Goal: Task Accomplishment & Management: Complete application form

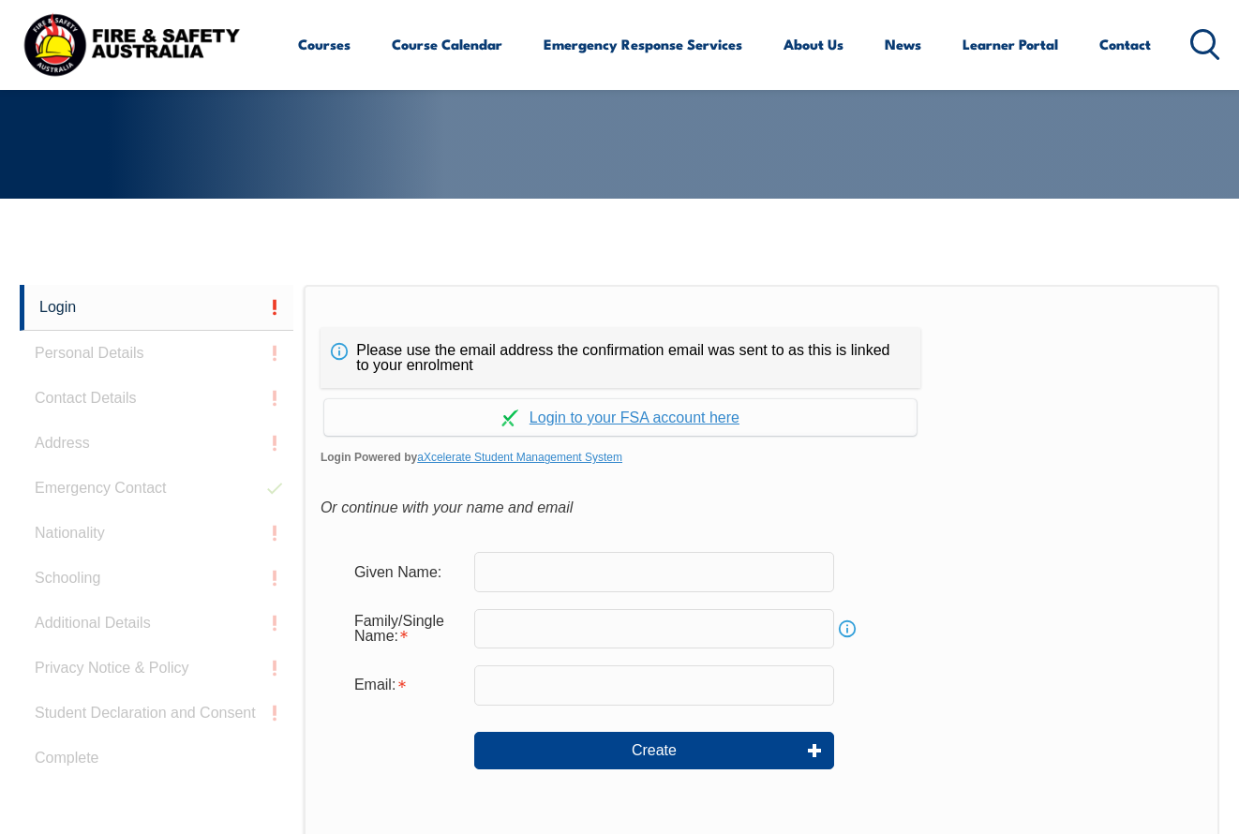
scroll to position [443, 0]
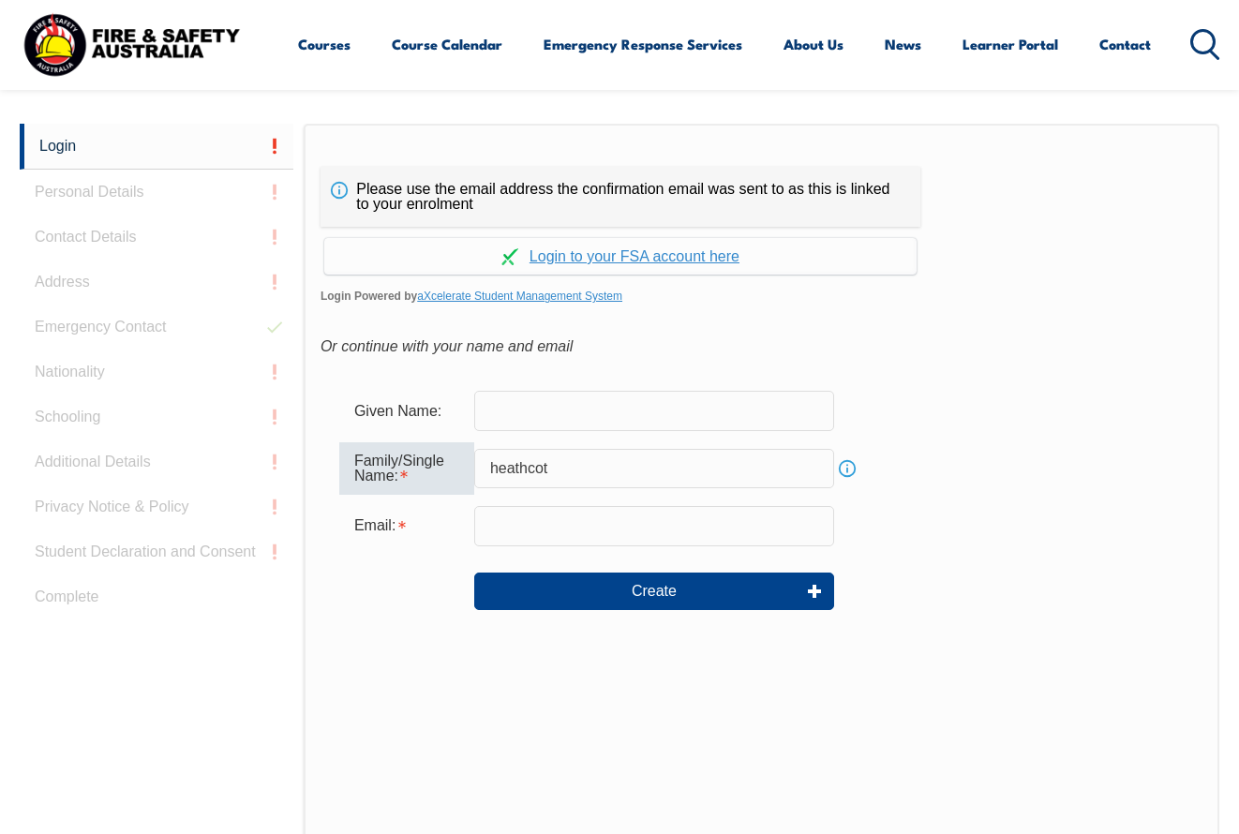
type input "heathcote"
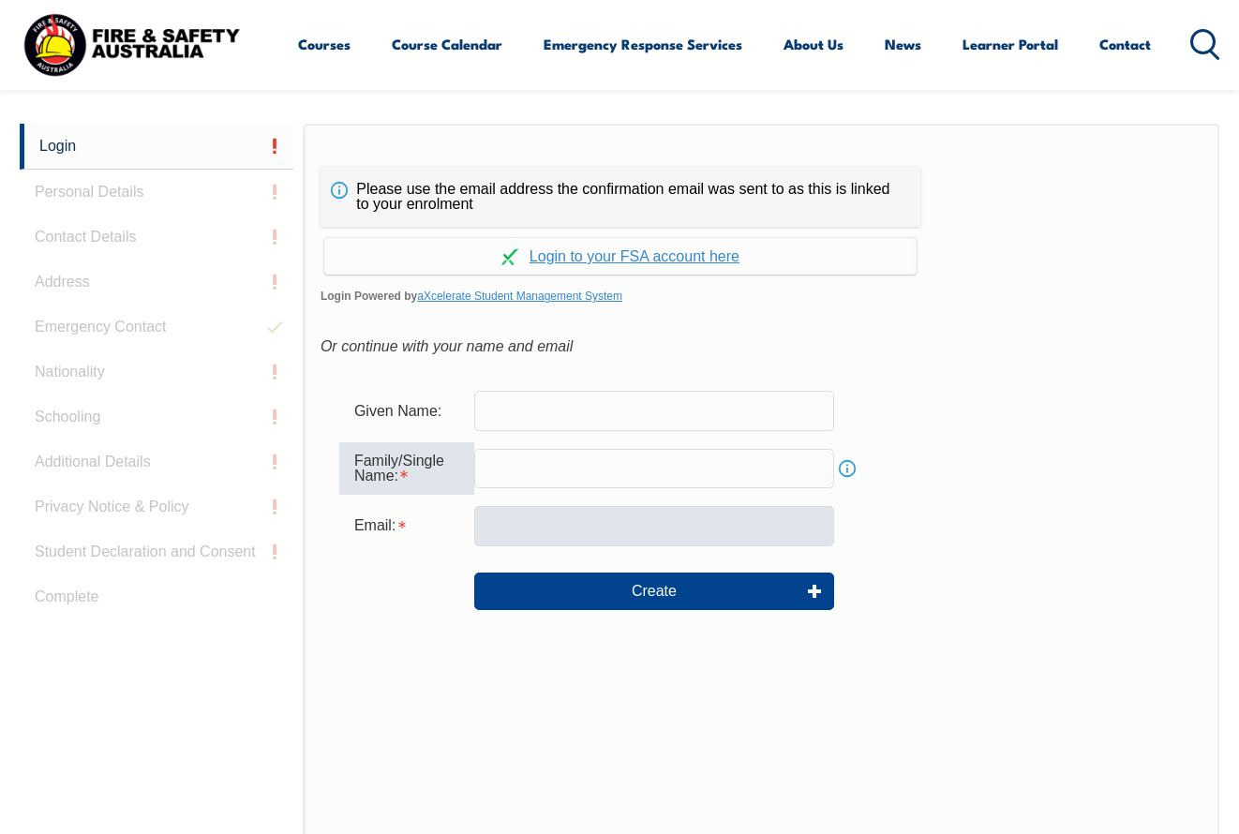
type input "Heathcote"
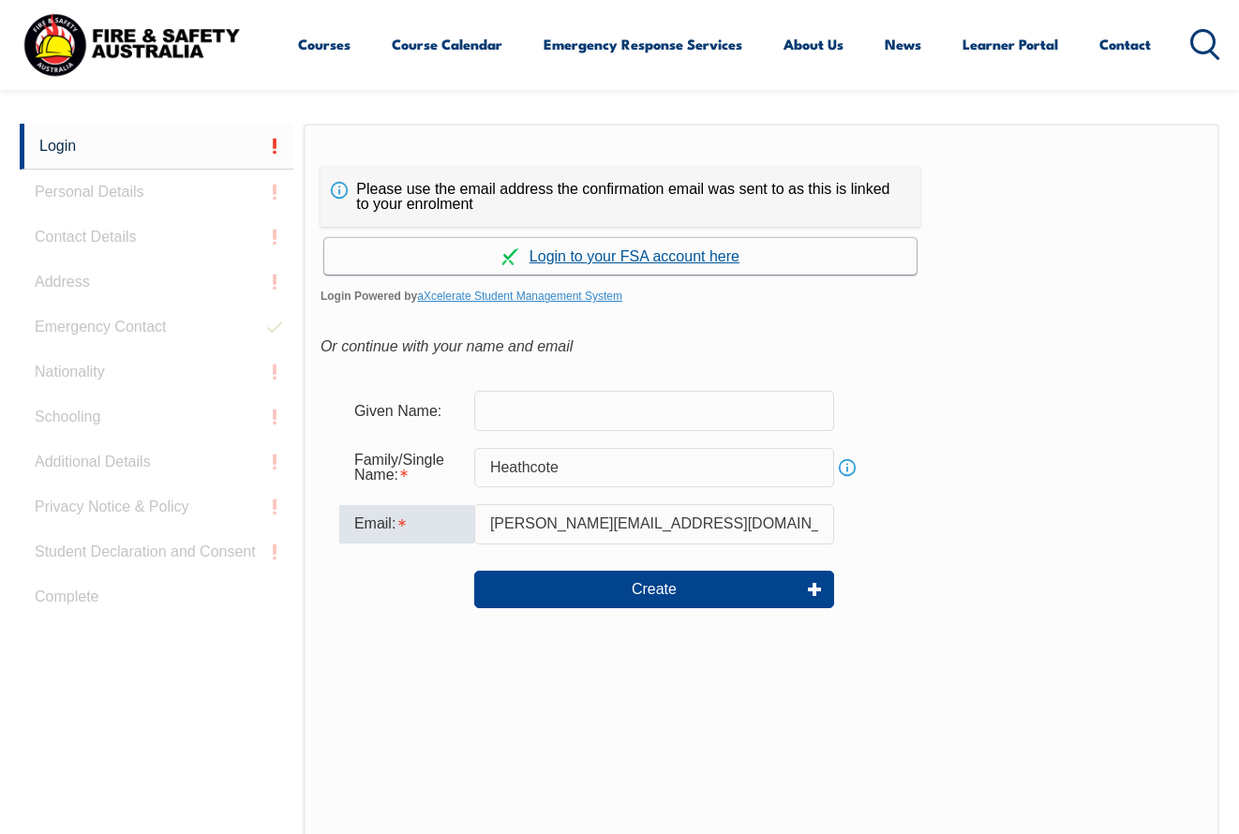
type input "david.heathcote@rmit.edu.au"
click at [659, 253] on link "Continue with aXcelerate" at bounding box center [620, 256] width 593 height 37
click at [657, 254] on link "Continue with aXcelerate" at bounding box center [620, 256] width 593 height 37
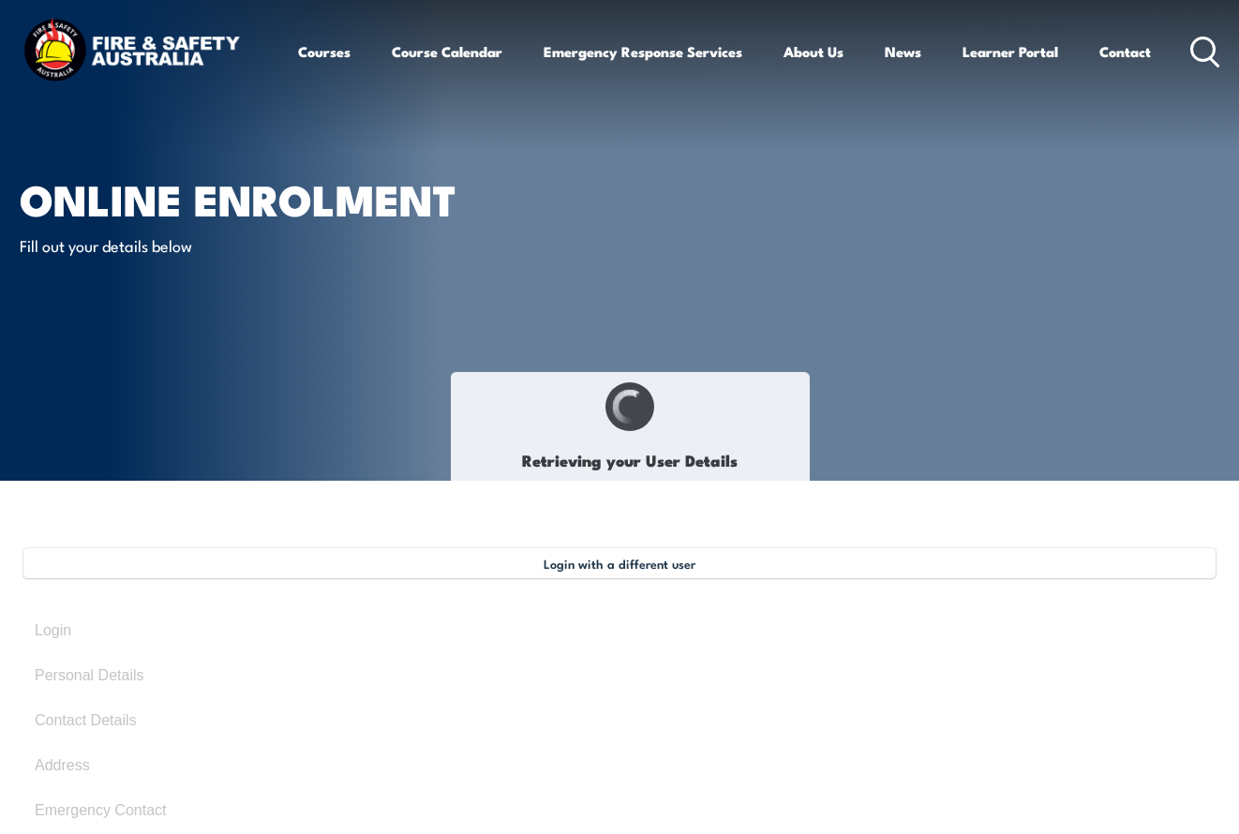
type input "[PERSON_NAME]"
type input "Heathcote"
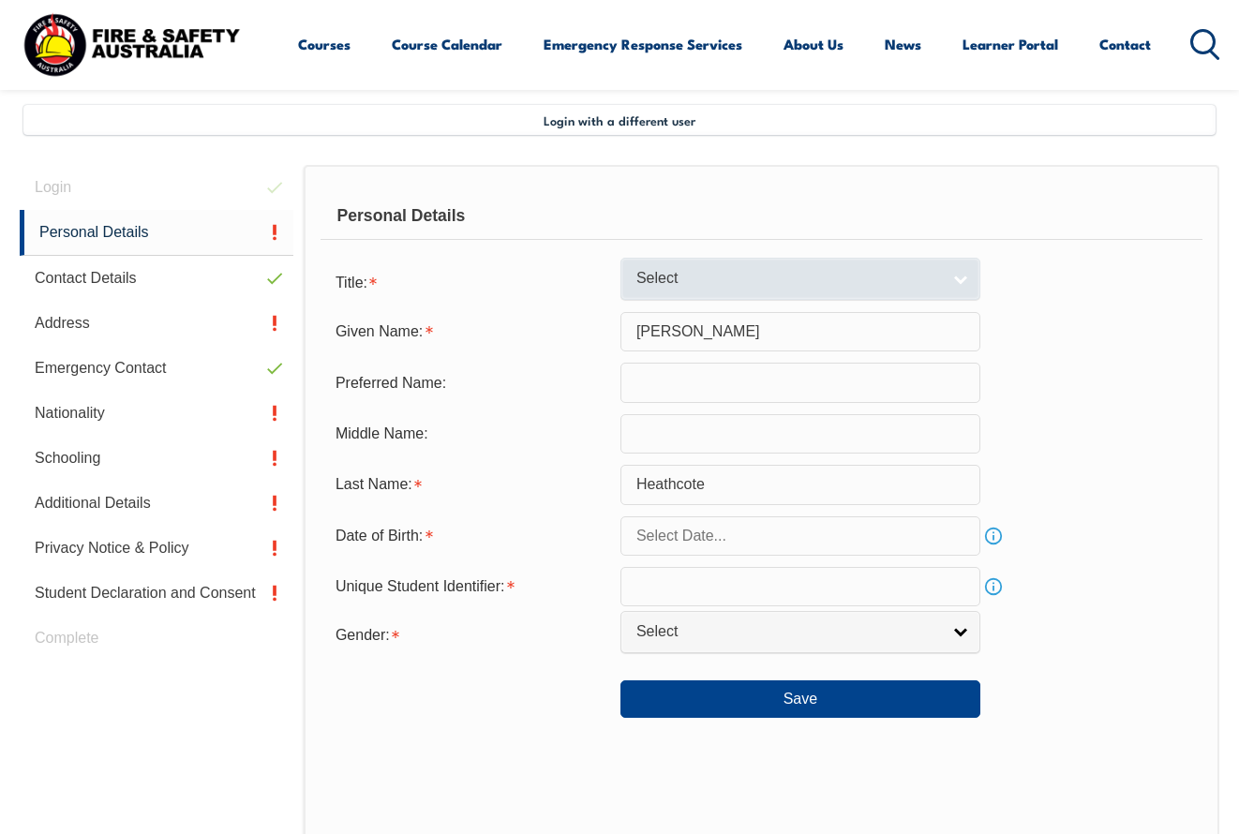
scroll to position [455, 0]
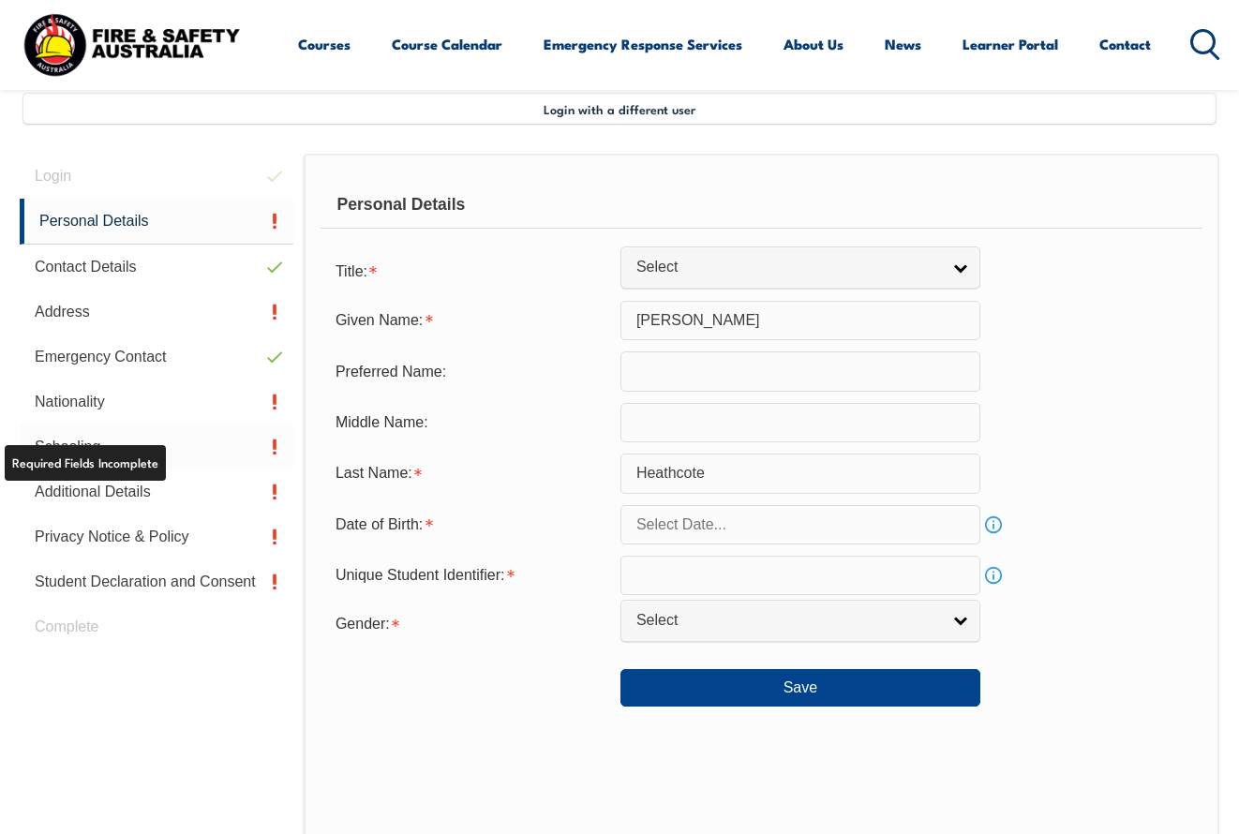
click at [71, 446] on link "Schooling" at bounding box center [157, 447] width 274 height 45
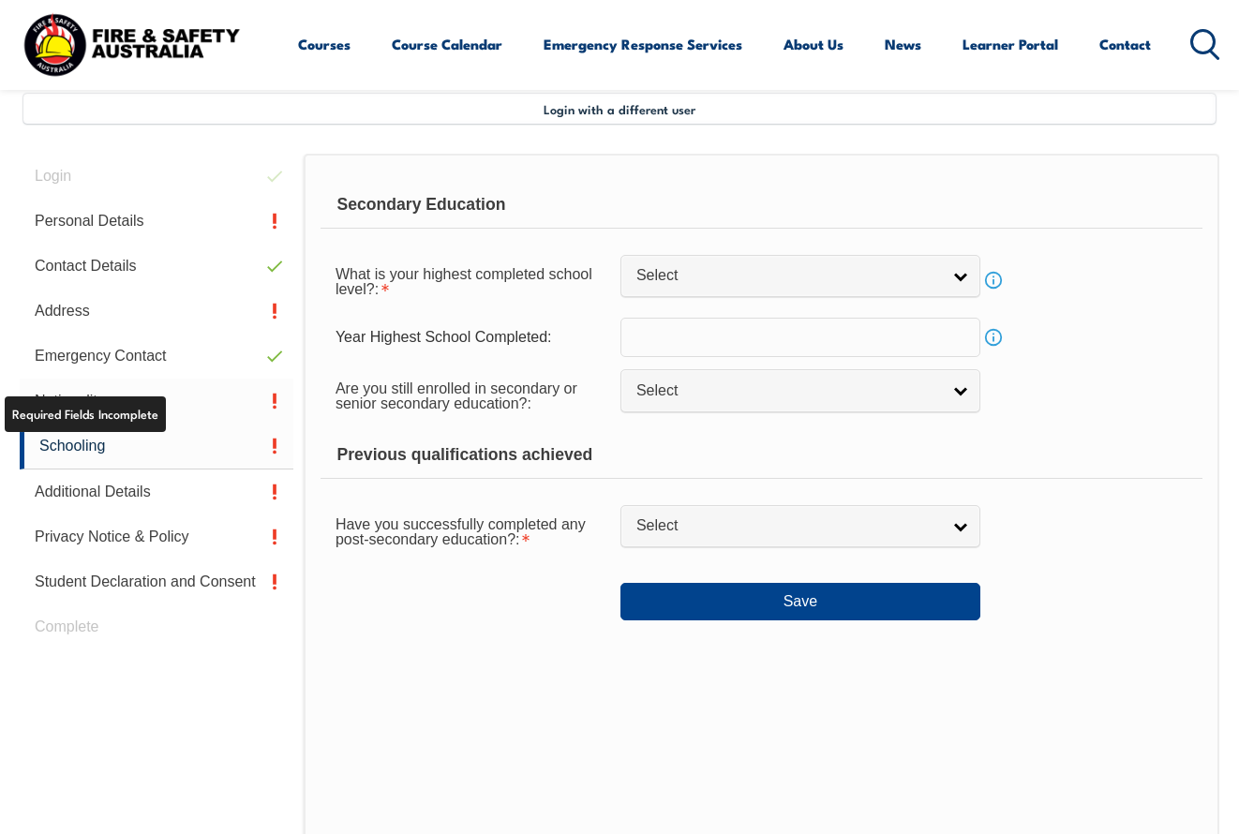
click at [276, 405] on link "Nationality" at bounding box center [157, 401] width 274 height 45
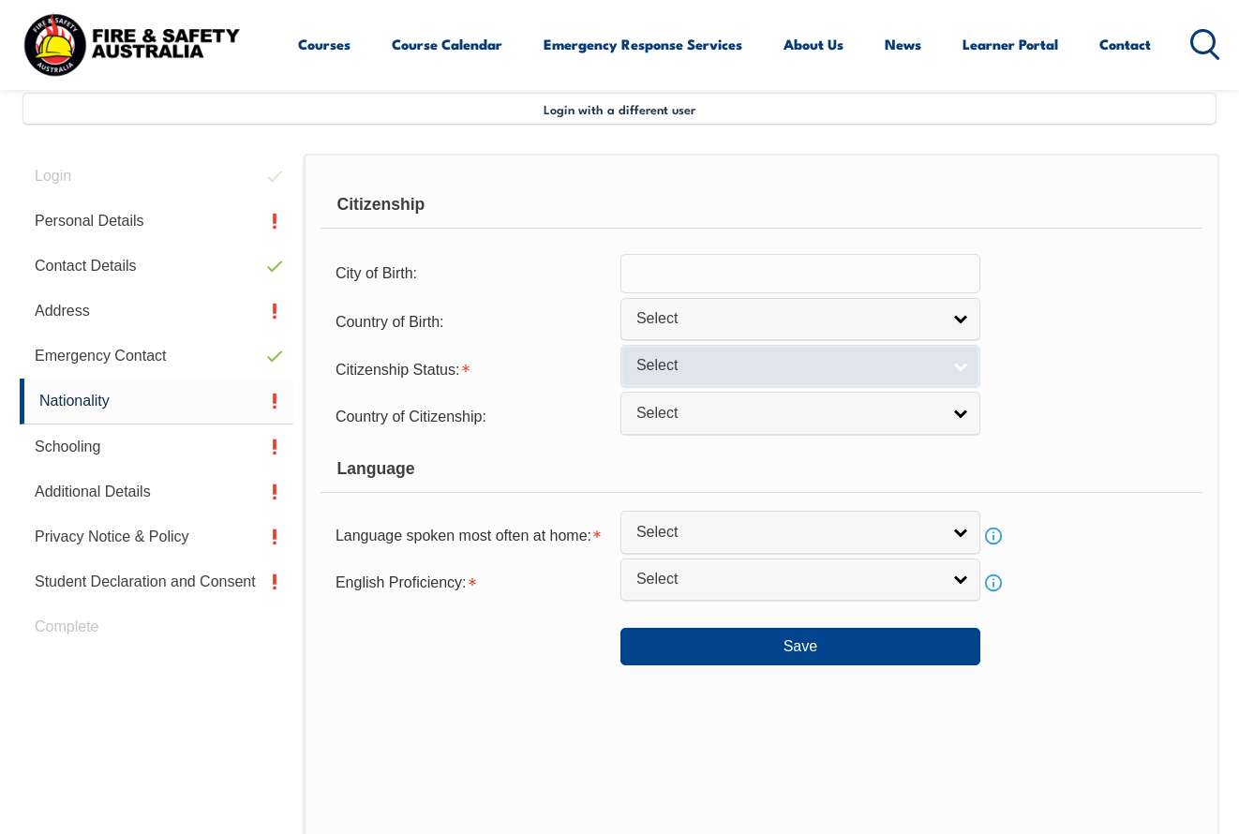
click at [869, 376] on span "Select" at bounding box center [789, 366] width 304 height 20
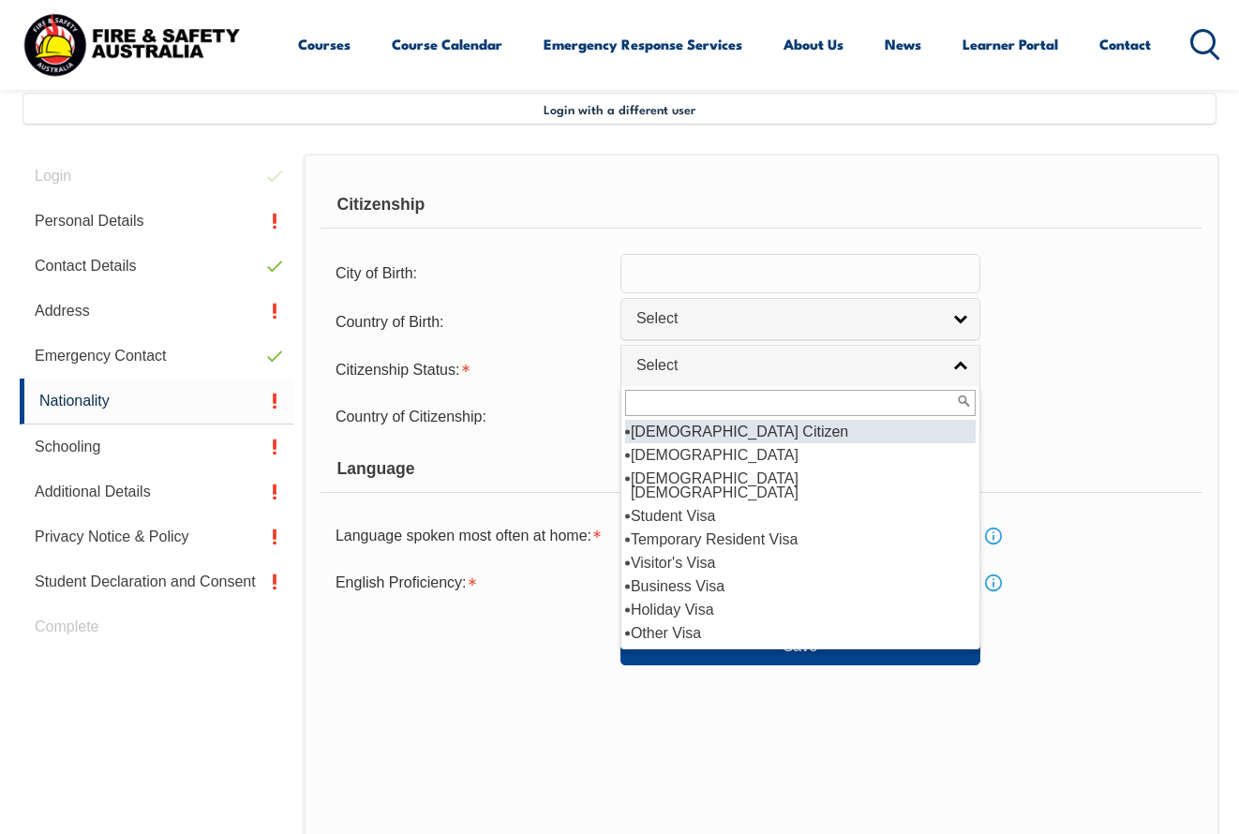
click at [738, 443] on li "Australian Citizen" at bounding box center [800, 431] width 351 height 23
select select "1"
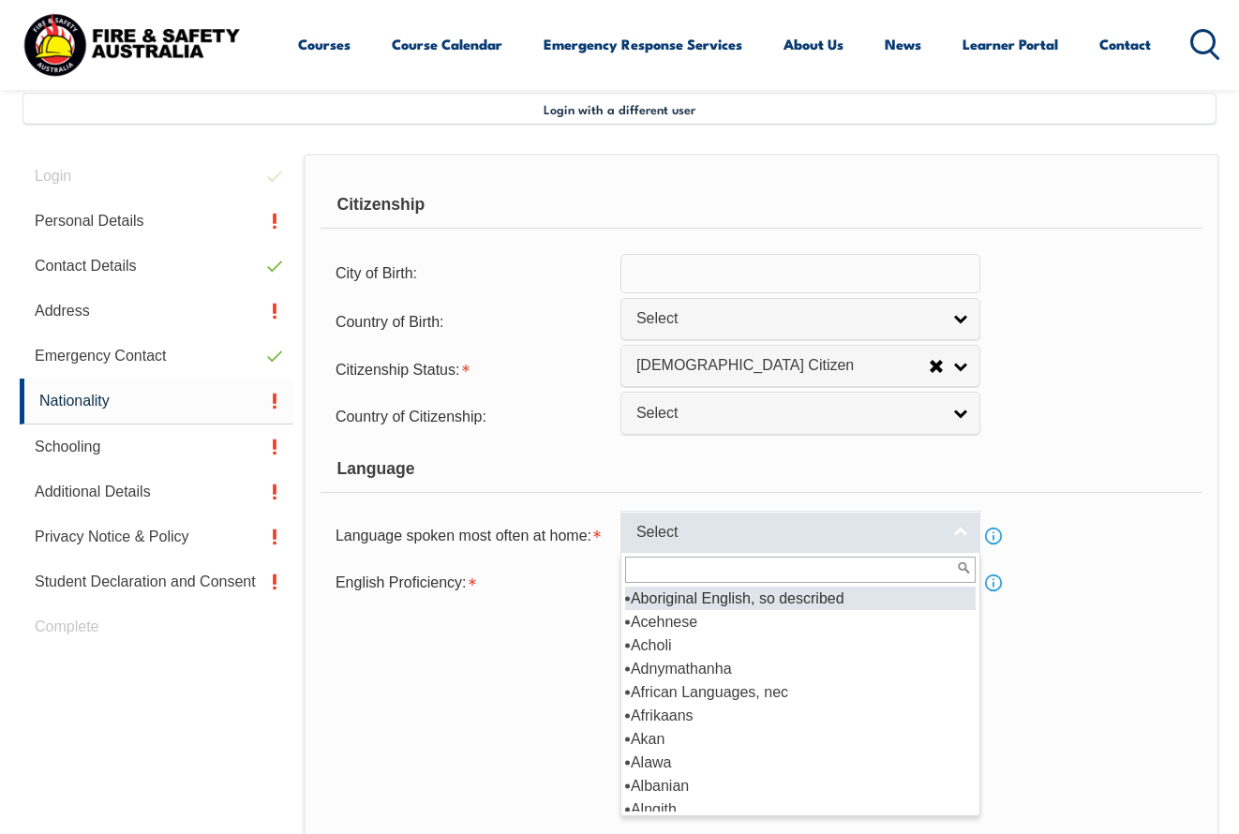
click at [729, 543] on span "Select" at bounding box center [789, 533] width 304 height 20
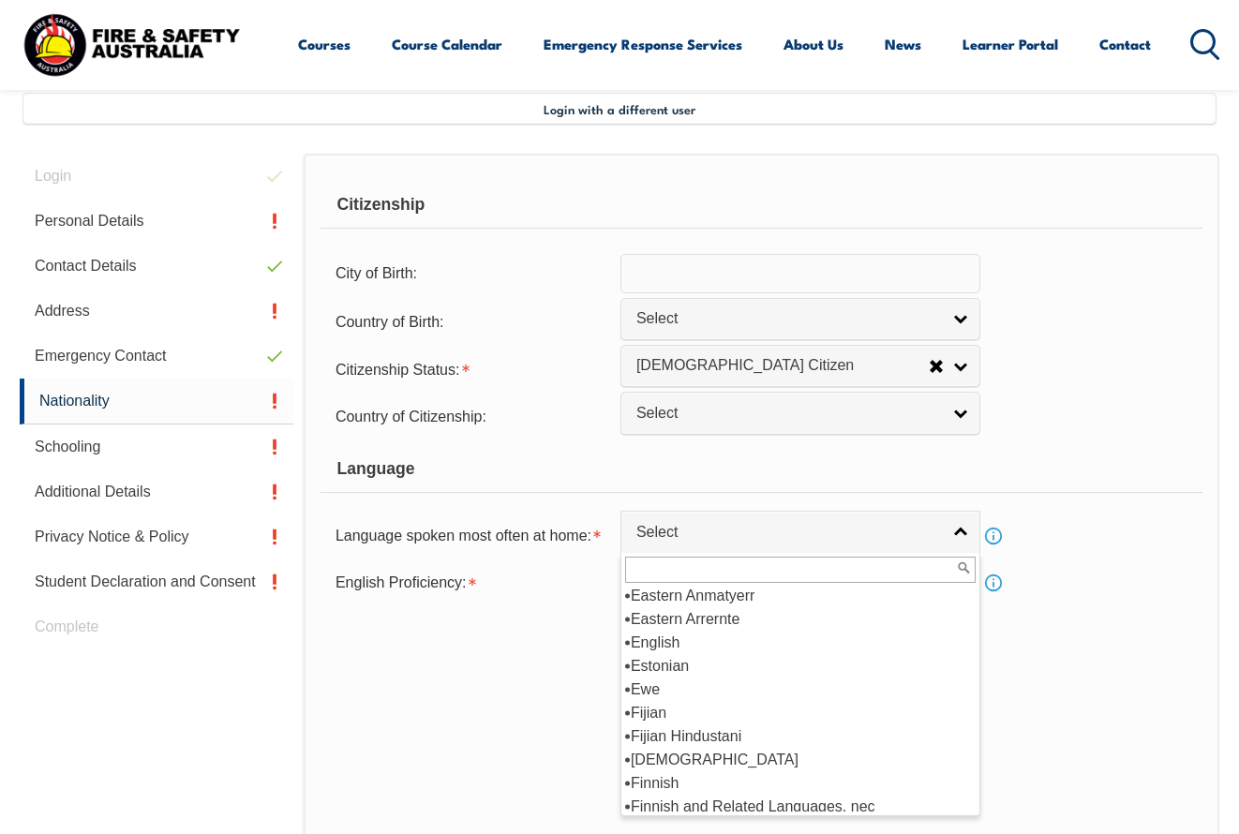
scroll to position [2307, 0]
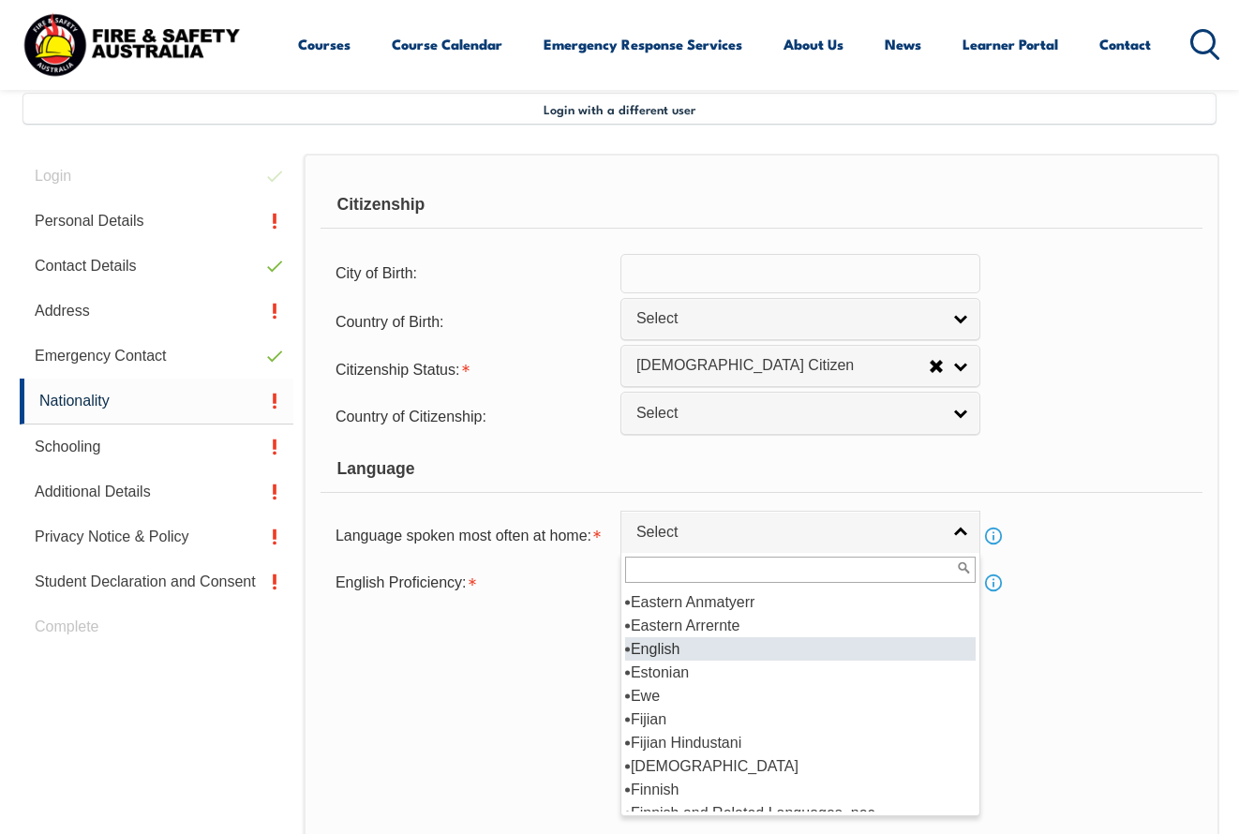
click at [640, 661] on li "English" at bounding box center [800, 649] width 351 height 23
select select "1201"
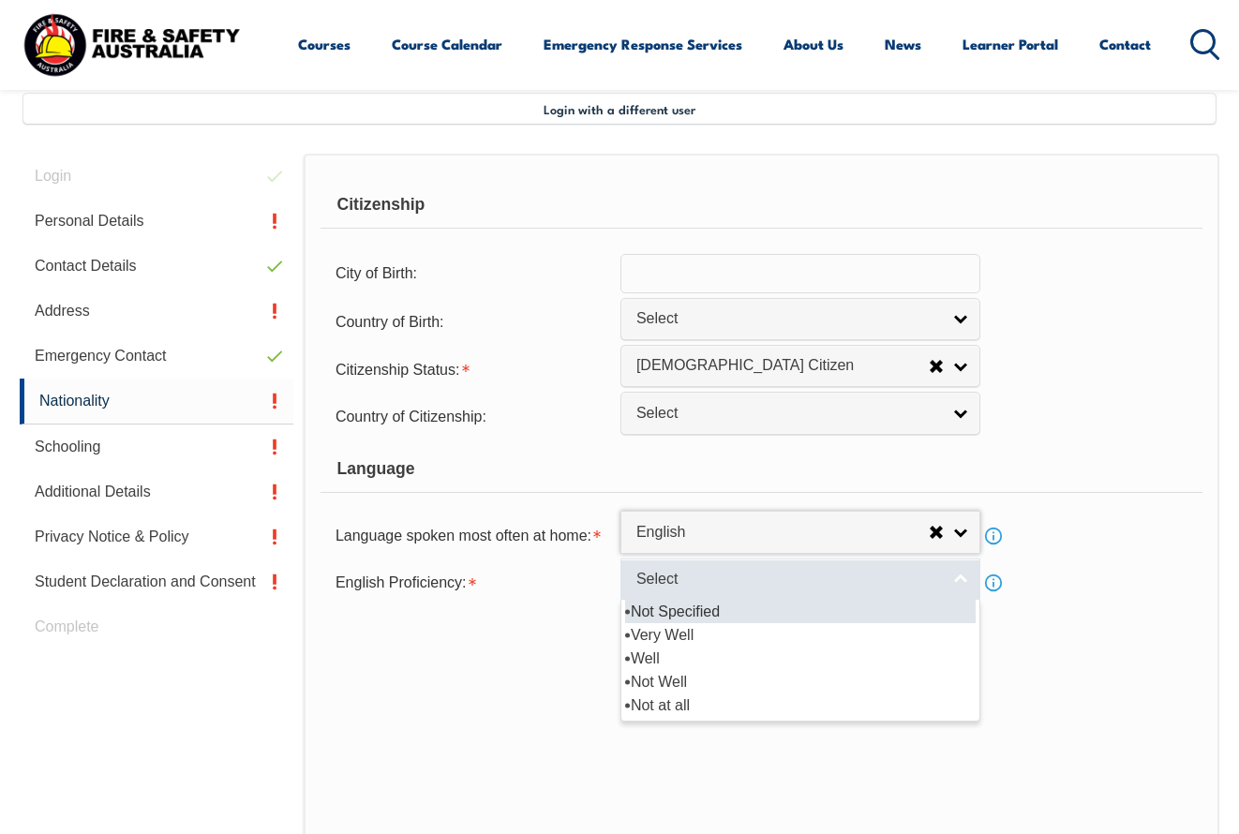
click at [708, 590] on span "Select" at bounding box center [789, 580] width 304 height 20
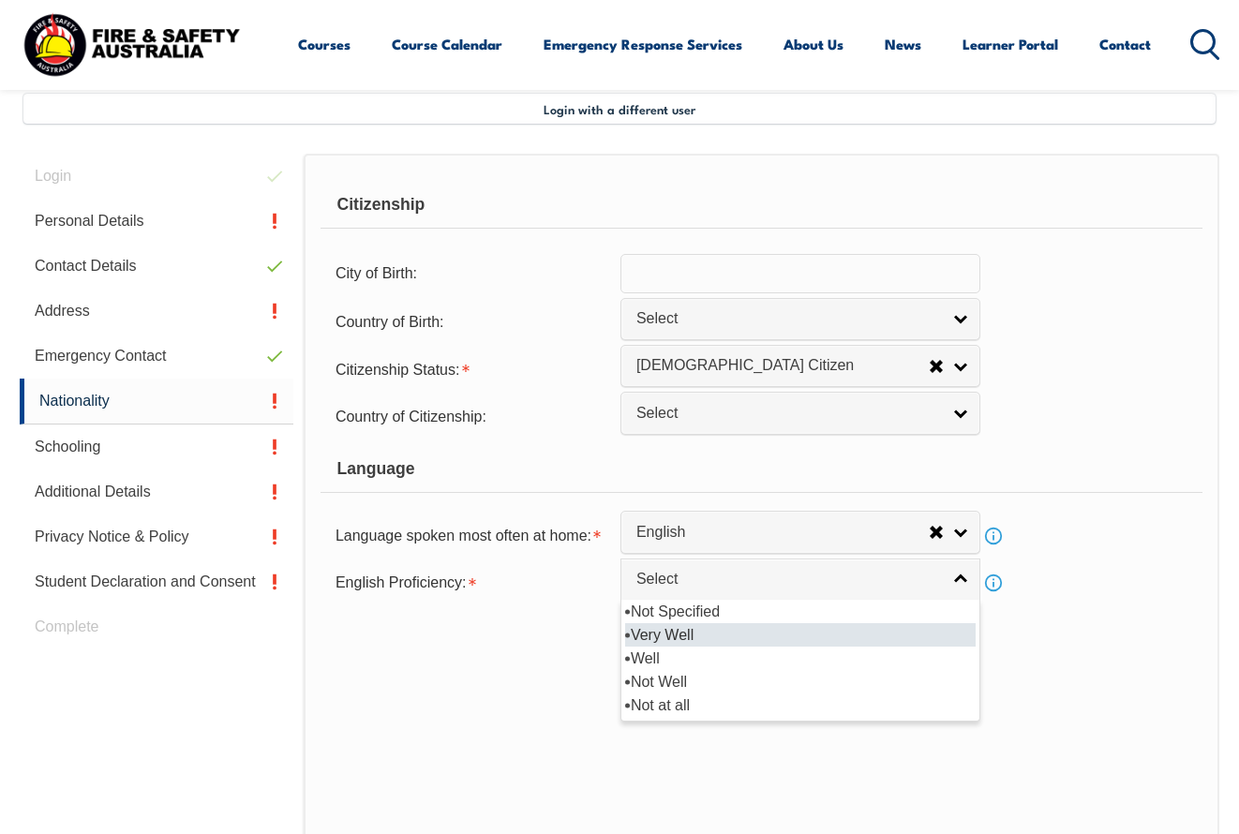
click at [696, 647] on li "Very Well" at bounding box center [800, 634] width 351 height 23
select select "1"
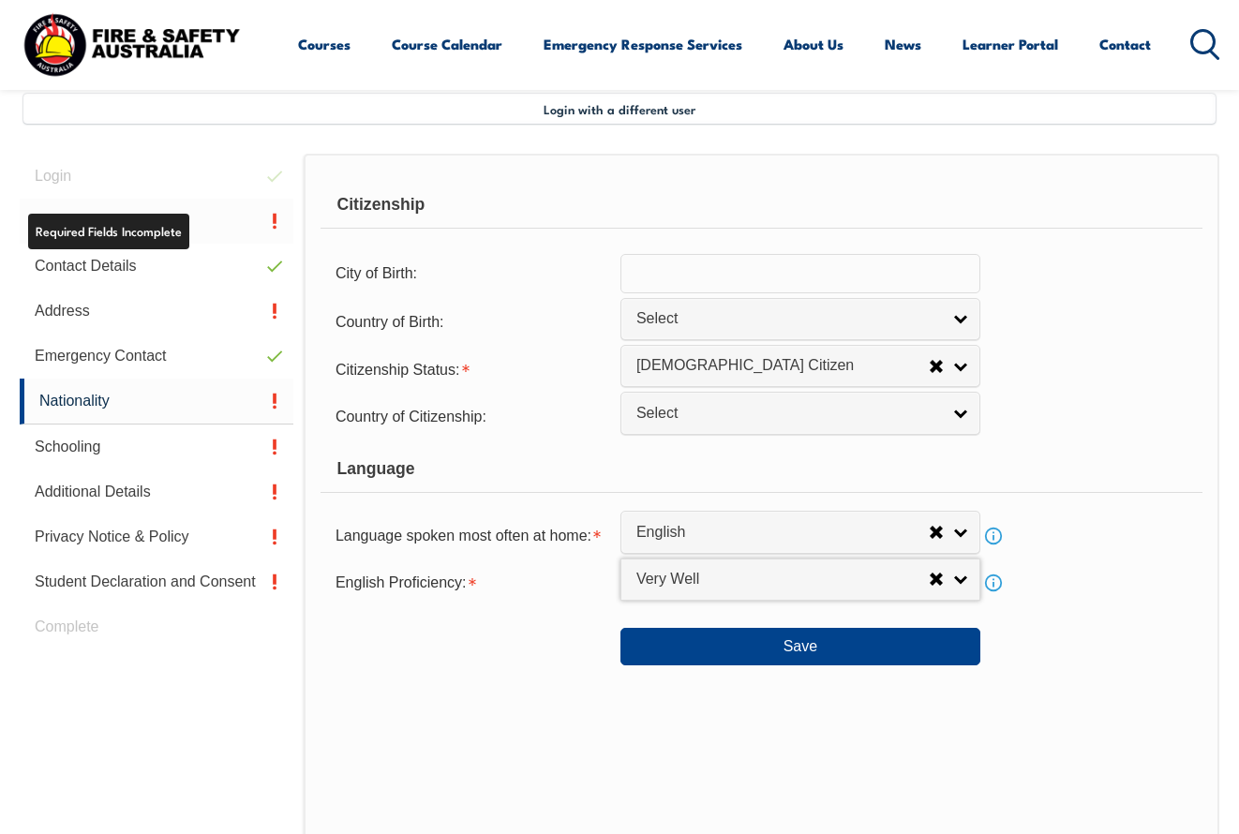
click at [276, 222] on link "Personal Details" at bounding box center [157, 221] width 274 height 45
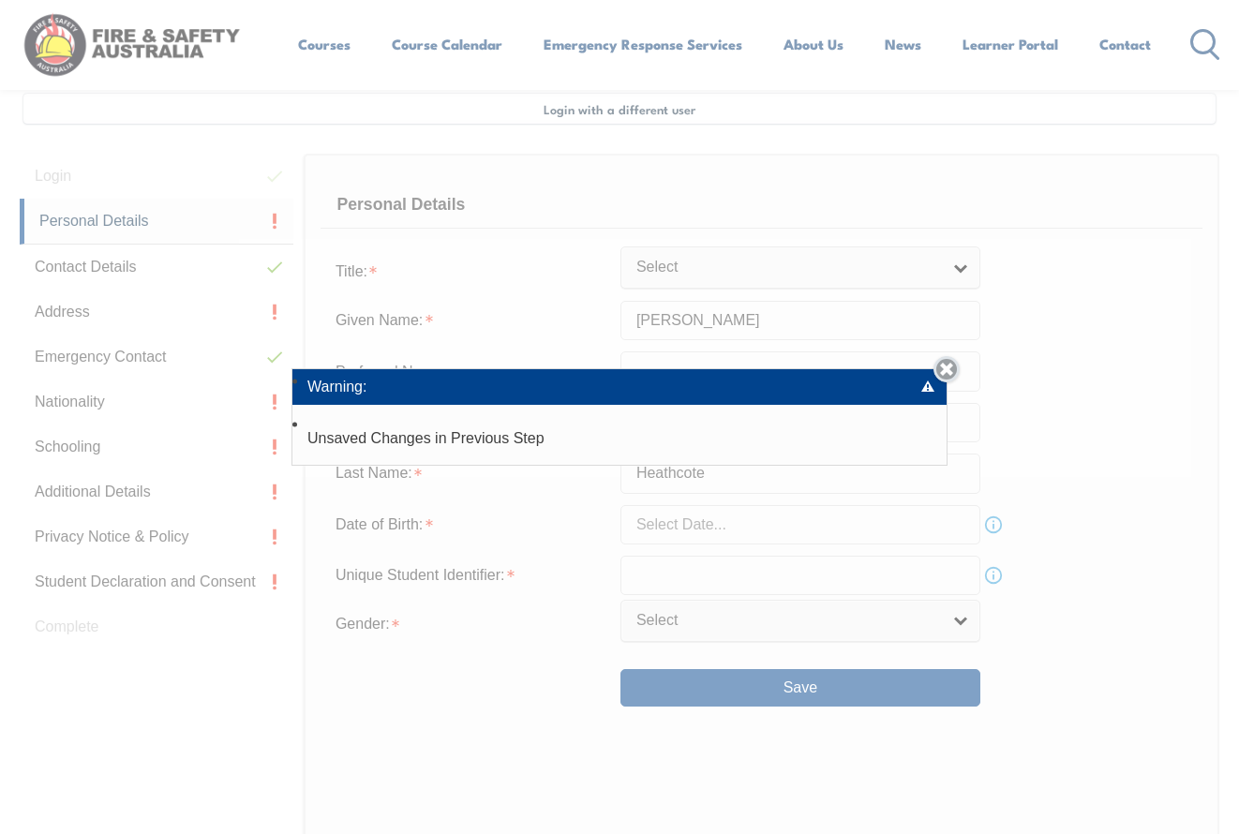
click at [943, 368] on link "Close" at bounding box center [947, 369] width 26 height 26
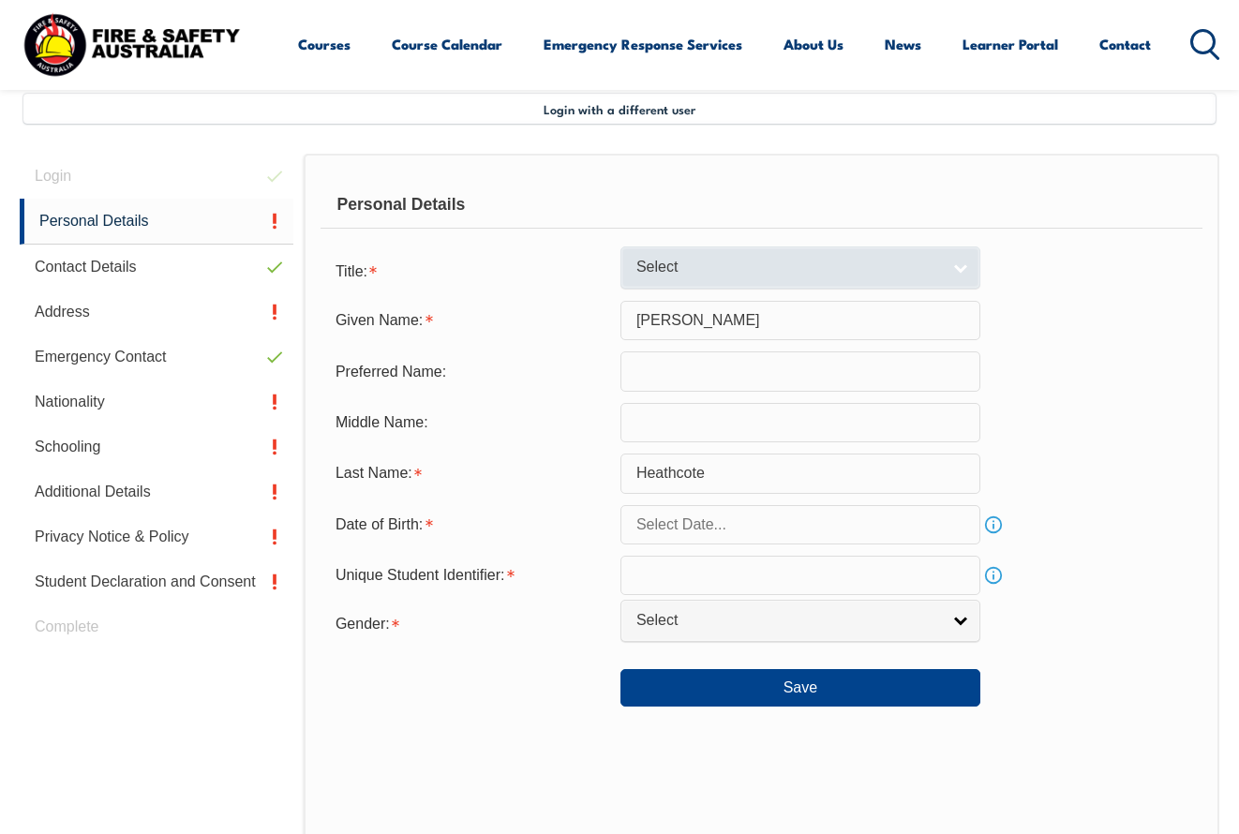
click at [751, 278] on span "Select" at bounding box center [789, 268] width 304 height 20
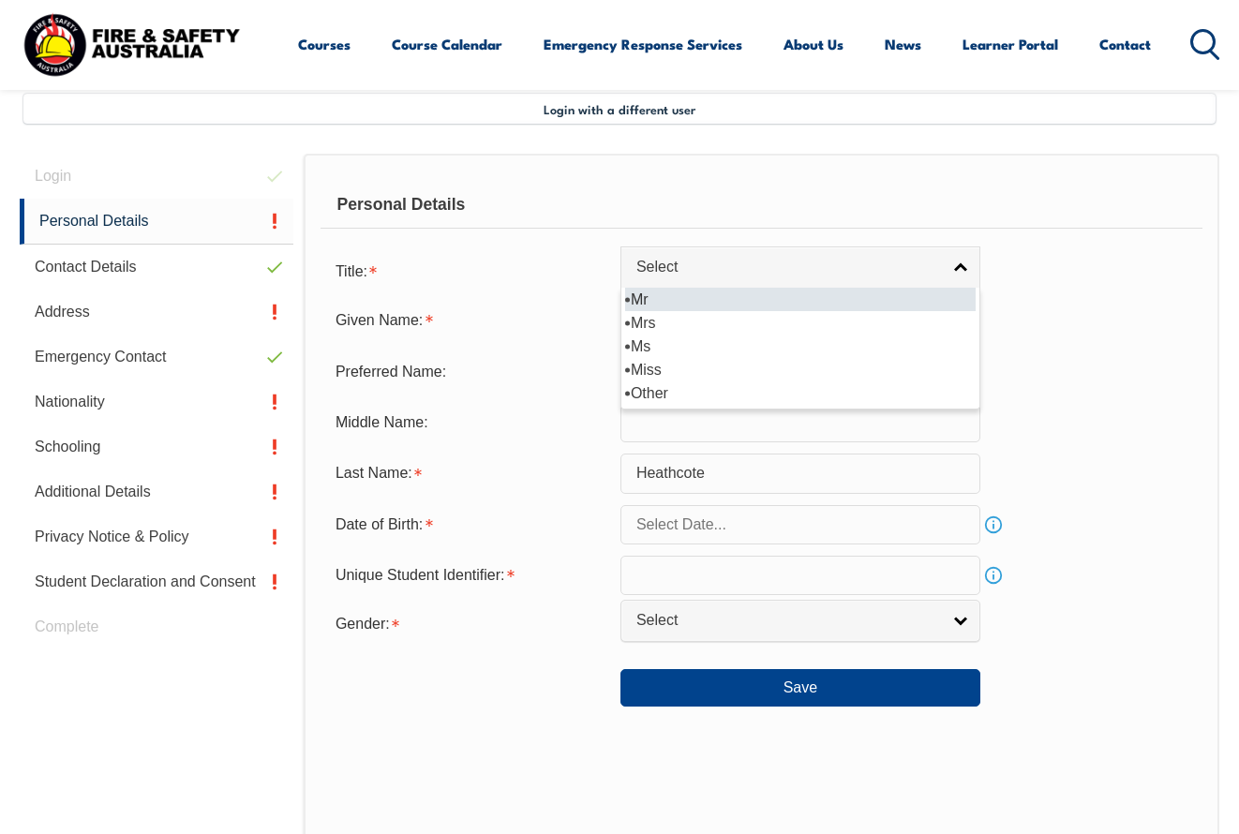
click at [647, 311] on li "Mr" at bounding box center [800, 299] width 351 height 23
select select "Mr"
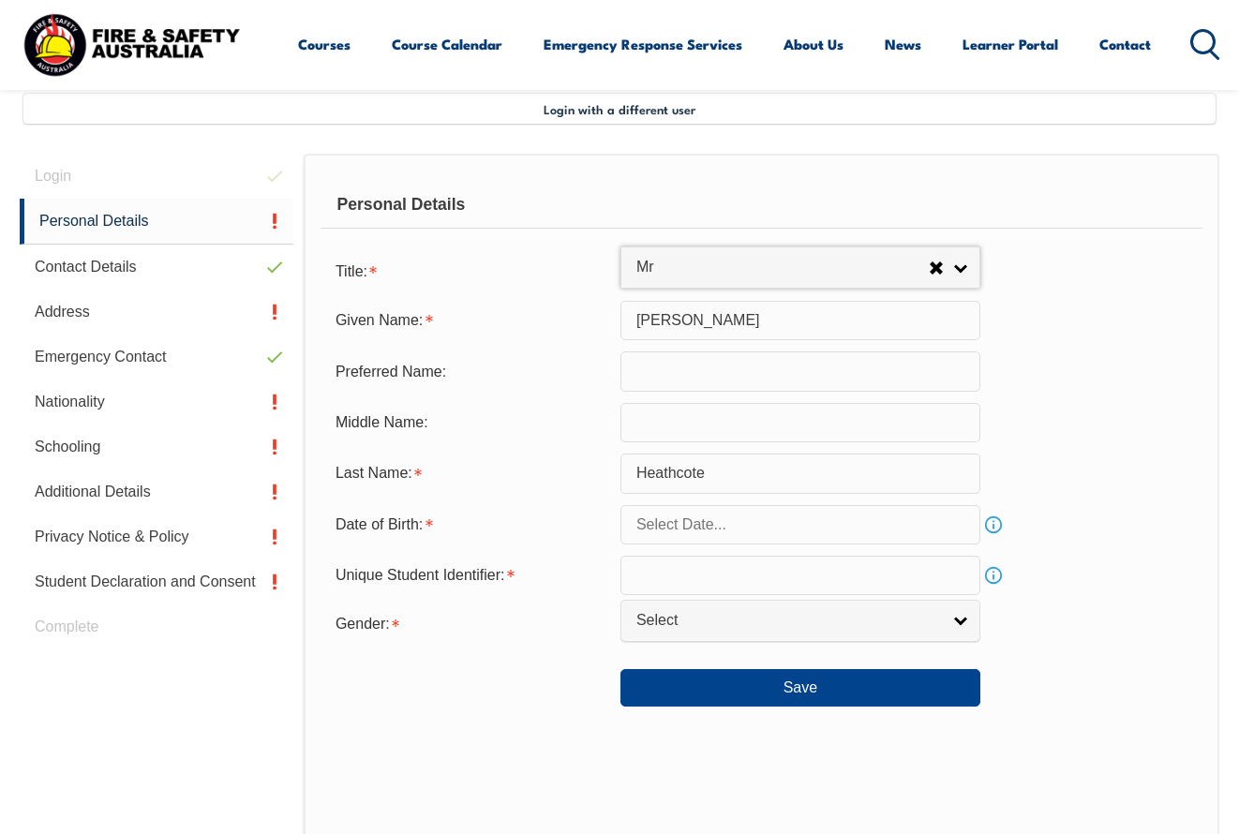
click at [690, 589] on input "text" at bounding box center [801, 575] width 360 height 39
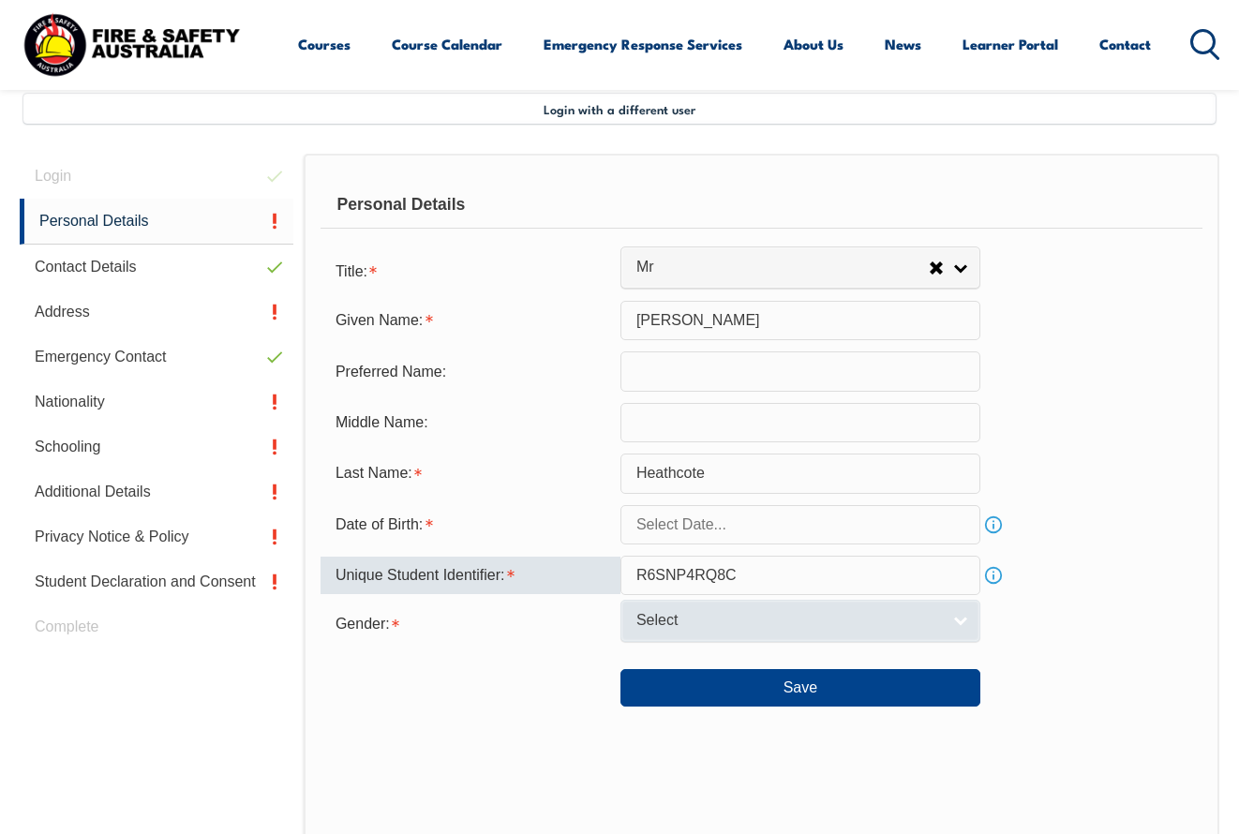
type input "R6SNP4RQ8C"
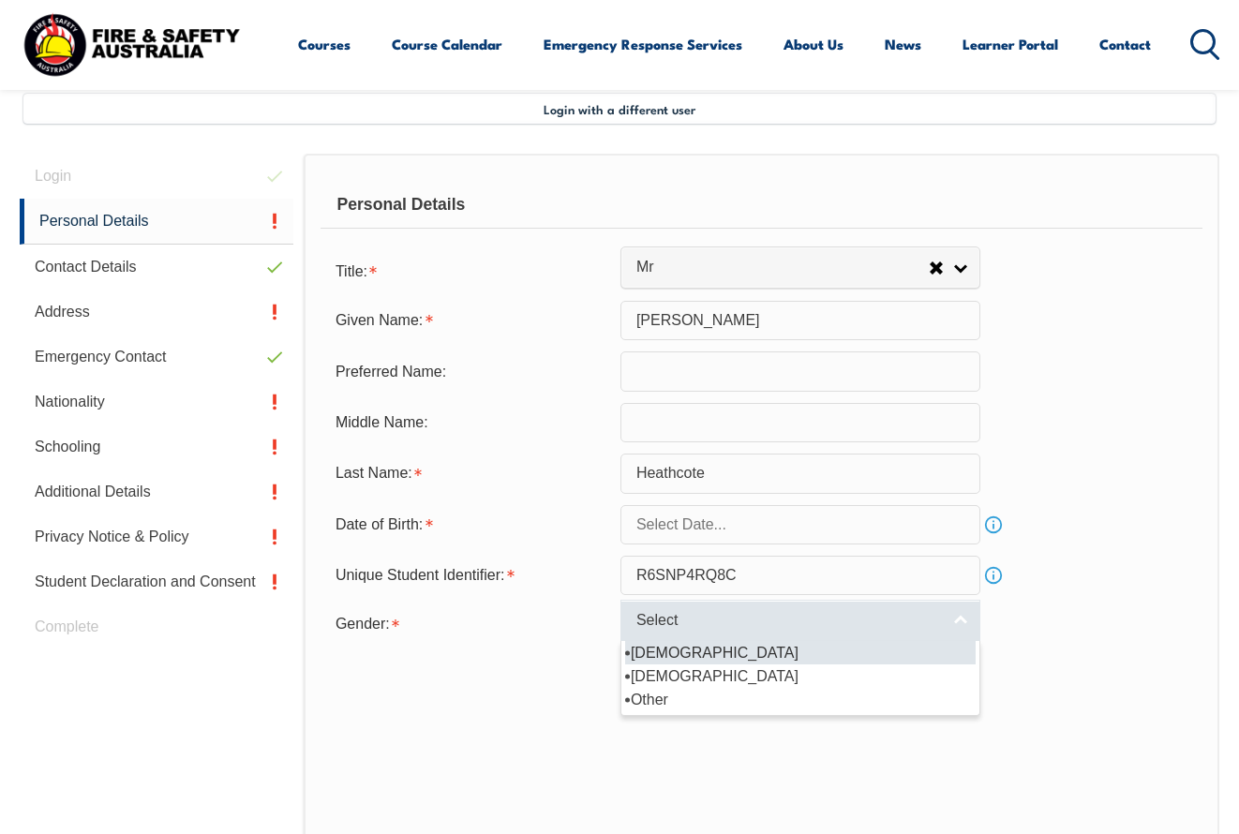
click at [962, 642] on link "Select" at bounding box center [801, 621] width 360 height 42
click at [654, 665] on li "Male" at bounding box center [800, 652] width 351 height 23
select select "M"
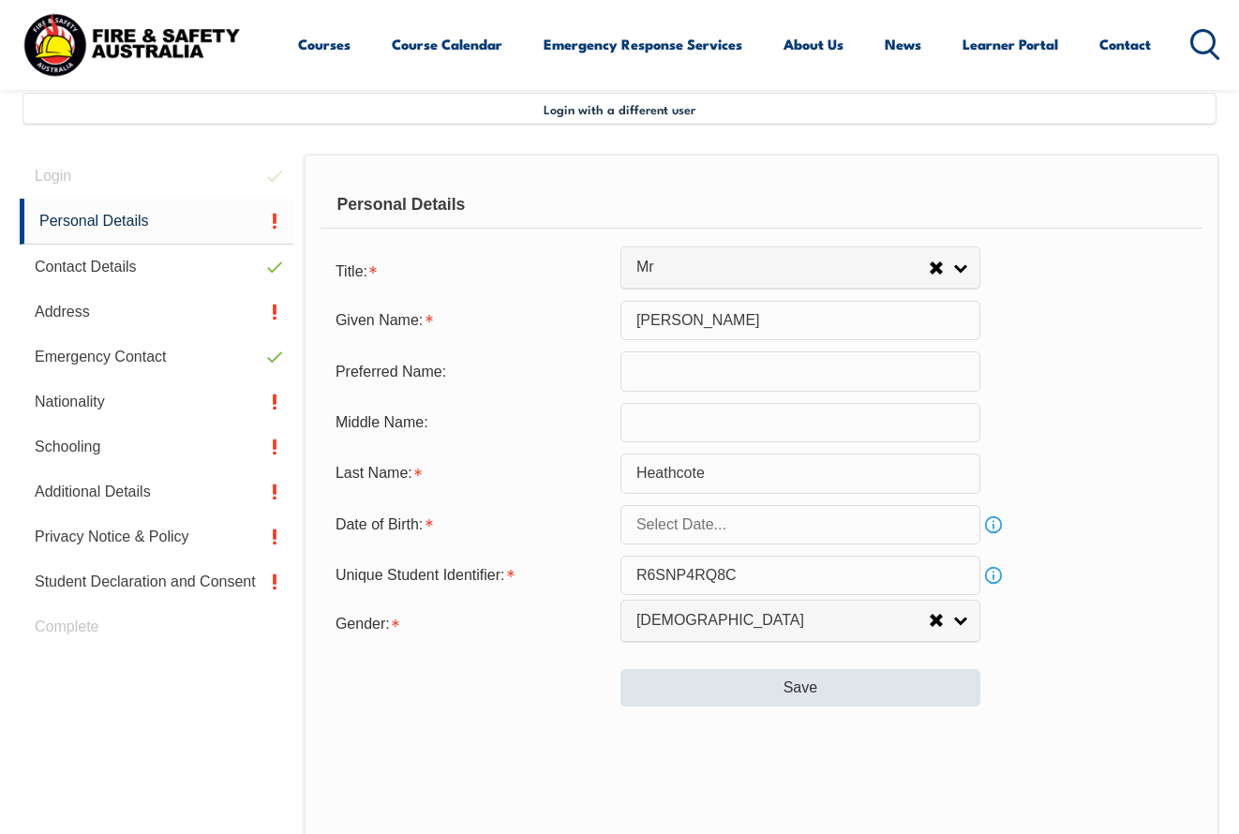
click at [800, 707] on button "Save" at bounding box center [801, 688] width 360 height 38
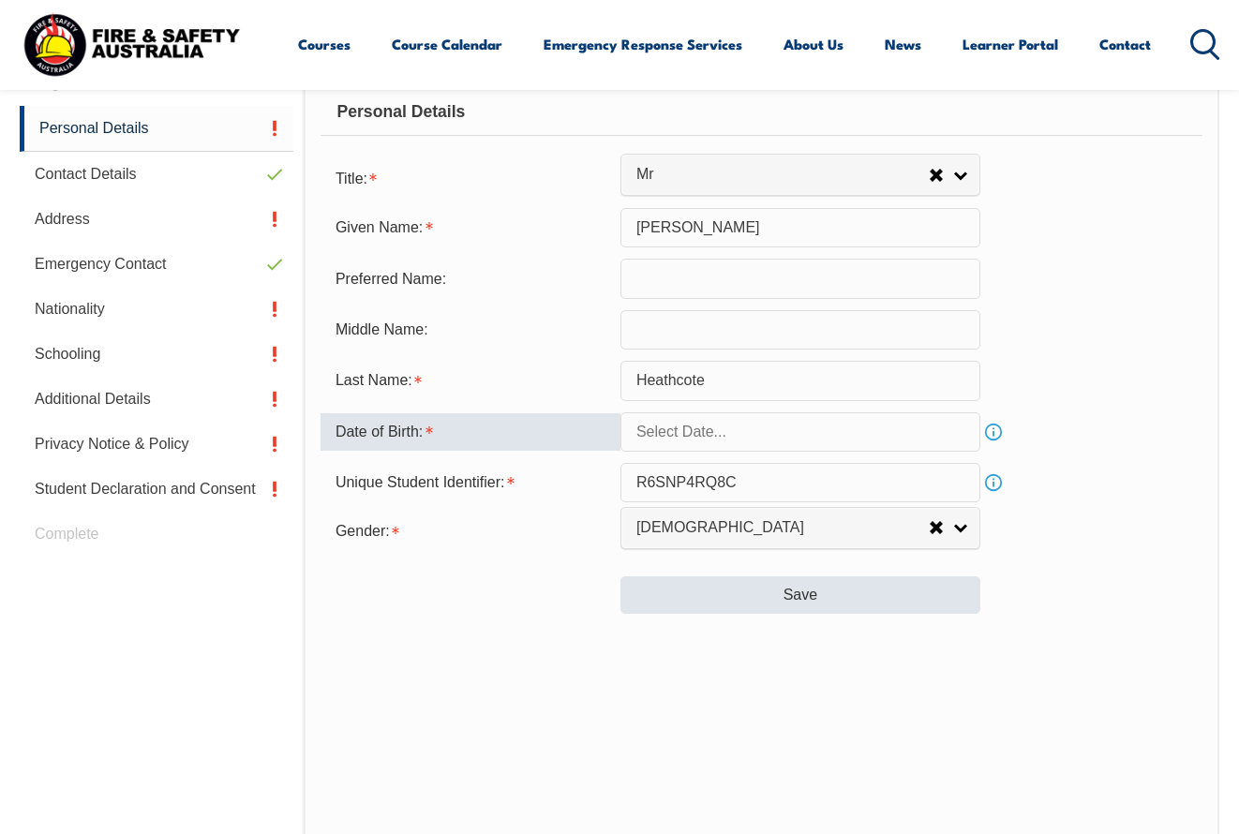
scroll to position [548, 0]
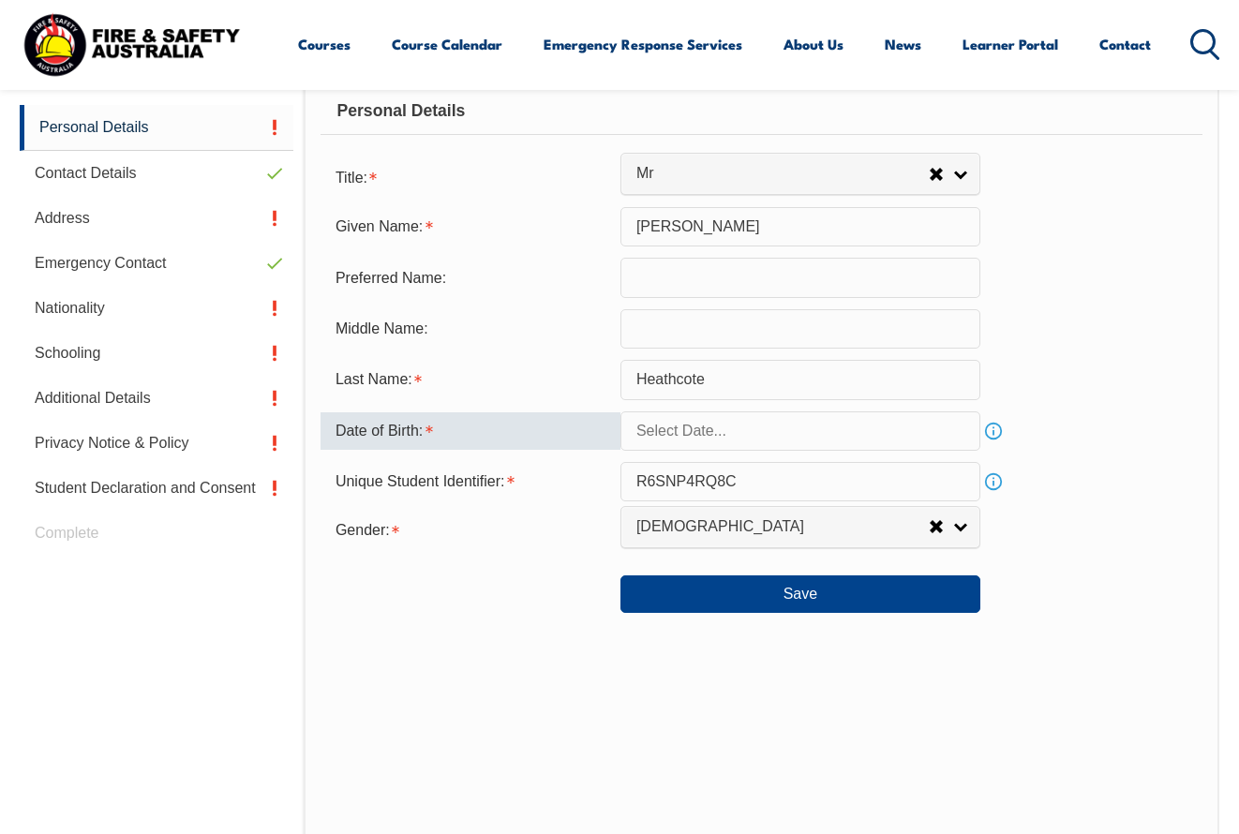
click at [992, 441] on link "Info" at bounding box center [994, 431] width 26 height 26
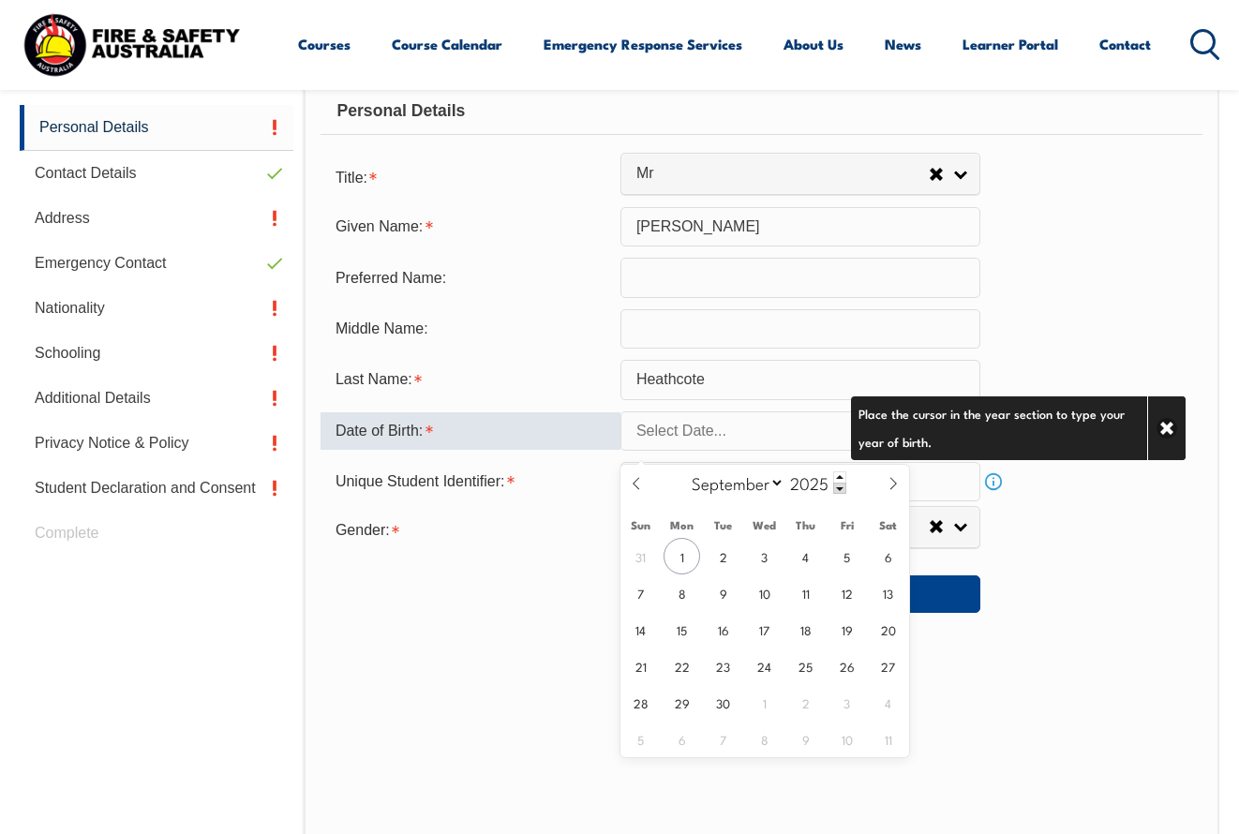
click at [702, 444] on input "text" at bounding box center [801, 431] width 360 height 39
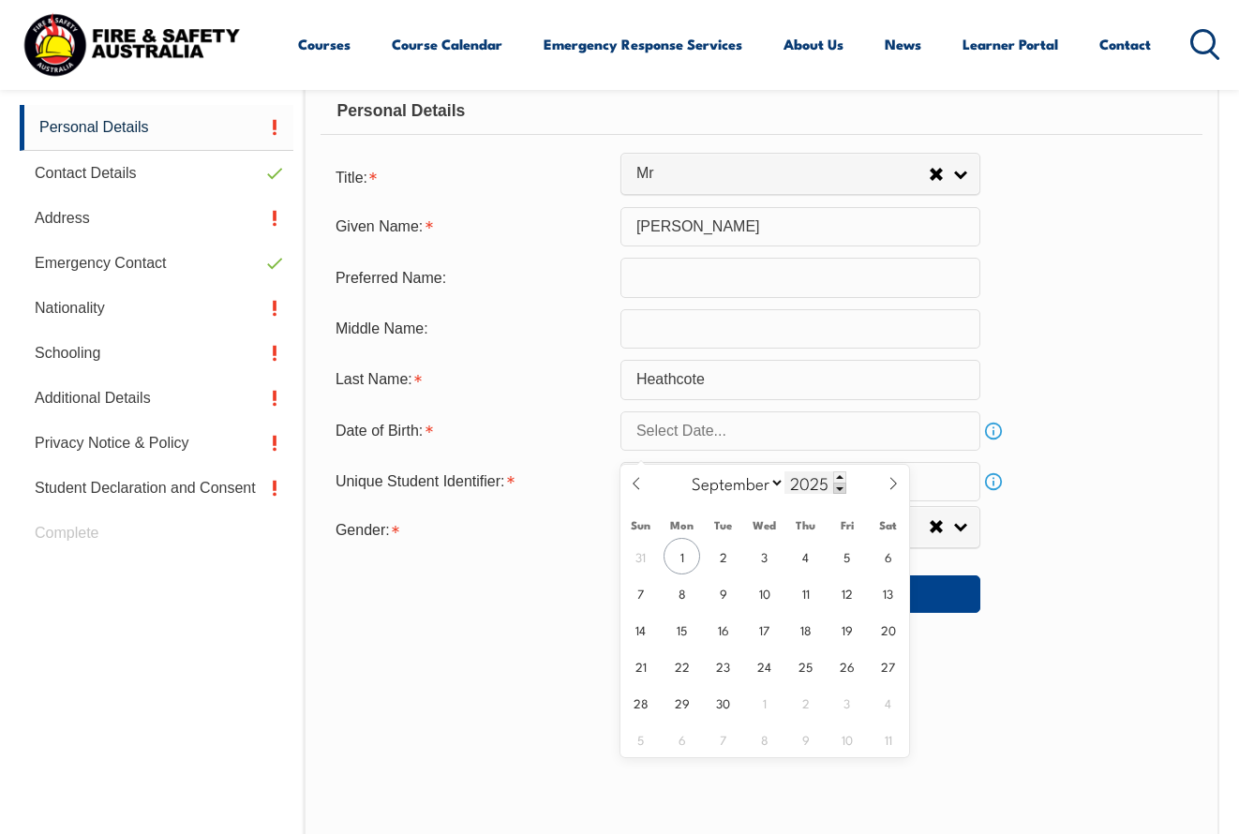
click at [845, 489] on span at bounding box center [840, 488] width 13 height 11
click at [843, 489] on span at bounding box center [840, 488] width 13 height 11
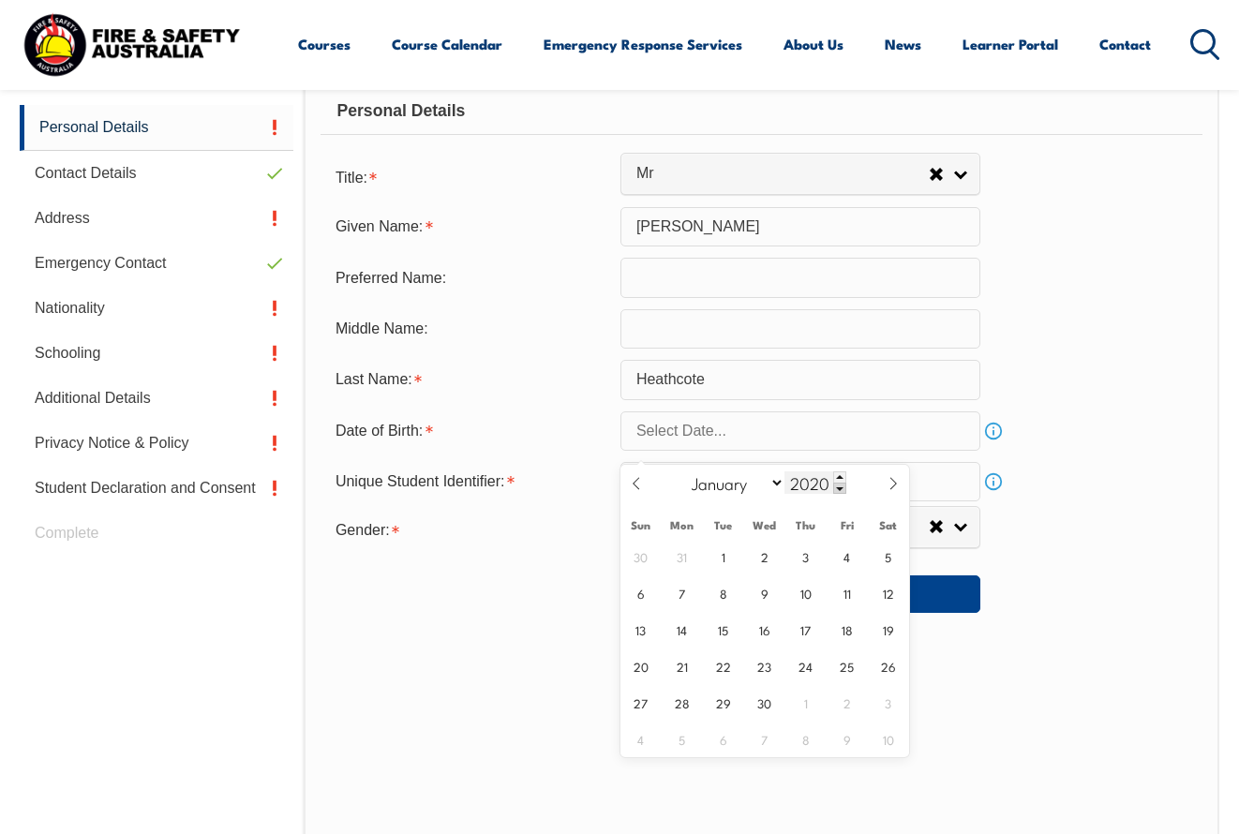
click at [843, 489] on span at bounding box center [840, 488] width 13 height 11
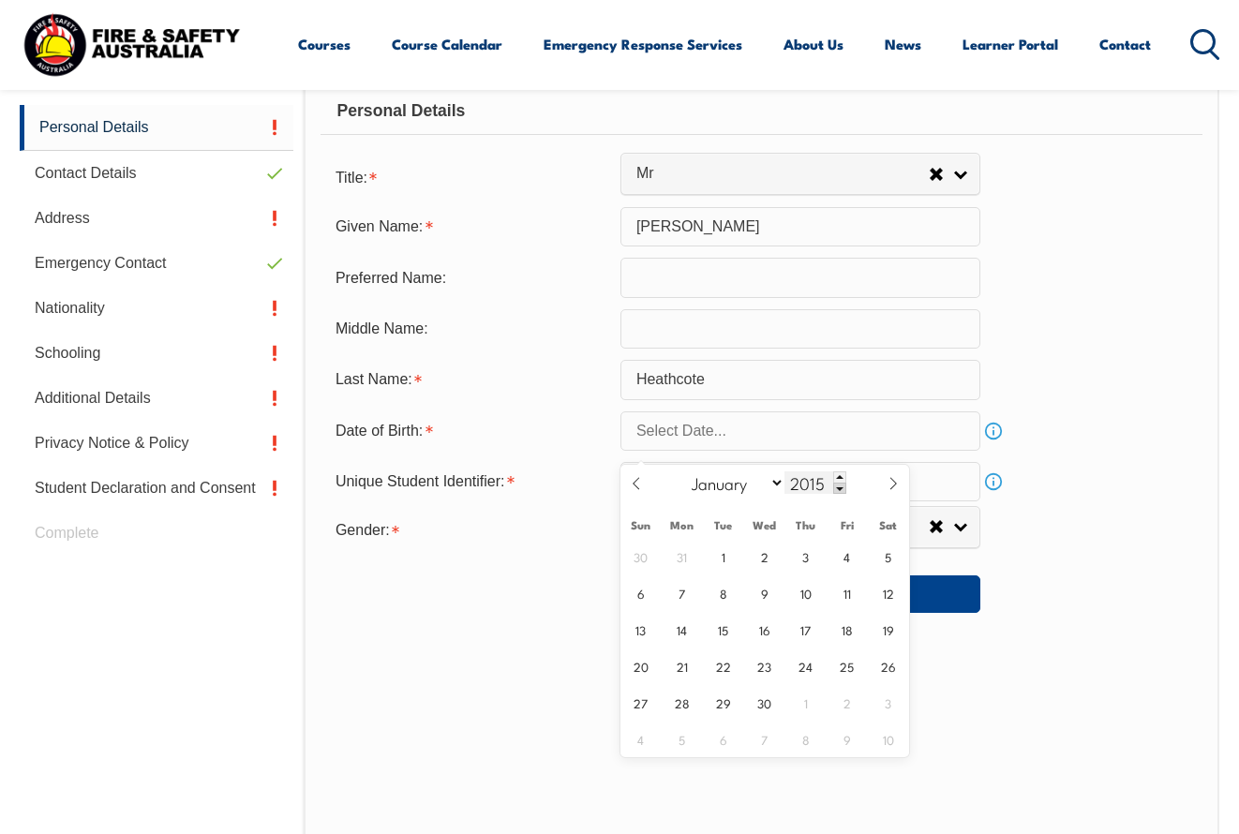
click at [843, 489] on span at bounding box center [840, 488] width 13 height 11
type input "2014"
select select "2"
click at [824, 487] on input "2014" at bounding box center [816, 483] width 62 height 23
type input "1963"
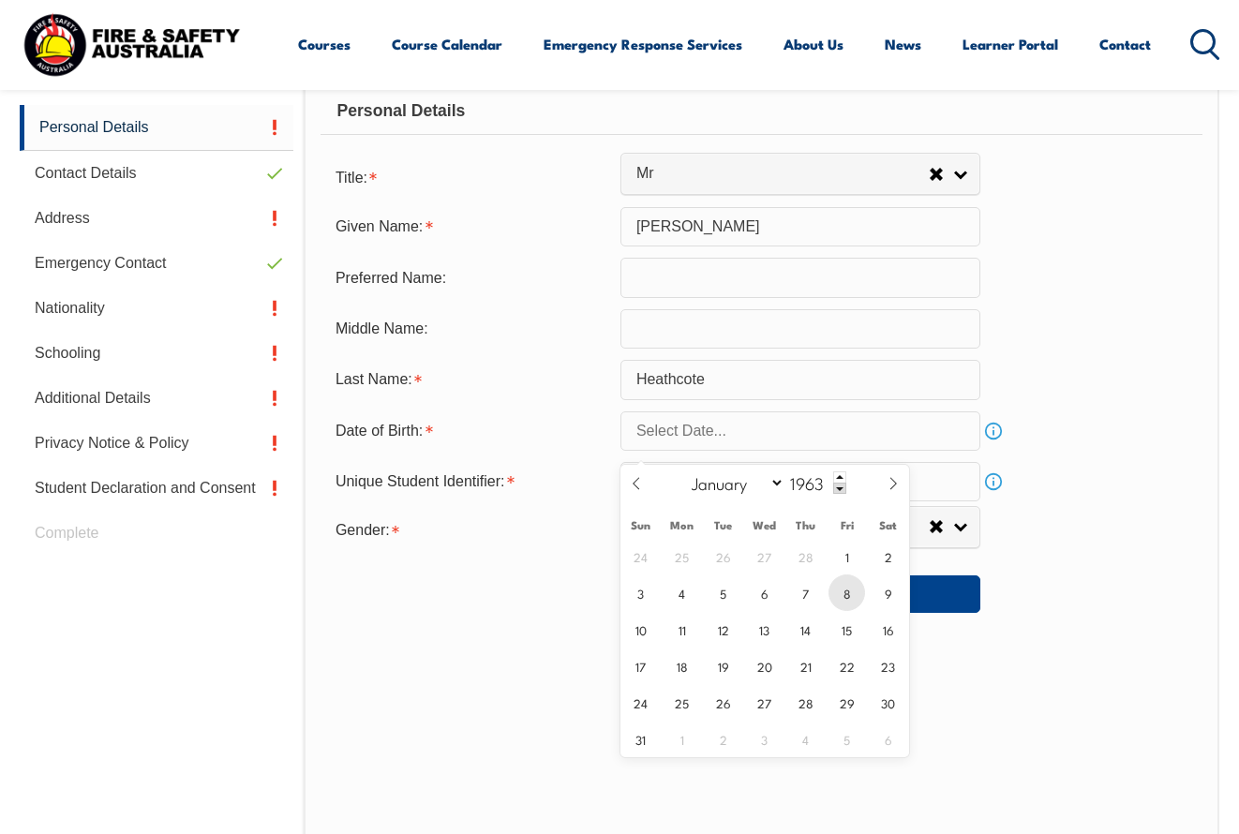
click at [851, 597] on span "8" at bounding box center [847, 593] width 37 height 37
type input "March 8, 1963"
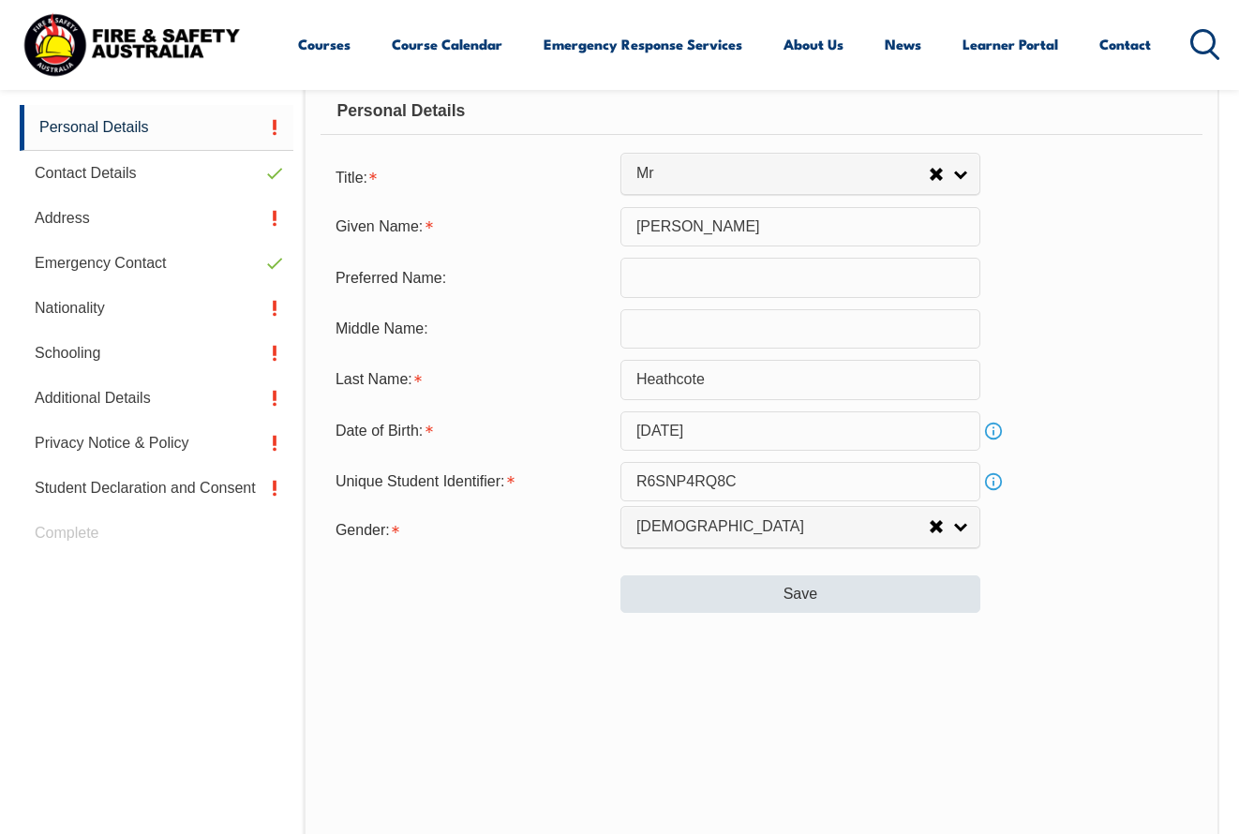
click at [809, 613] on button "Save" at bounding box center [801, 595] width 360 height 38
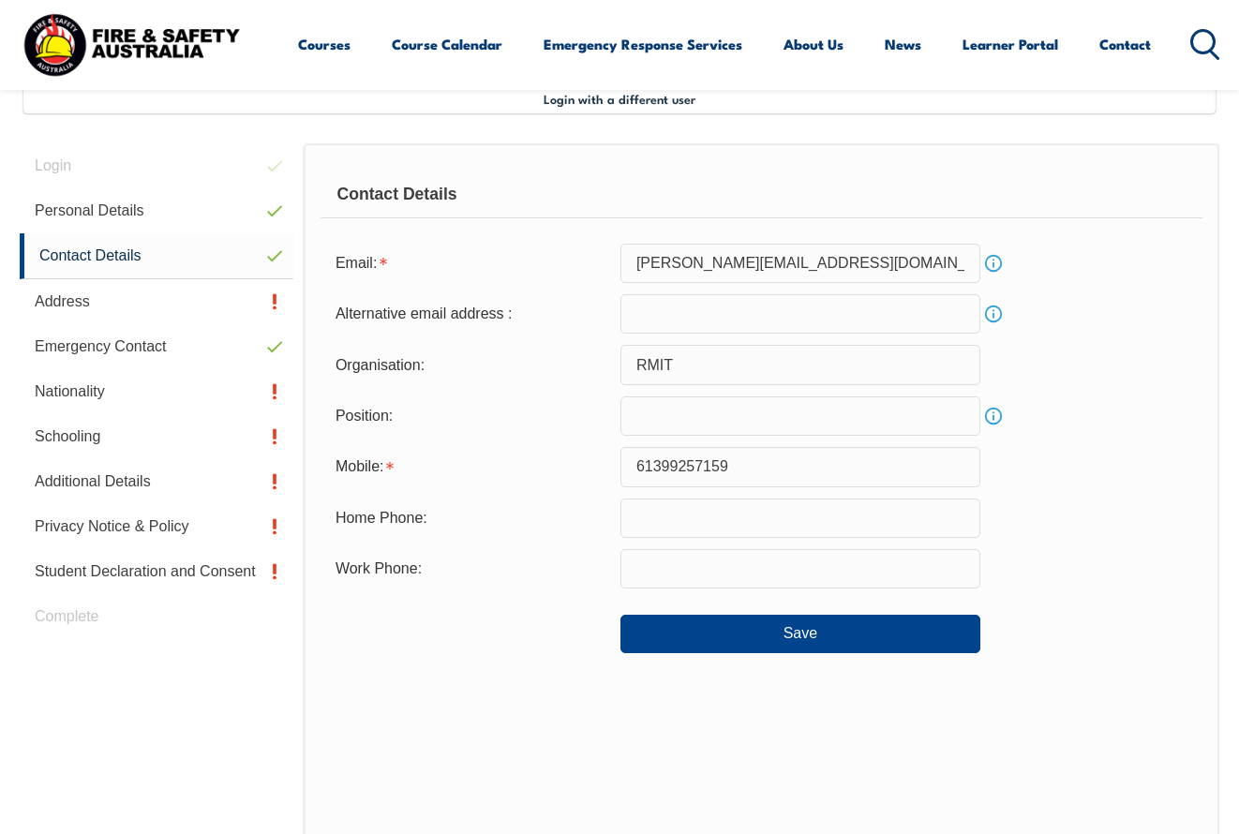
scroll to position [455, 0]
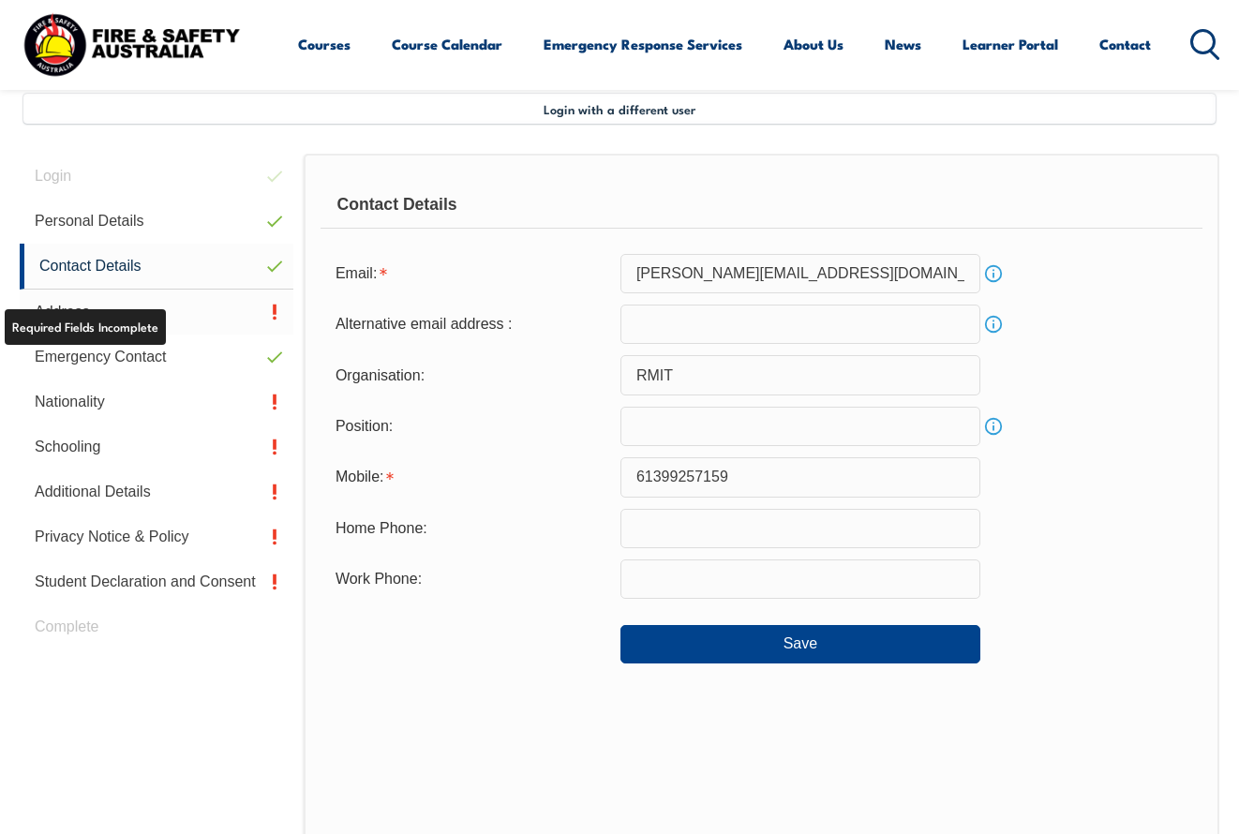
click at [271, 311] on link "Address" at bounding box center [157, 312] width 274 height 45
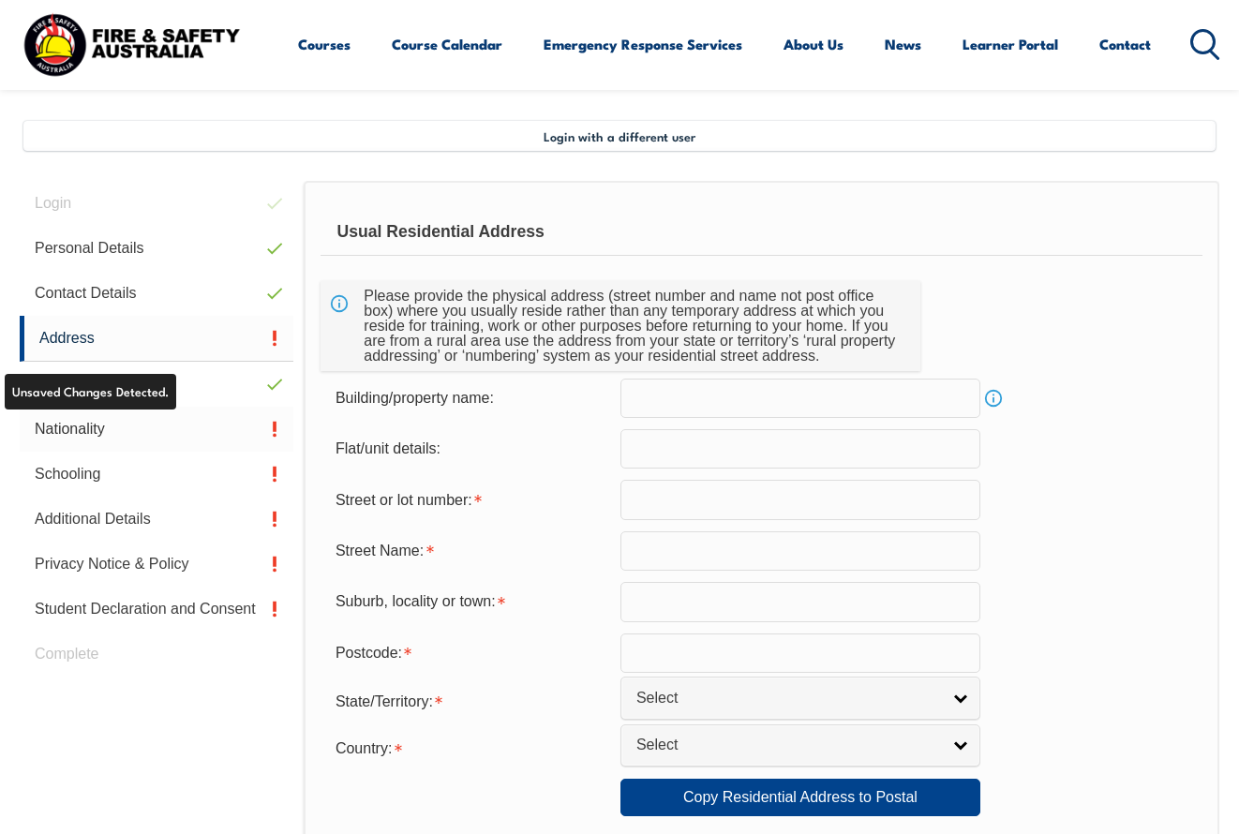
scroll to position [430, 1]
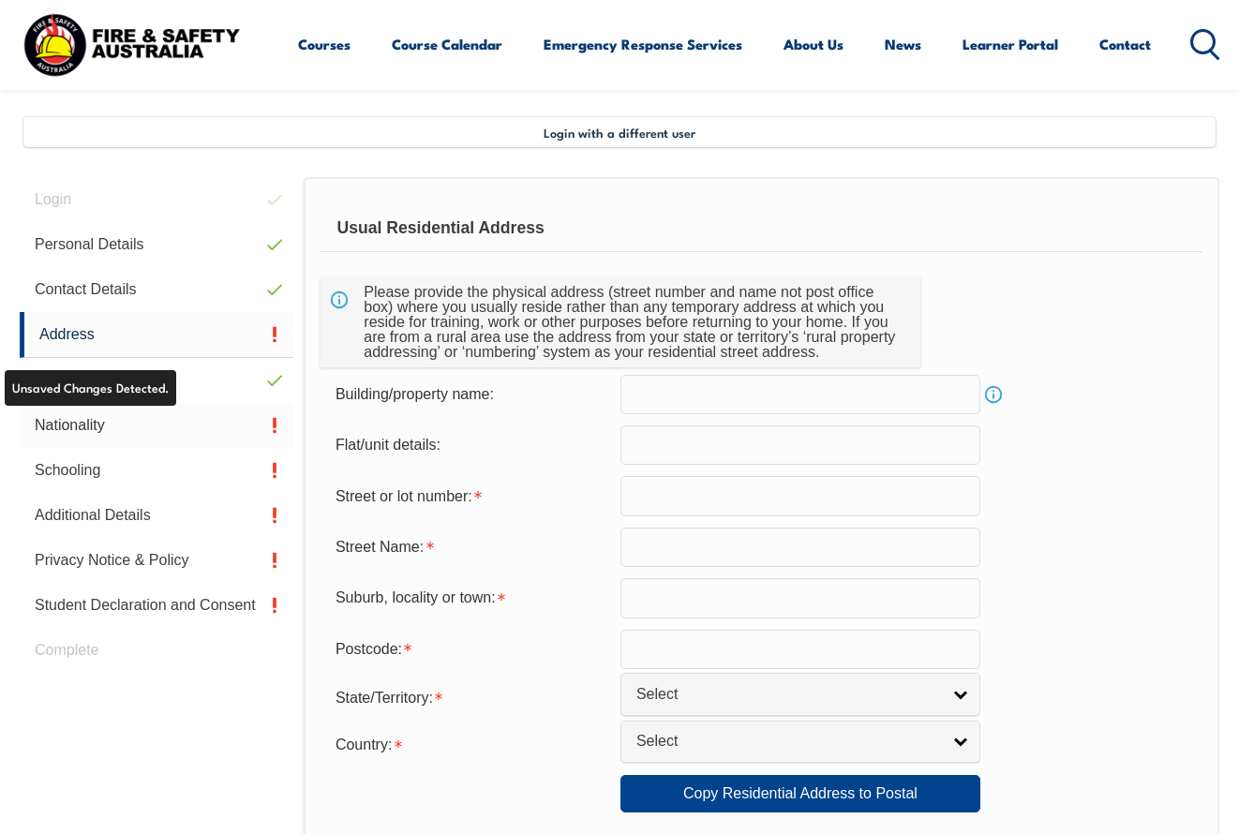
click at [266, 426] on link "Nationality" at bounding box center [157, 425] width 274 height 45
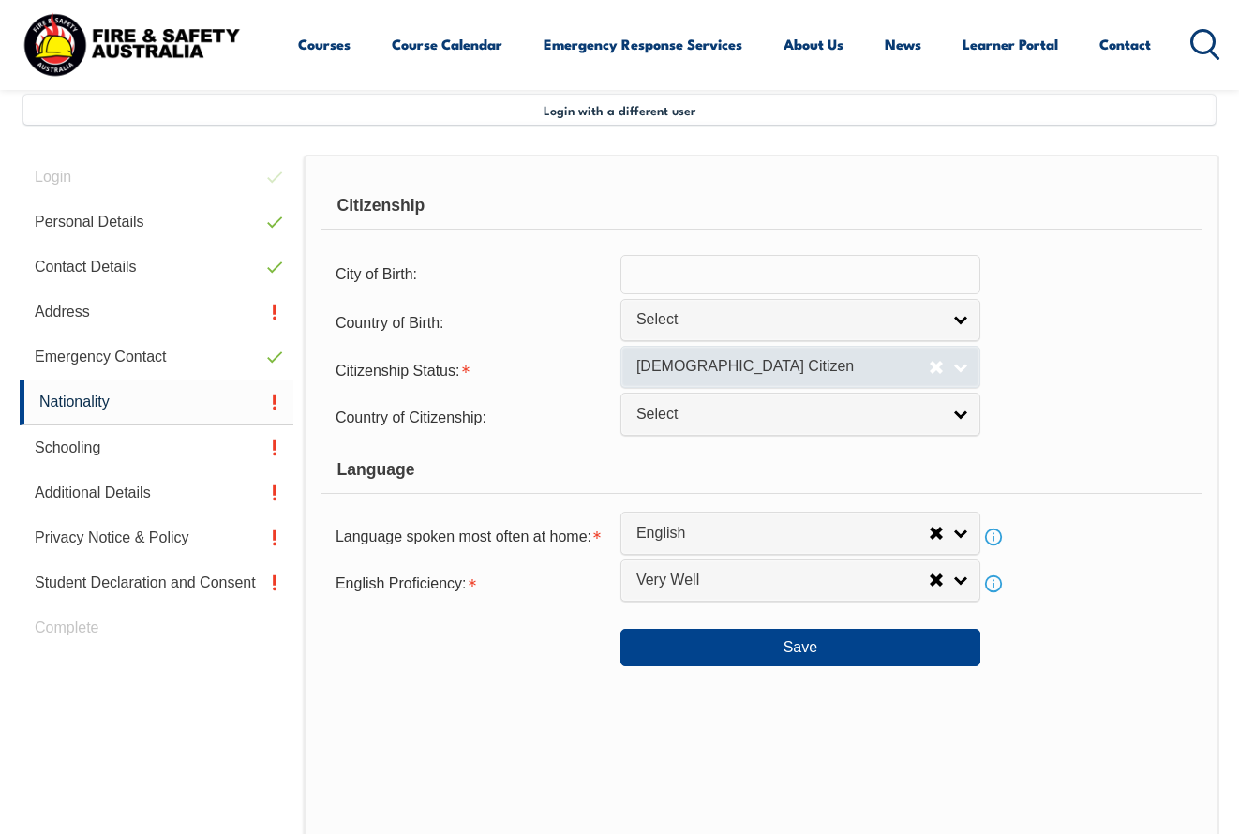
scroll to position [455, 0]
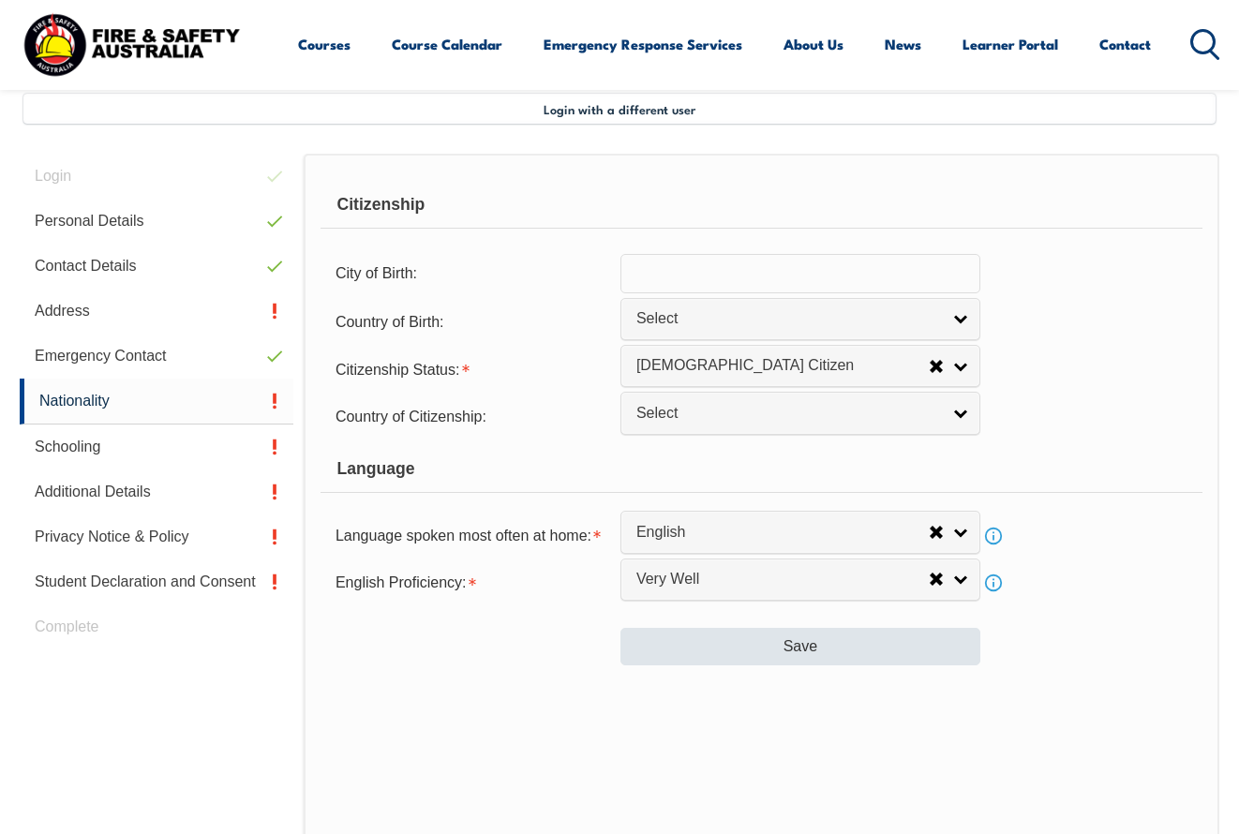
click at [790, 666] on button "Save" at bounding box center [801, 647] width 360 height 38
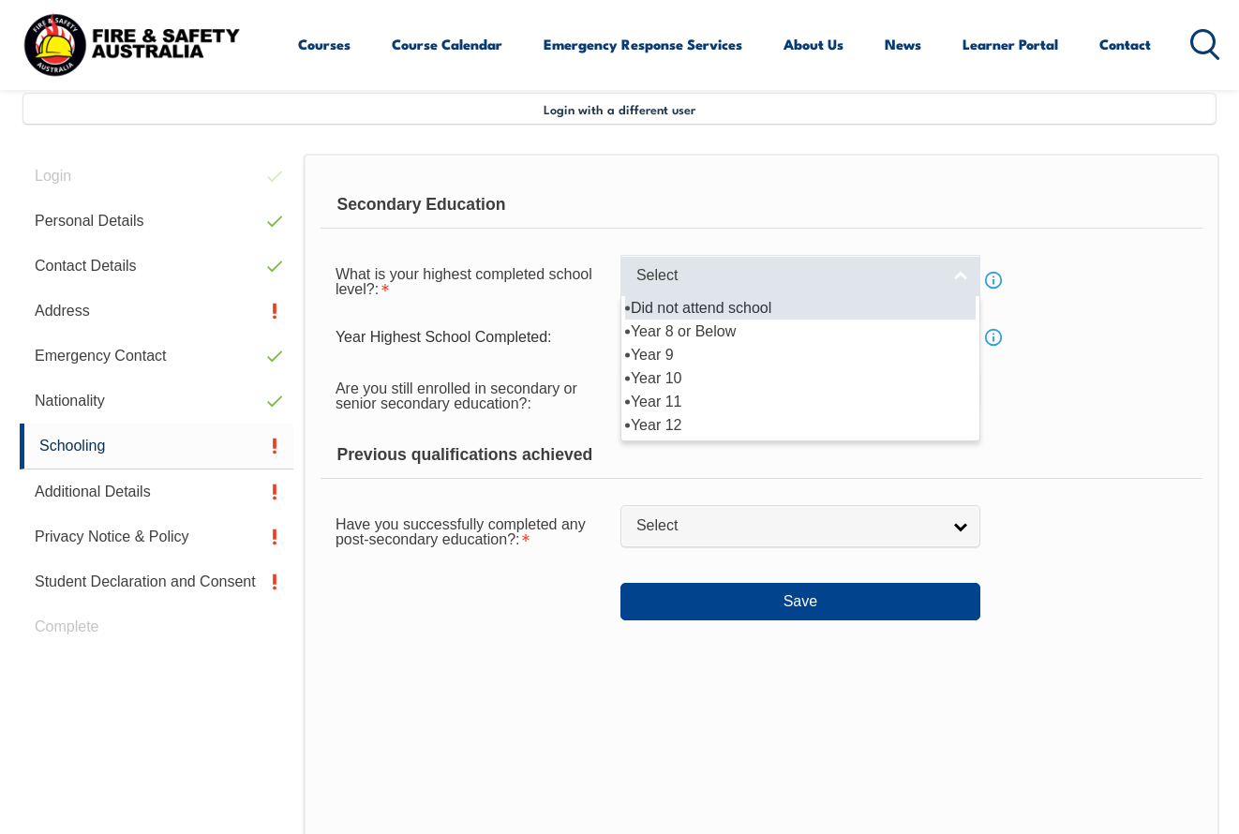
click at [746, 286] on span "Select" at bounding box center [789, 276] width 304 height 20
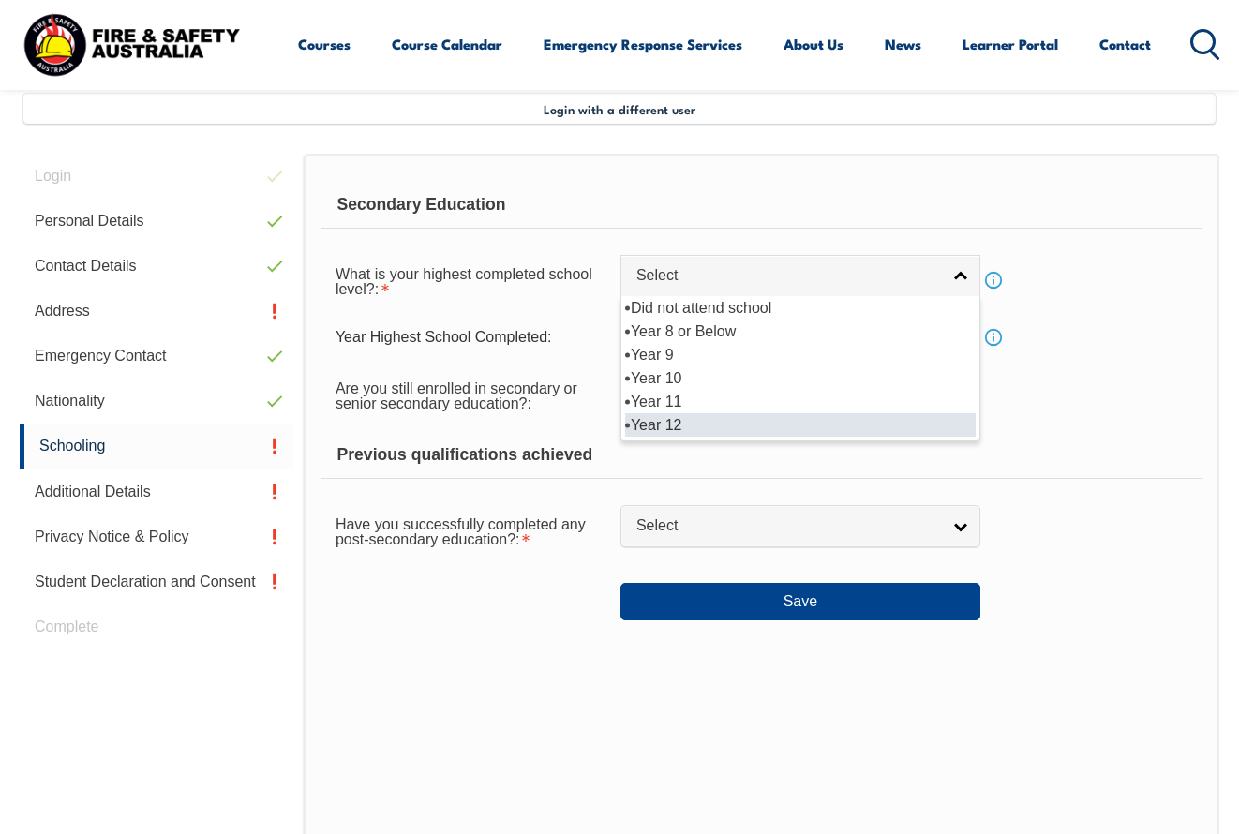
click at [686, 429] on li "Year 12" at bounding box center [800, 424] width 351 height 23
select select "12"
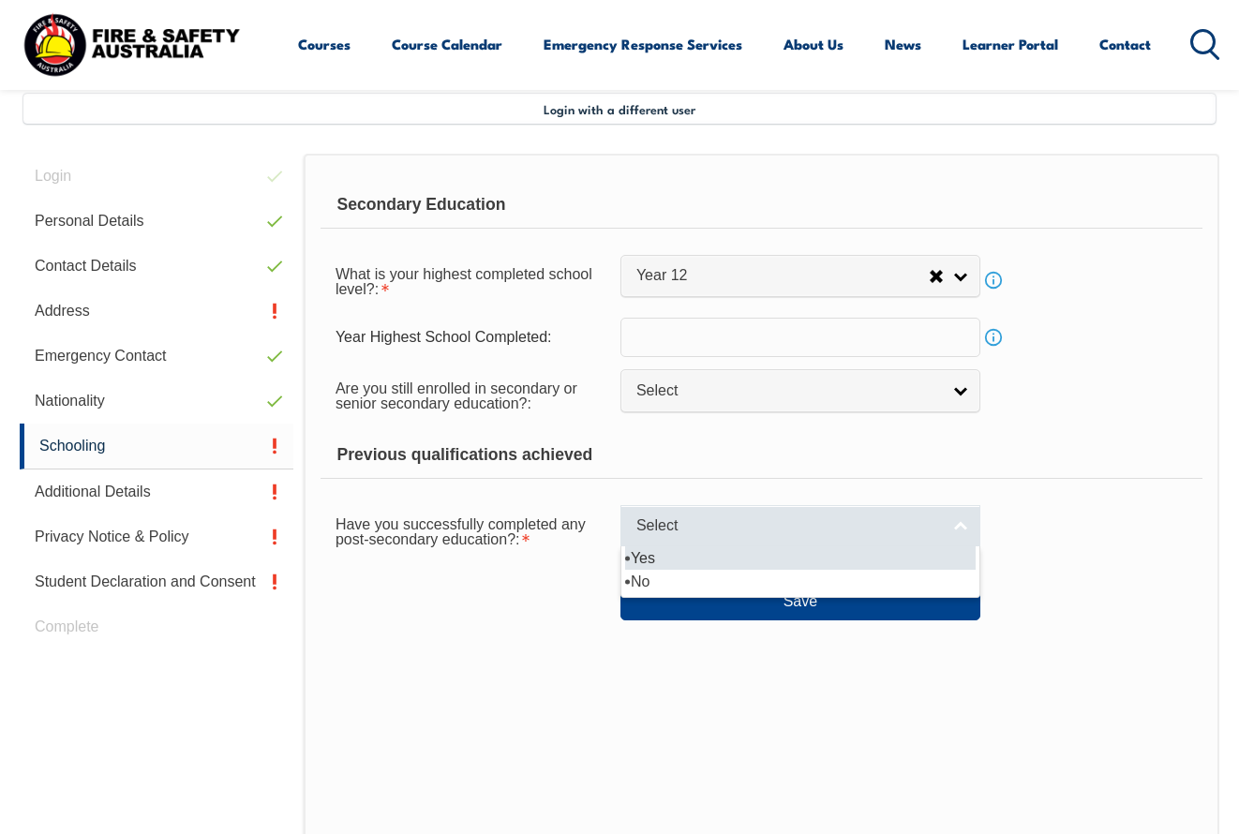
click at [740, 533] on span "Select" at bounding box center [789, 527] width 304 height 20
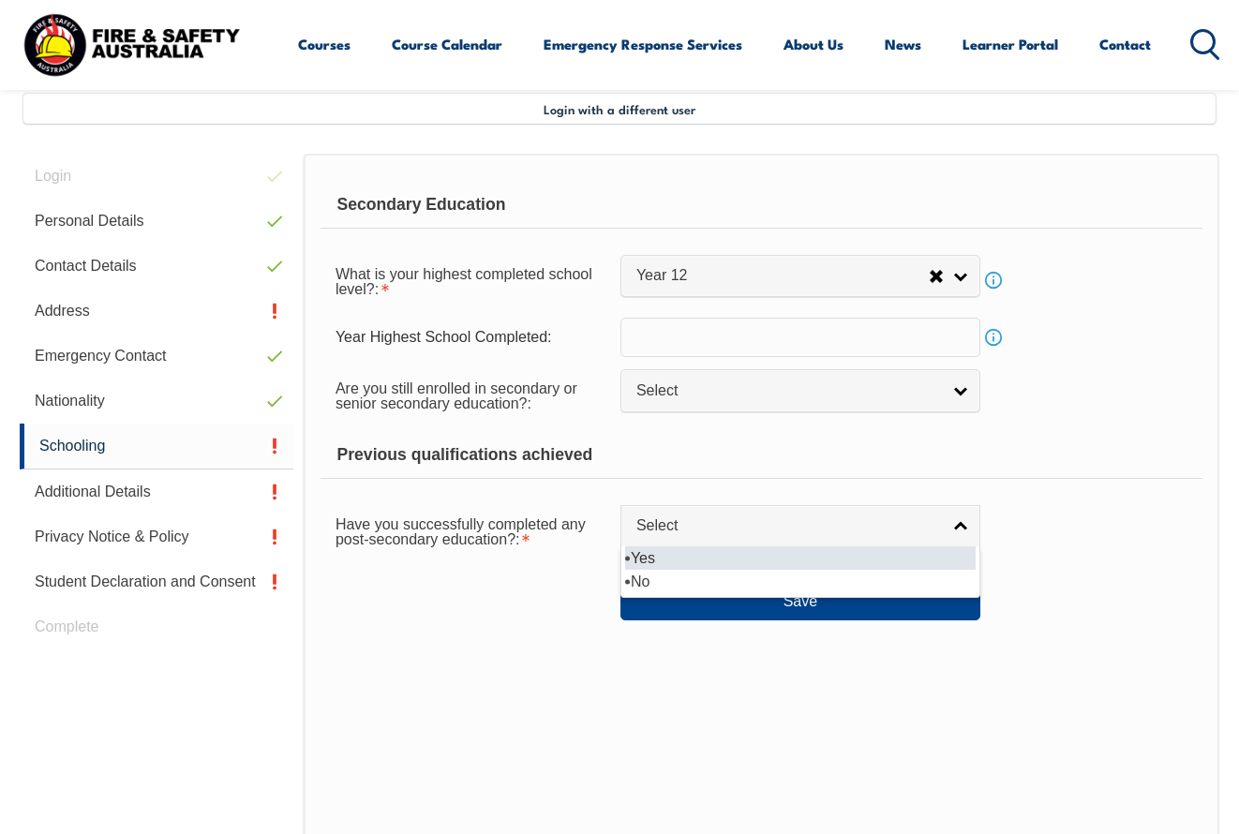
click at [656, 563] on li "Yes" at bounding box center [800, 558] width 351 height 23
select select "true"
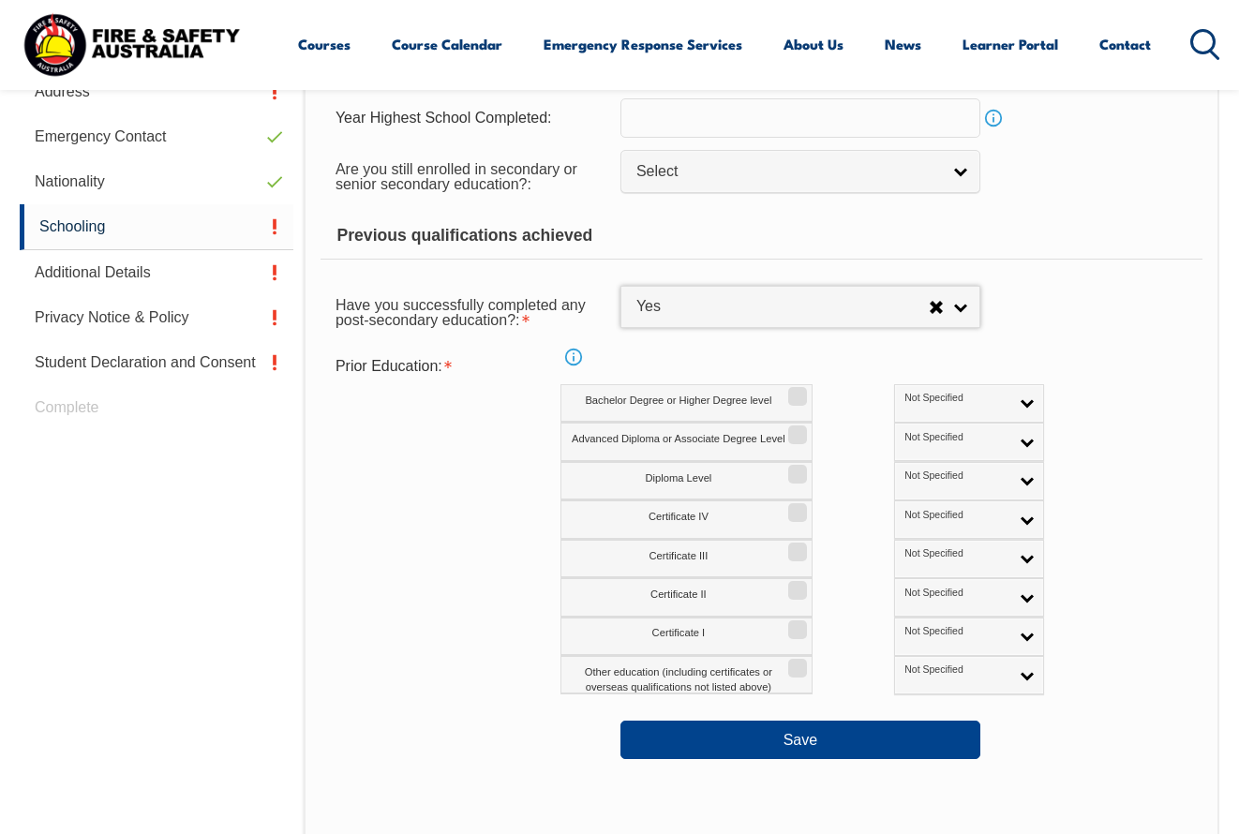
scroll to position [675, 0]
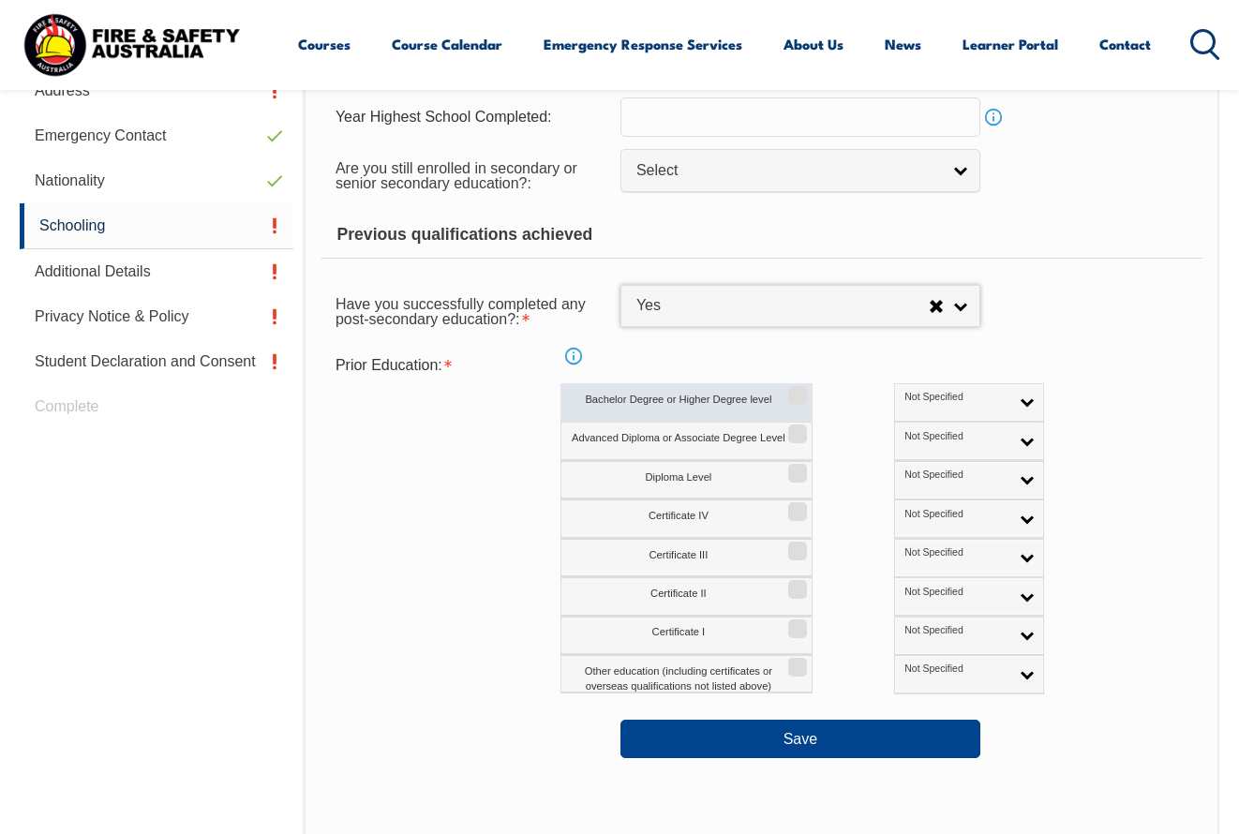
click at [798, 390] on input "Bachelor Degree or Higher Degree level" at bounding box center [794, 389] width 11 height 2
checkbox input "true"
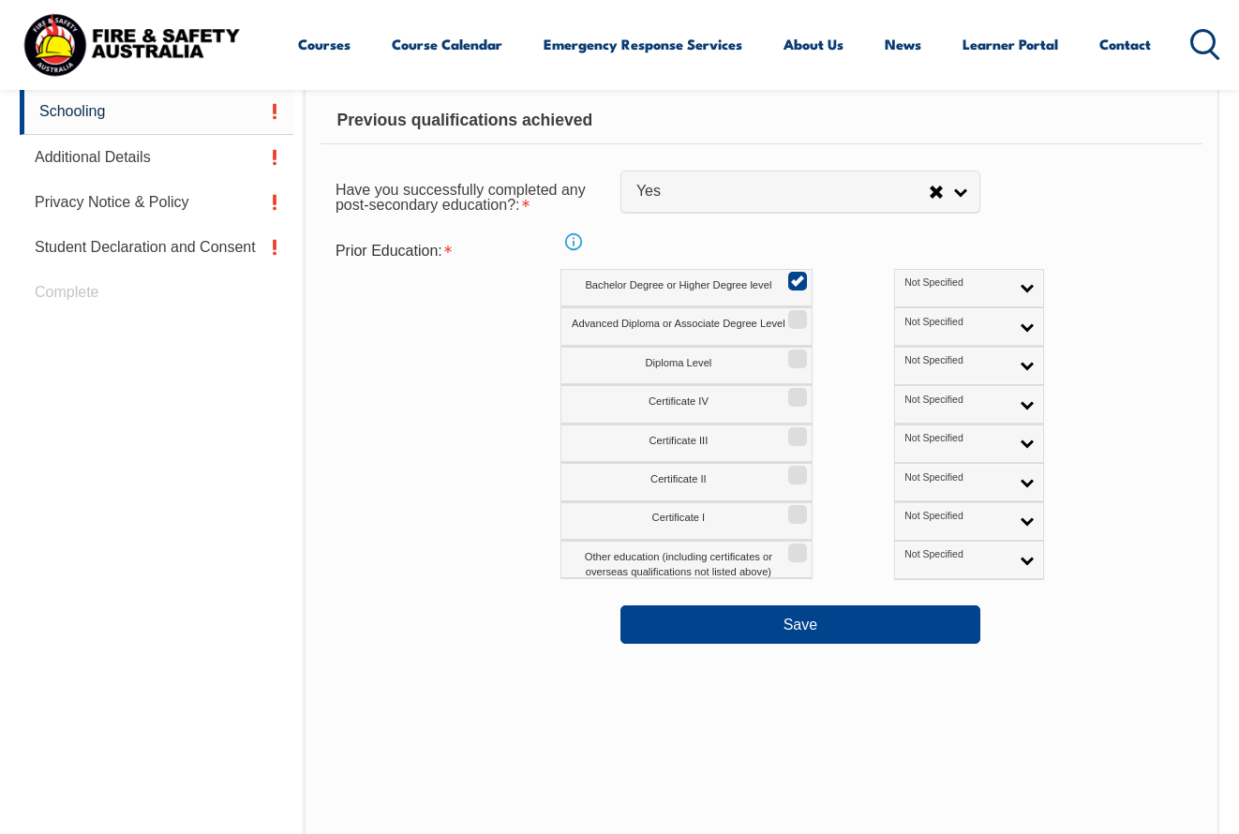
scroll to position [790, 0]
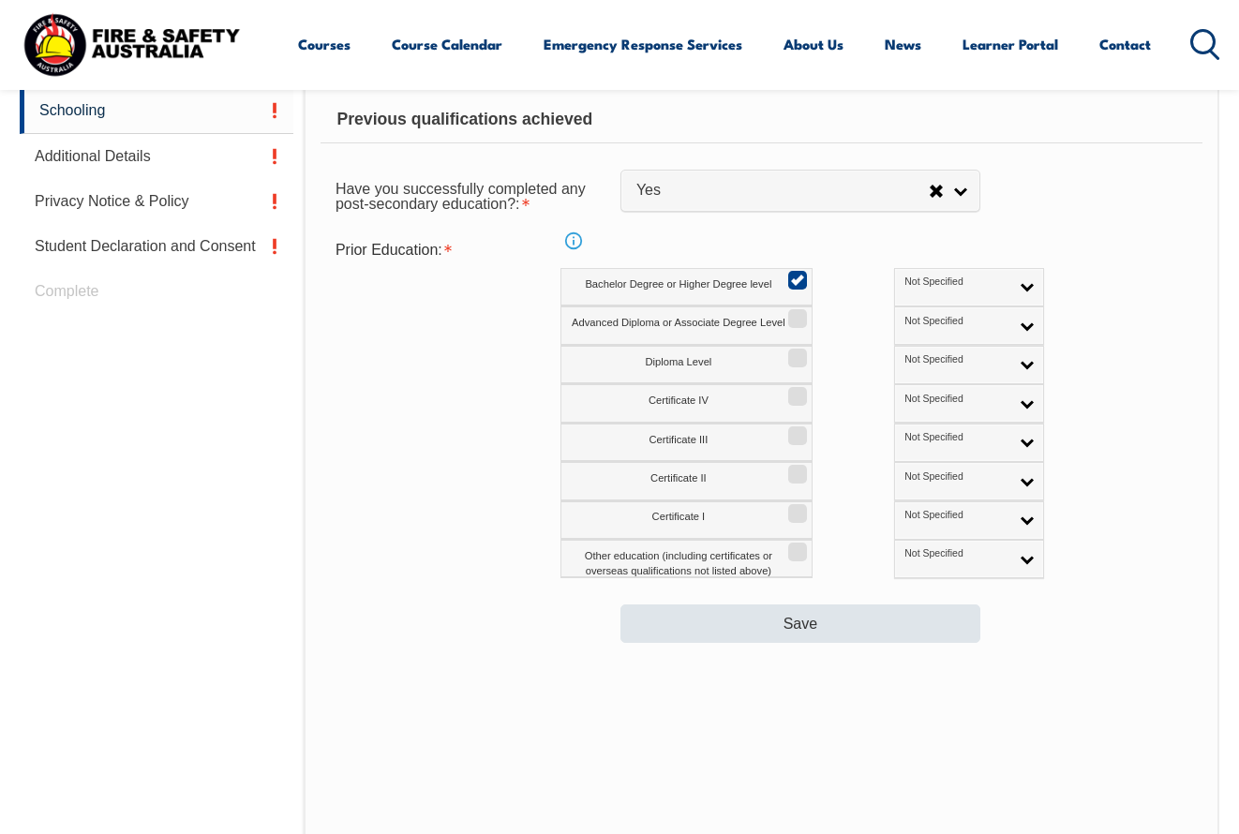
click at [783, 631] on button "Save" at bounding box center [801, 624] width 360 height 38
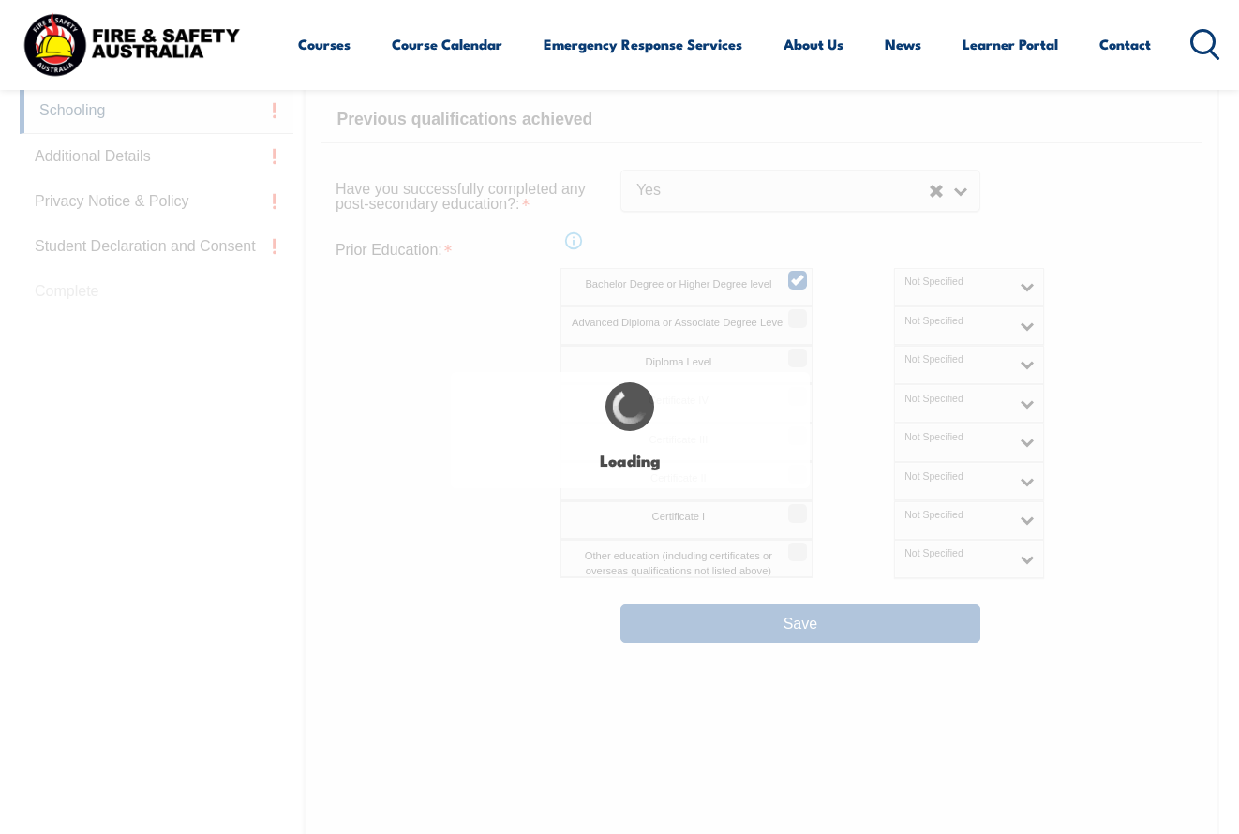
select select
select select "true"
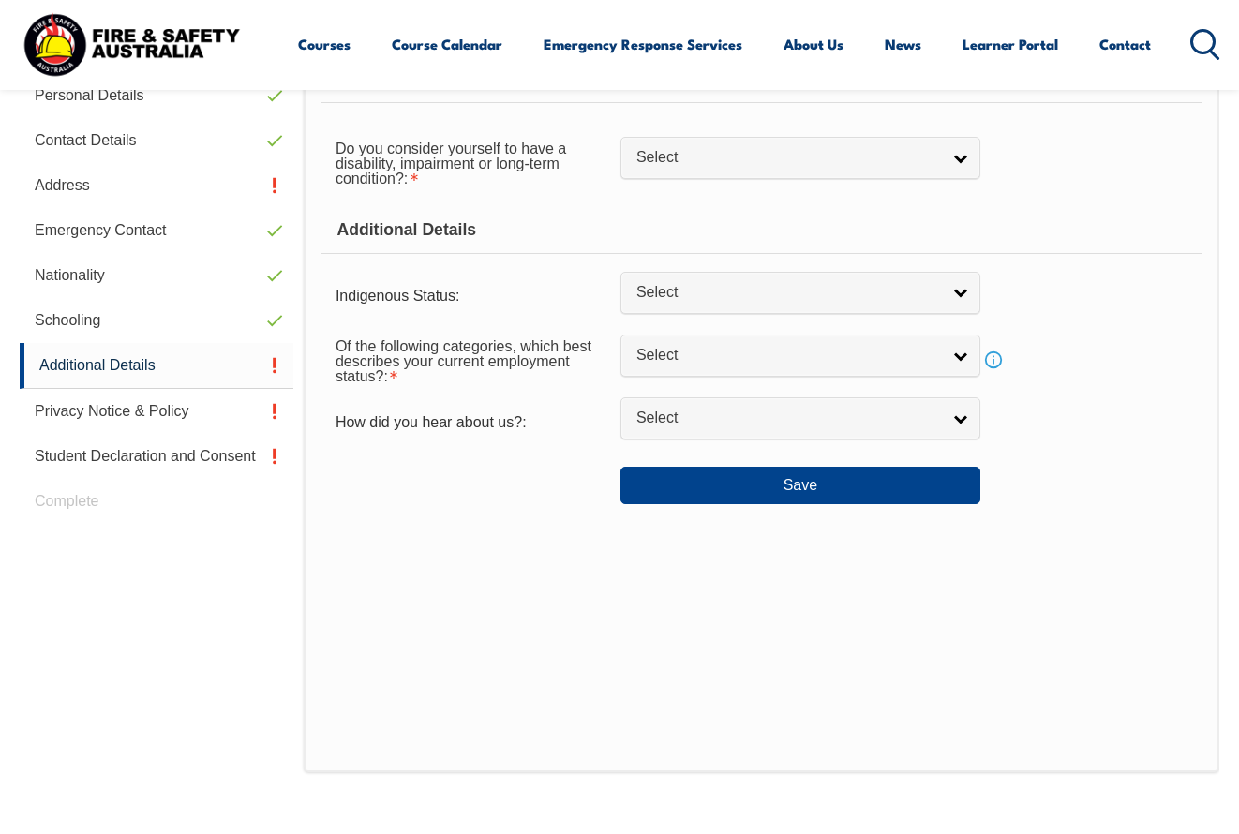
scroll to position [455, 0]
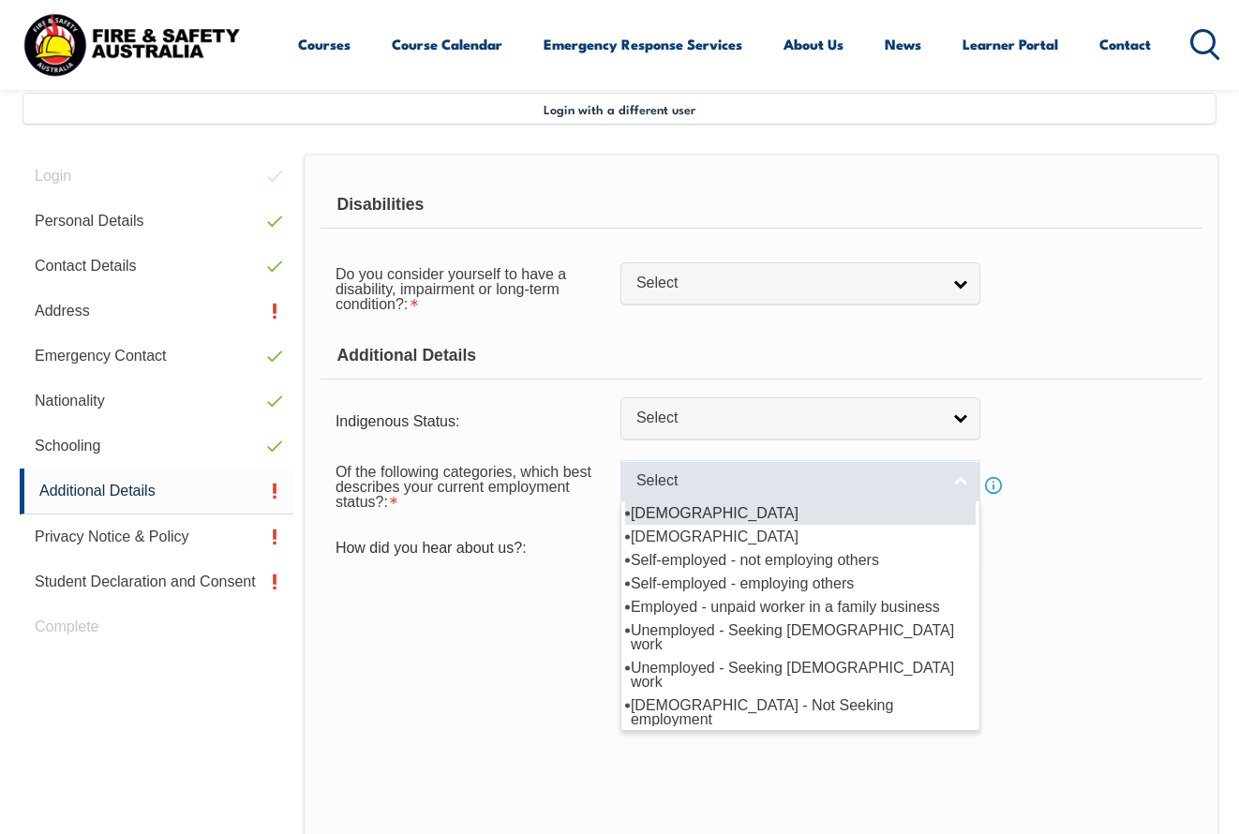
click at [727, 503] on link "Select" at bounding box center [801, 481] width 360 height 42
click at [721, 525] on li "Full-time employee" at bounding box center [800, 513] width 351 height 23
select select "1"
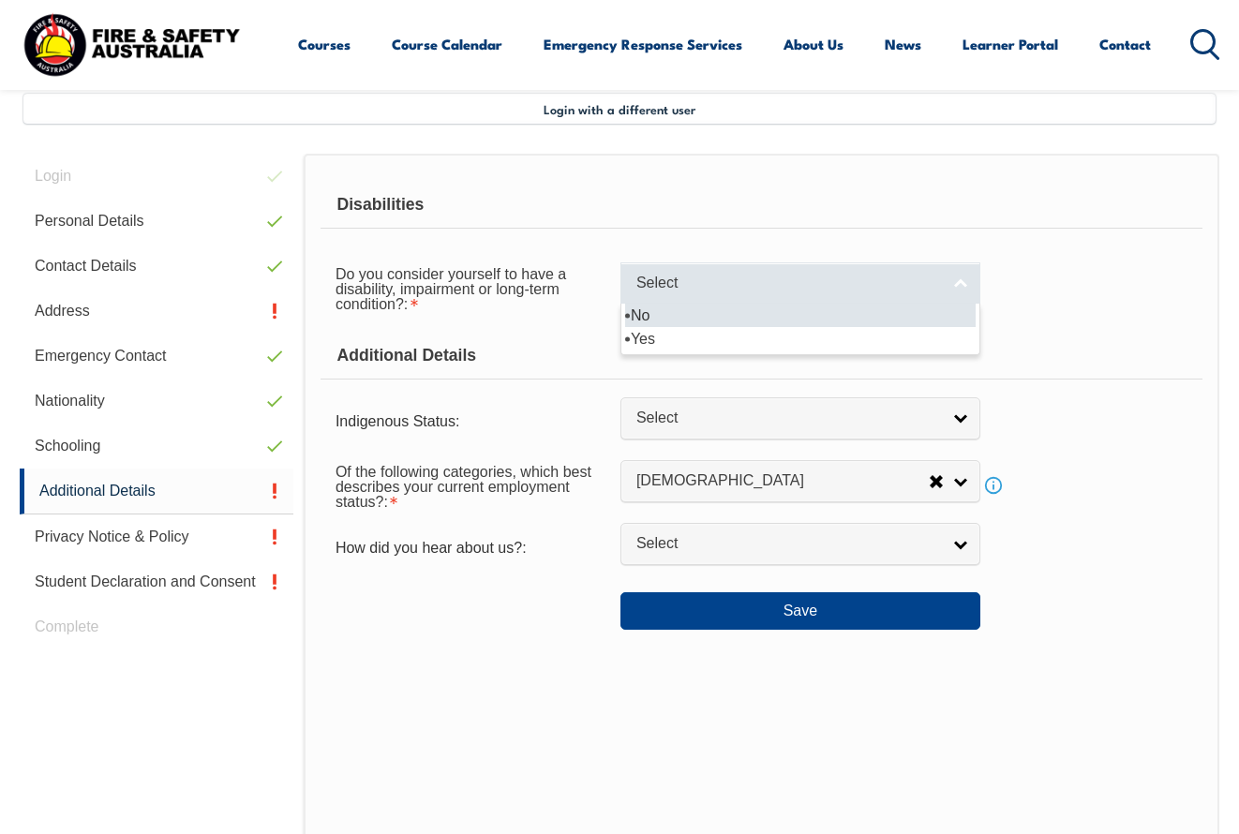
click at [759, 292] on span "Select" at bounding box center [789, 284] width 304 height 20
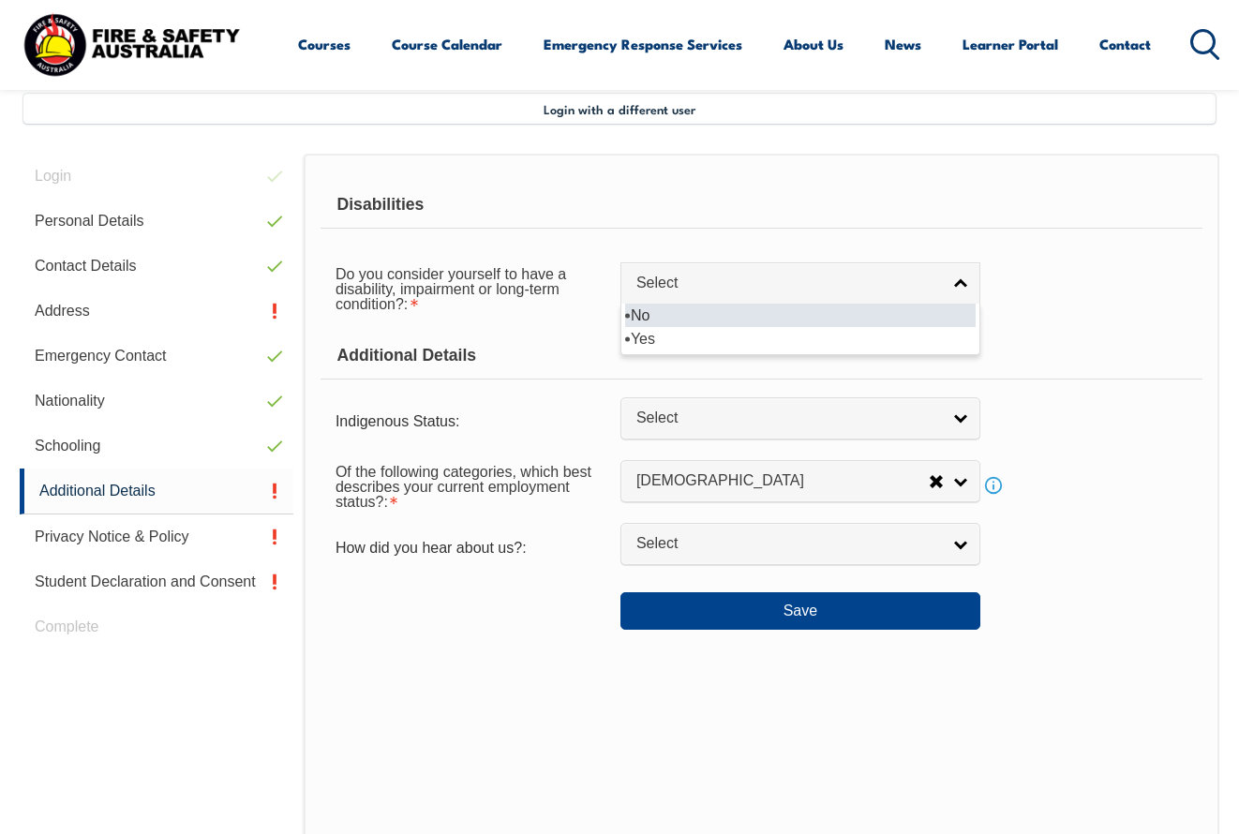
click at [645, 319] on li "No" at bounding box center [800, 315] width 351 height 23
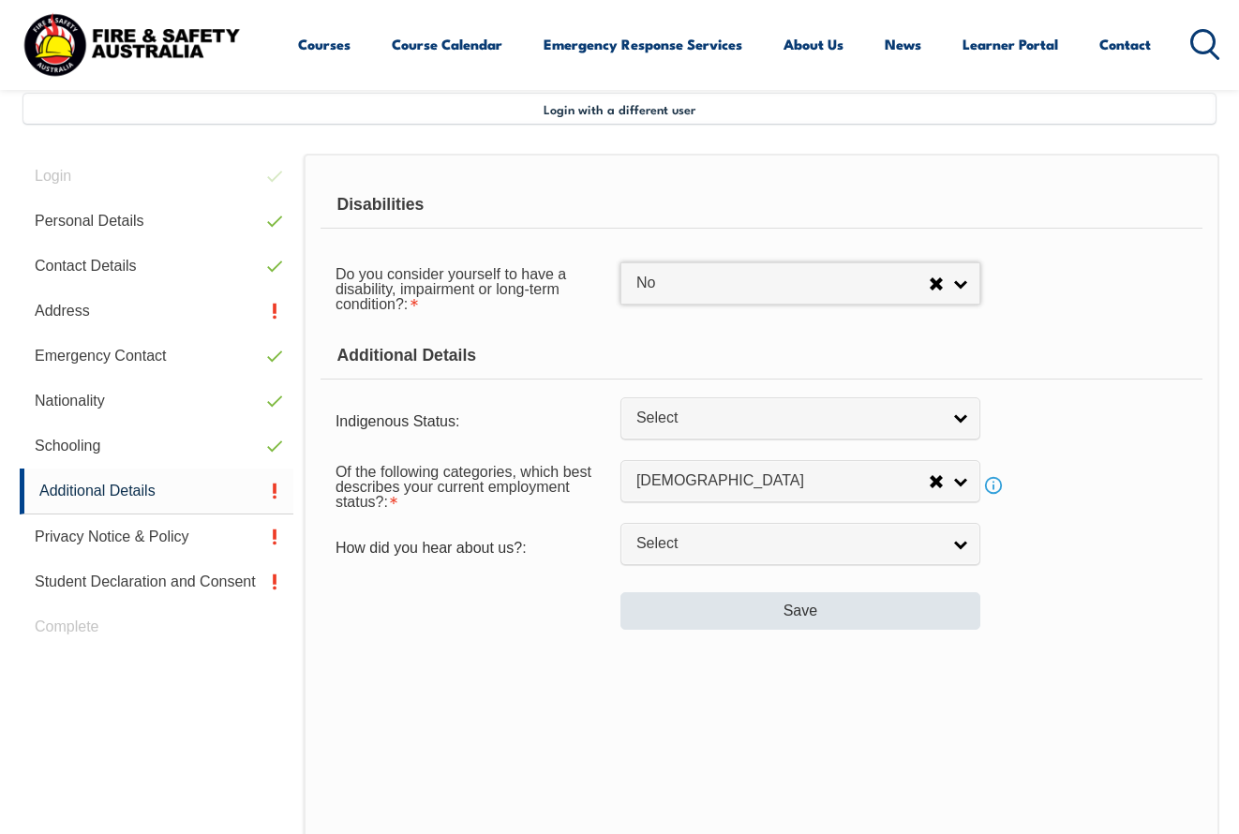
click at [743, 630] on button "Save" at bounding box center [801, 612] width 360 height 38
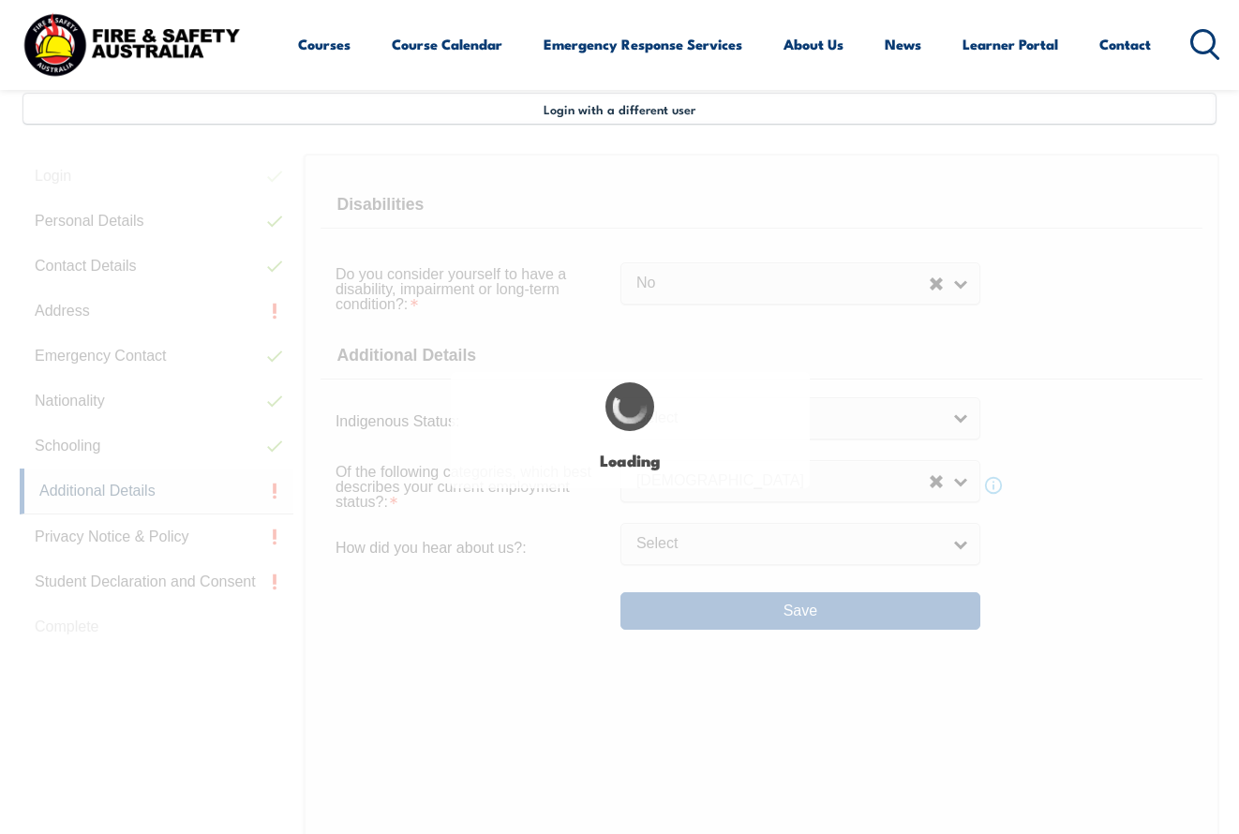
select select "false"
select select
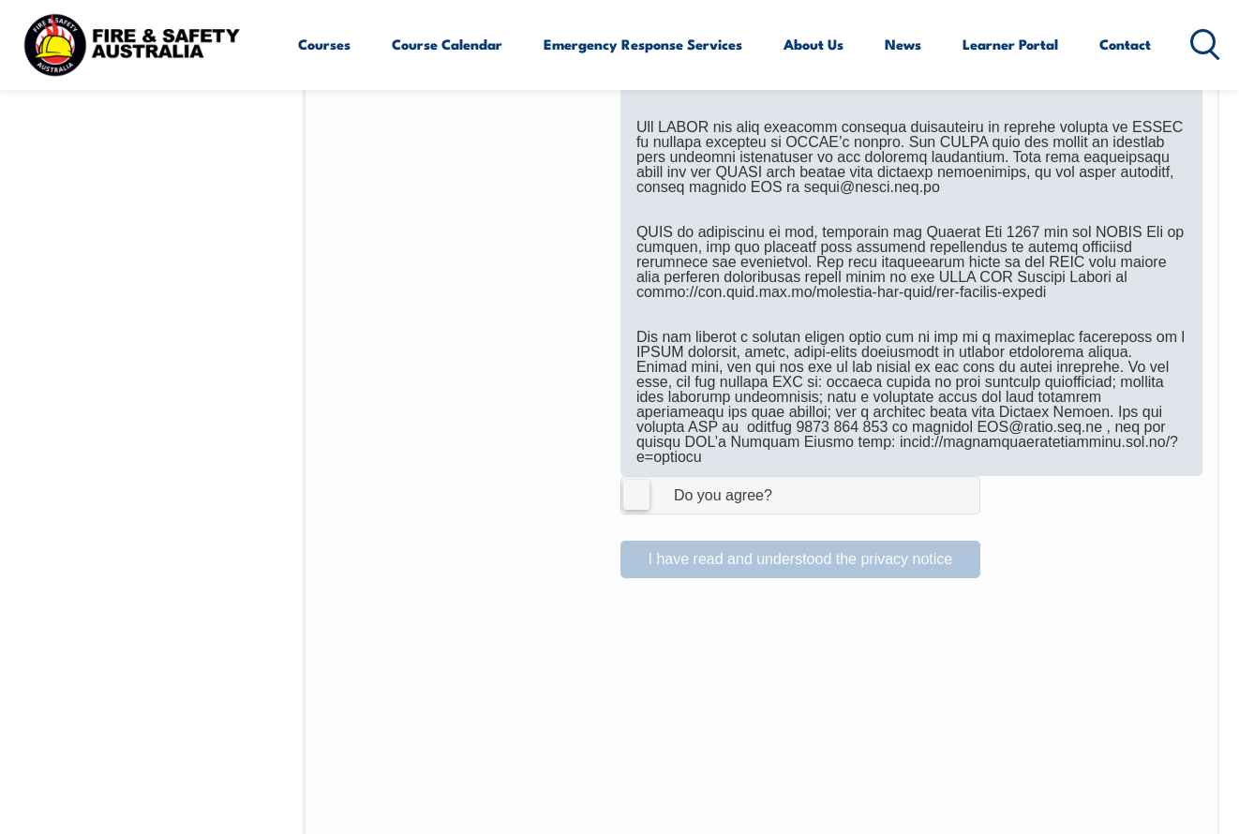
scroll to position [1066, 0]
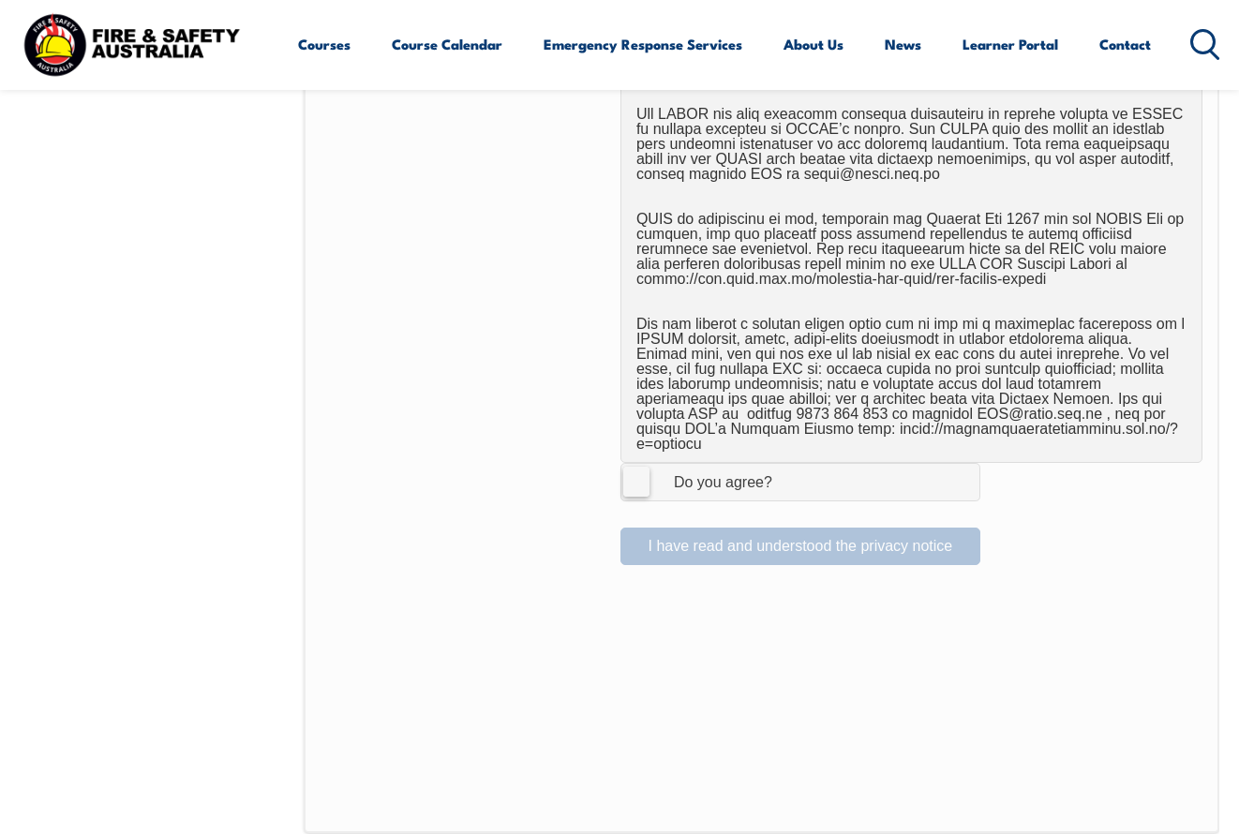
click at [632, 463] on label "I Agree Do you agree?" at bounding box center [801, 482] width 360 height 38
click at [788, 464] on input "I Agree Do you agree?" at bounding box center [804, 482] width 32 height 36
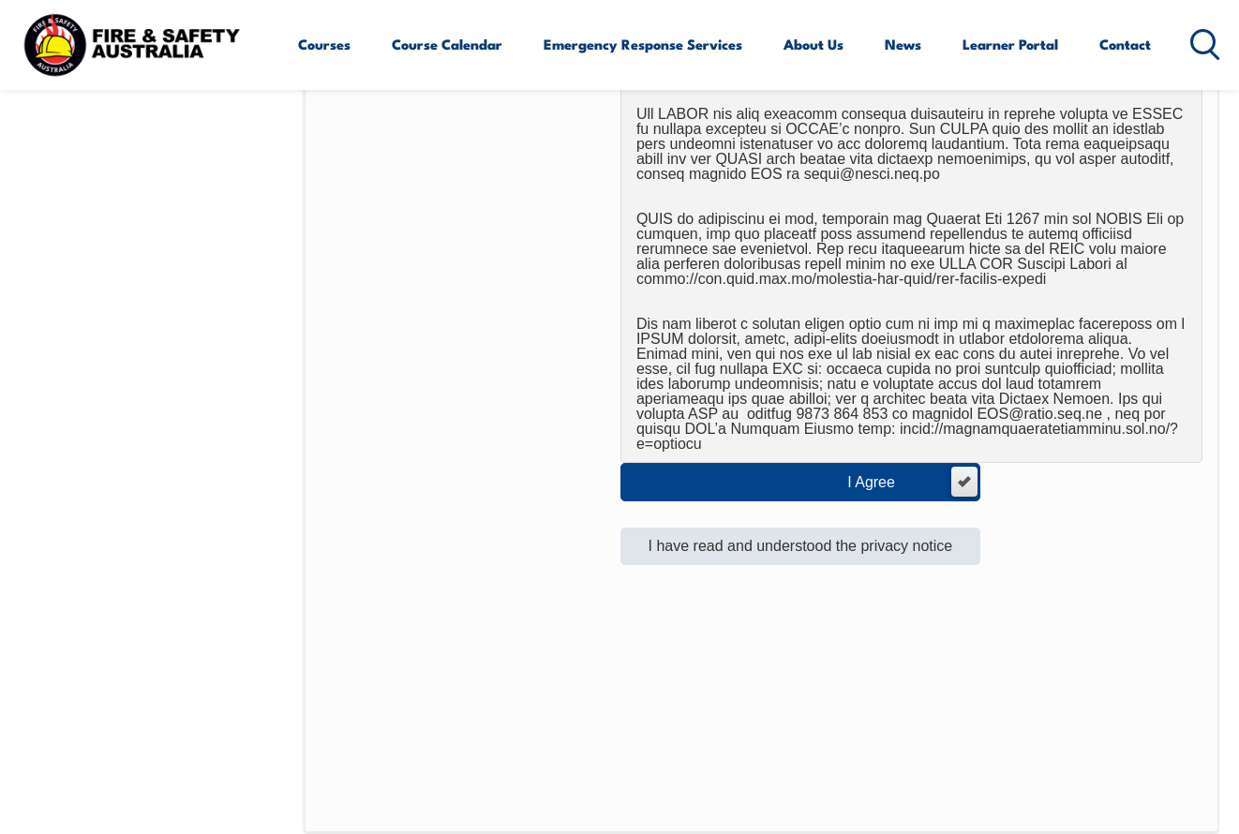
click at [769, 533] on button "I have read and understood the privacy notice" at bounding box center [801, 547] width 360 height 38
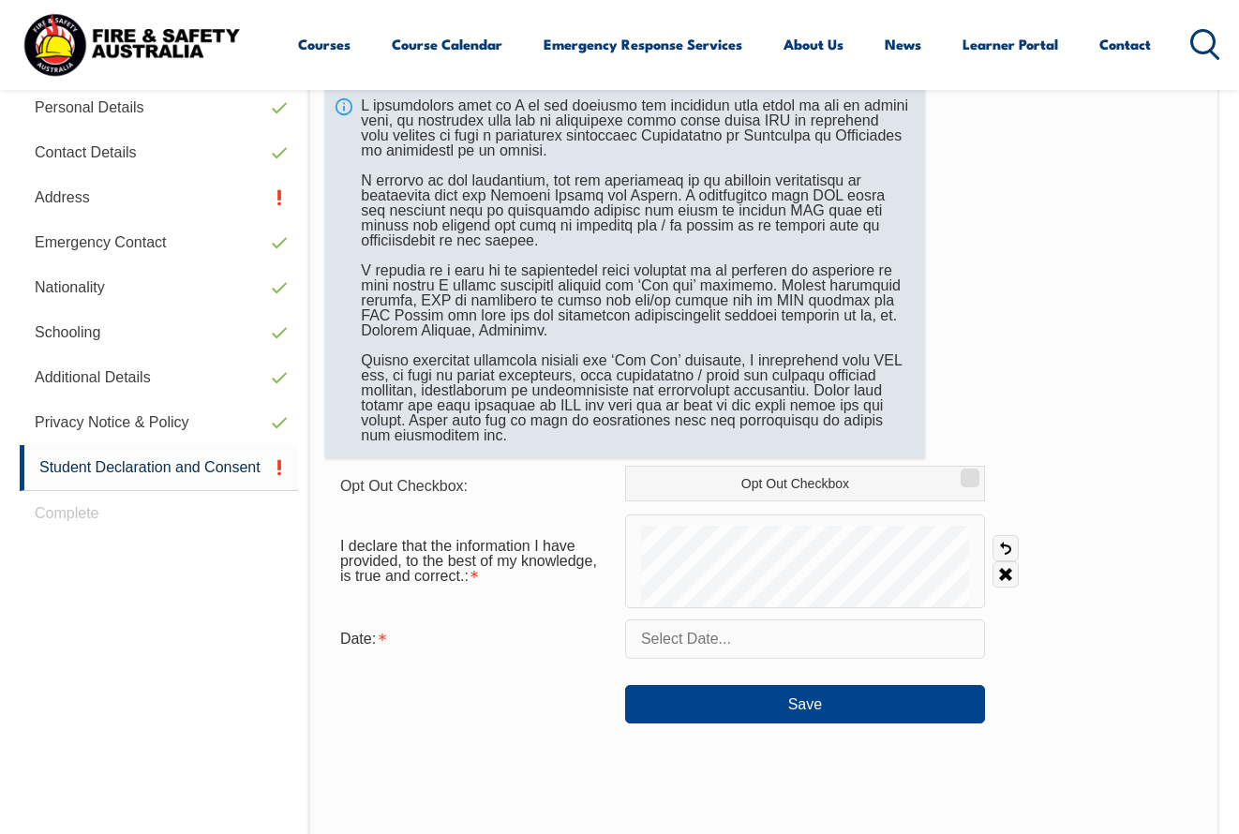
scroll to position [455, 0]
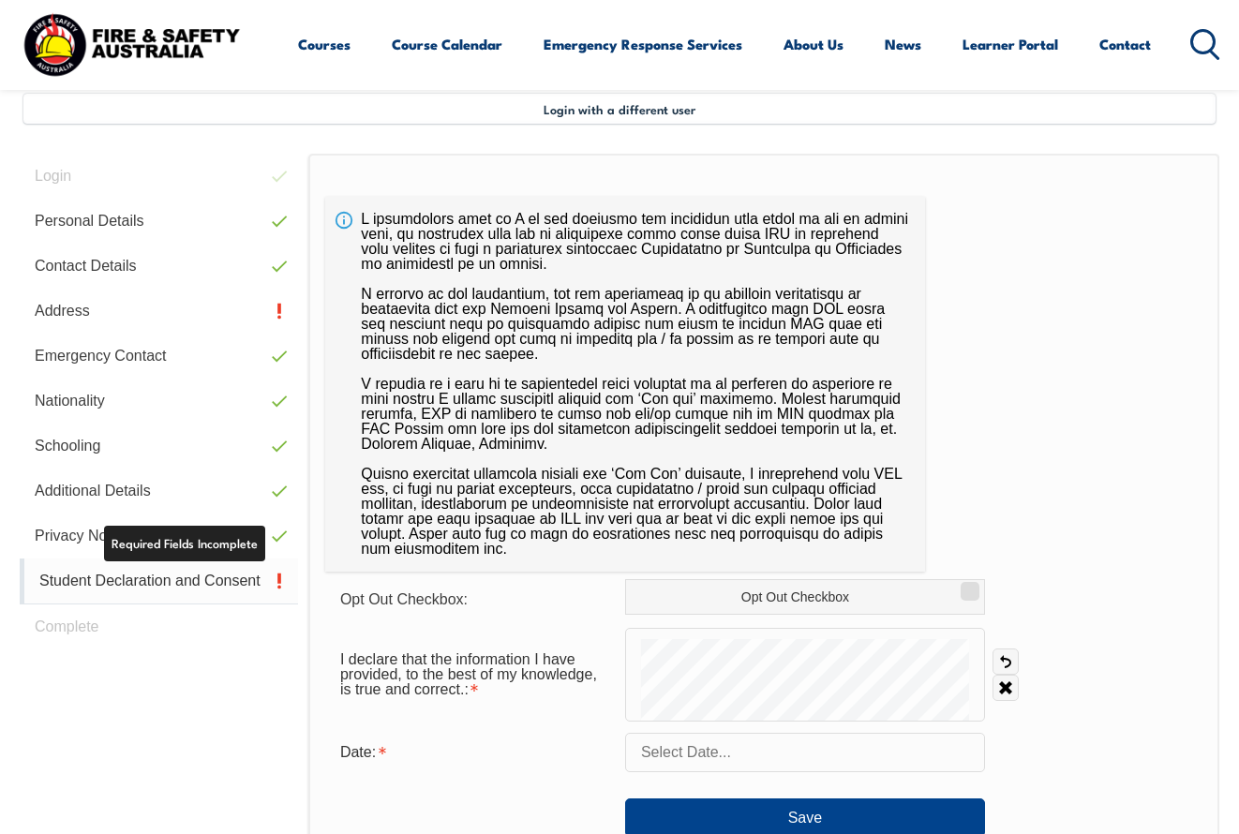
click at [191, 578] on link "Student Declaration and Consent" at bounding box center [159, 582] width 278 height 46
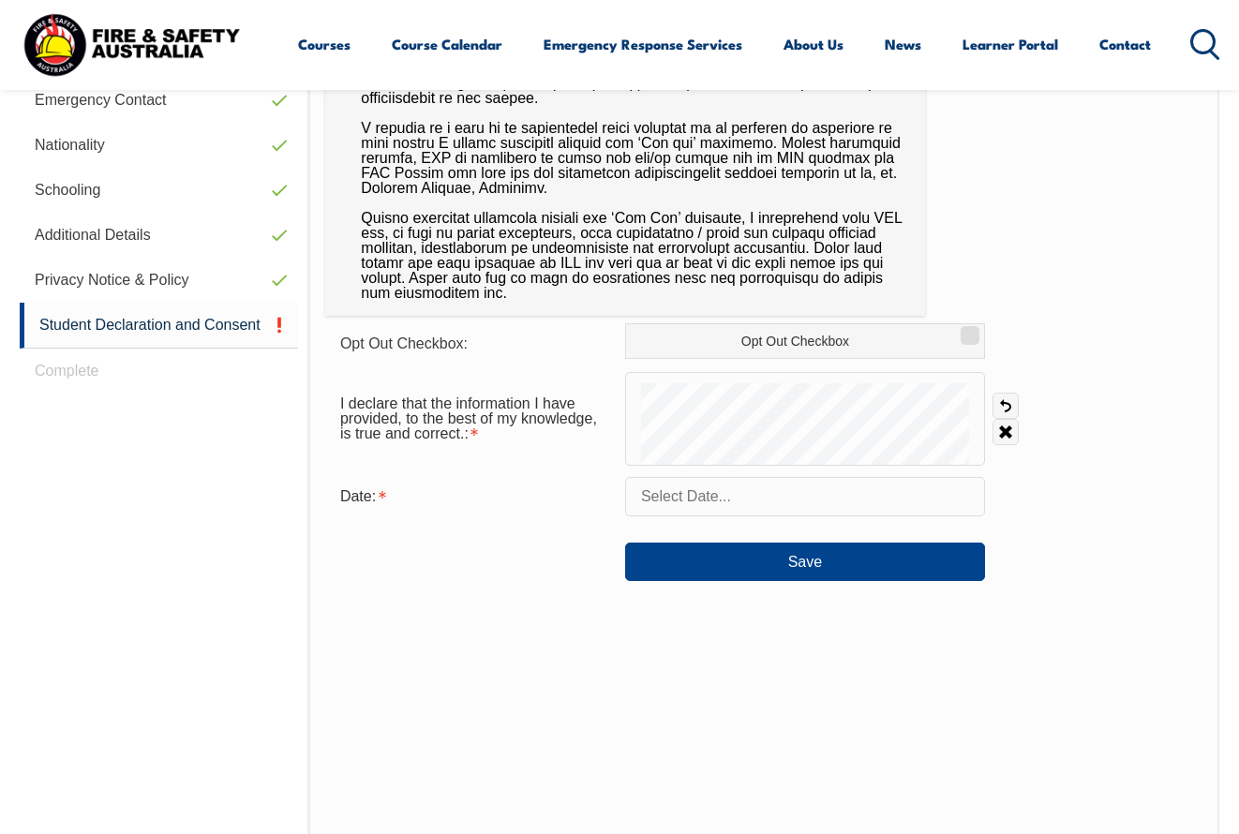
scroll to position [713, 0]
click at [1006, 401] on link "Undo" at bounding box center [1006, 404] width 26 height 26
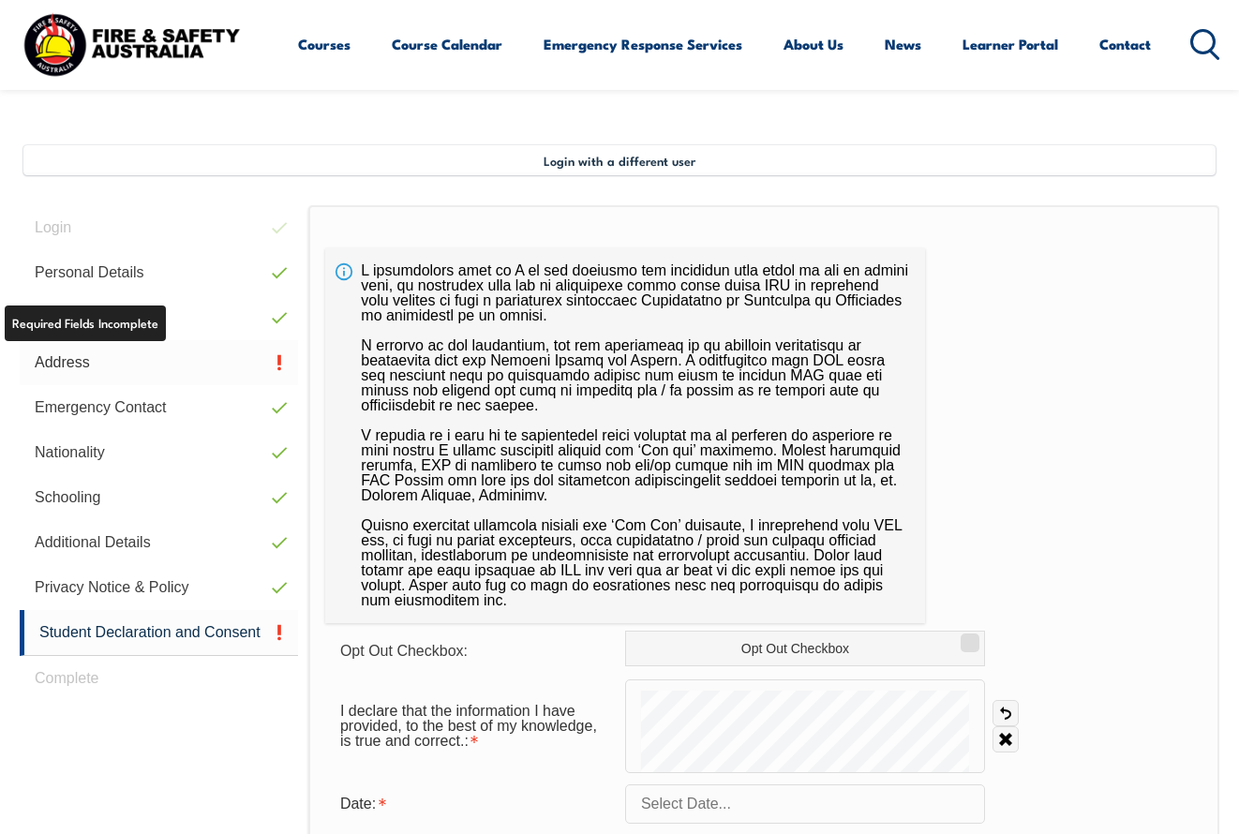
click at [76, 364] on link "Address" at bounding box center [159, 362] width 278 height 45
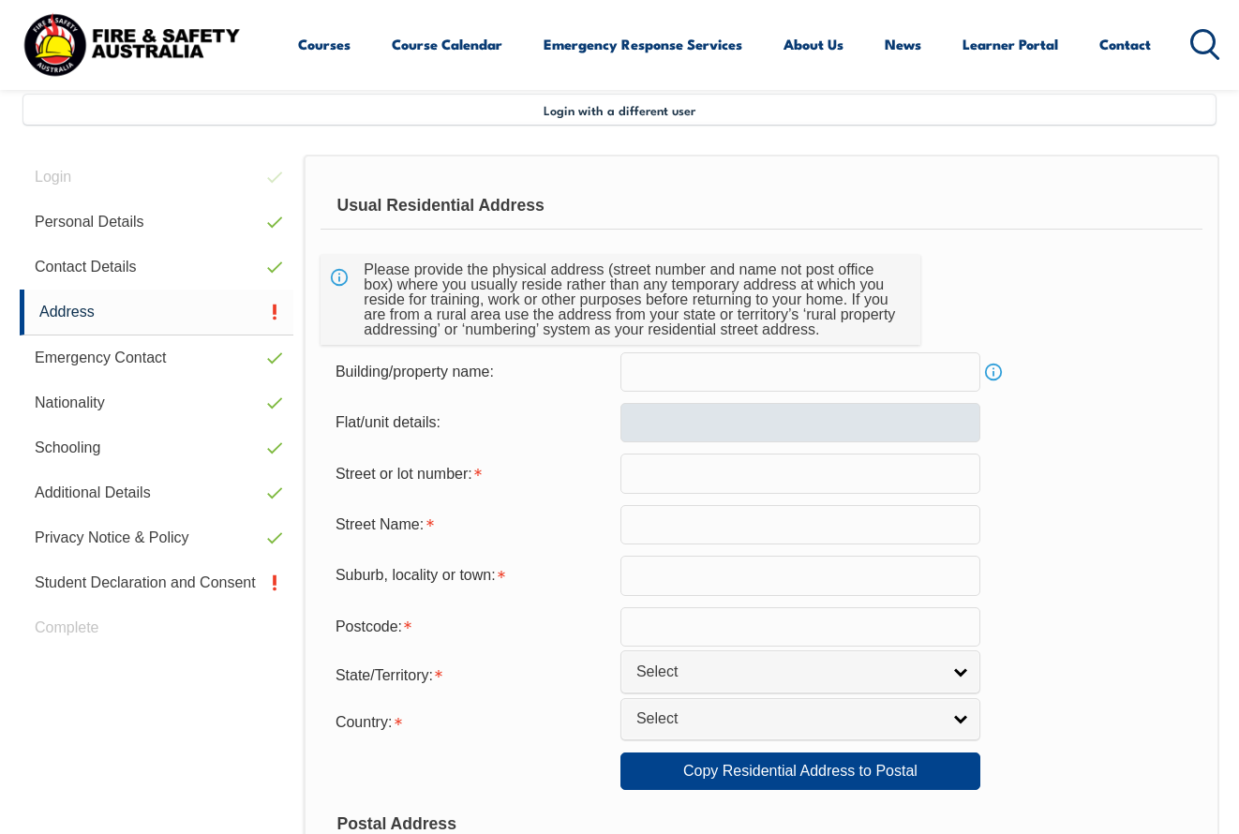
scroll to position [455, 0]
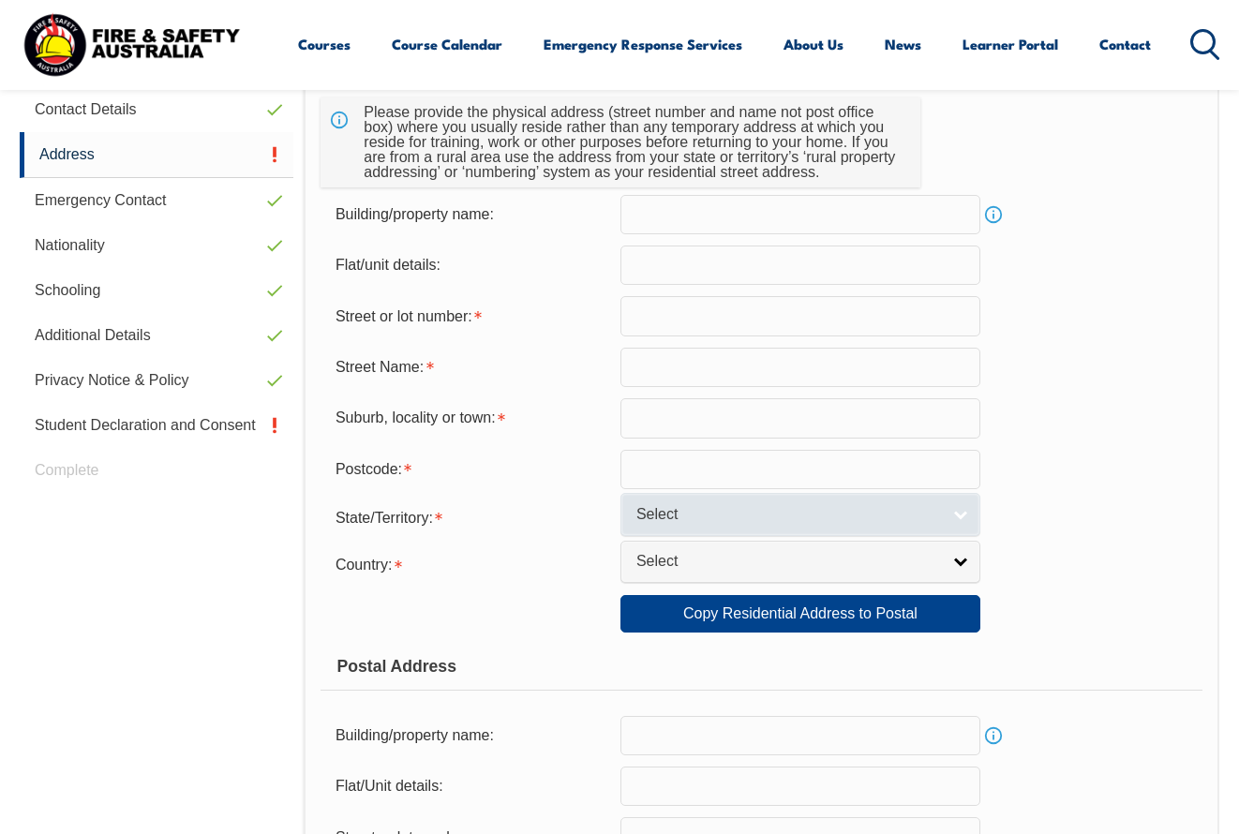
click at [957, 524] on link "Select" at bounding box center [801, 514] width 360 height 42
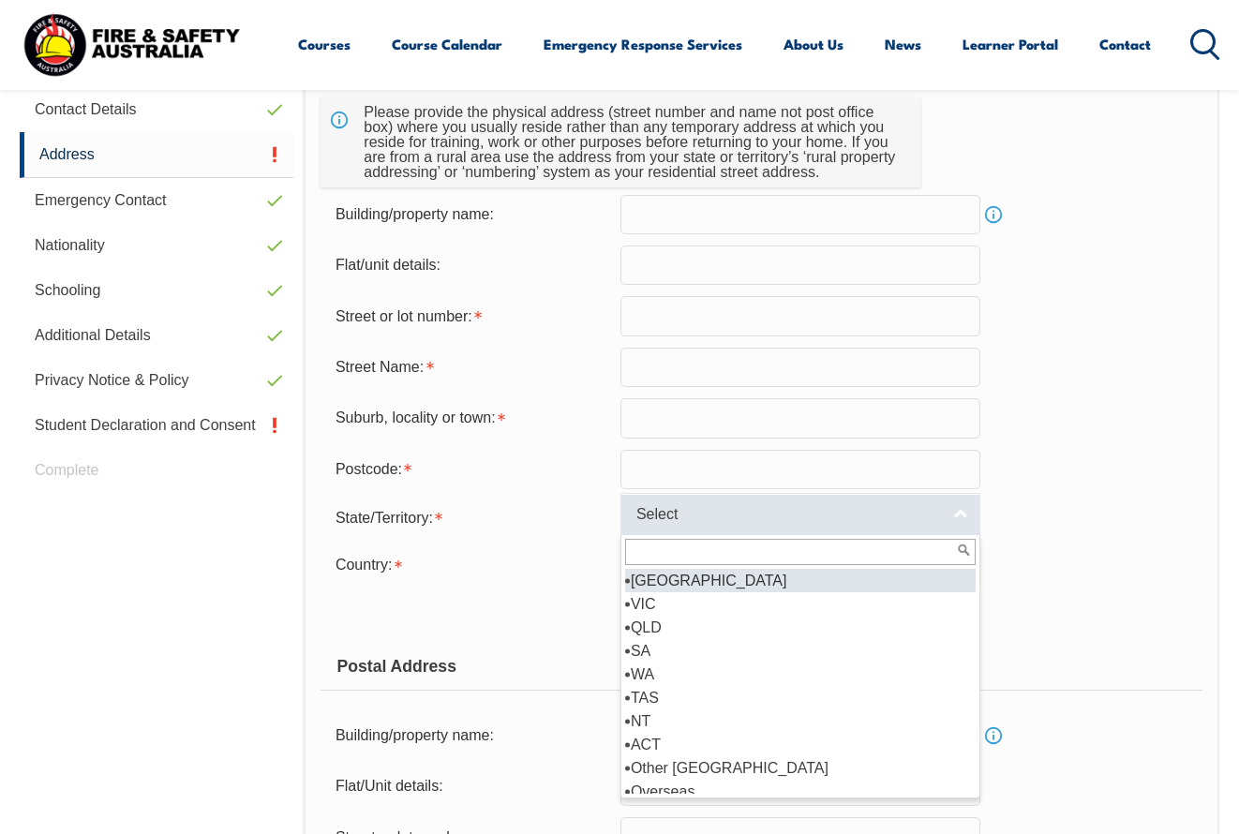
scroll to position [615, 0]
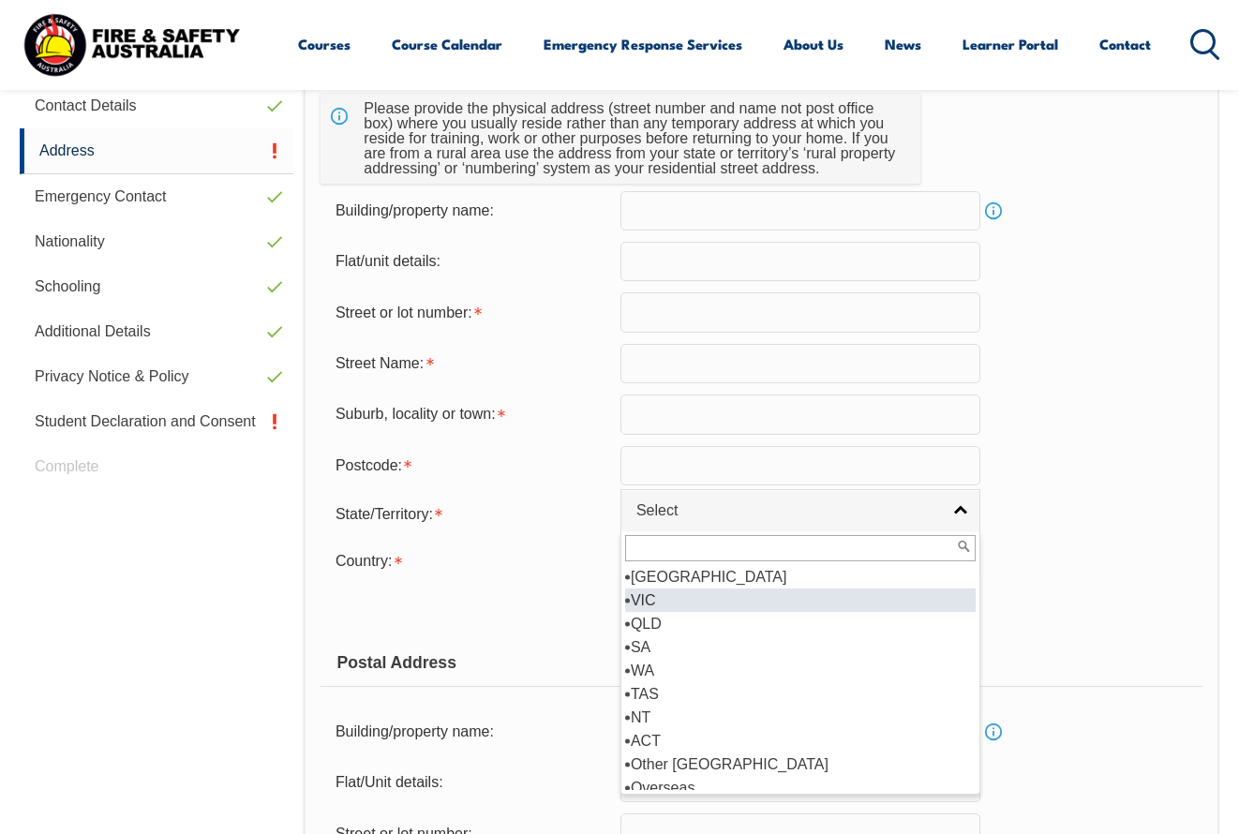
click at [655, 608] on li "VIC" at bounding box center [800, 600] width 351 height 23
select select "VIC"
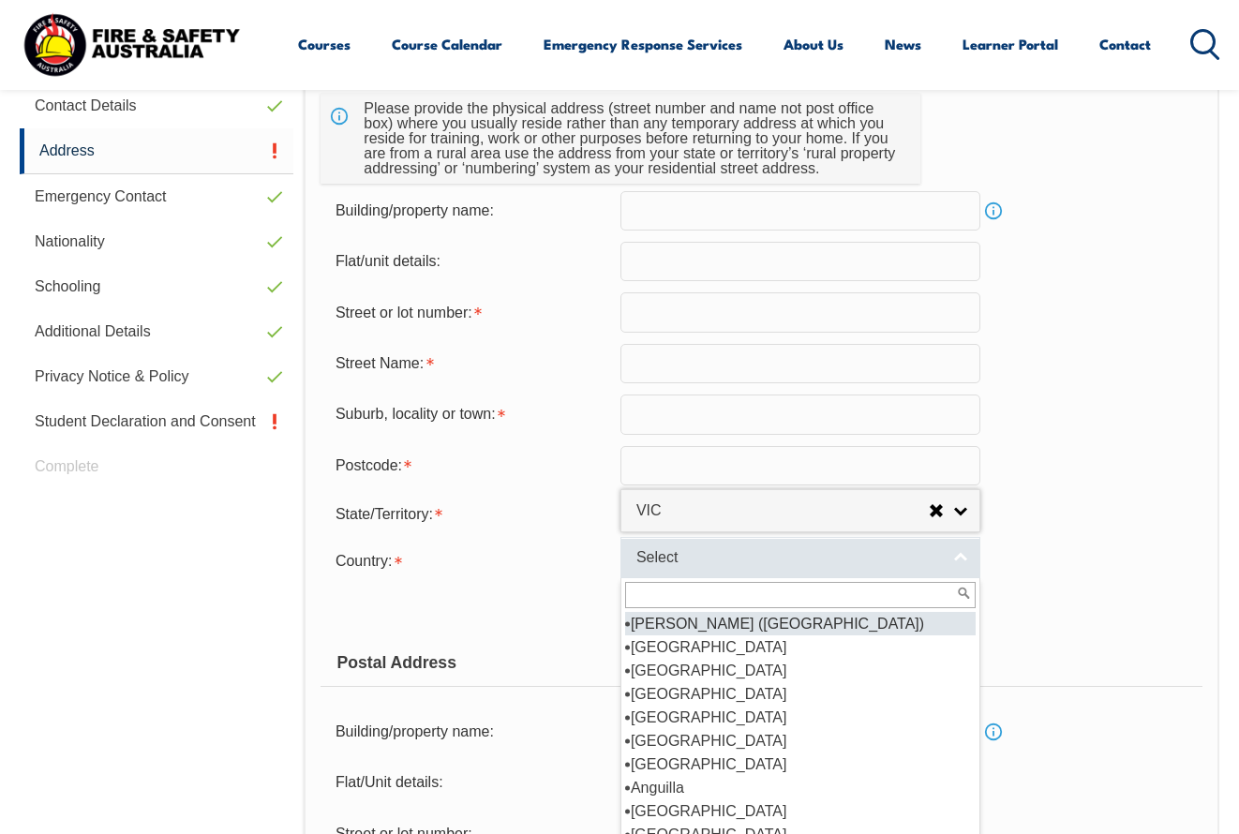
click at [772, 568] on span "Select" at bounding box center [789, 558] width 304 height 20
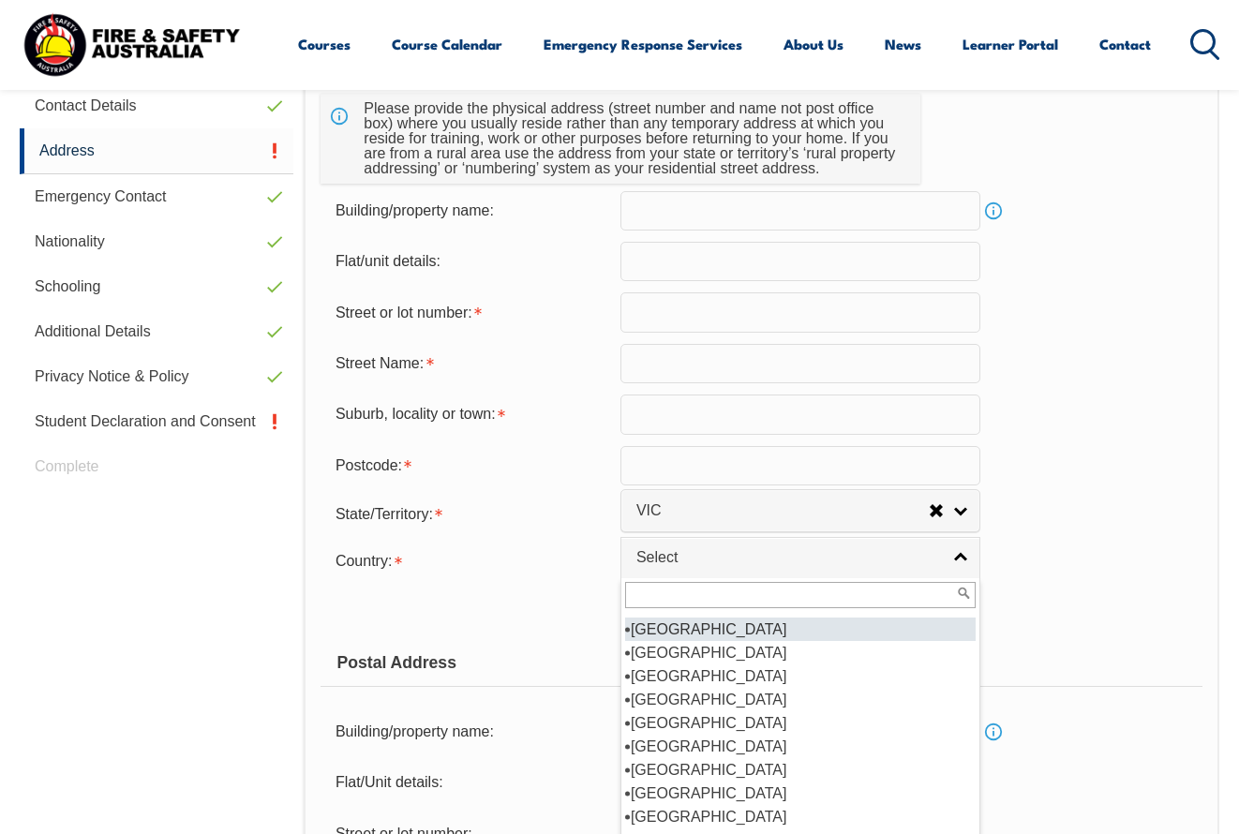
scroll to position [295, 0]
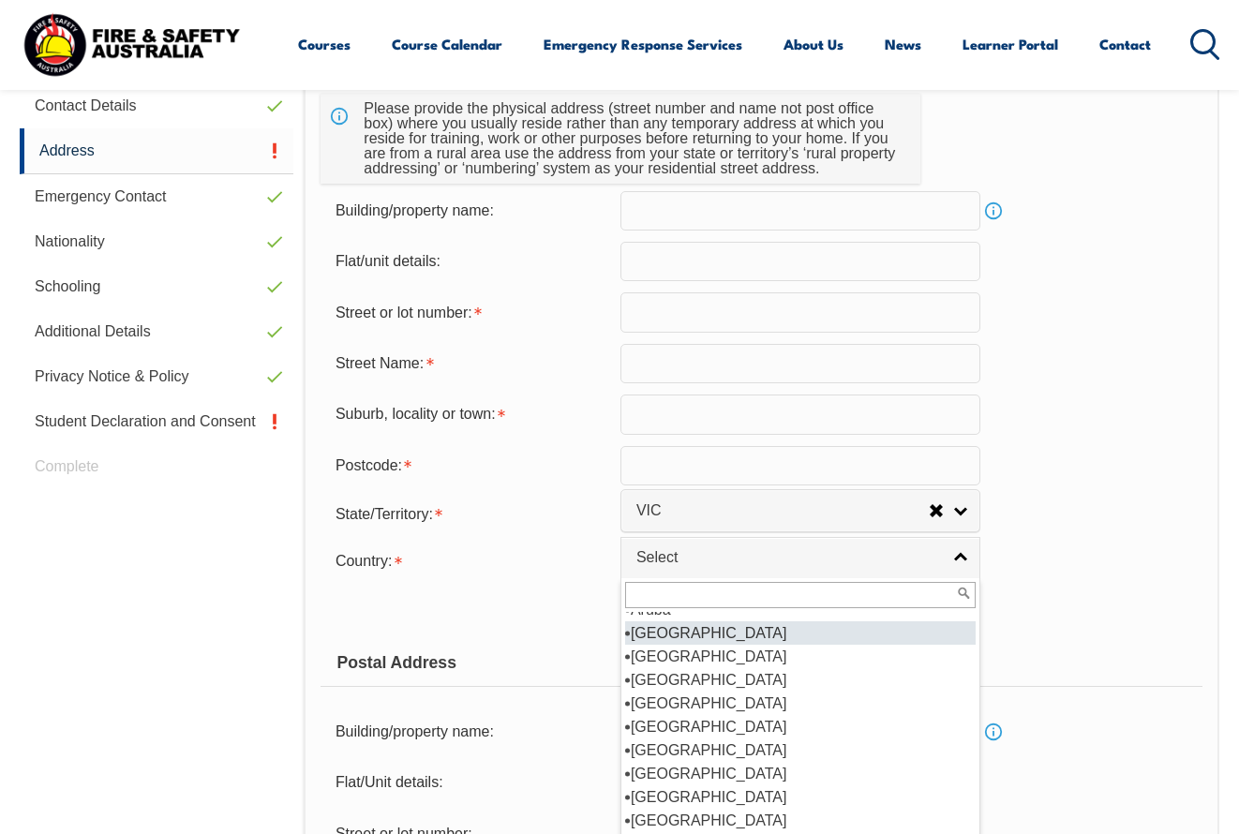
click at [670, 645] on li "Australia" at bounding box center [800, 633] width 351 height 23
select select "1101"
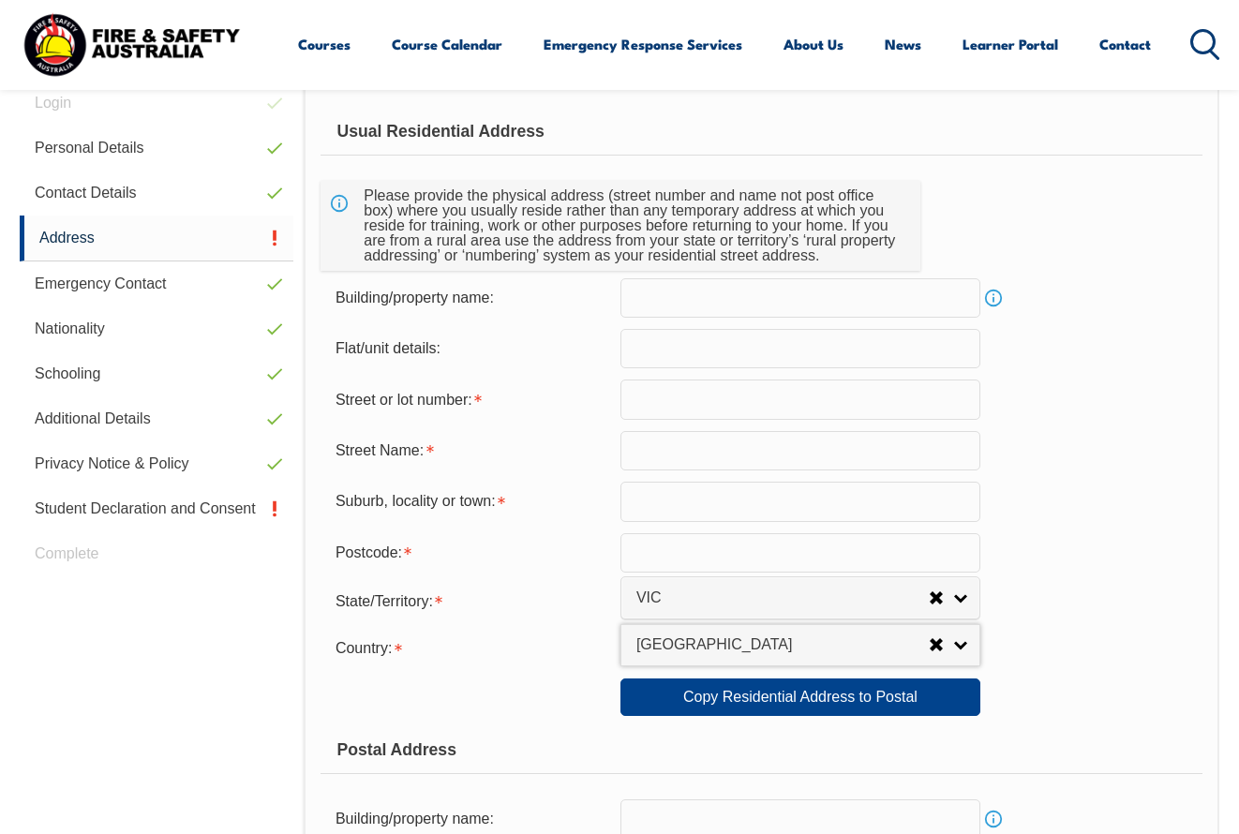
scroll to position [531, 0]
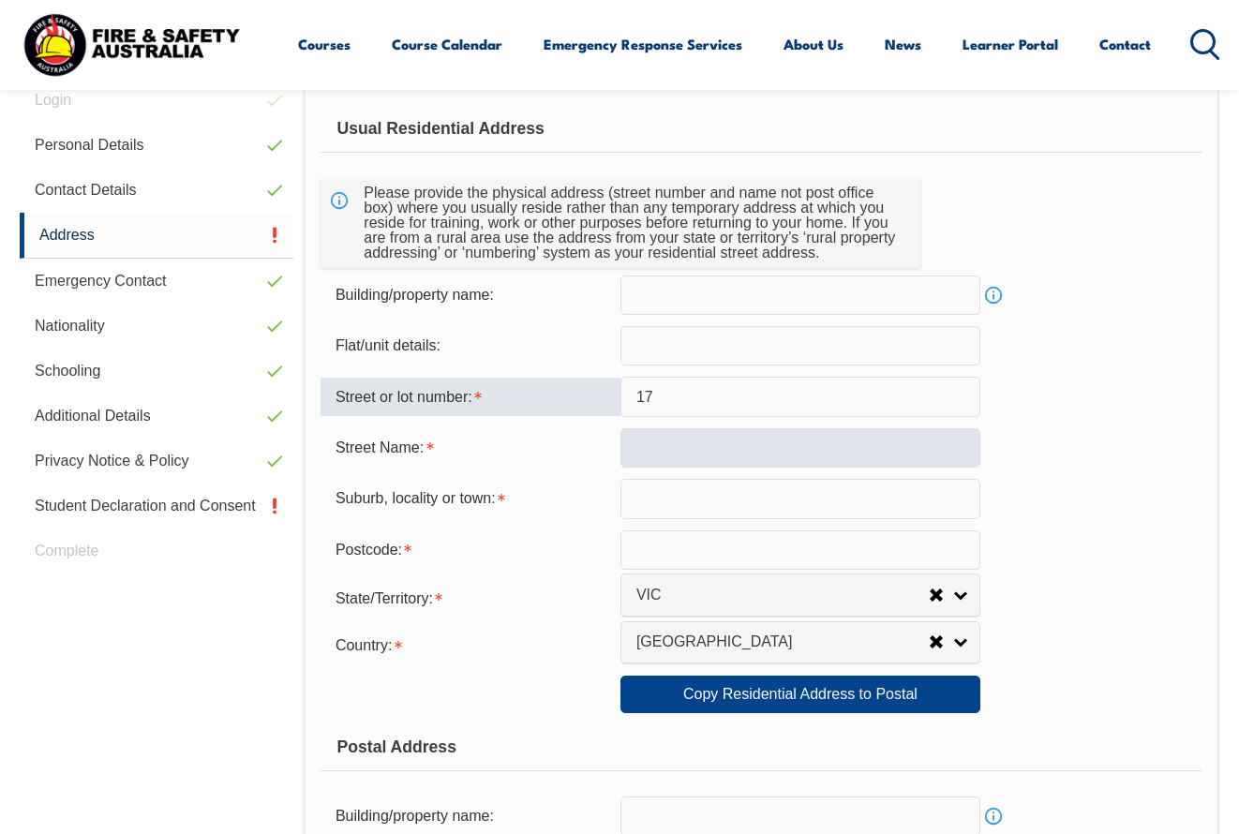
type input "17"
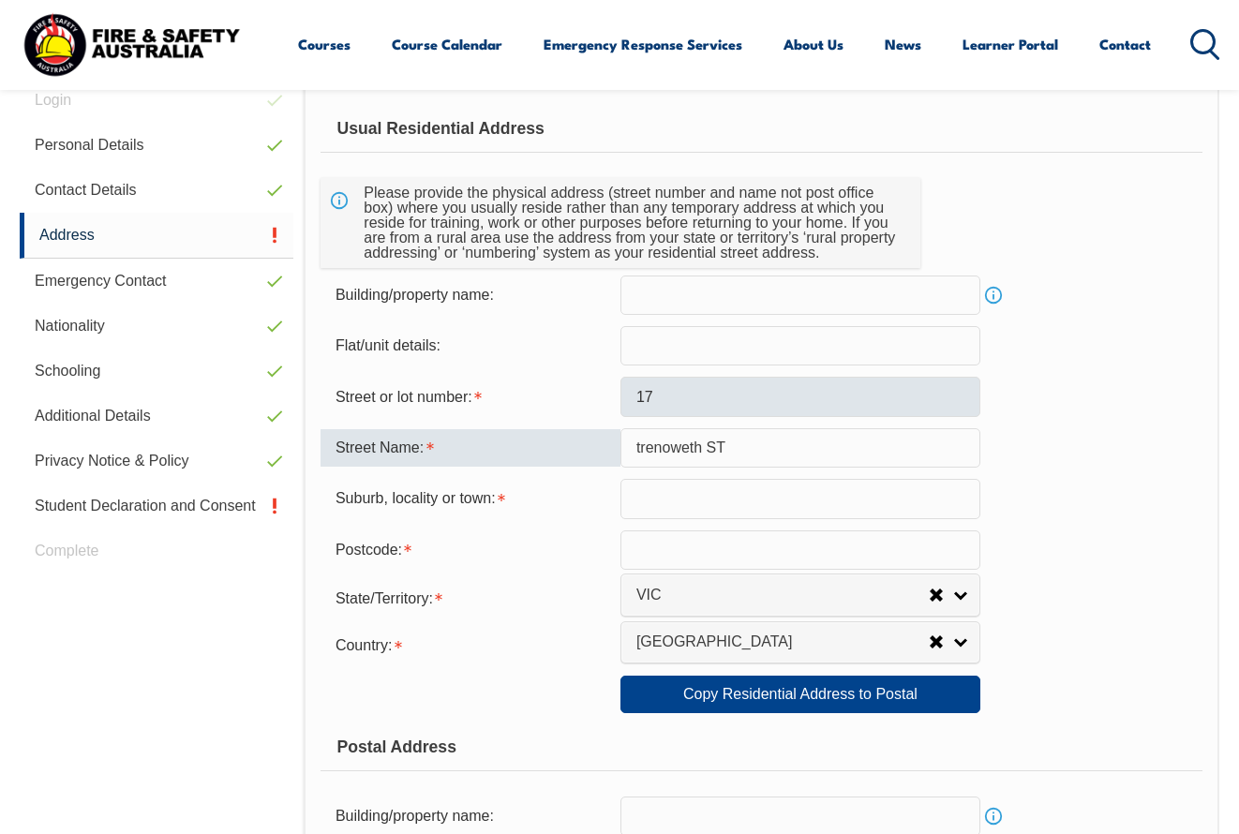
type input "trenoweth ST"
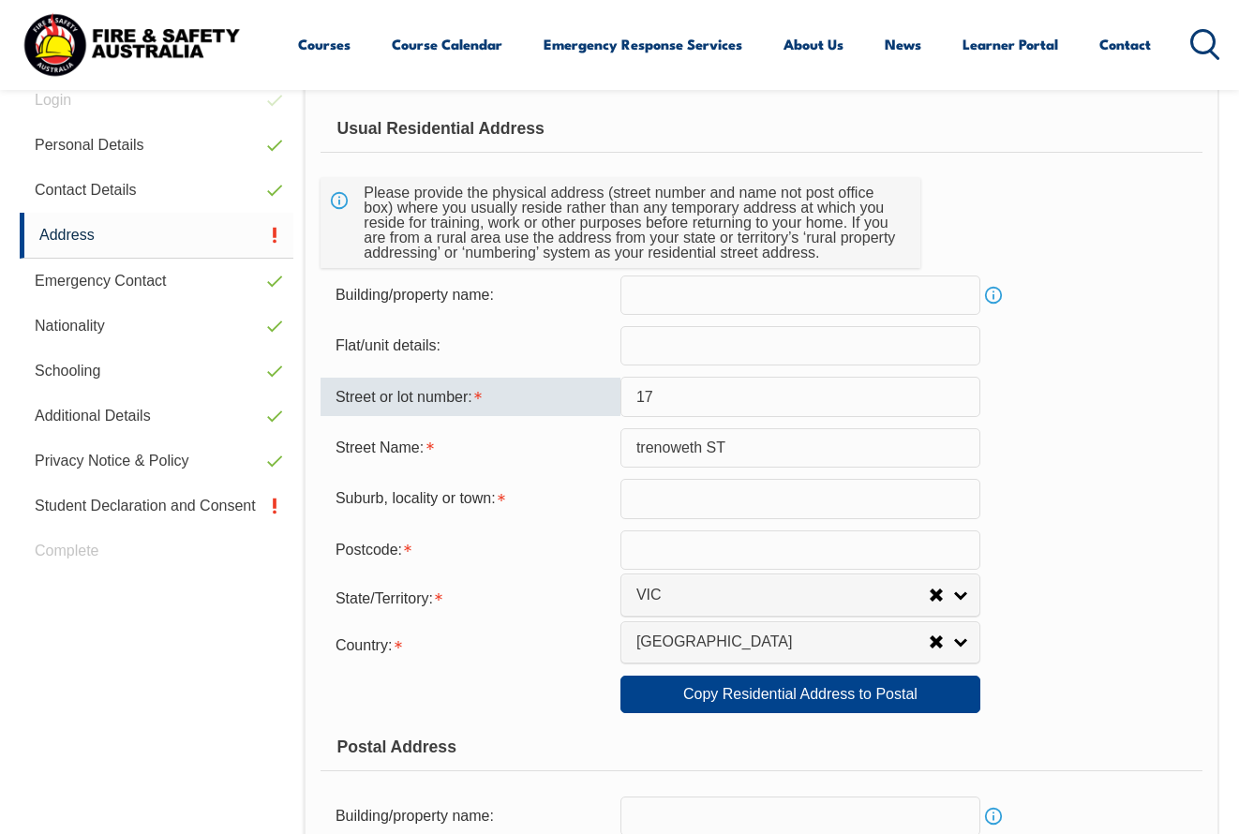
drag, startPoint x: 668, startPoint y: 398, endPoint x: 632, endPoint y: 396, distance: 35.7
click at [632, 396] on input "17" at bounding box center [801, 396] width 360 height 39
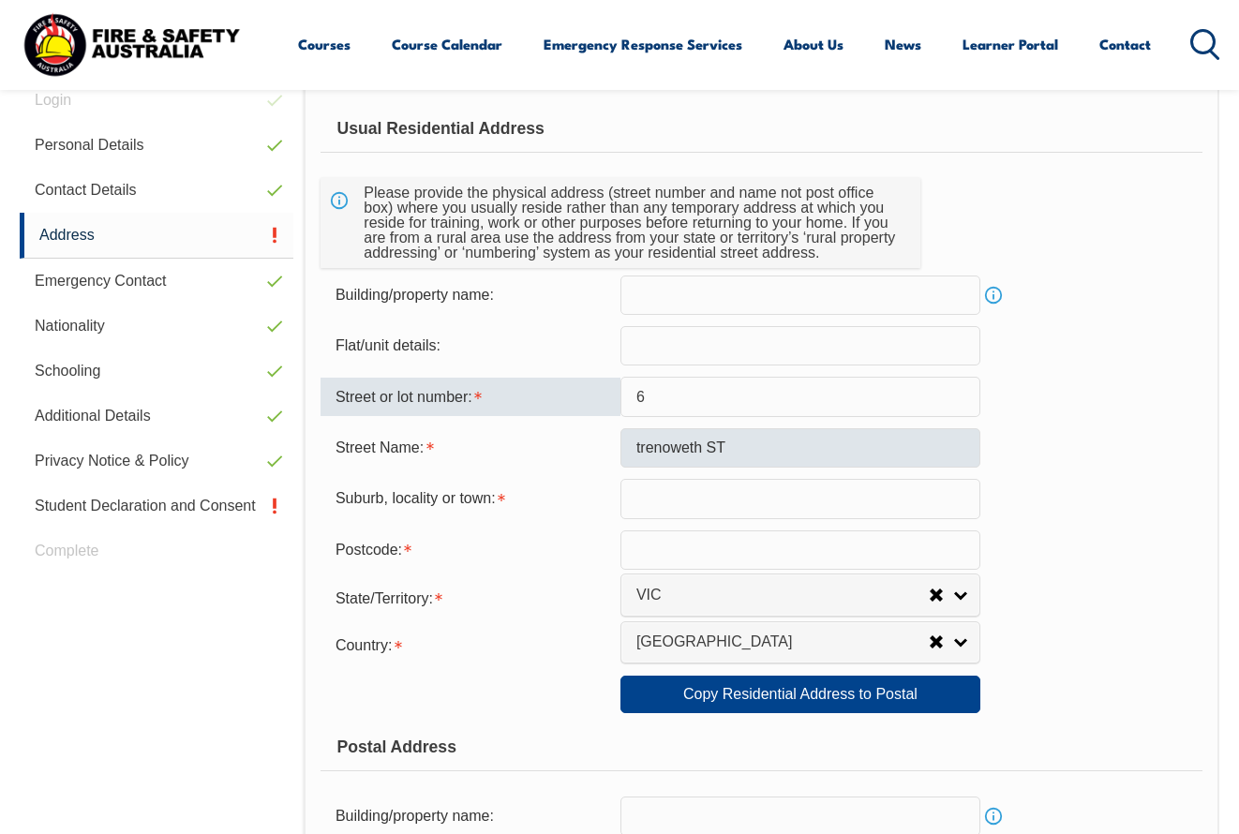
type input "6"
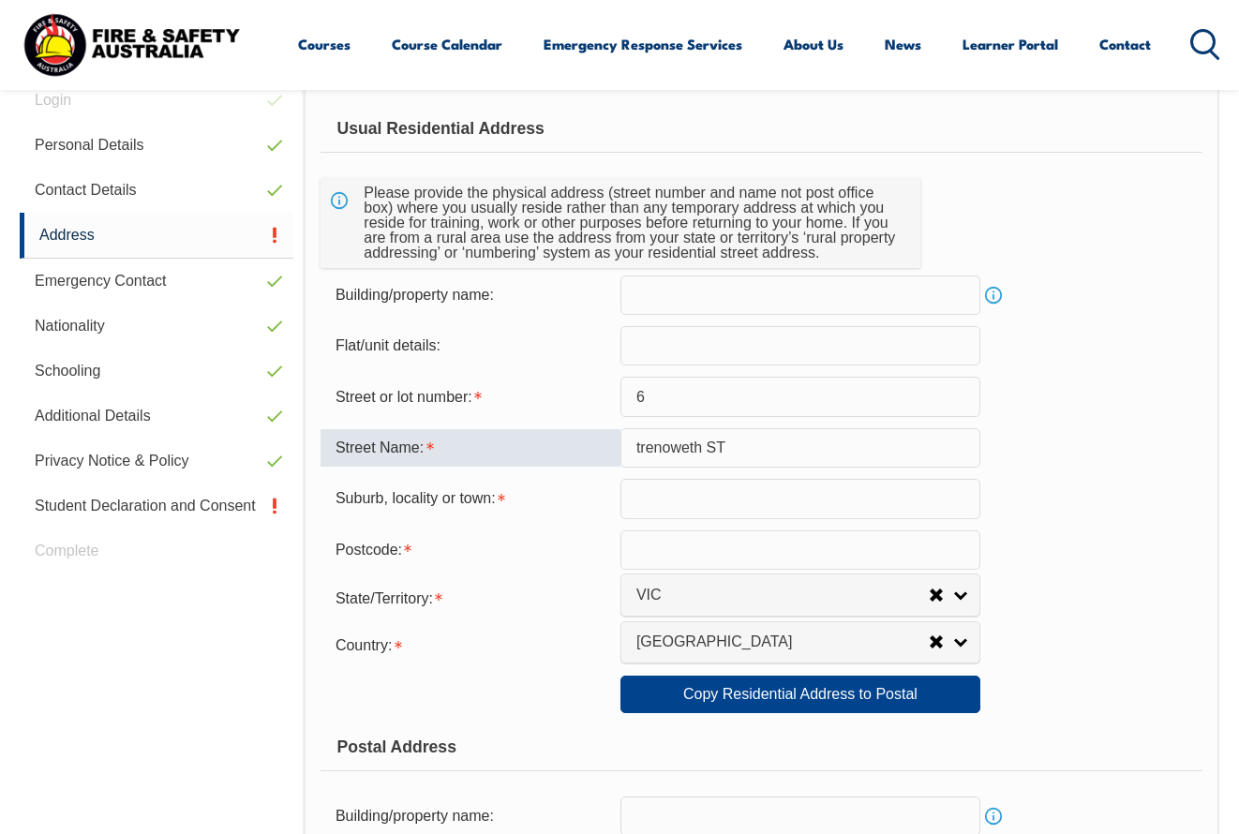
drag, startPoint x: 748, startPoint y: 451, endPoint x: 596, endPoint y: 447, distance: 151.9
click at [596, 447] on div "Street Name: trenoweth ST" at bounding box center [762, 447] width 882 height 39
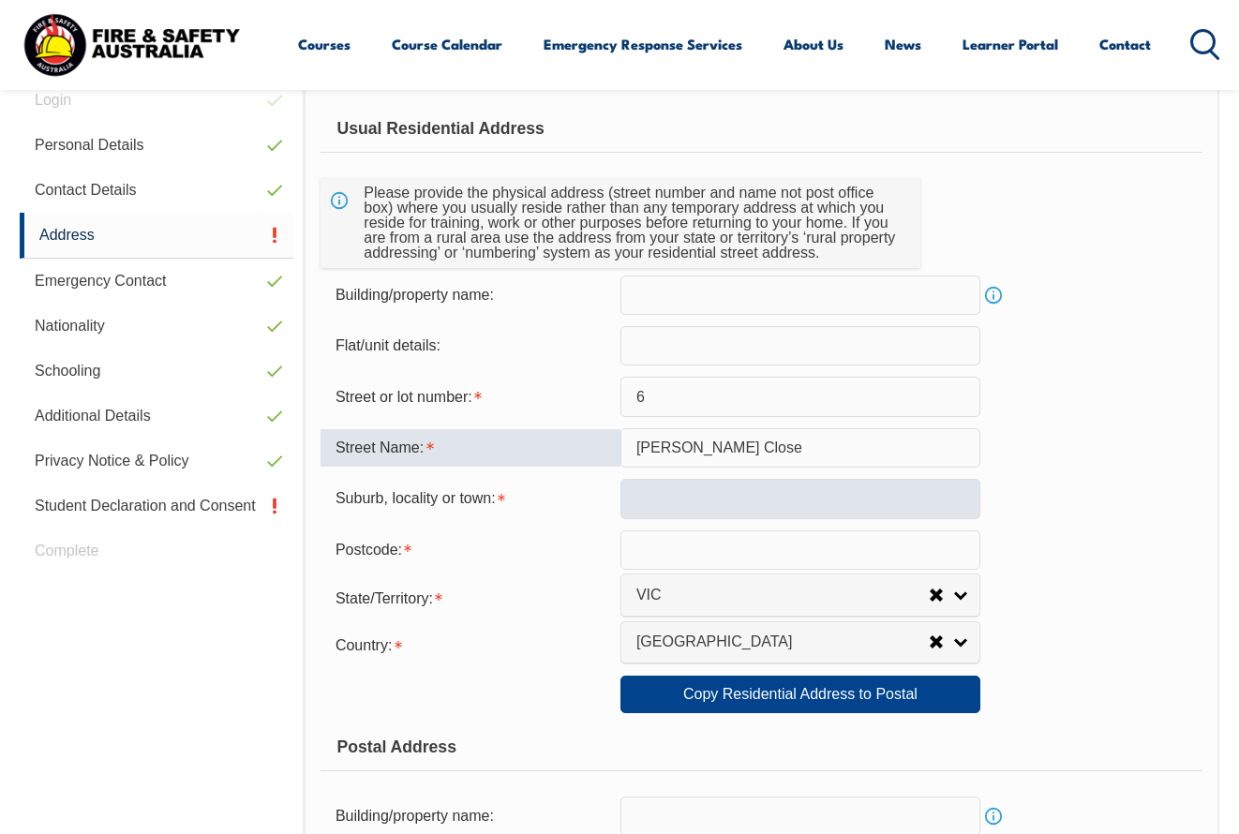
type input "Blackwood Close"
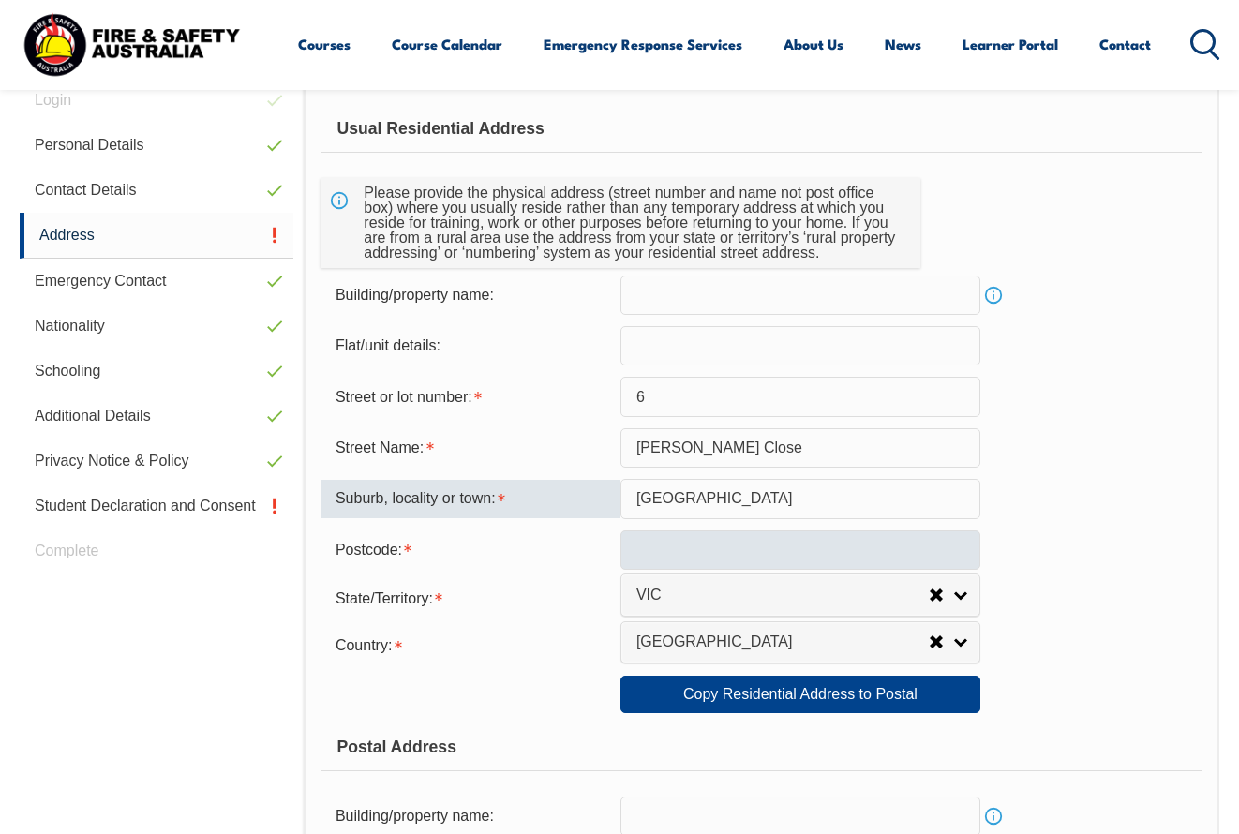
type input "Coburg"
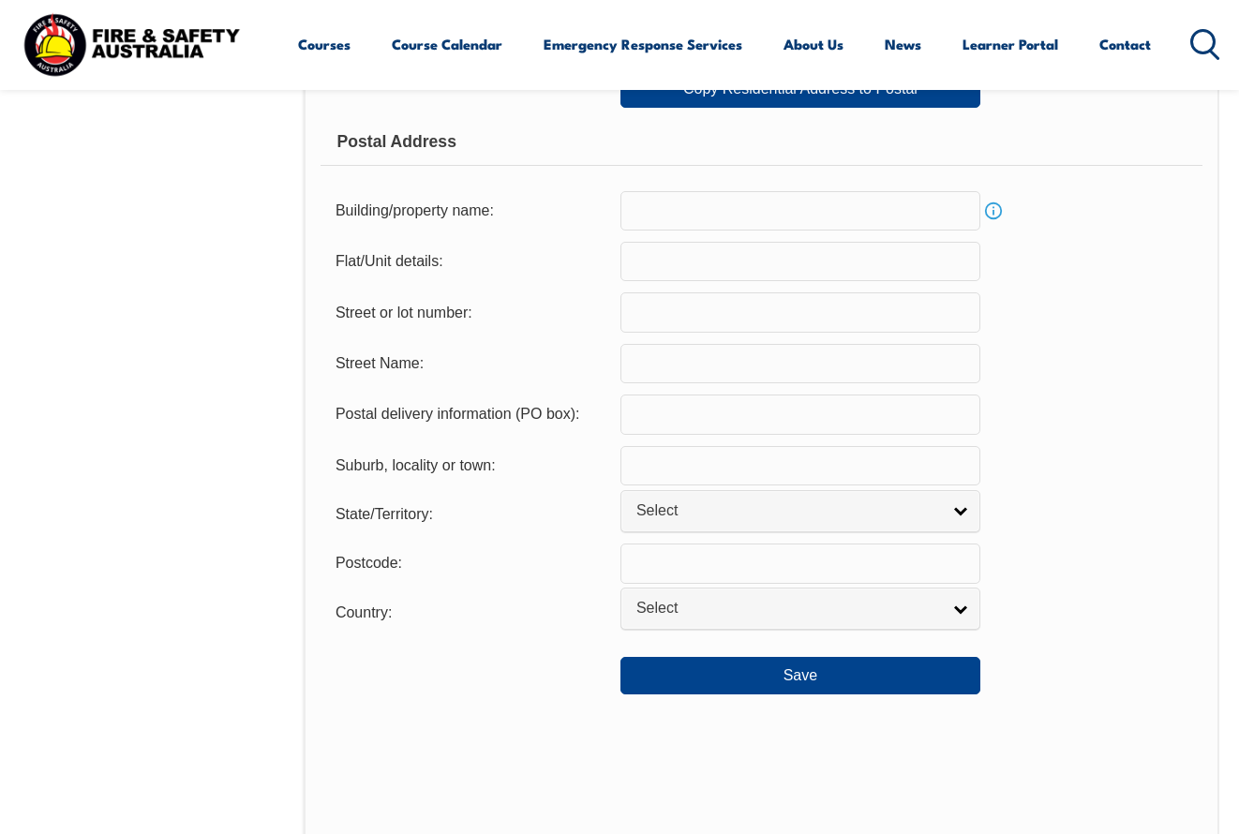
scroll to position [1138, 0]
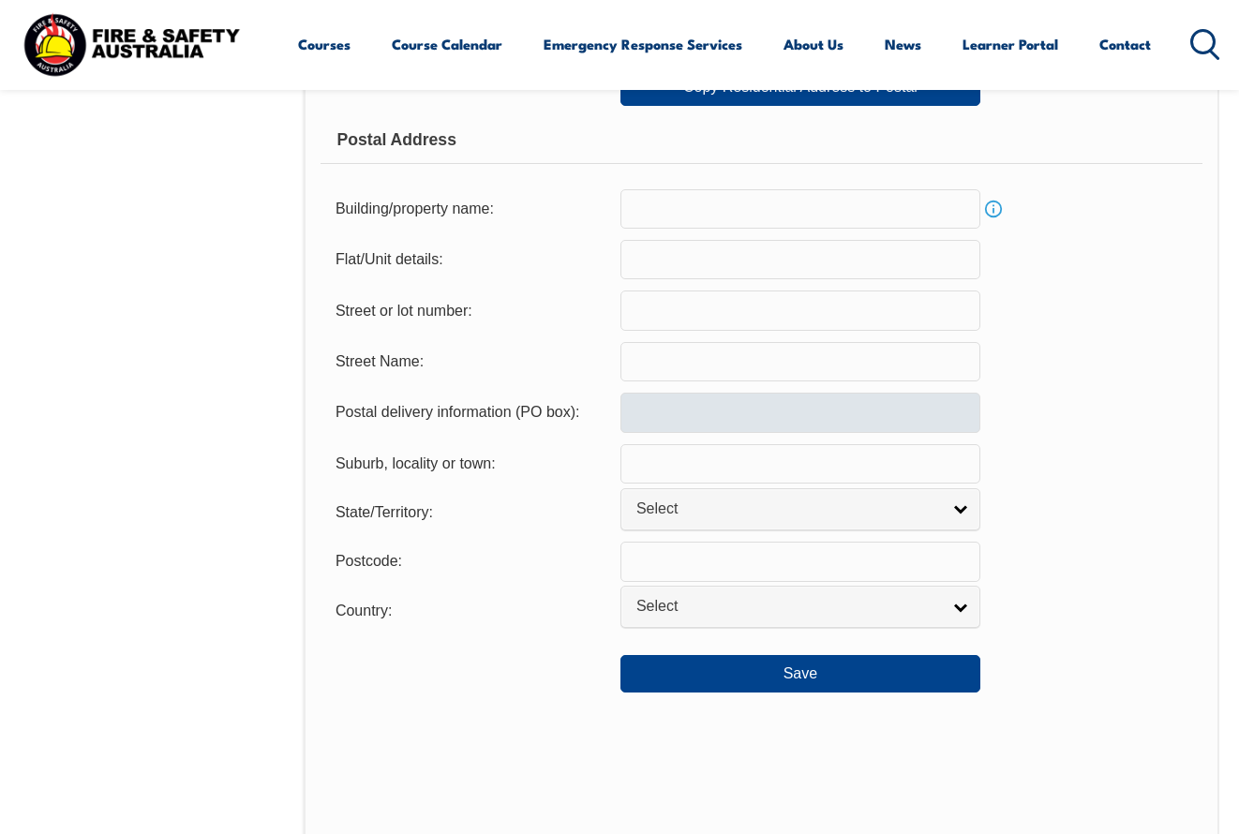
type input "3058"
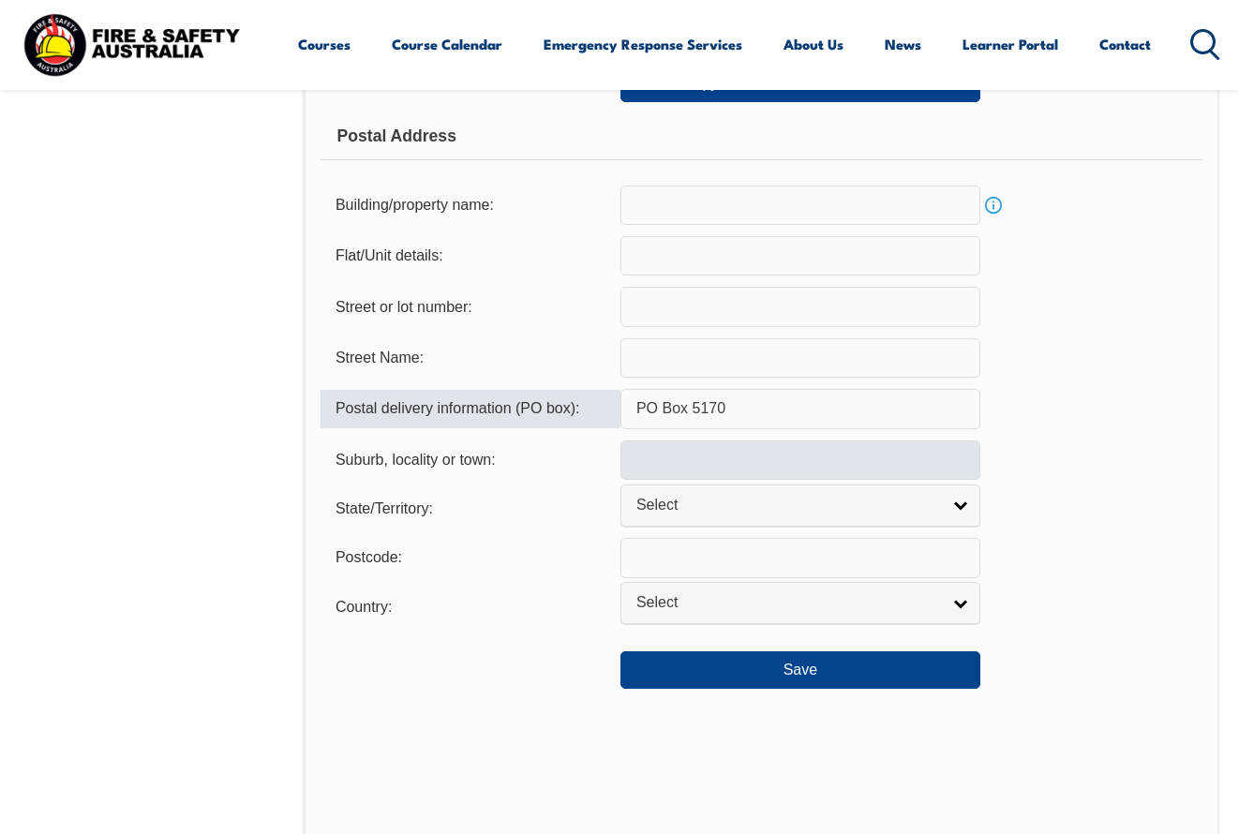
scroll to position [1143, 0]
type input "PO Box 5170"
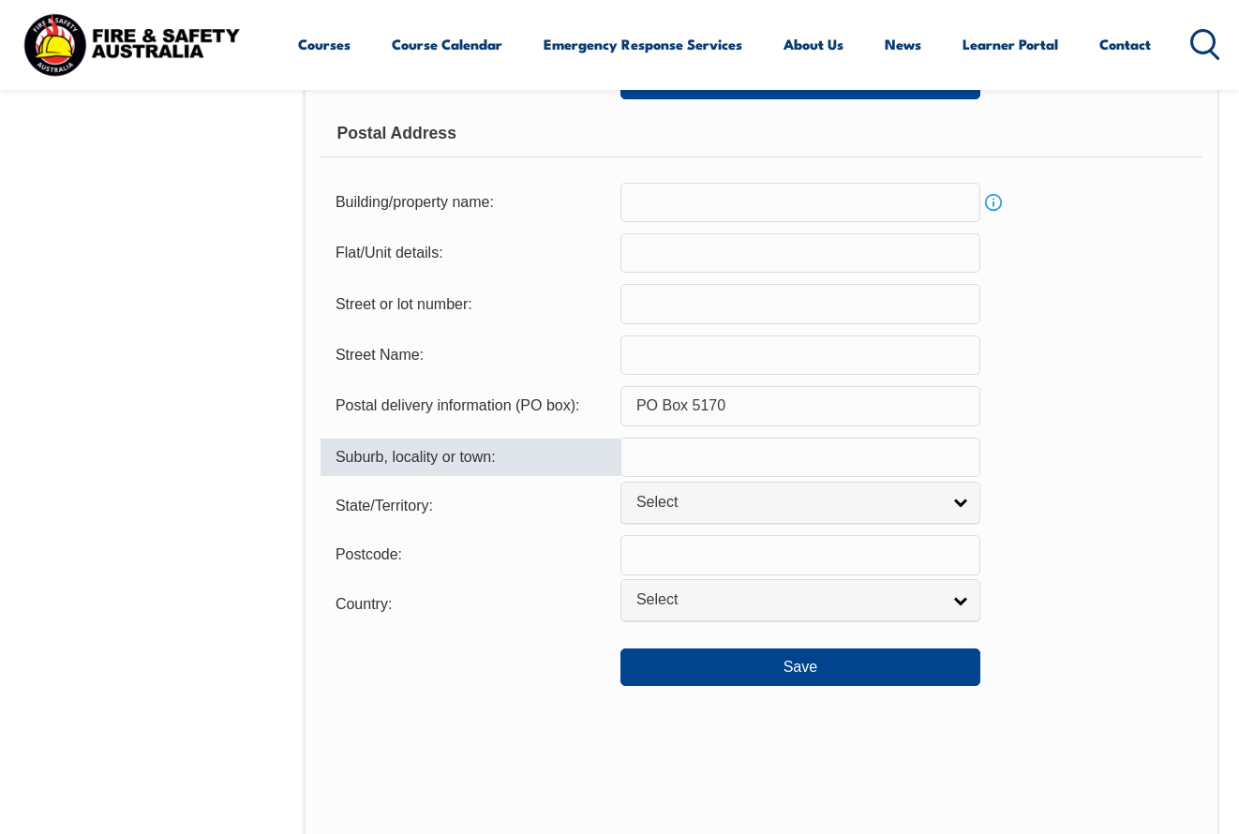
scroll to position [1144, 0]
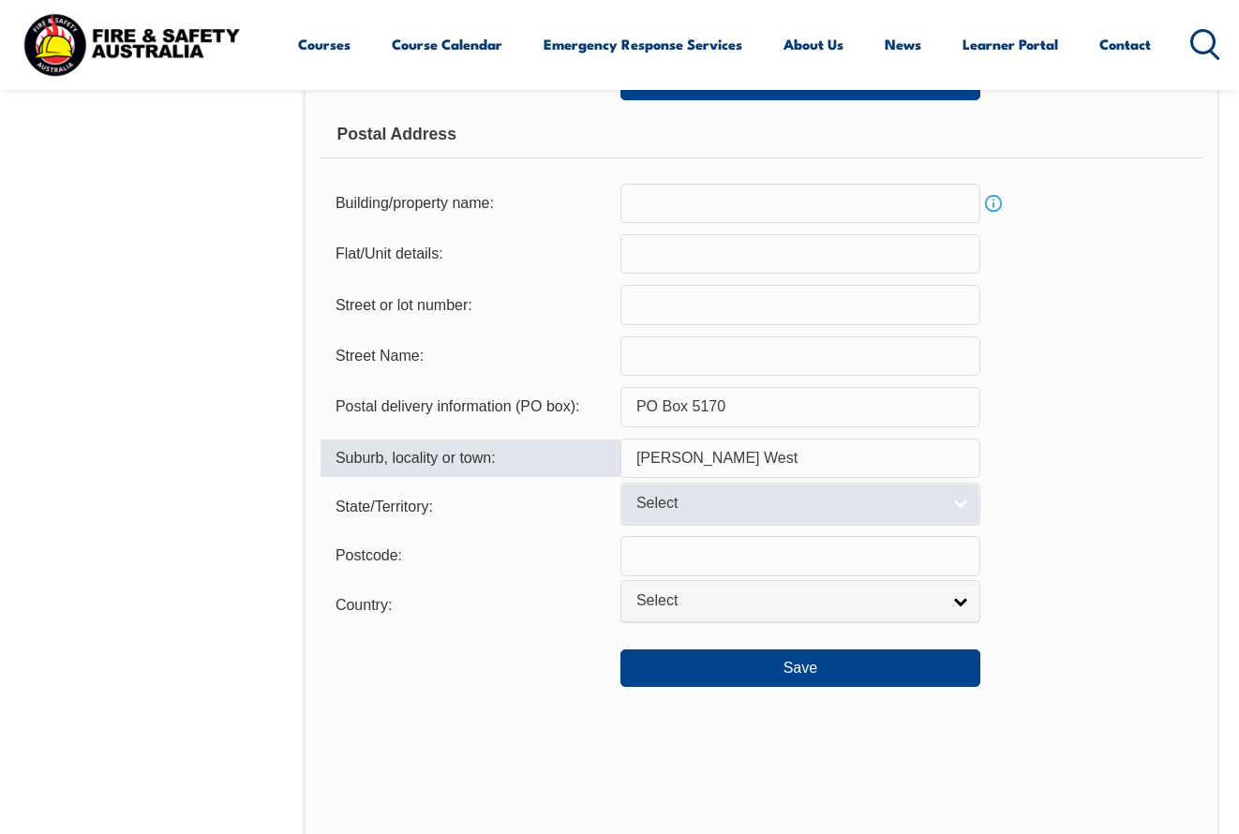
type input "Moreland West"
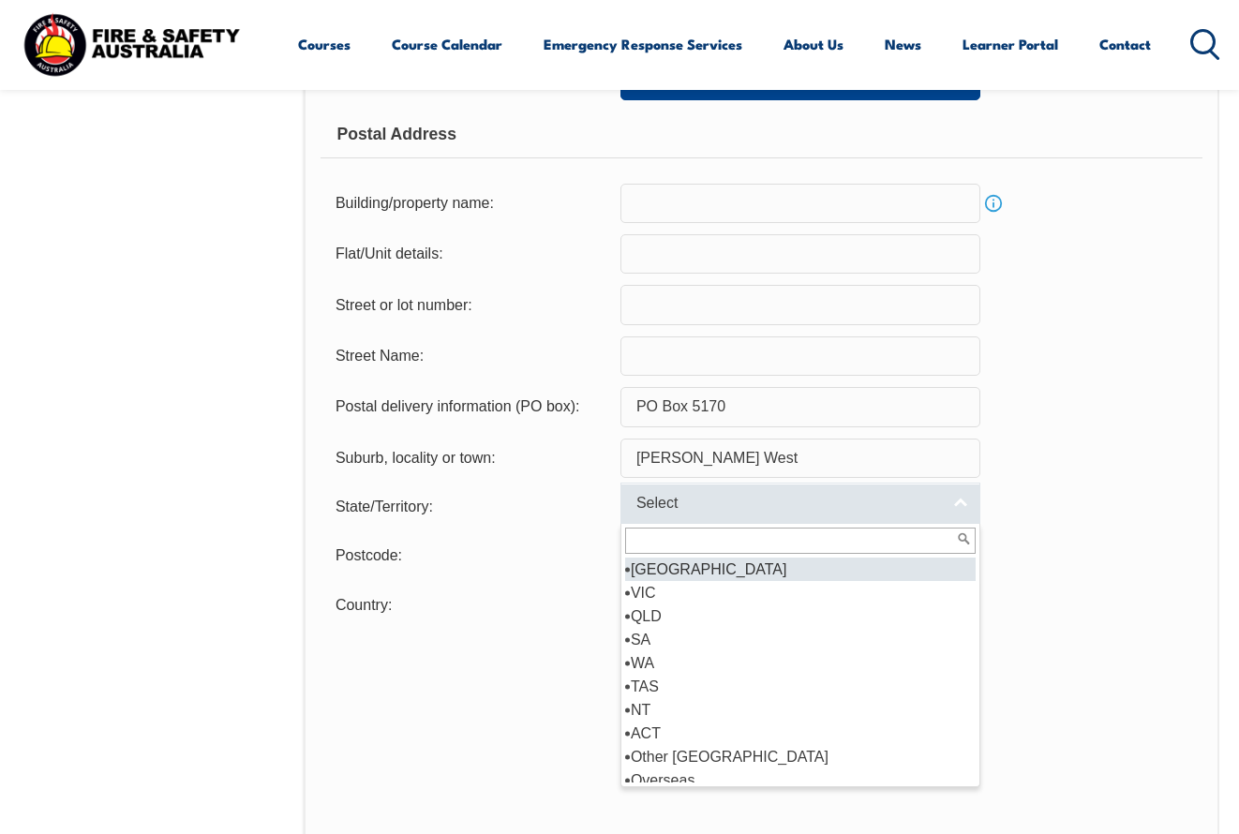
click at [720, 514] on span "Select" at bounding box center [789, 504] width 304 height 20
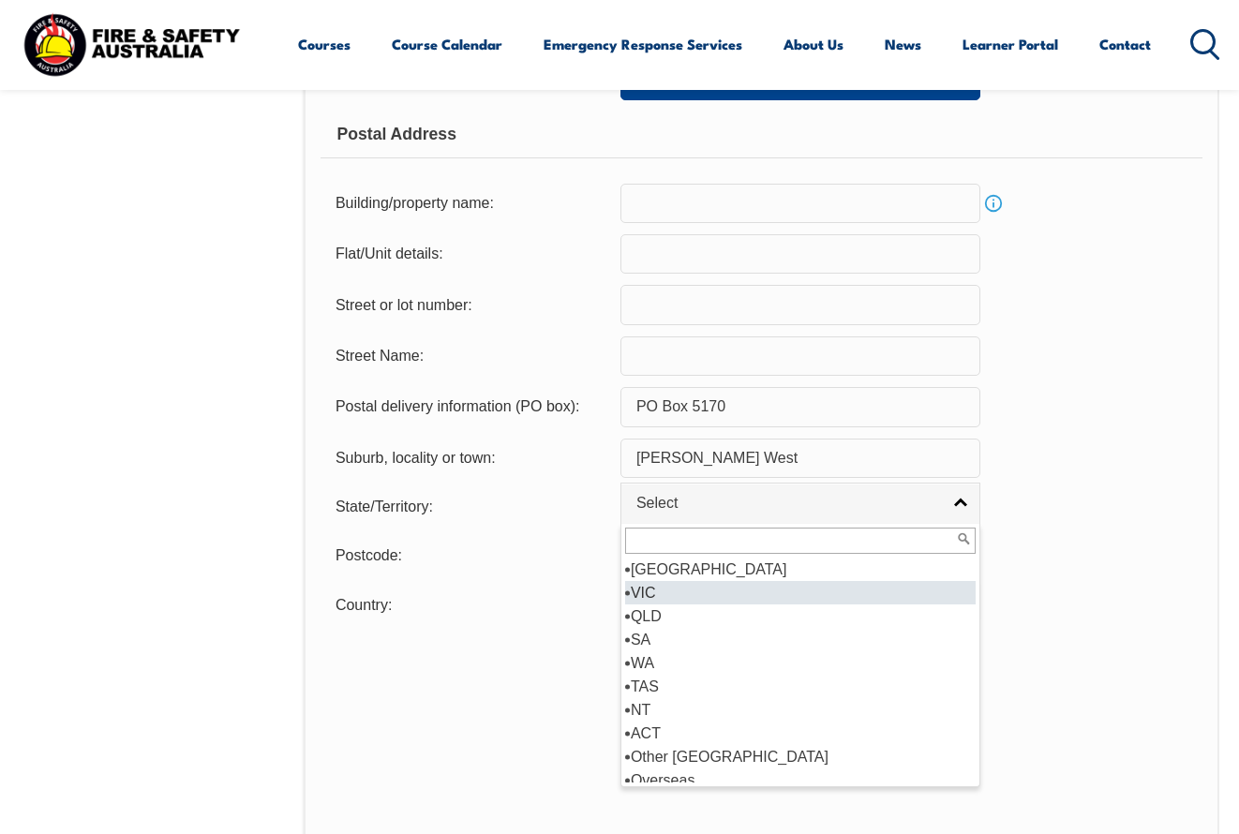
click at [657, 605] on li "VIC" at bounding box center [800, 592] width 351 height 23
select select "VIC"
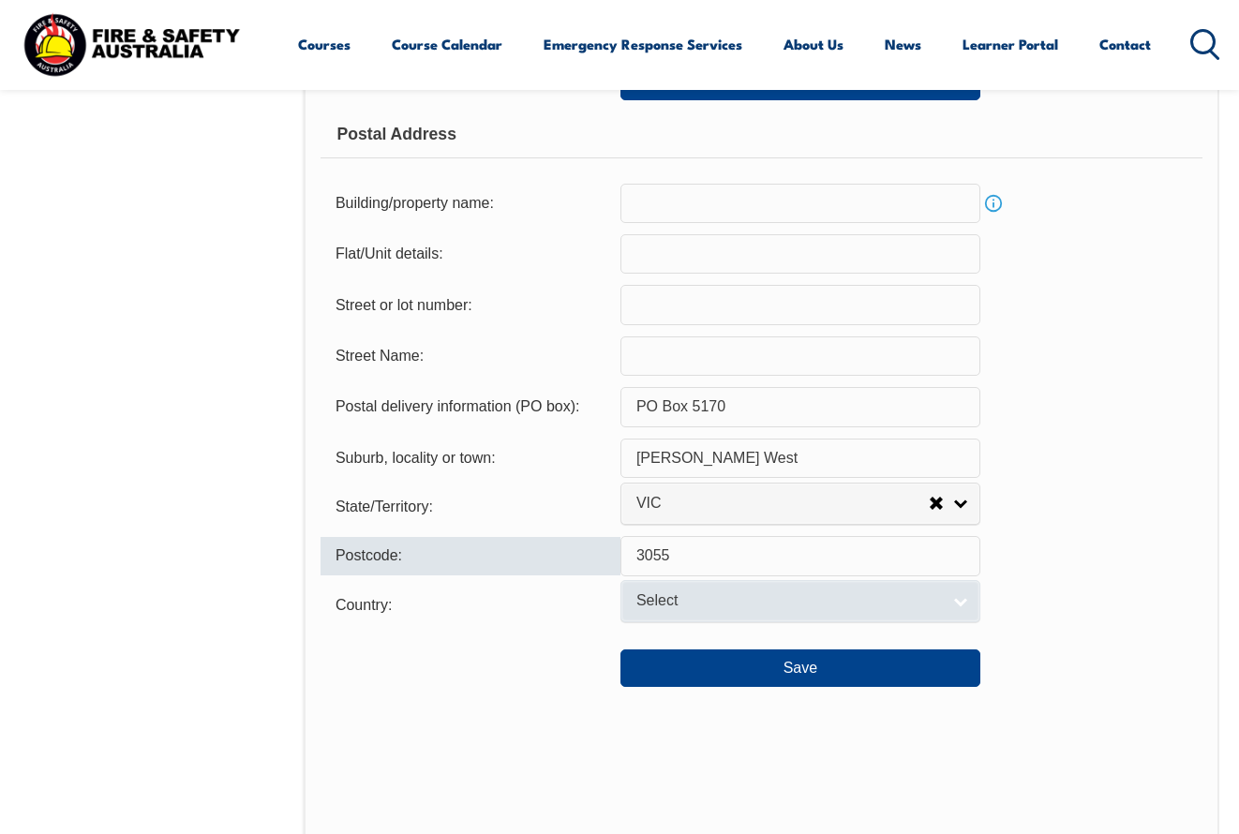
type input "3055"
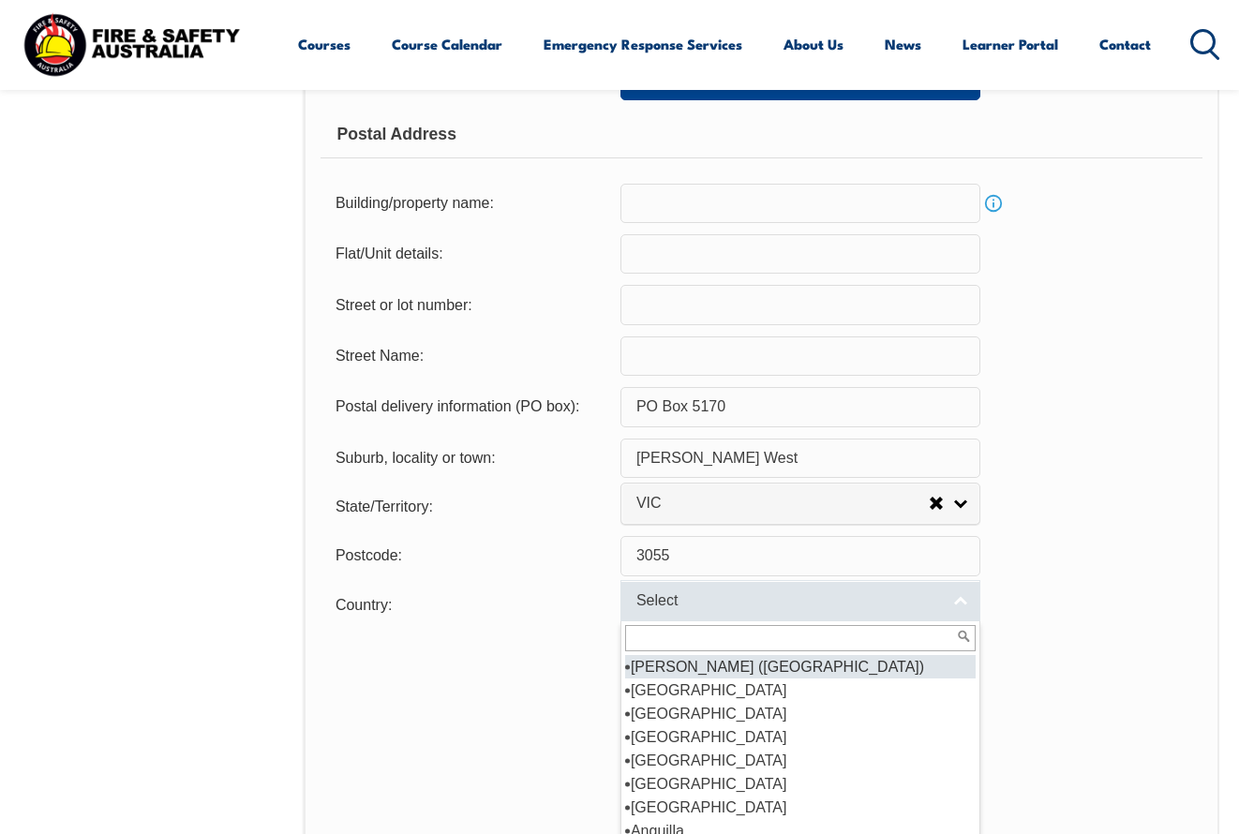
click at [701, 611] on span "Select" at bounding box center [789, 602] width 304 height 20
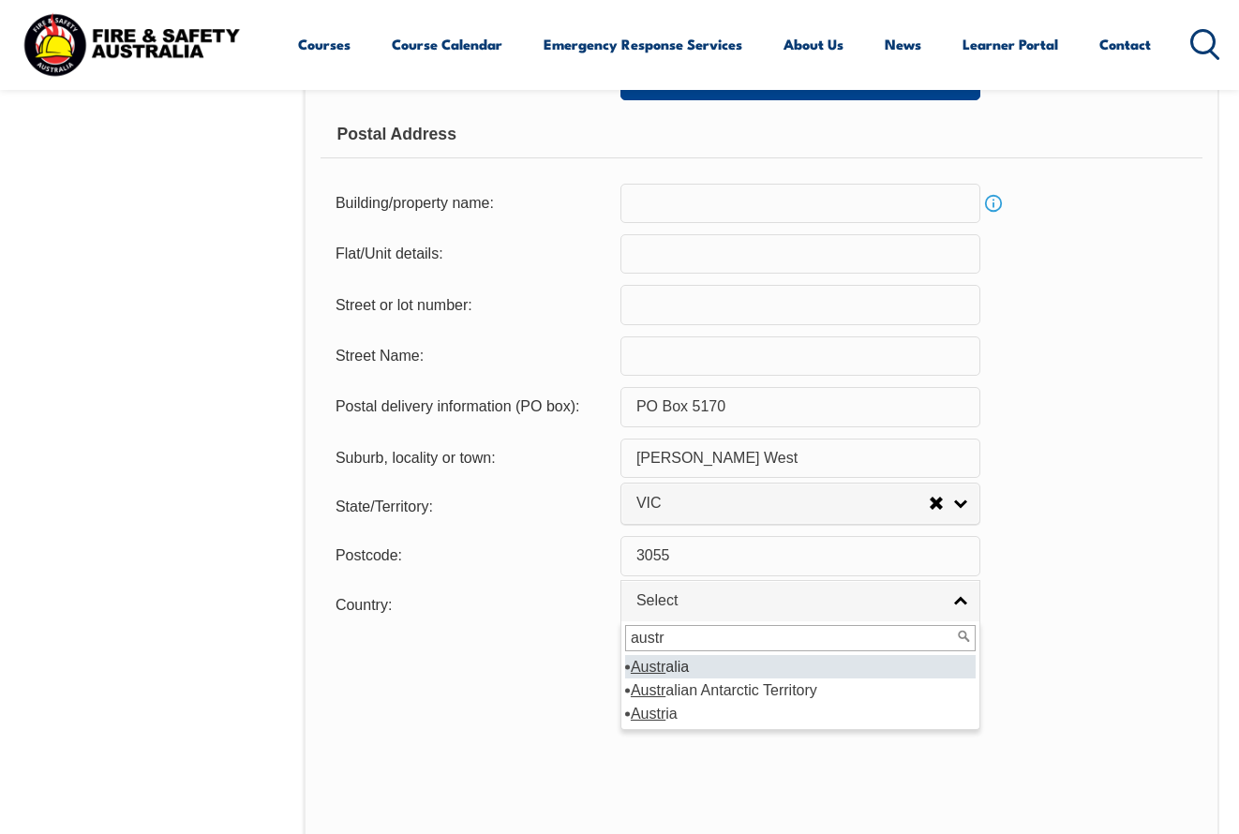
type input "Australian"
click at [686, 679] on li "Austr alia" at bounding box center [800, 666] width 351 height 23
select select "1101"
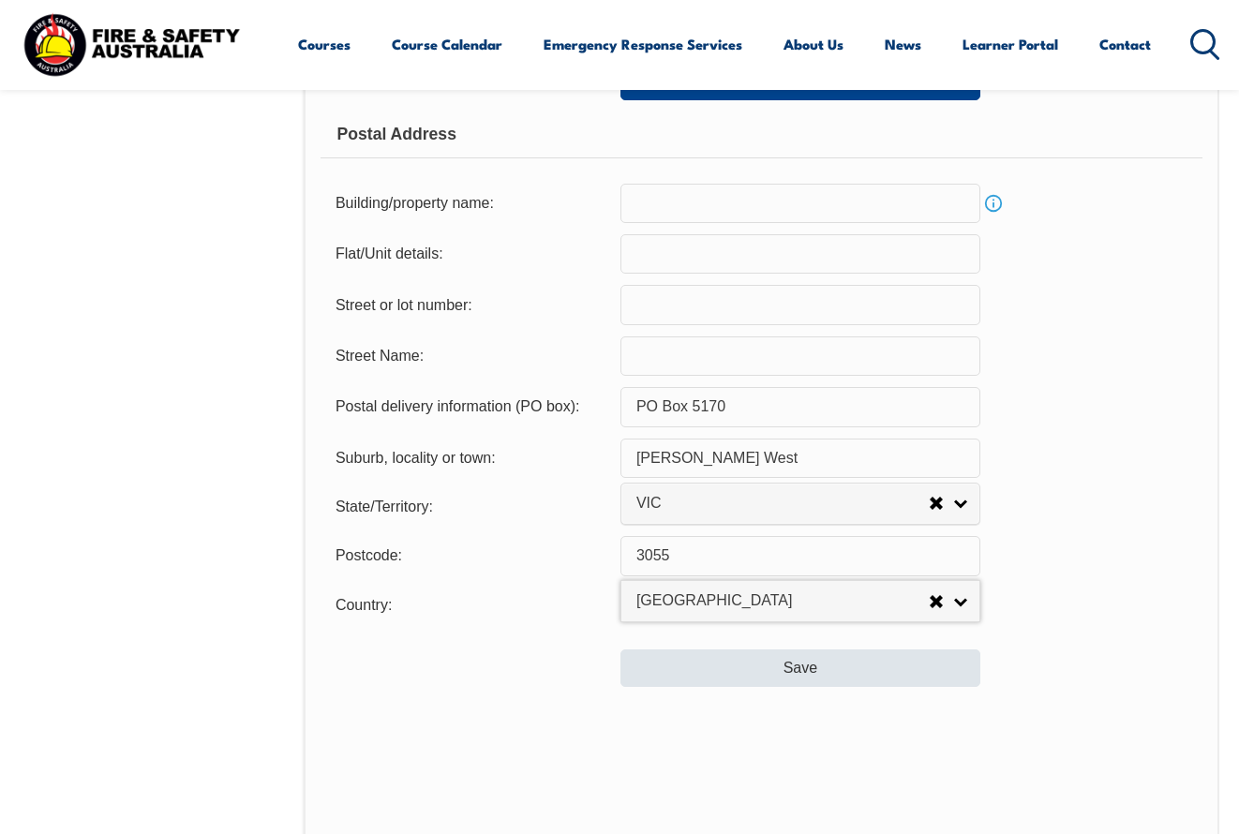
click at [809, 687] on button "Save" at bounding box center [801, 669] width 360 height 38
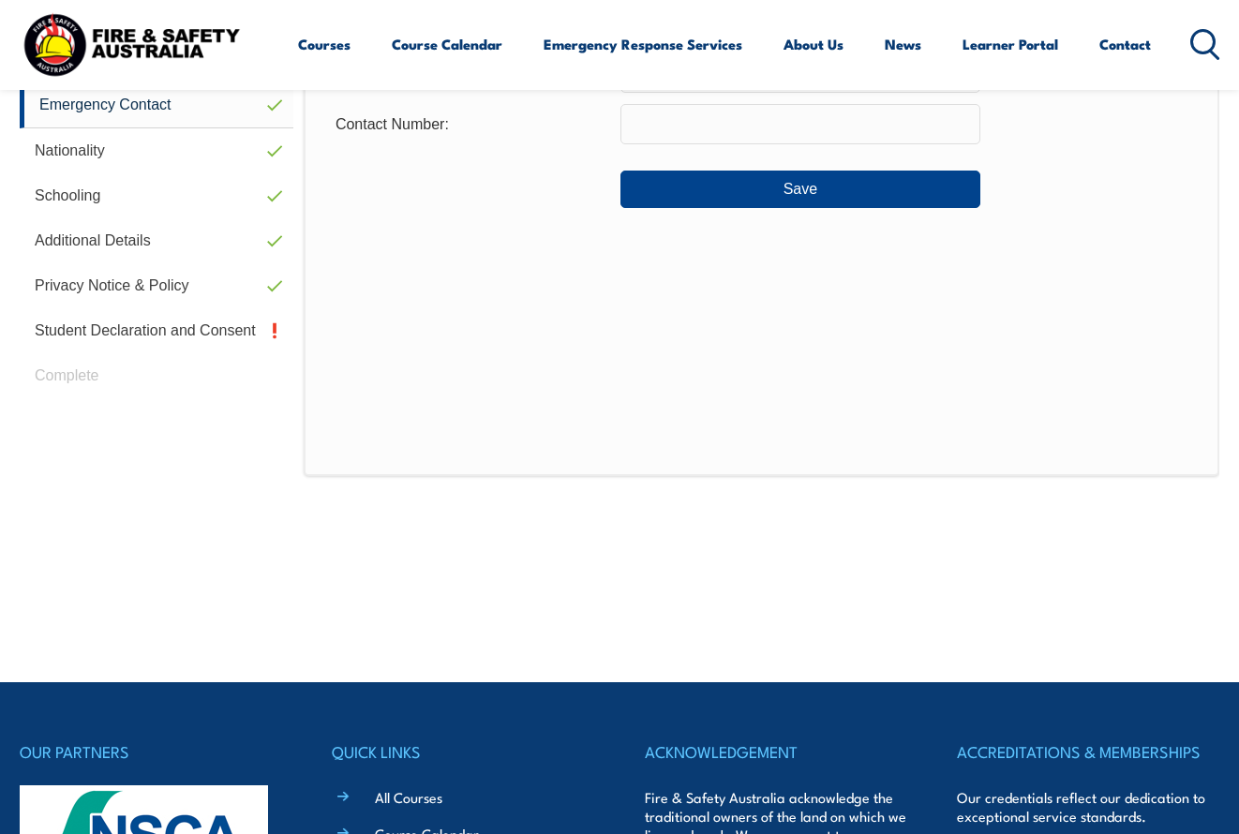
scroll to position [708, 0]
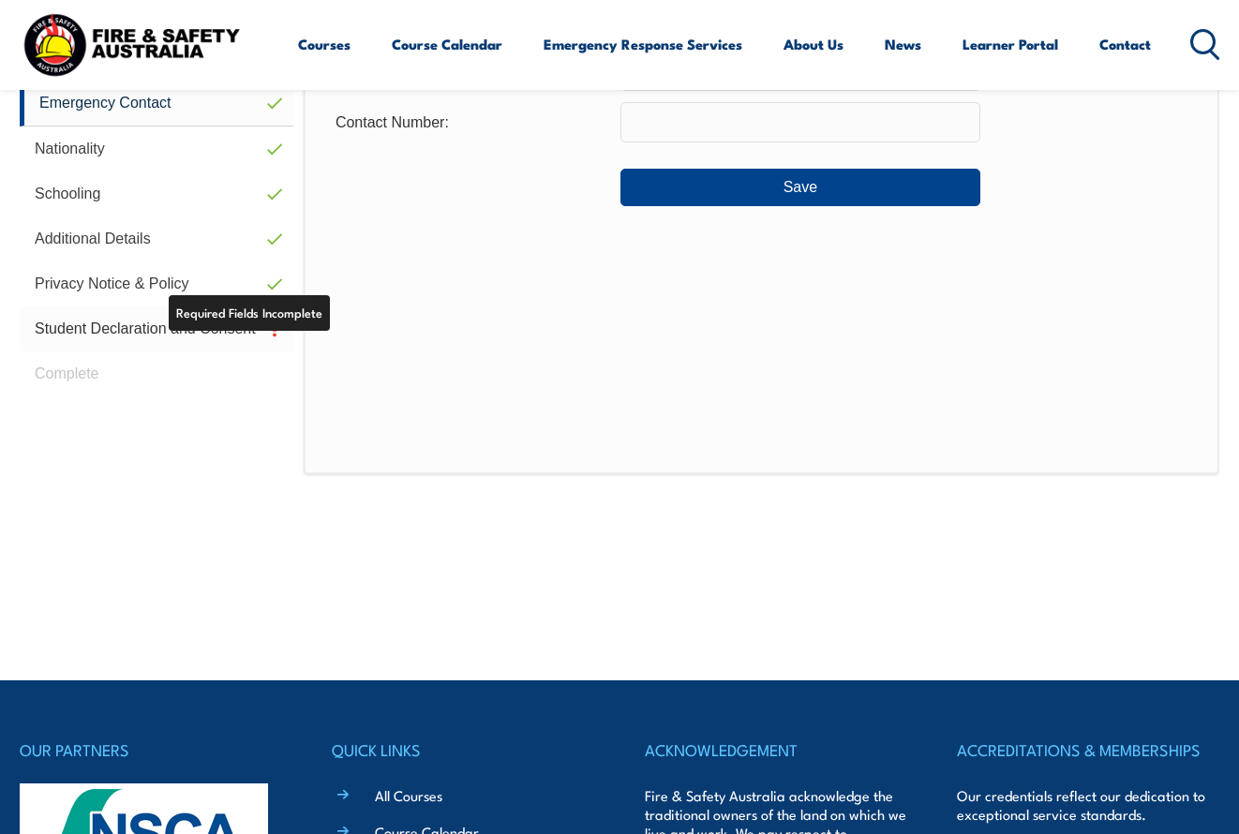
click at [124, 327] on link "Student Declaration and Consent" at bounding box center [157, 329] width 274 height 45
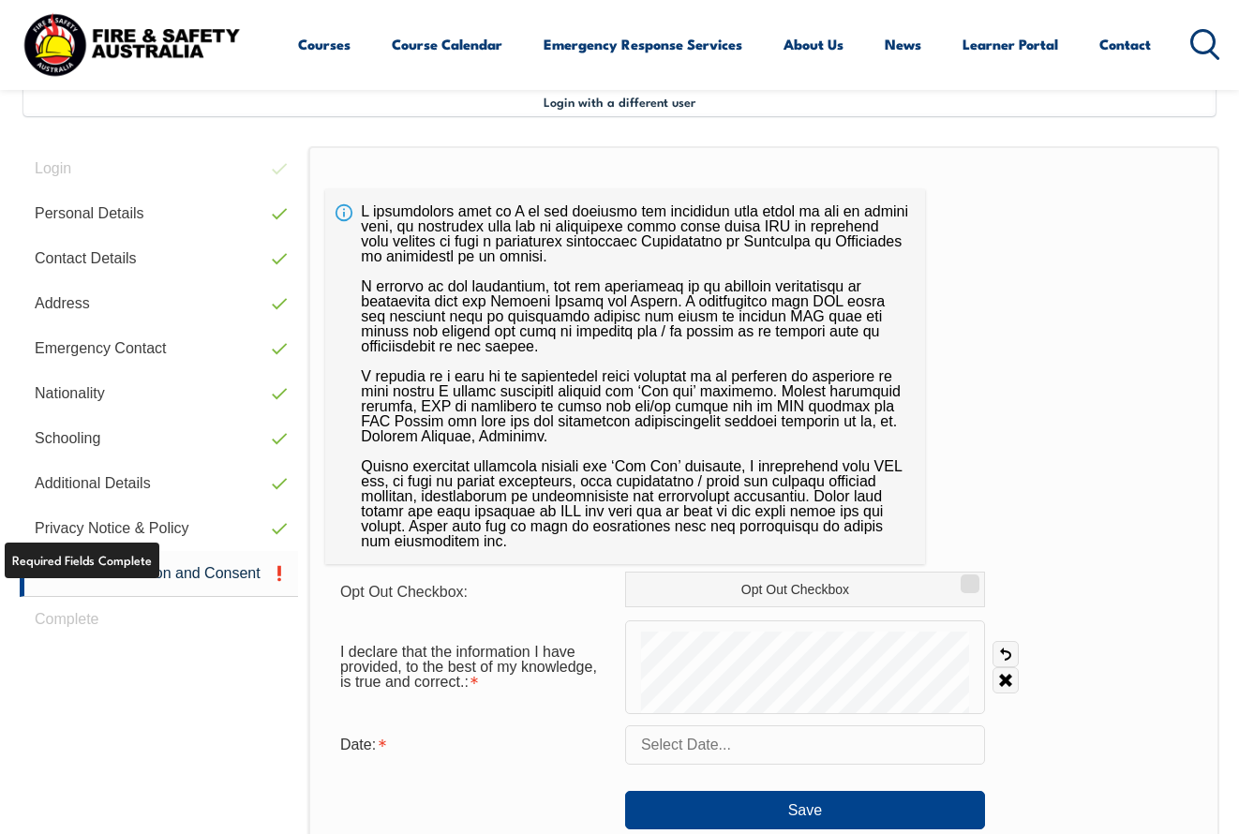
scroll to position [455, 0]
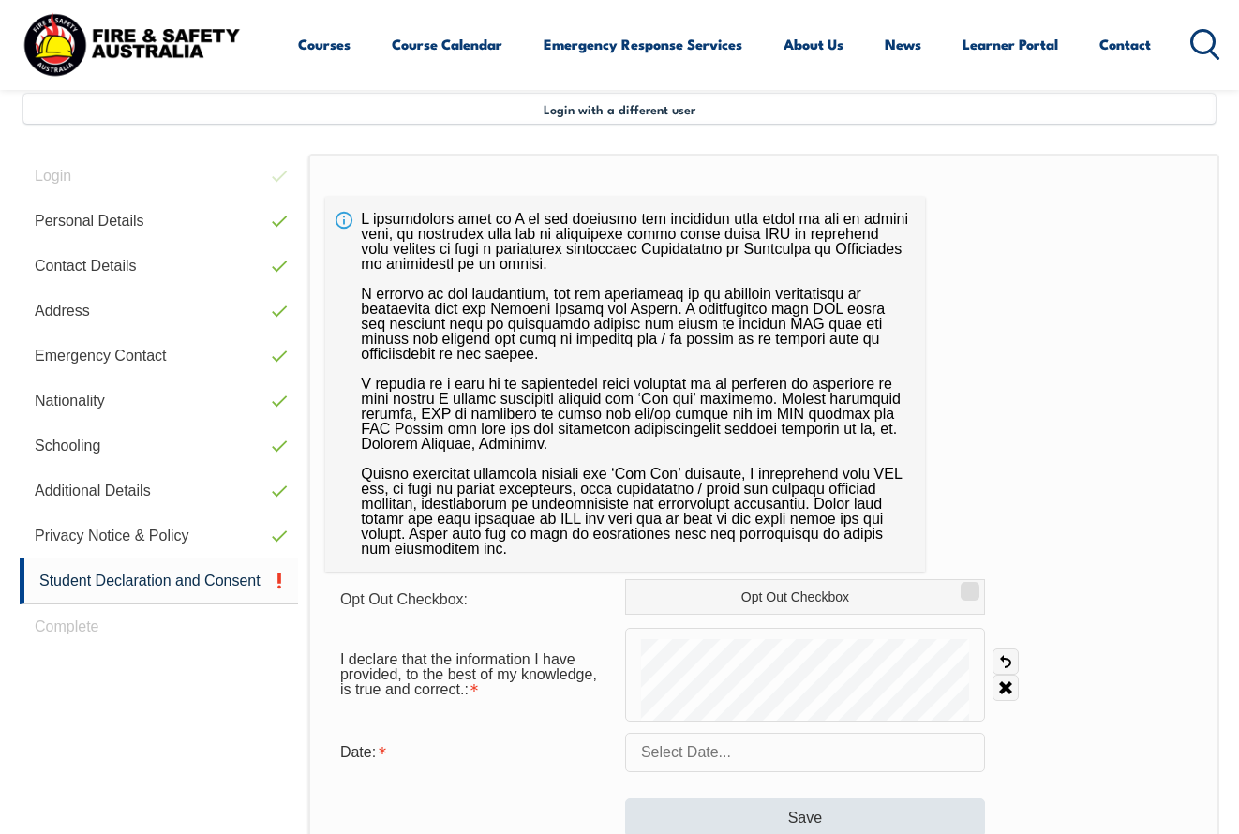
click at [723, 815] on form "Opt Out Checkbox: Opt Out Checkbox I declare that the information I have provid…" at bounding box center [764, 708] width 878 height 258
drag, startPoint x: 744, startPoint y: 805, endPoint x: 561, endPoint y: 1059, distance: 313.0
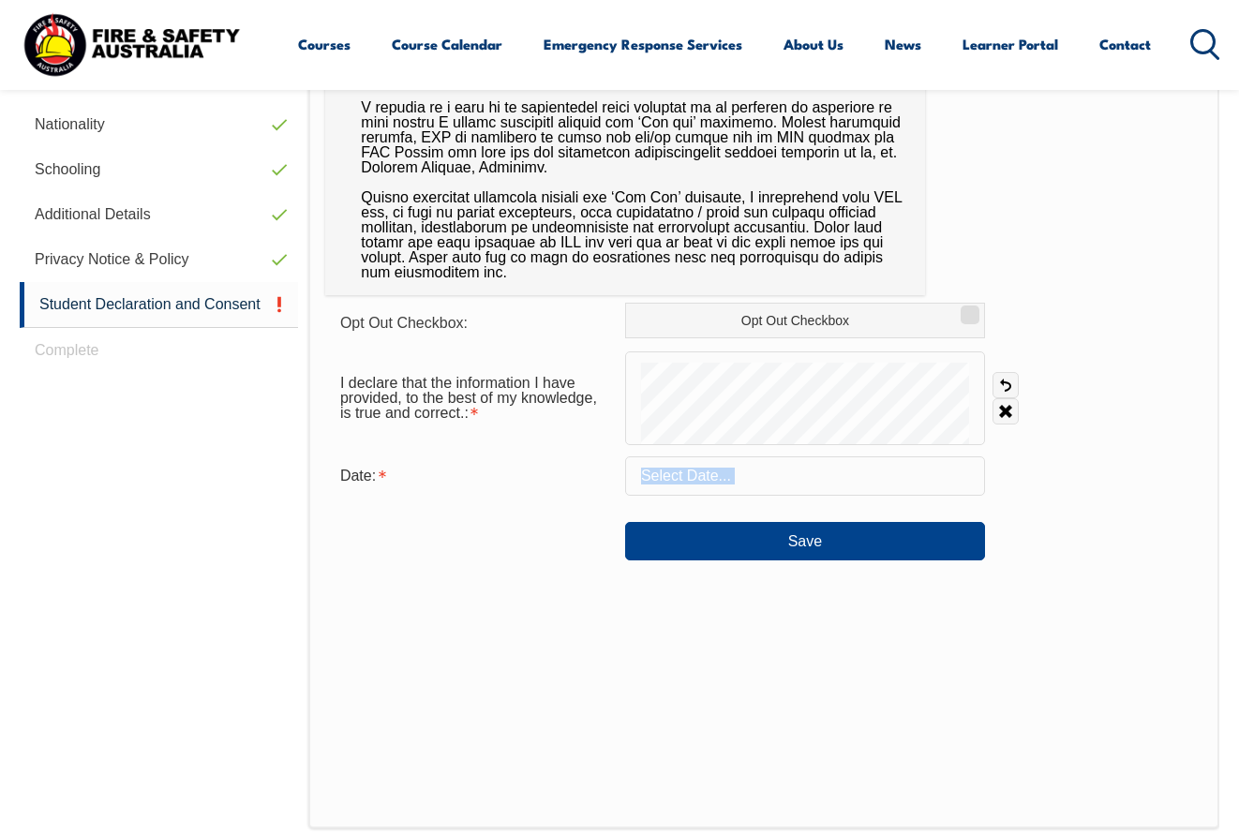
drag, startPoint x: 513, startPoint y: 553, endPoint x: 834, endPoint y: 1060, distance: 600.1
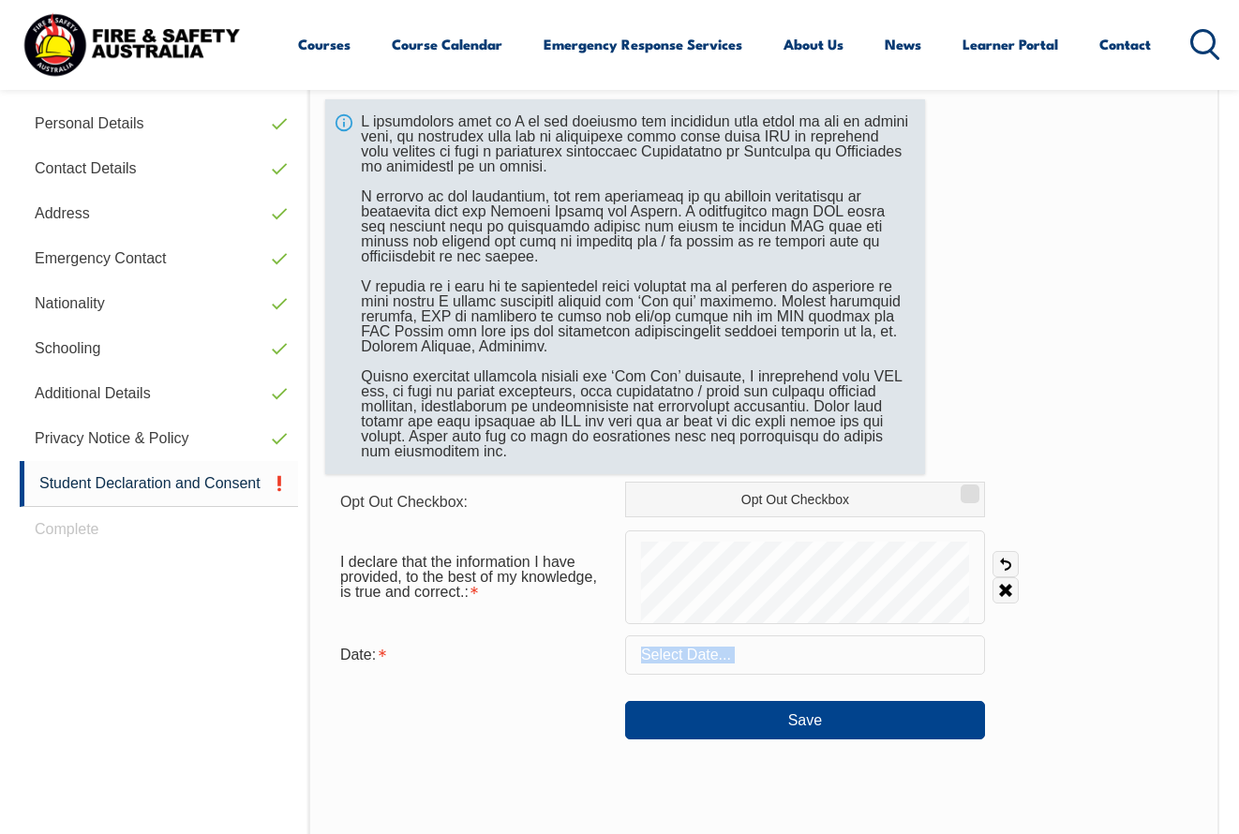
scroll to position [552, 0]
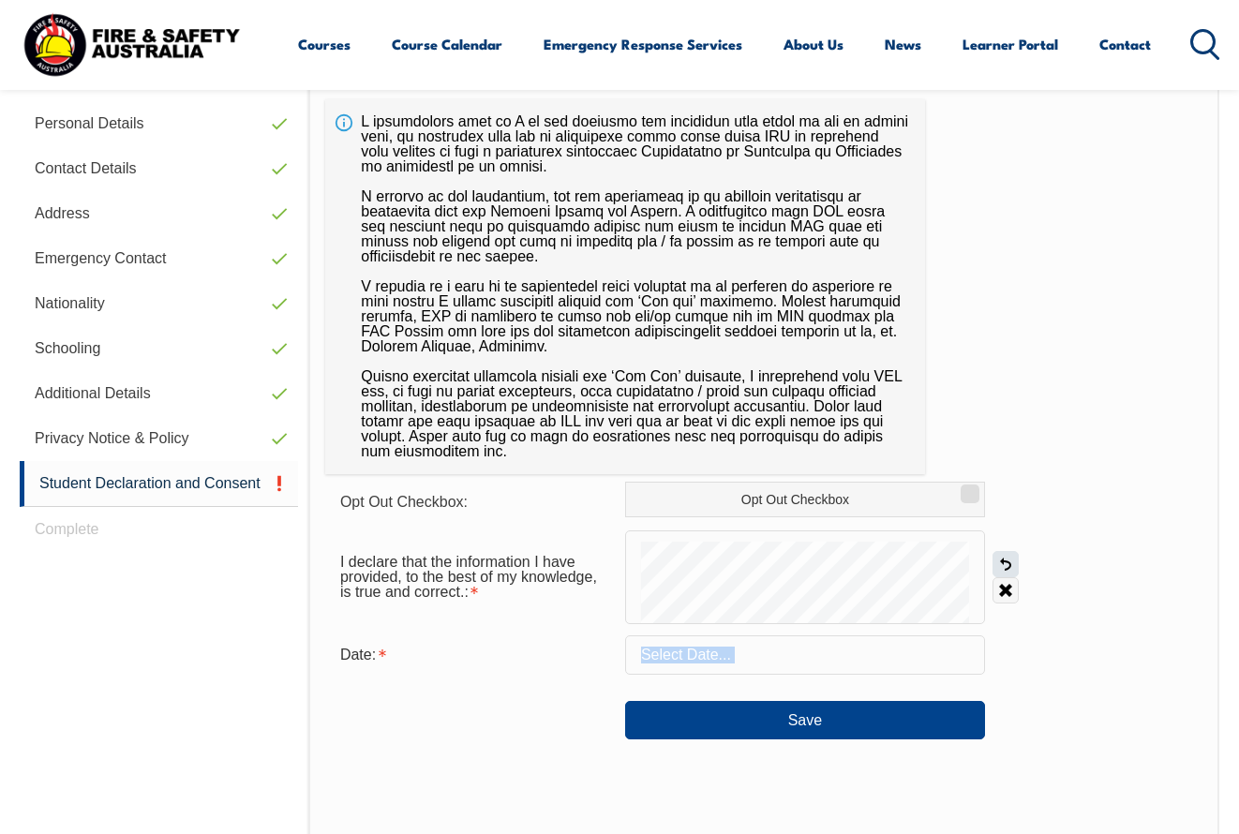
click at [1003, 561] on link "Undo" at bounding box center [1006, 564] width 26 height 26
click at [1005, 558] on link "Undo" at bounding box center [1006, 564] width 26 height 26
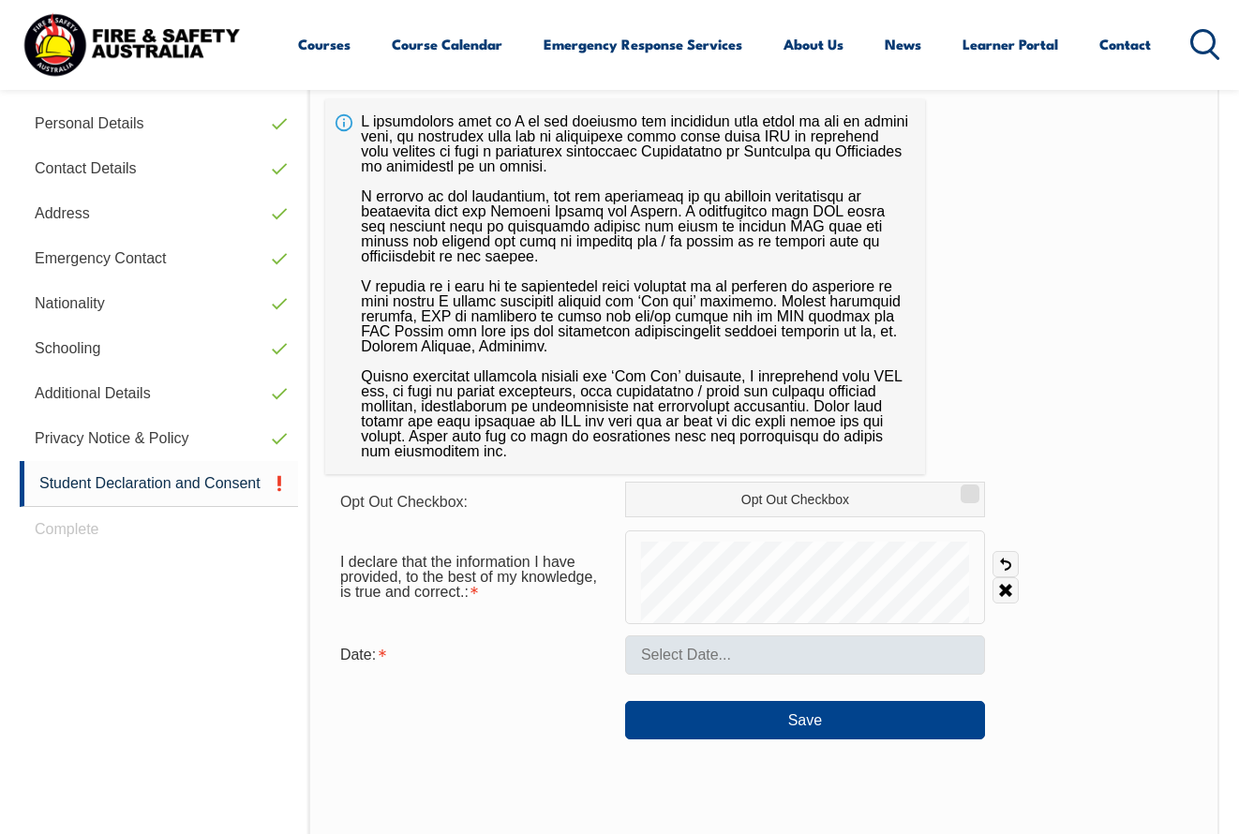
click at [716, 661] on form "Opt Out Checkbox: Opt Out Checkbox I declare that the information I have provid…" at bounding box center [764, 611] width 878 height 258
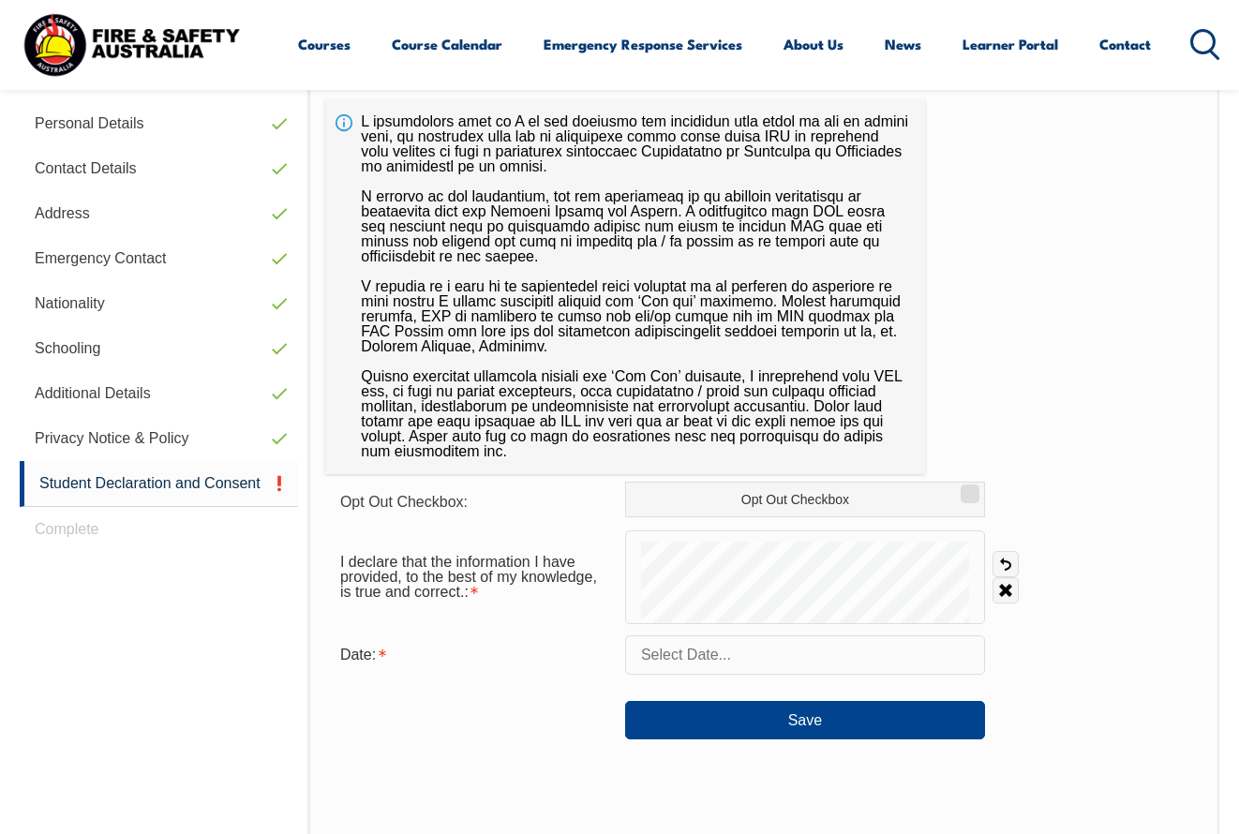
click at [694, 627] on form "Opt Out Checkbox: Opt Out Checkbox I declare that the information I have provid…" at bounding box center [764, 611] width 878 height 258
click at [1003, 564] on link "Undo" at bounding box center [1006, 564] width 26 height 26
click at [737, 778] on div "Opt Out Checkbox: Opt Out Checkbox I declare that the information I have provid…" at bounding box center [763, 532] width 911 height 952
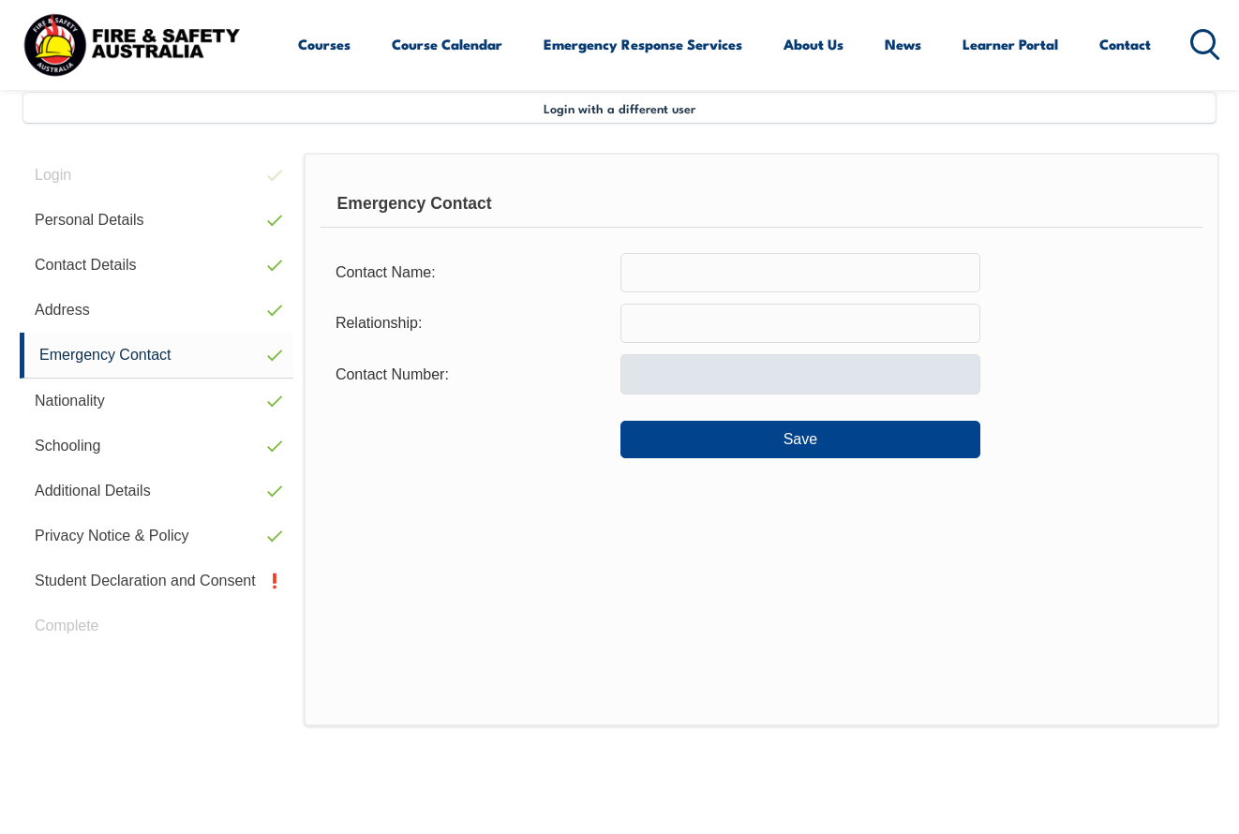
scroll to position [455, 0]
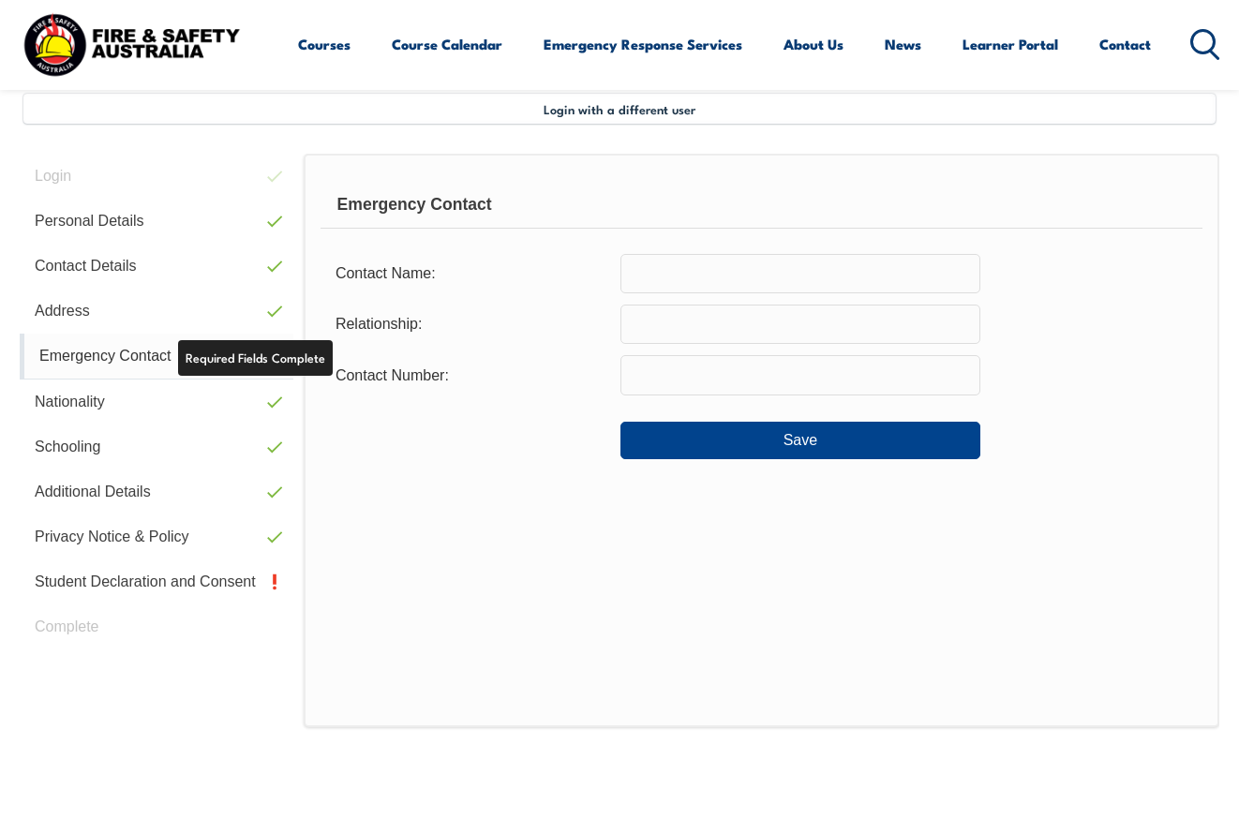
click at [141, 354] on link "Emergency Contact" at bounding box center [157, 357] width 274 height 46
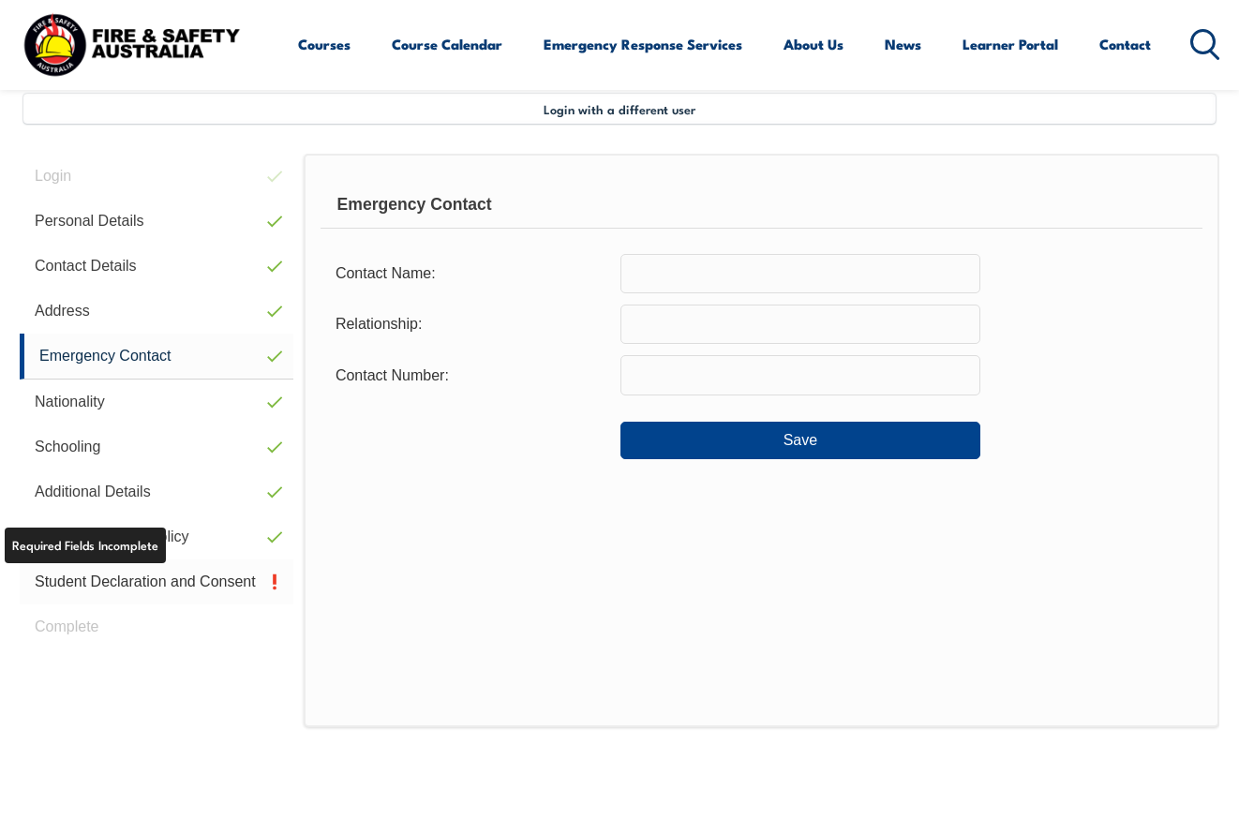
click at [118, 579] on link "Student Declaration and Consent" at bounding box center [157, 582] width 274 height 45
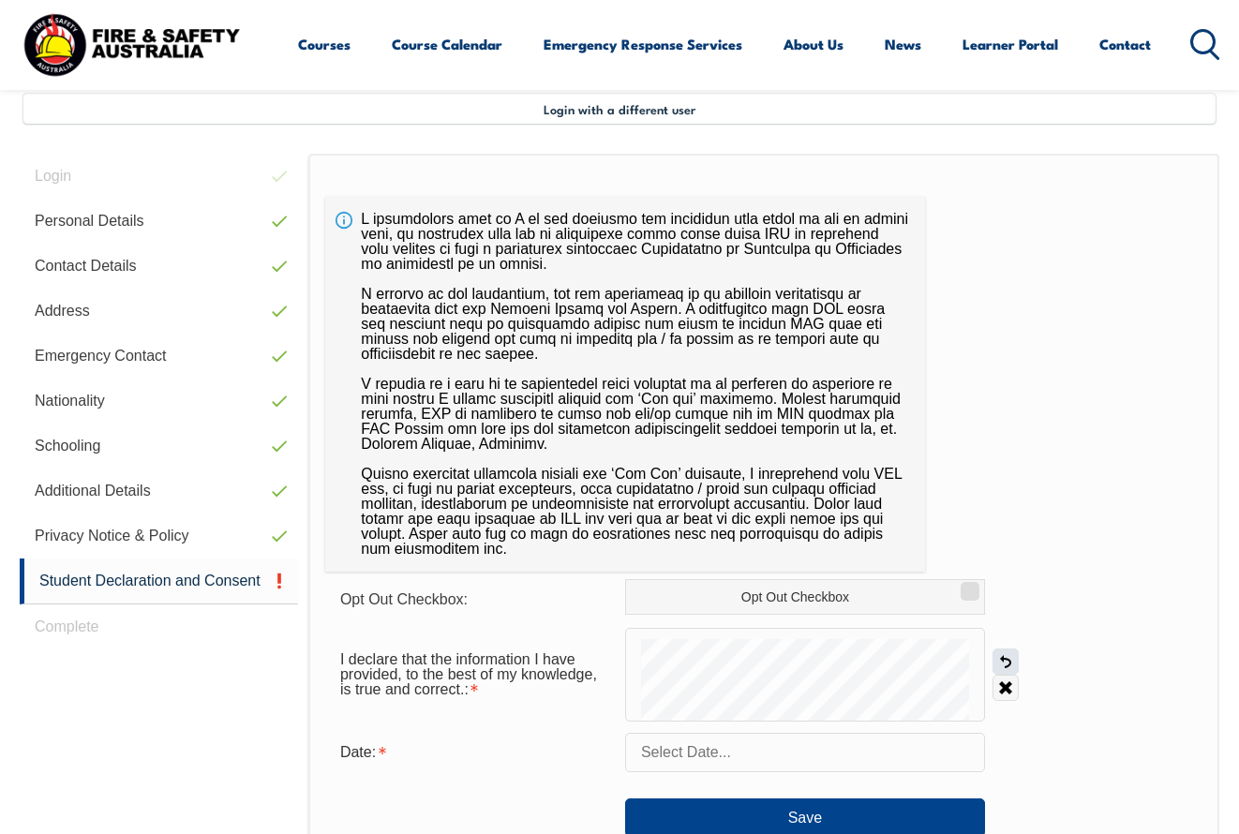
click at [1002, 659] on link "Undo" at bounding box center [1006, 662] width 26 height 26
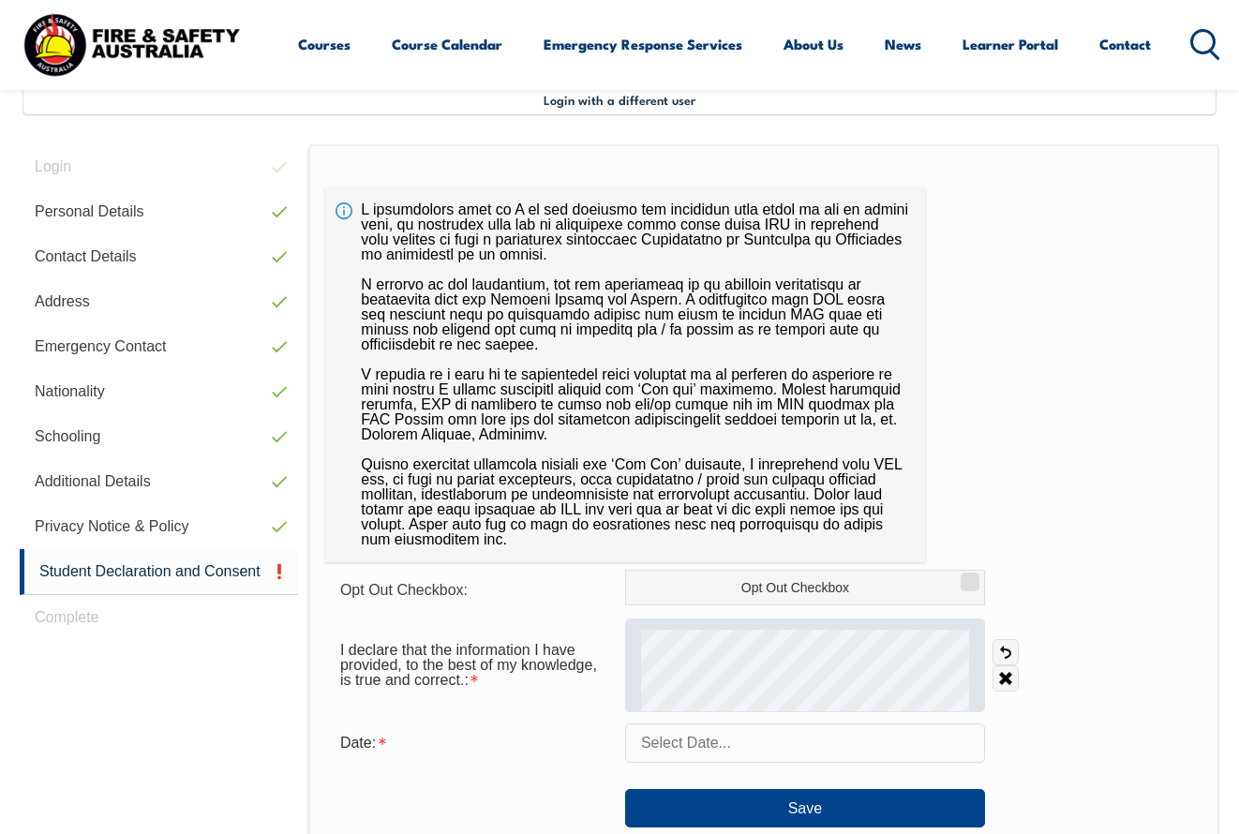
scroll to position [474, 0]
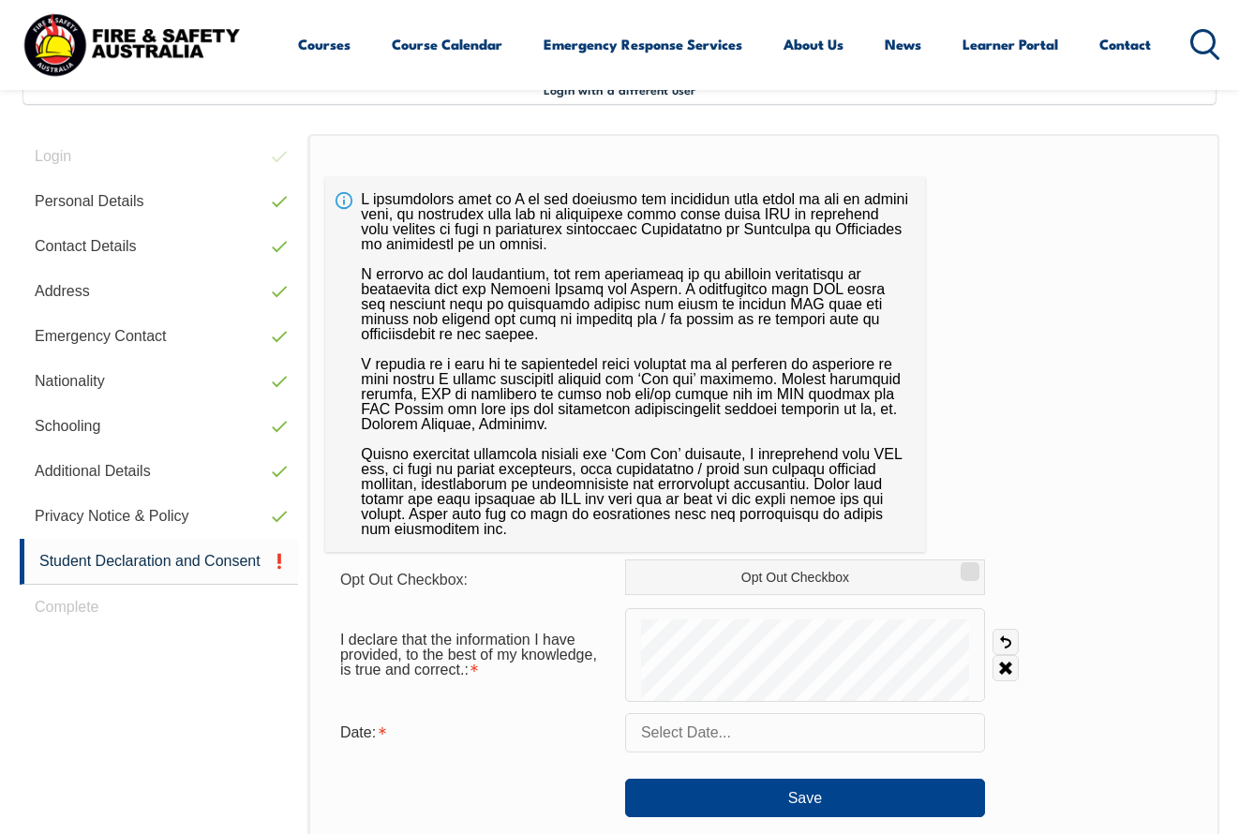
drag, startPoint x: 1001, startPoint y: 659, endPoint x: 731, endPoint y: 976, distance: 416.3
click at [1010, 642] on link "Undo" at bounding box center [1006, 642] width 26 height 26
click at [1008, 641] on link "Undo" at bounding box center [1006, 642] width 26 height 26
click at [1001, 641] on link "Undo" at bounding box center [1006, 642] width 26 height 26
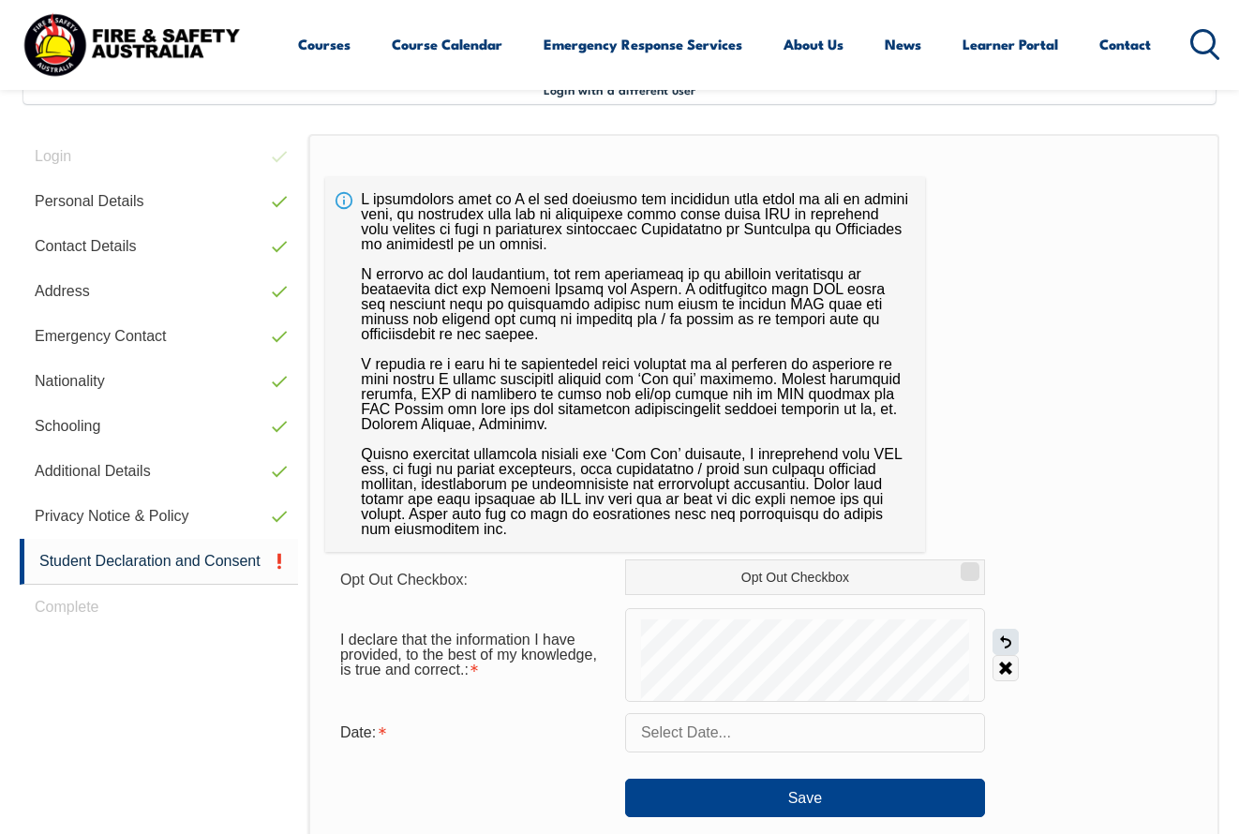
click at [1001, 641] on link "Undo" at bounding box center [1006, 642] width 26 height 26
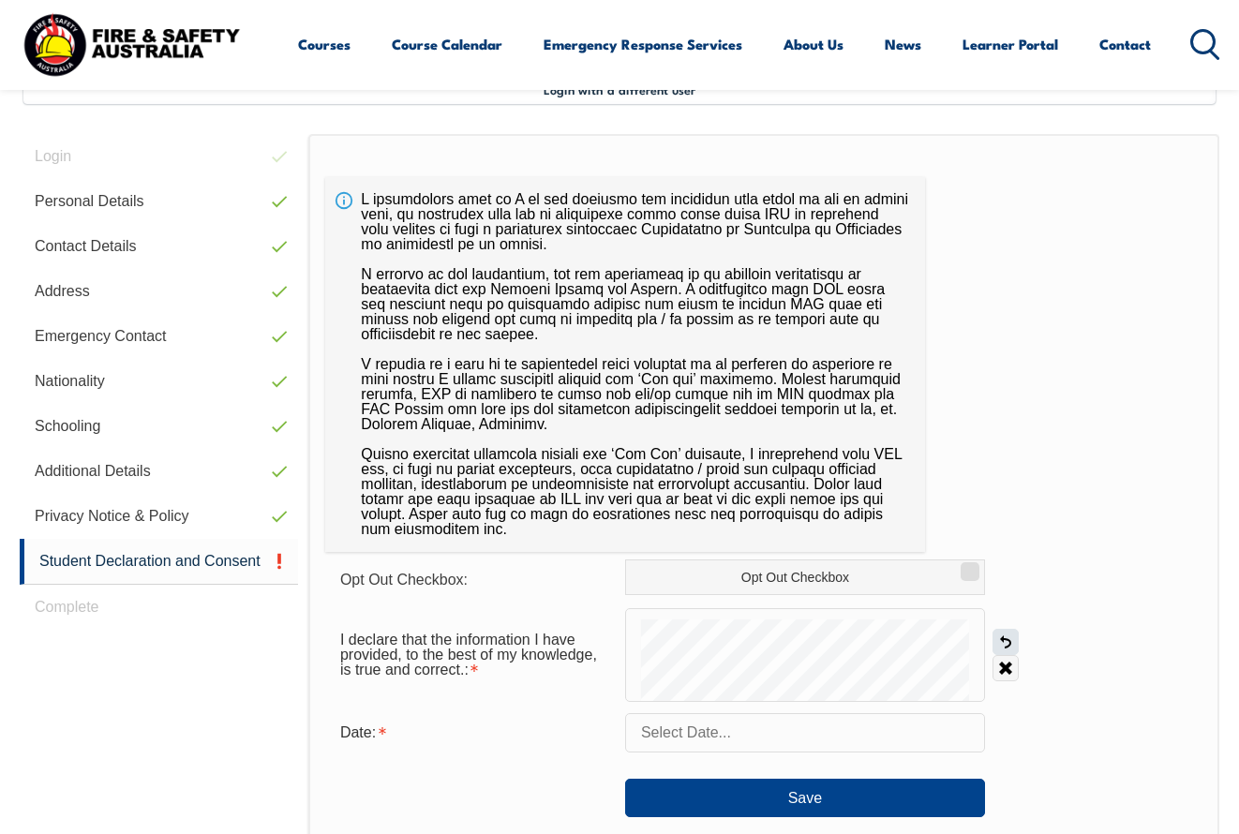
click at [1001, 641] on link "Undo" at bounding box center [1006, 642] width 26 height 26
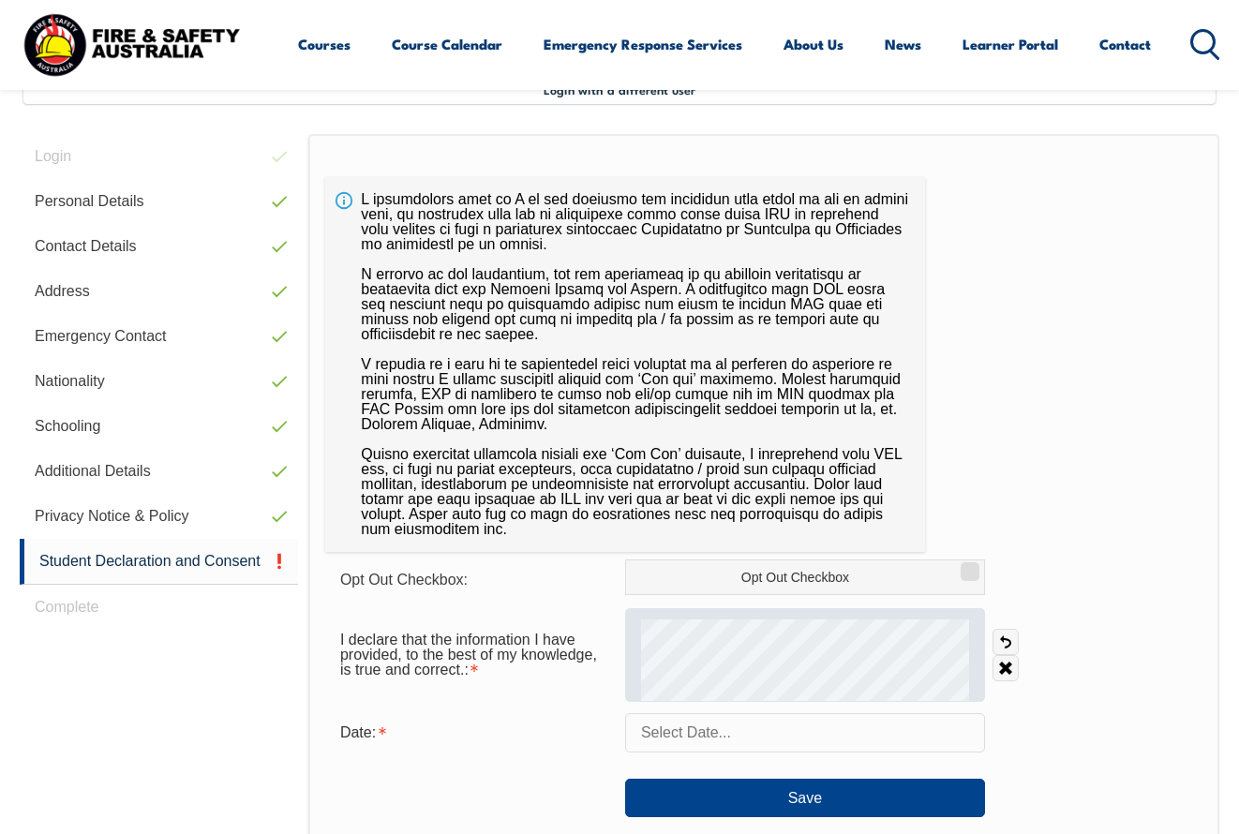
drag, startPoint x: 1005, startPoint y: 644, endPoint x: 972, endPoint y: 641, distance: 32.9
click at [1005, 644] on link "Undo" at bounding box center [1006, 642] width 26 height 26
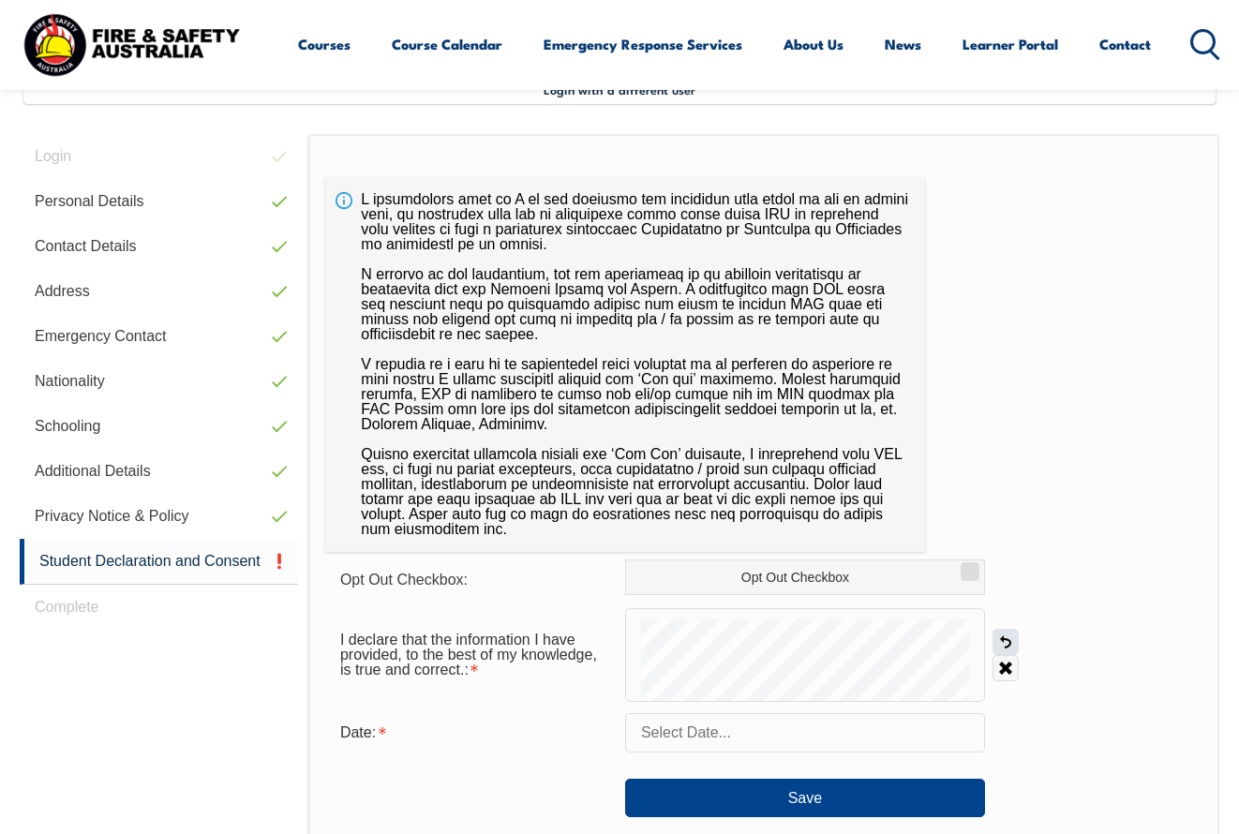
click at [1005, 638] on link "Undo" at bounding box center [1006, 642] width 26 height 26
click at [1005, 641] on link "Undo" at bounding box center [1006, 642] width 26 height 26
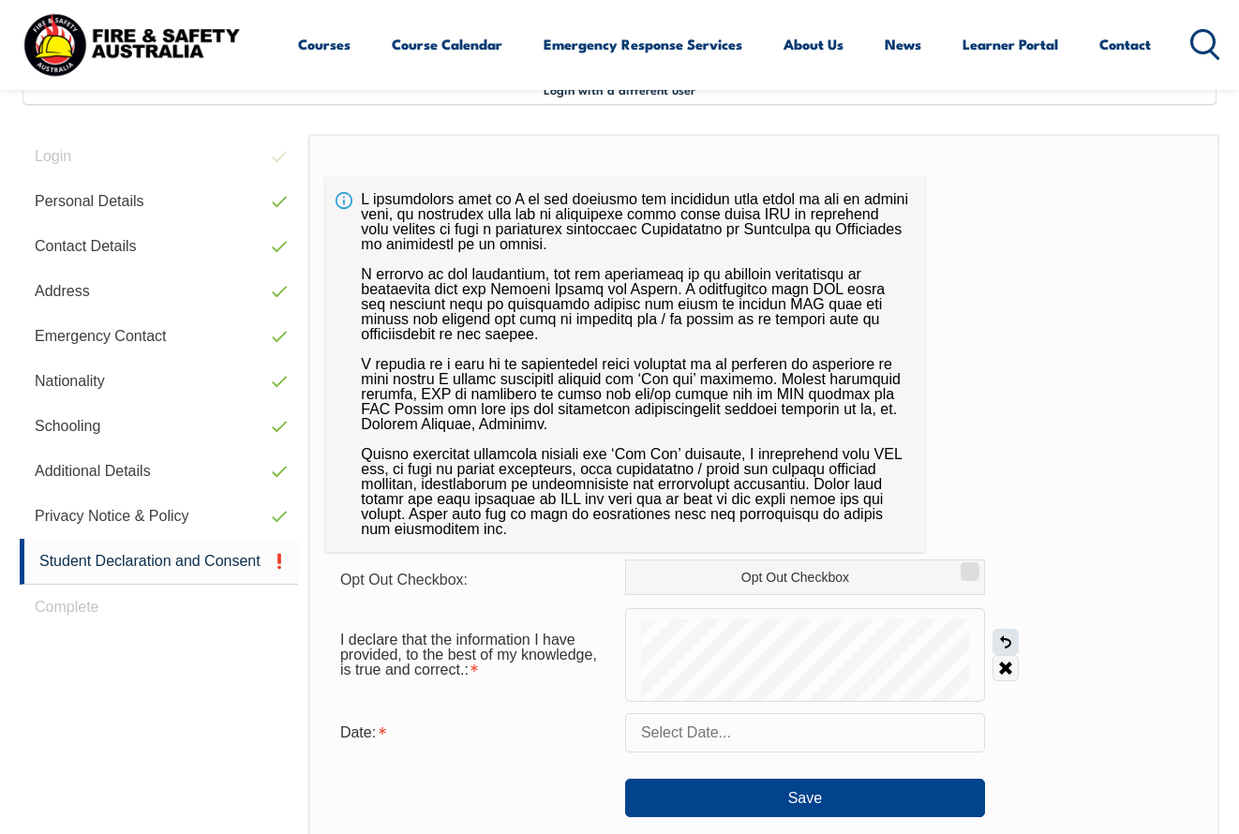
click at [1006, 641] on link "Undo" at bounding box center [1006, 642] width 26 height 26
click at [753, 822] on div "Opt Out Checkbox: Opt Out Checkbox I declare that the information I have provid…" at bounding box center [763, 610] width 911 height 952
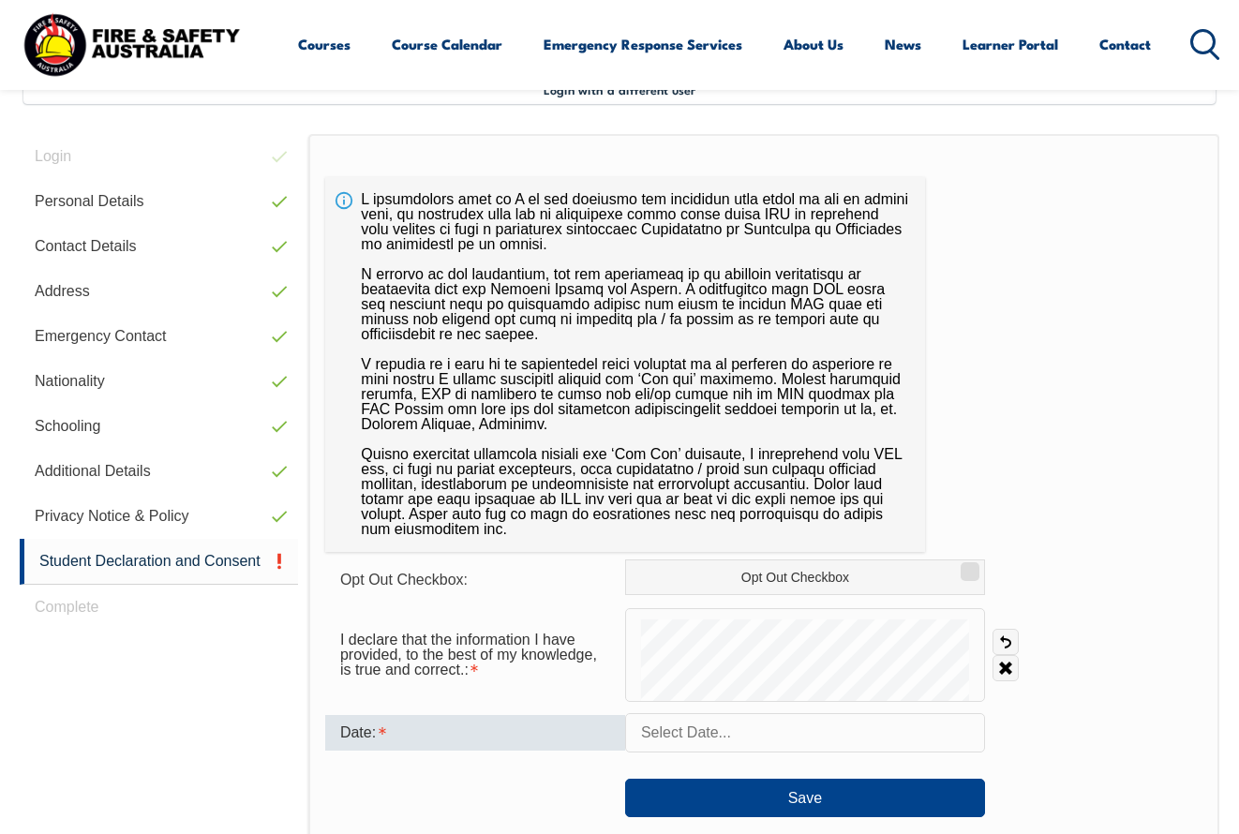
click at [618, 719] on form "Opt Out Checkbox: Opt Out Checkbox I declare that the information I have provid…" at bounding box center [764, 689] width 878 height 258
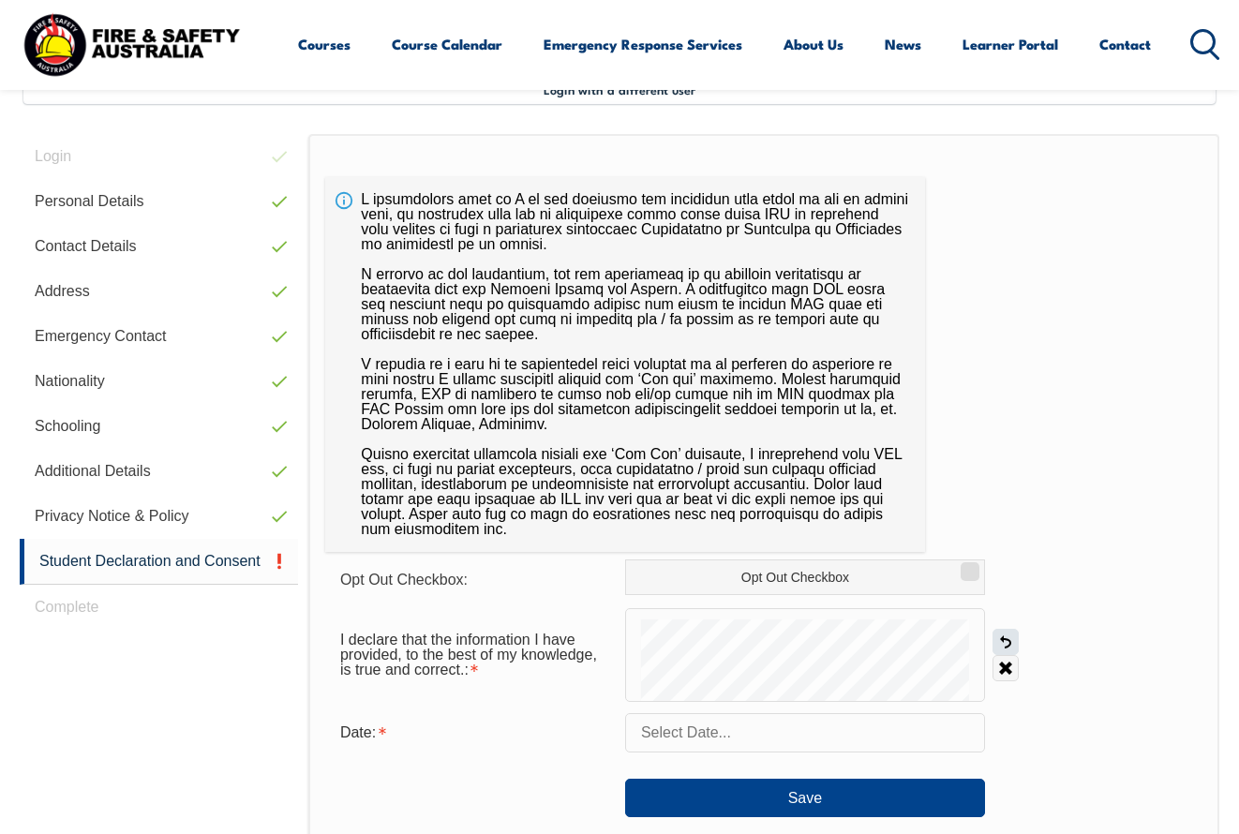
click at [1006, 638] on link "Undo" at bounding box center [1006, 642] width 26 height 26
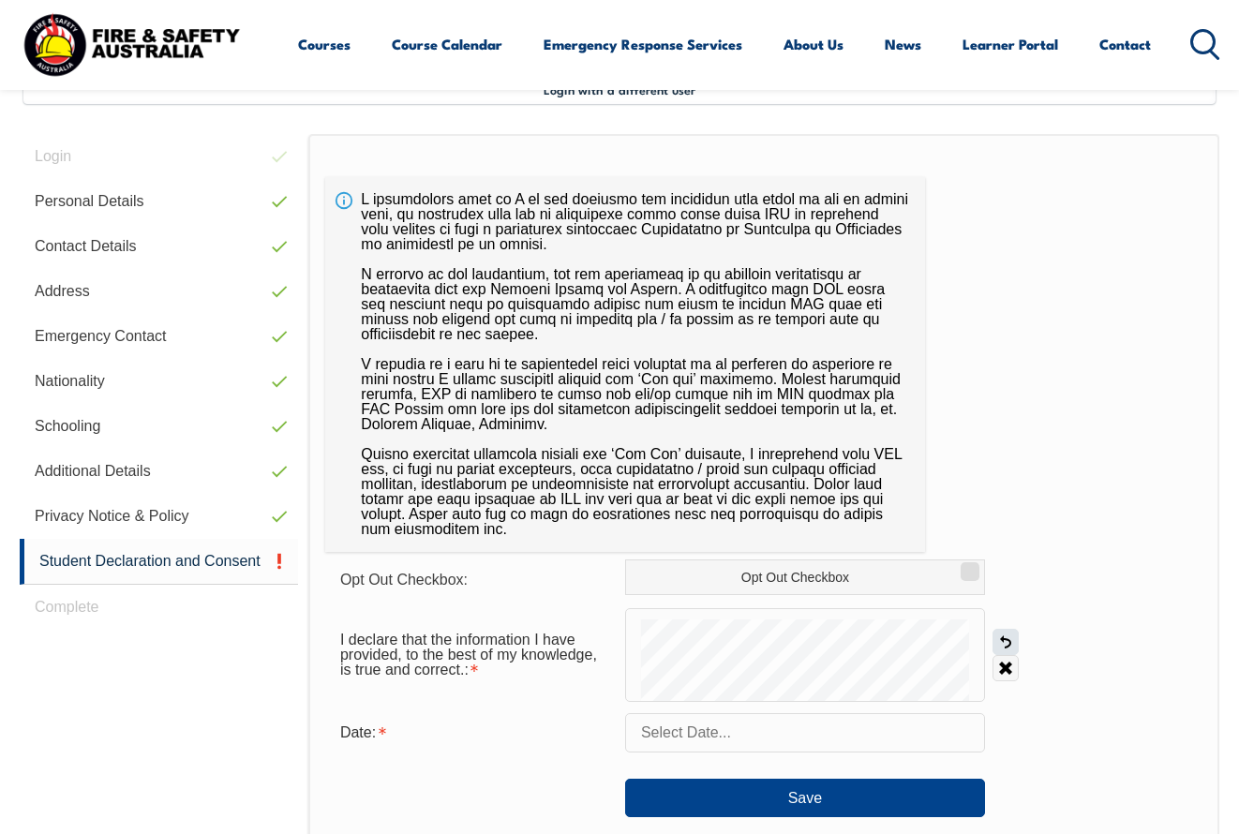
click at [1006, 638] on link "Undo" at bounding box center [1006, 642] width 26 height 26
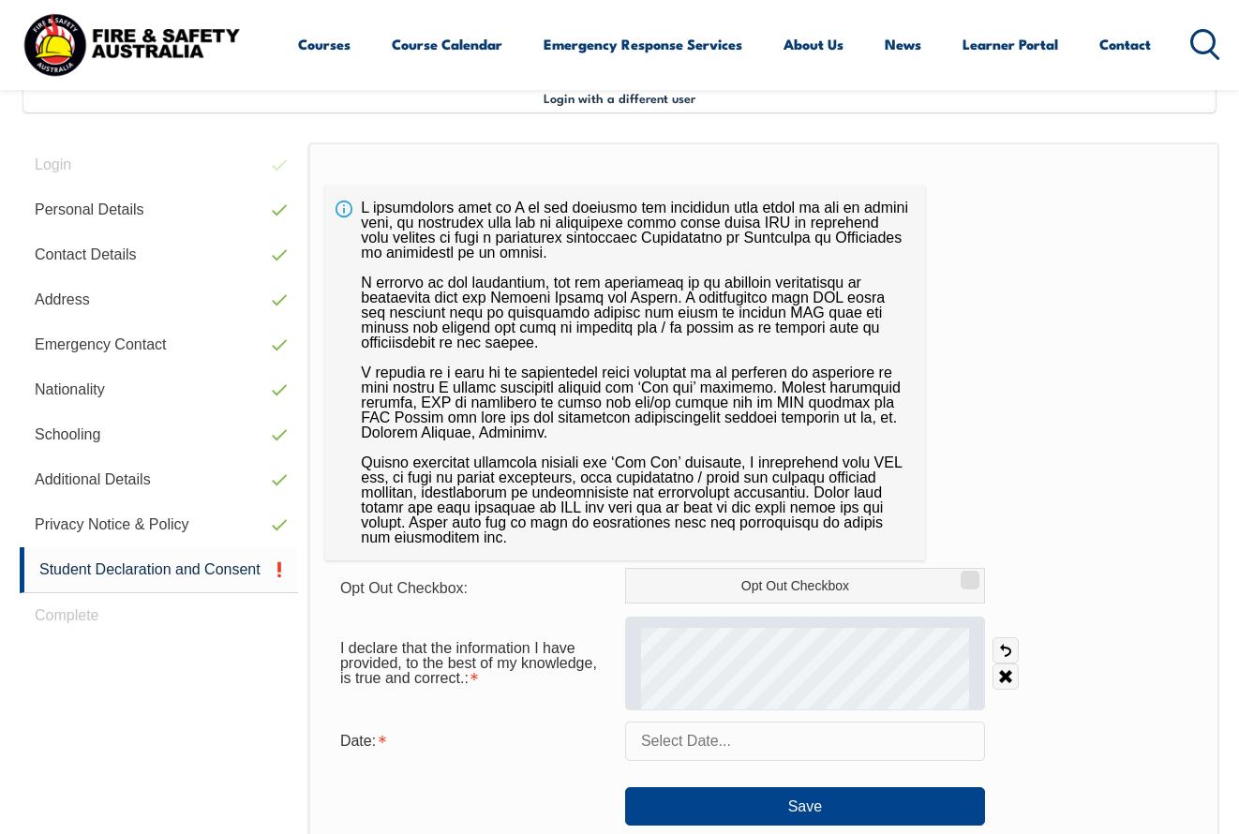
scroll to position [465, 0]
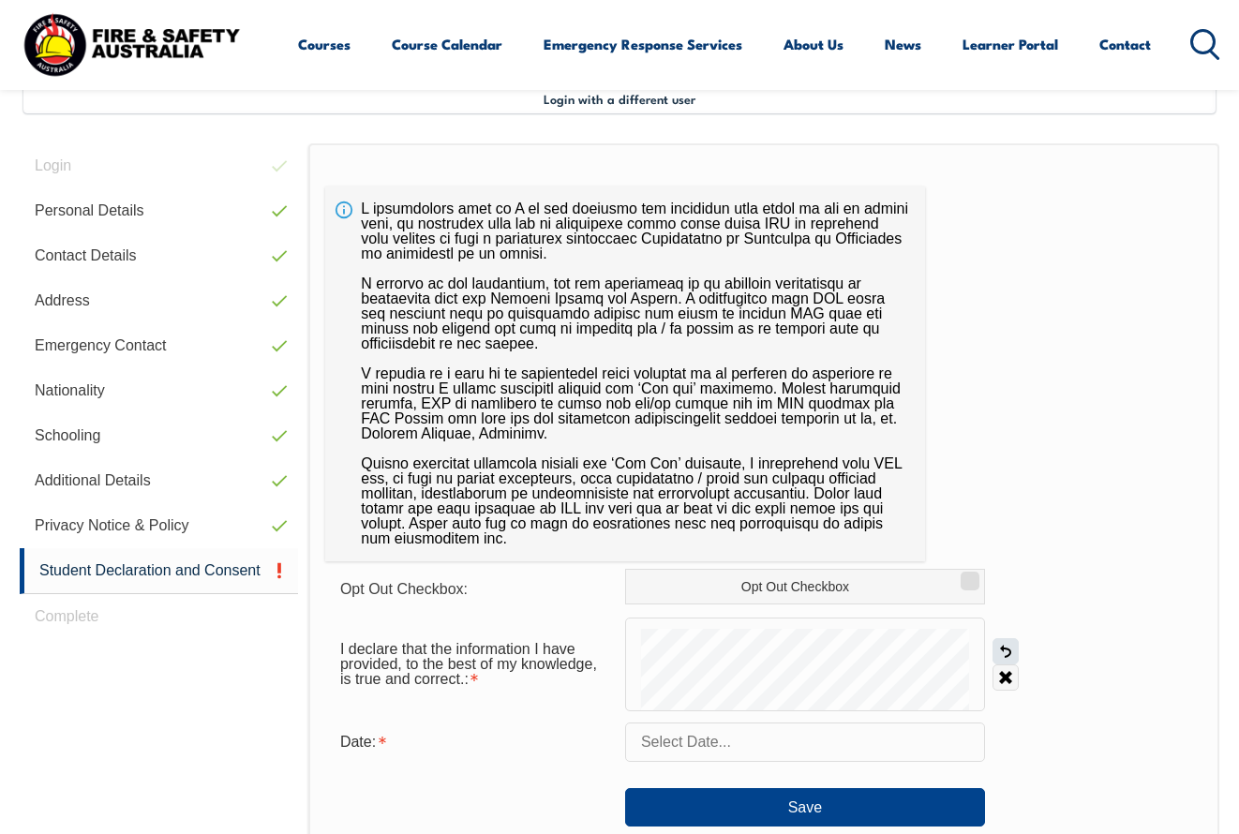
click at [1011, 650] on link "Undo" at bounding box center [1006, 651] width 26 height 26
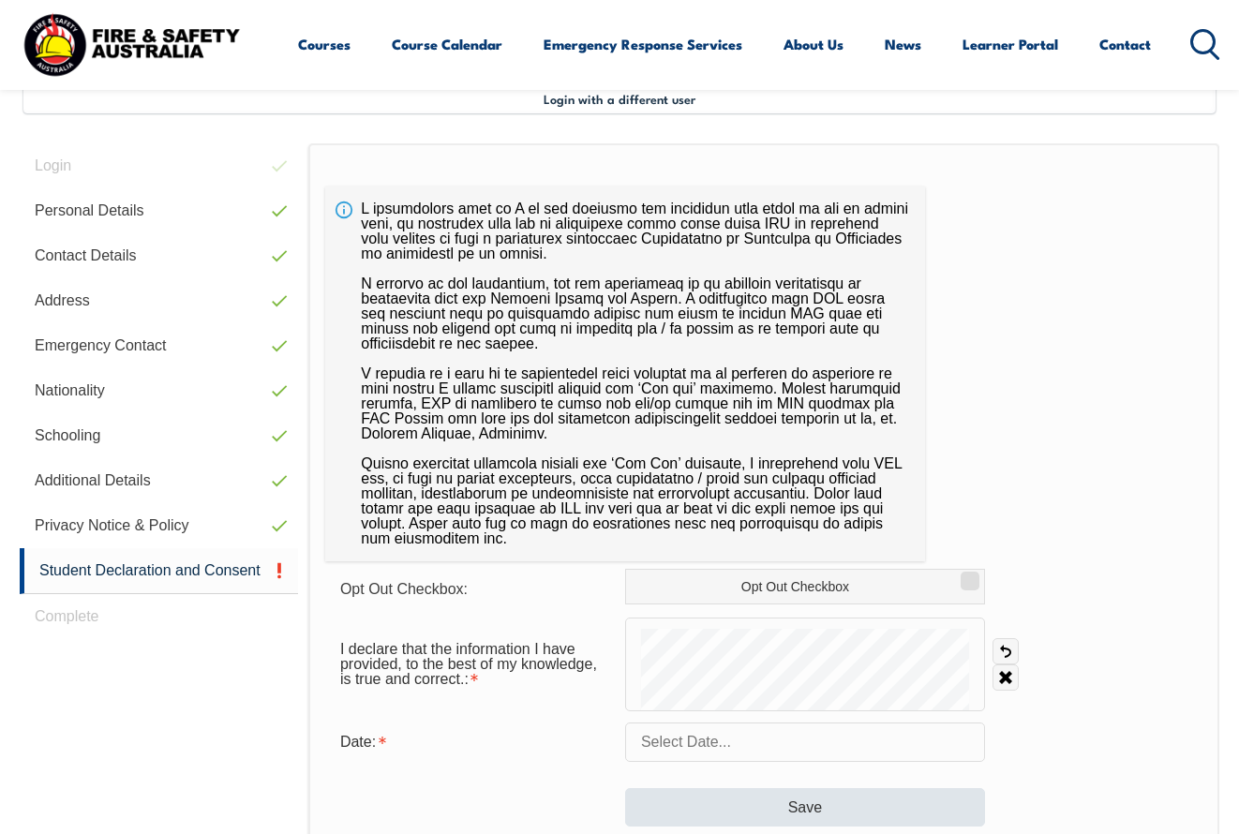
click at [704, 797] on form "Opt Out Checkbox: Opt Out Checkbox I declare that the information I have provid…" at bounding box center [764, 698] width 878 height 258
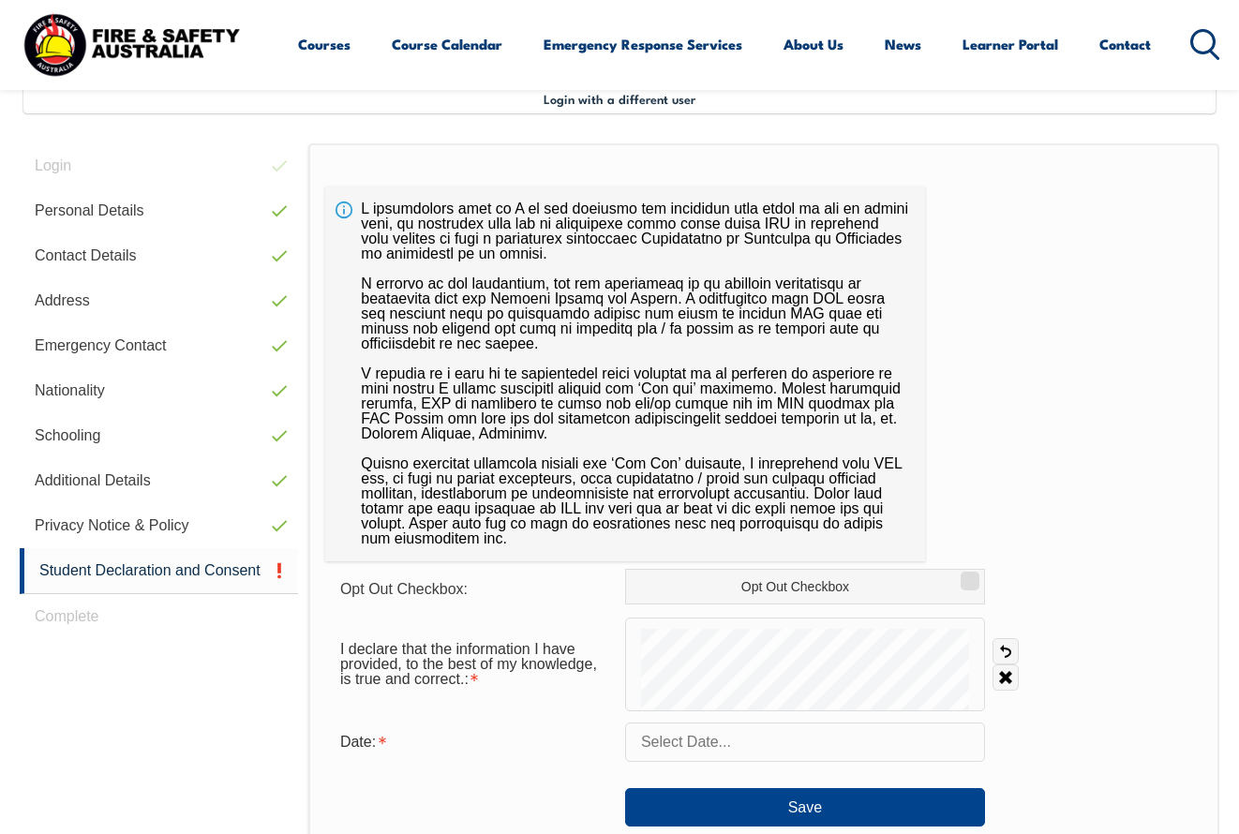
drag, startPoint x: 704, startPoint y: 797, endPoint x: 664, endPoint y: 1059, distance: 264.7
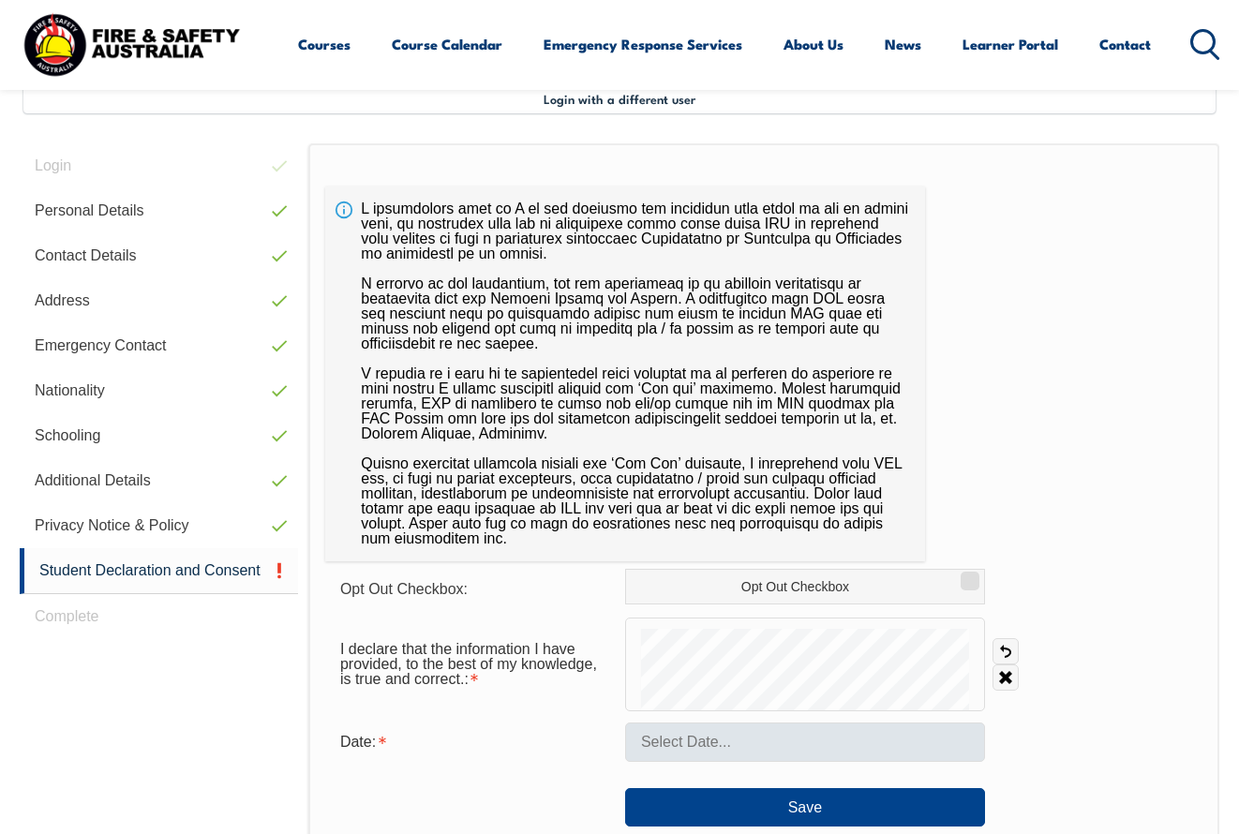
click at [740, 740] on form "Opt Out Checkbox: Opt Out Checkbox I declare that the information I have provid…" at bounding box center [764, 698] width 878 height 258
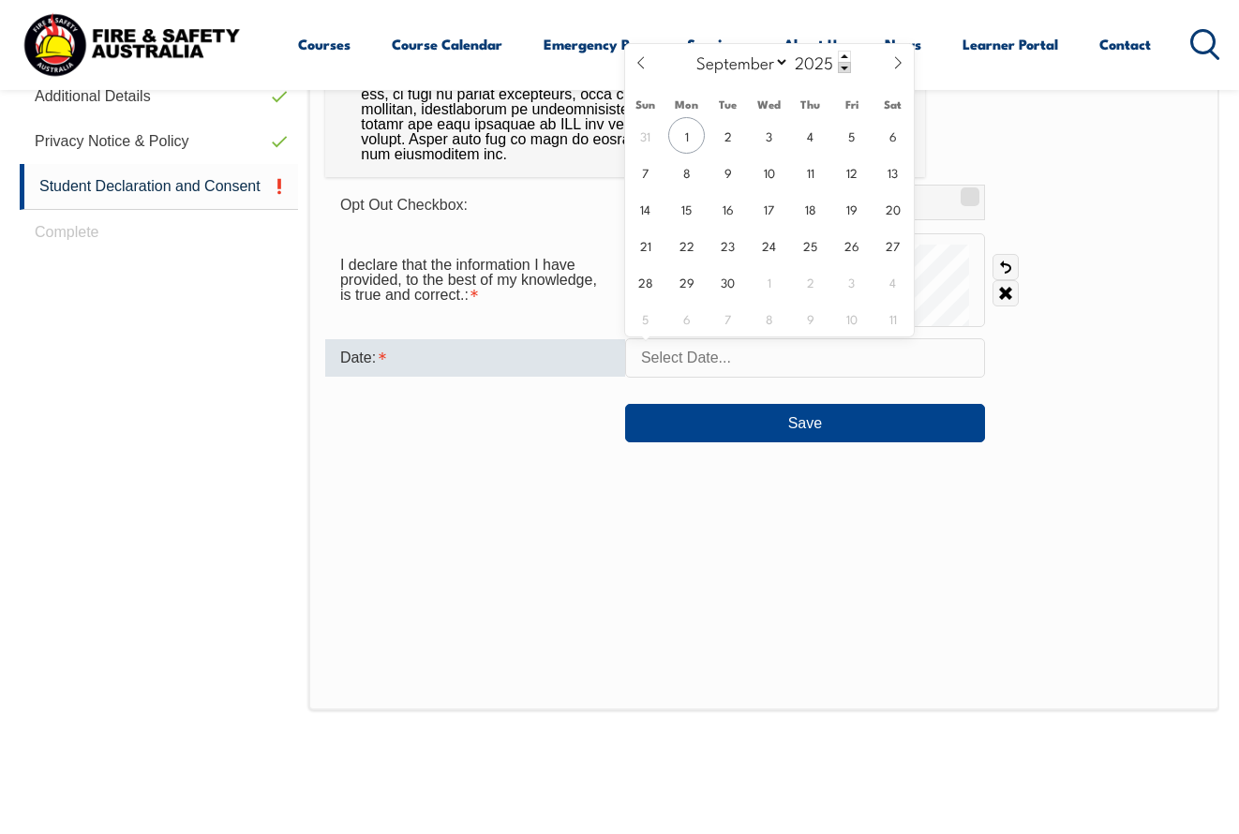
scroll to position [1298, 0]
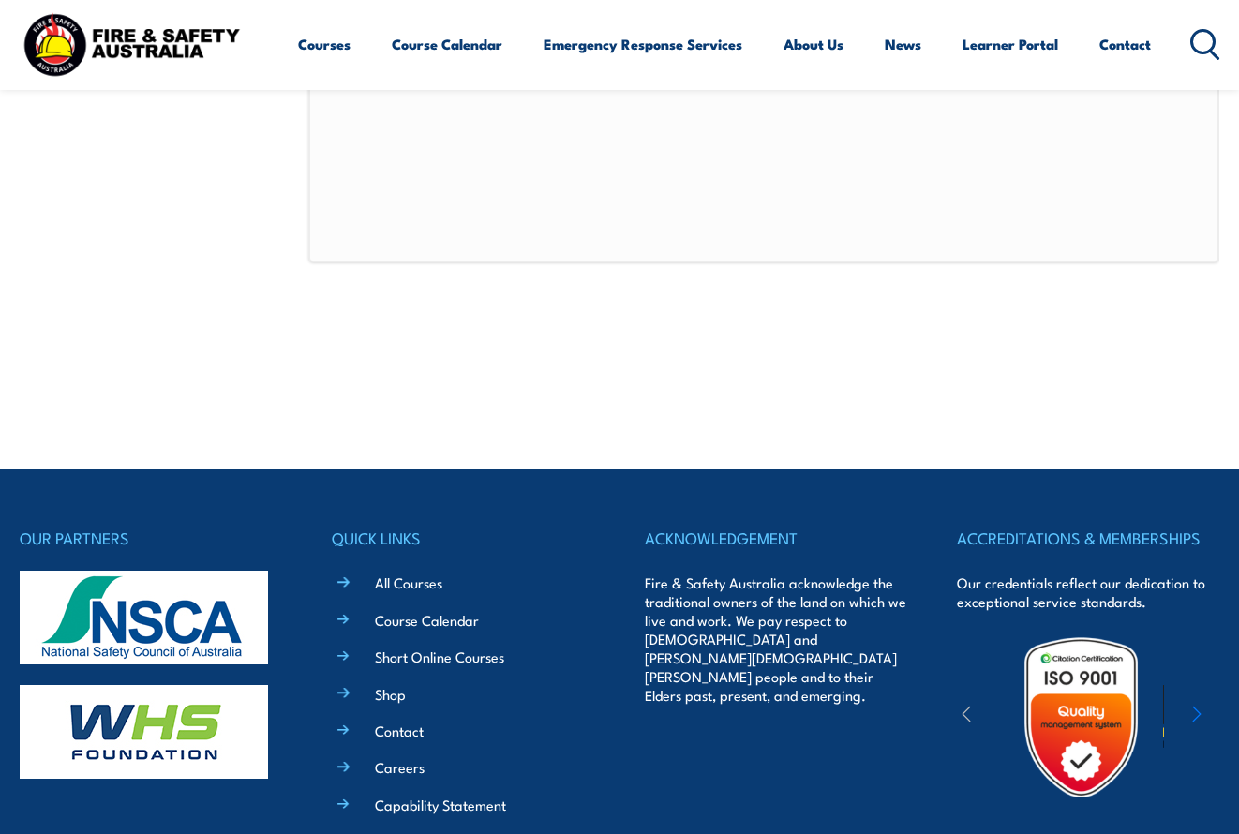
drag, startPoint x: 741, startPoint y: 740, endPoint x: 864, endPoint y: 984, distance: 273.0
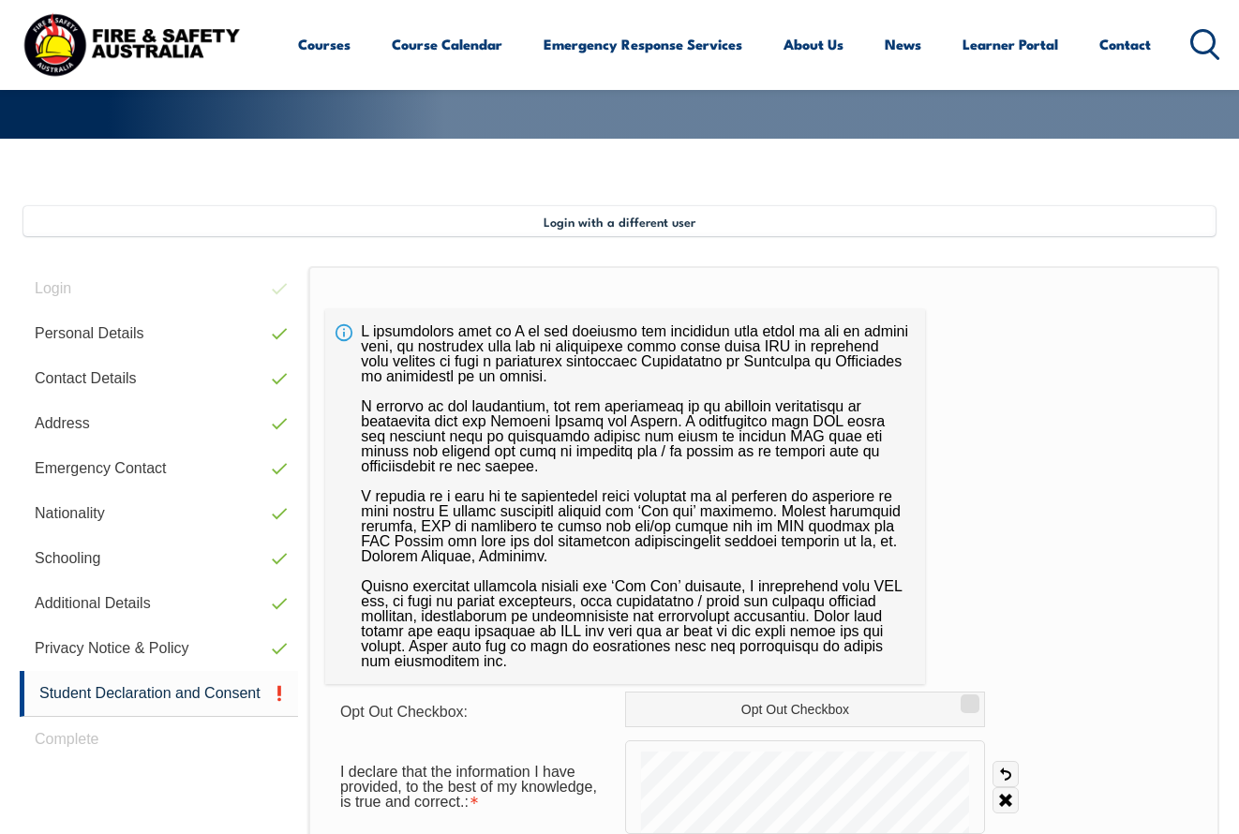
click at [1040, 391] on div "Opt Out Checkbox: Opt Out Checkbox I declare that the information I have provid…" at bounding box center [763, 742] width 911 height 952
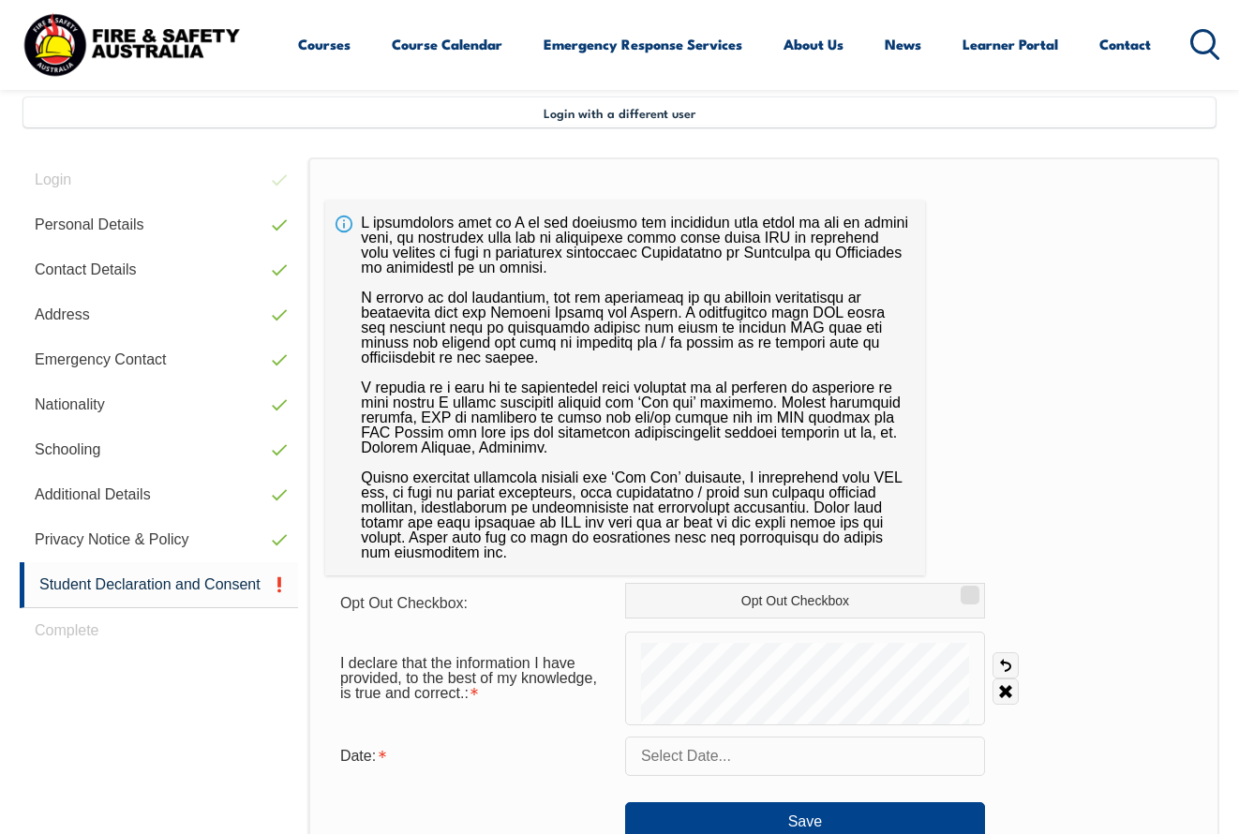
scroll to position [458, 0]
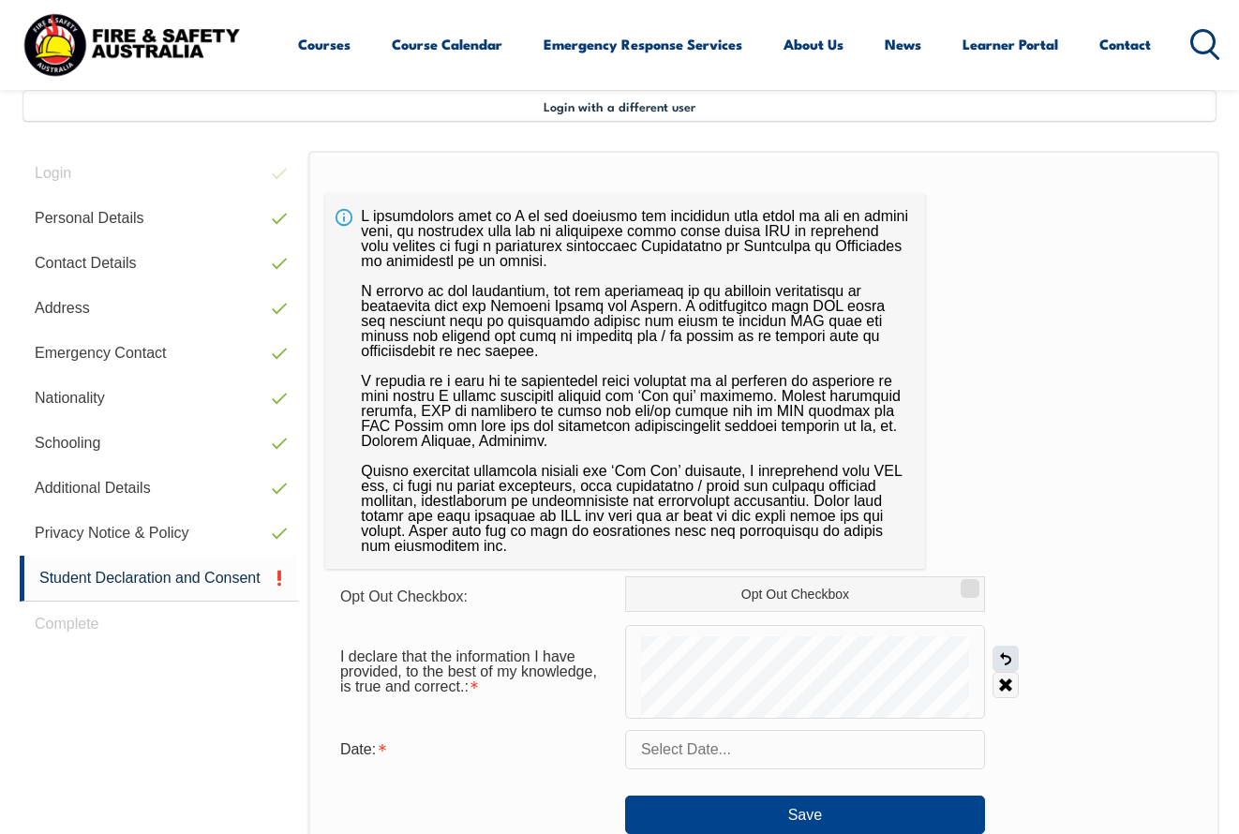
click at [1000, 655] on link "Undo" at bounding box center [1006, 659] width 26 height 26
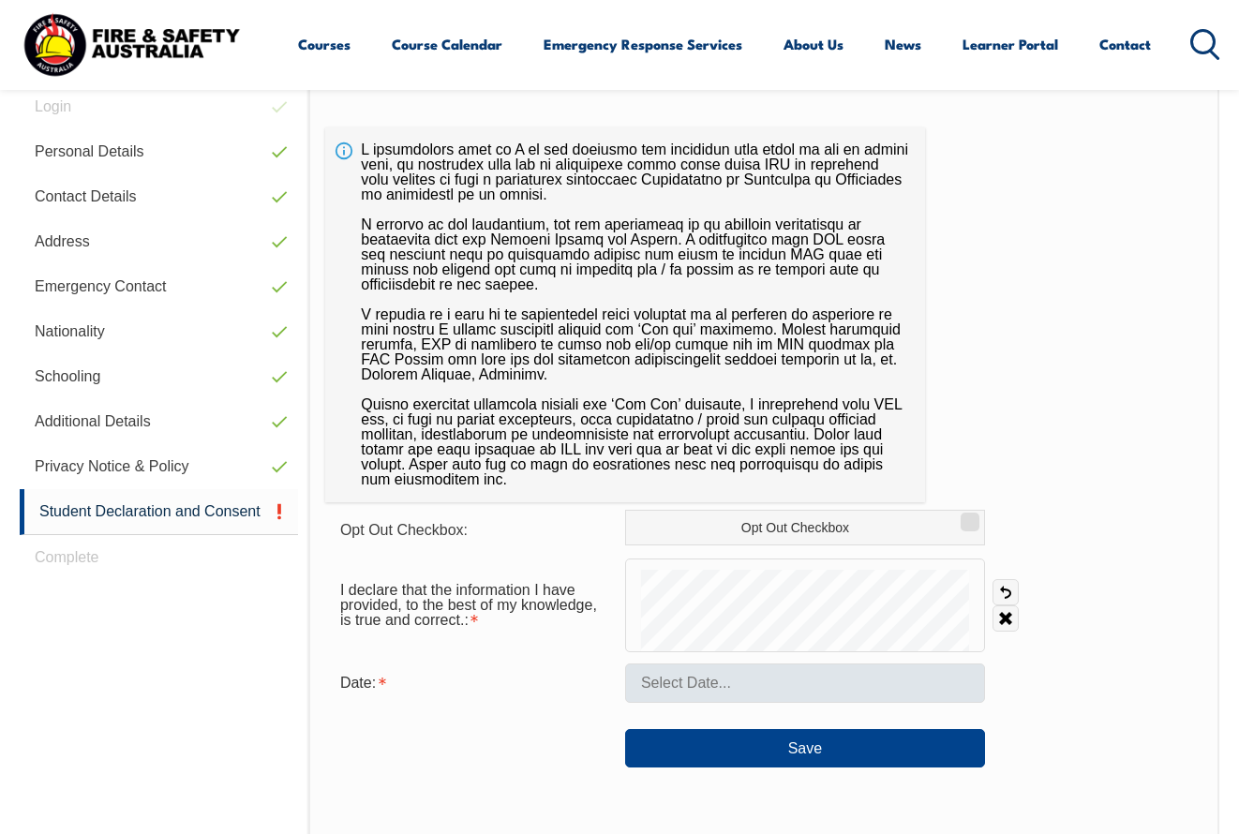
scroll to position [526, 0]
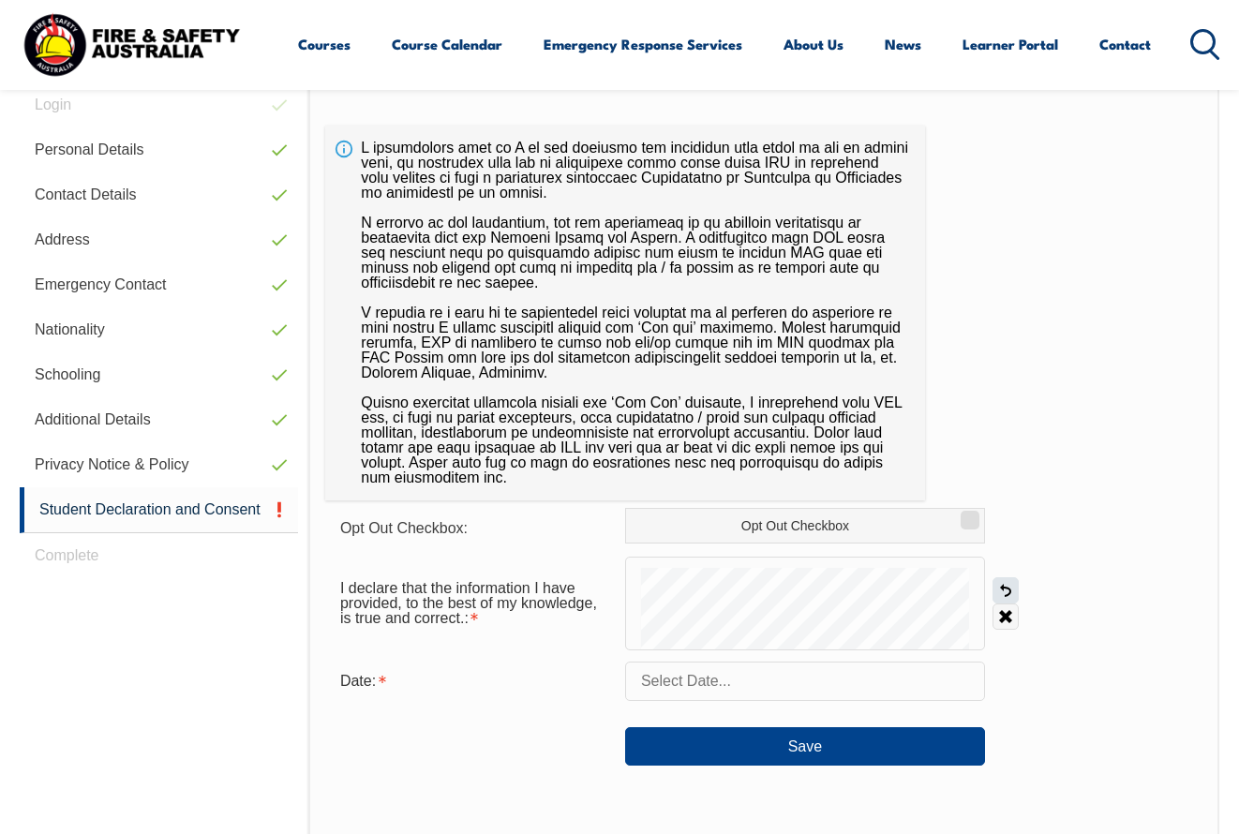
click at [1009, 593] on link "Undo" at bounding box center [1006, 591] width 26 height 26
click at [1008, 592] on link "Undo" at bounding box center [1006, 591] width 26 height 26
click at [1004, 586] on link "Undo" at bounding box center [1006, 591] width 26 height 26
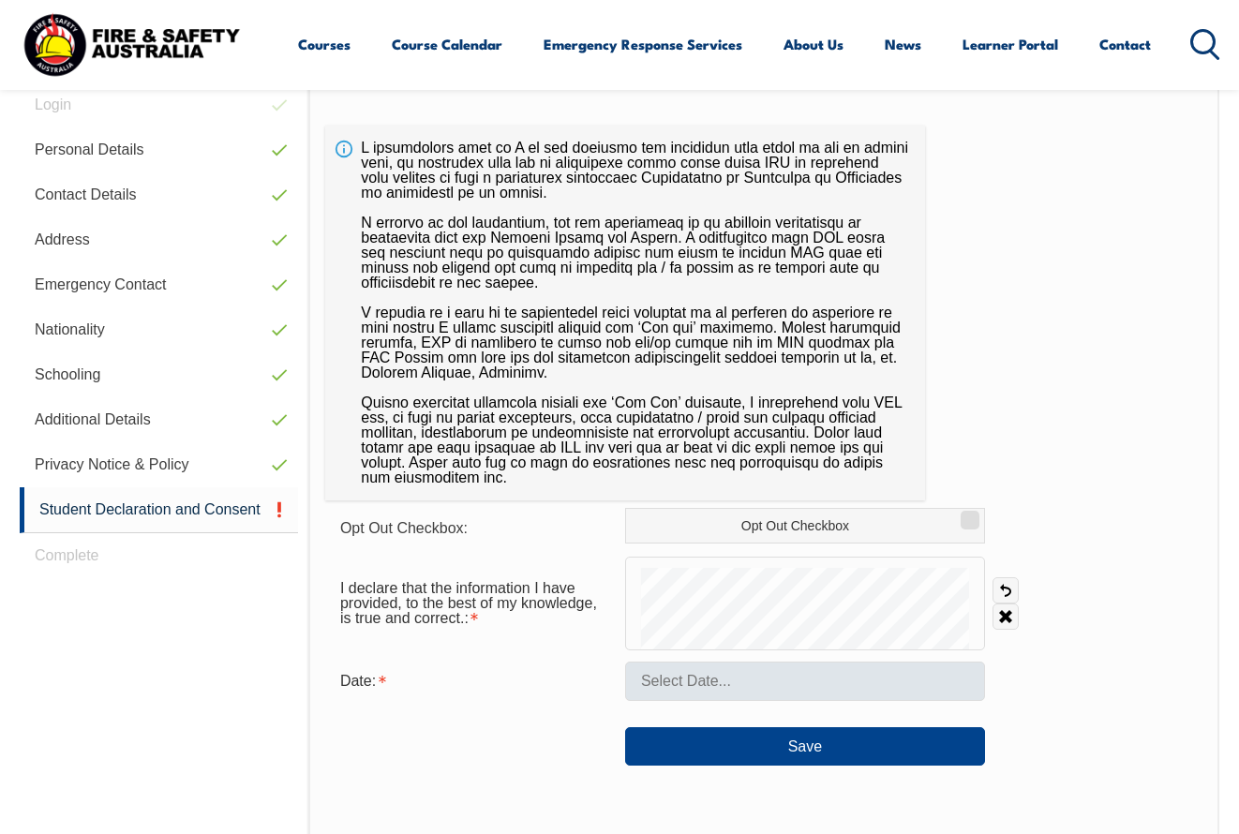
click at [773, 700] on form "Opt Out Checkbox: Opt Out Checkbox I declare that the information I have provid…" at bounding box center [764, 637] width 878 height 258
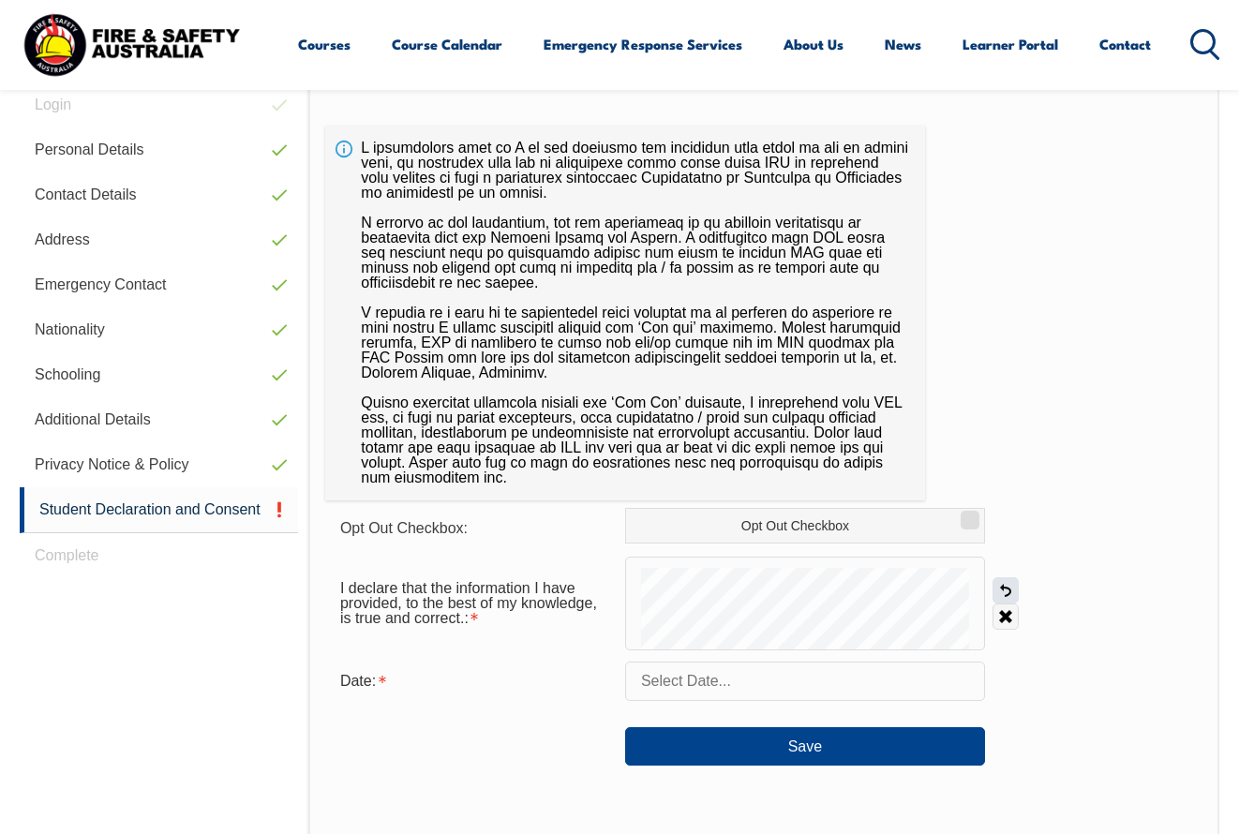
click at [1010, 587] on link "Undo" at bounding box center [1006, 591] width 26 height 26
click at [1014, 592] on link "Undo" at bounding box center [1006, 591] width 26 height 26
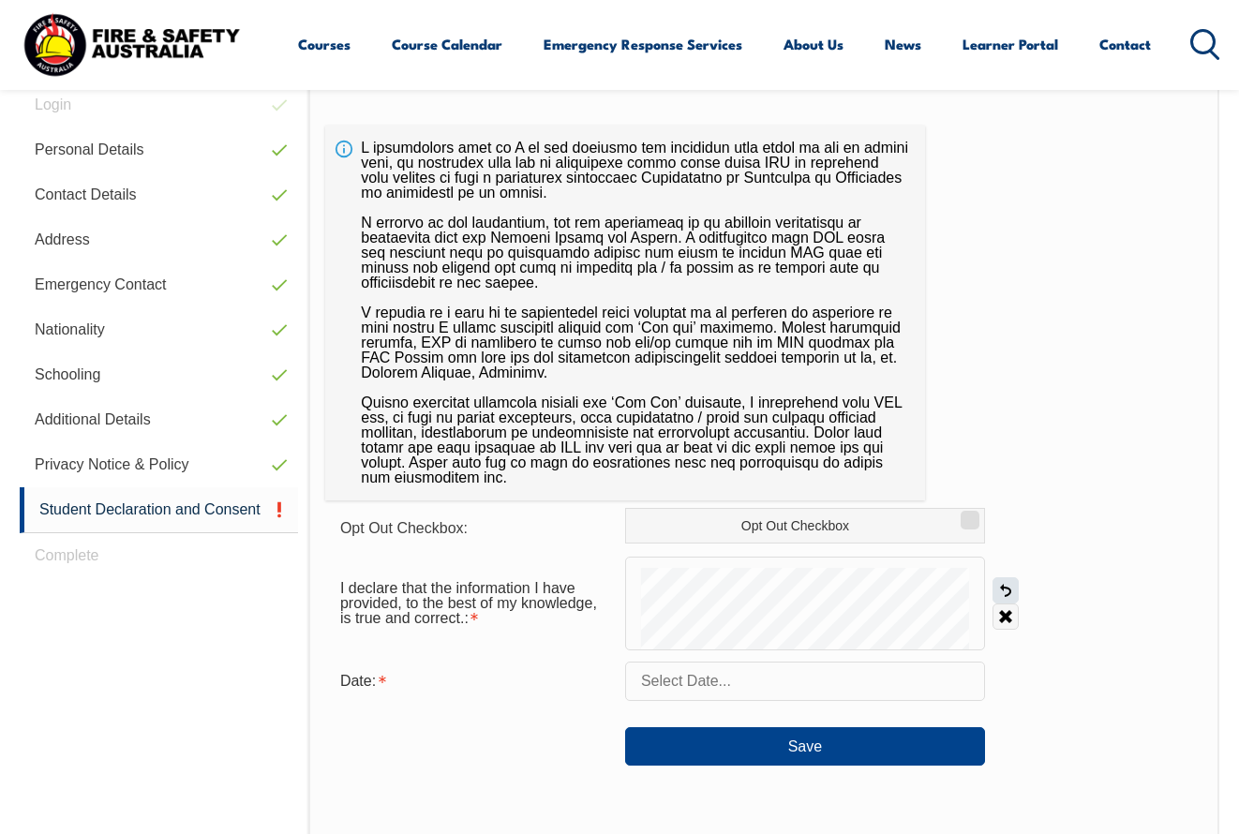
click at [1013, 591] on link "Undo" at bounding box center [1006, 591] width 26 height 26
click at [1005, 589] on link "Undo" at bounding box center [1006, 591] width 26 height 26
click at [1004, 584] on link "Undo" at bounding box center [1006, 591] width 26 height 26
click at [1003, 591] on link "Undo" at bounding box center [1006, 591] width 26 height 26
click at [1005, 586] on link "Undo" at bounding box center [1006, 591] width 26 height 26
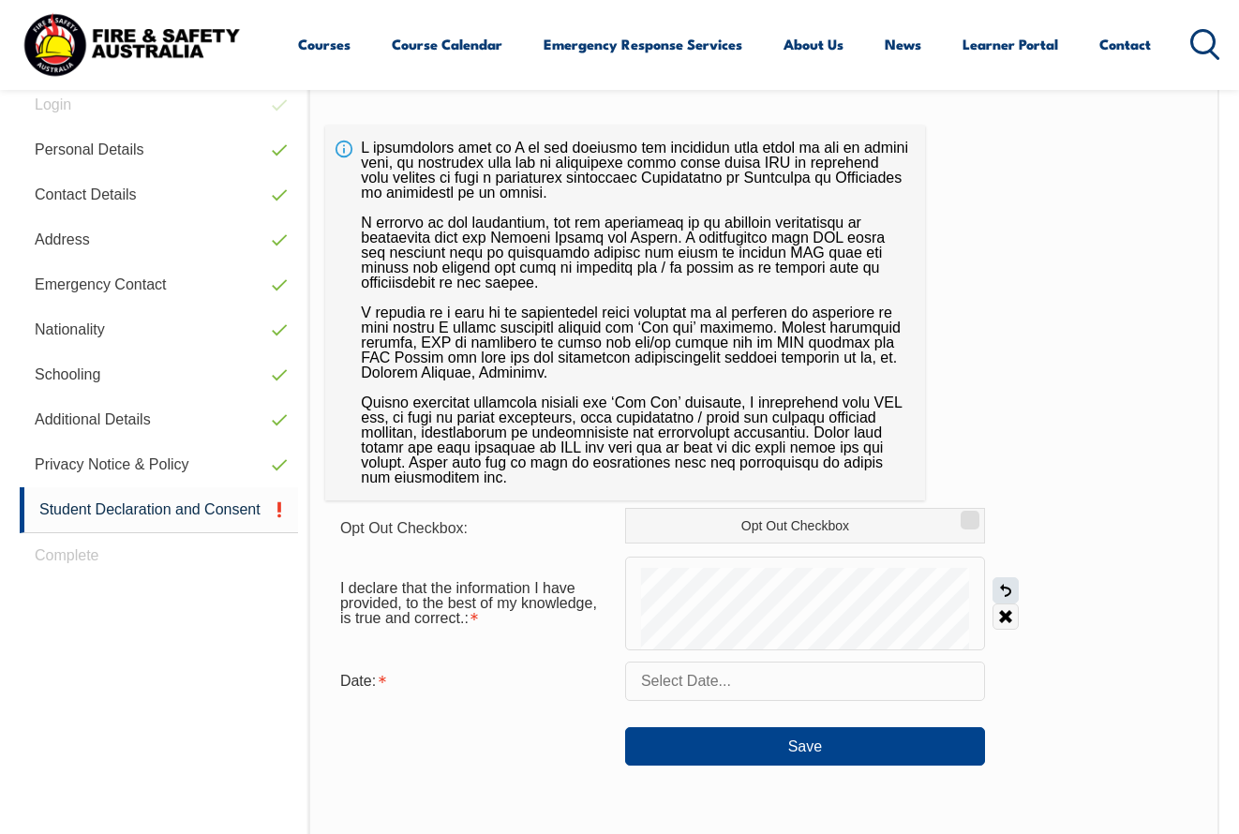
click at [1005, 586] on link "Undo" at bounding box center [1006, 591] width 26 height 26
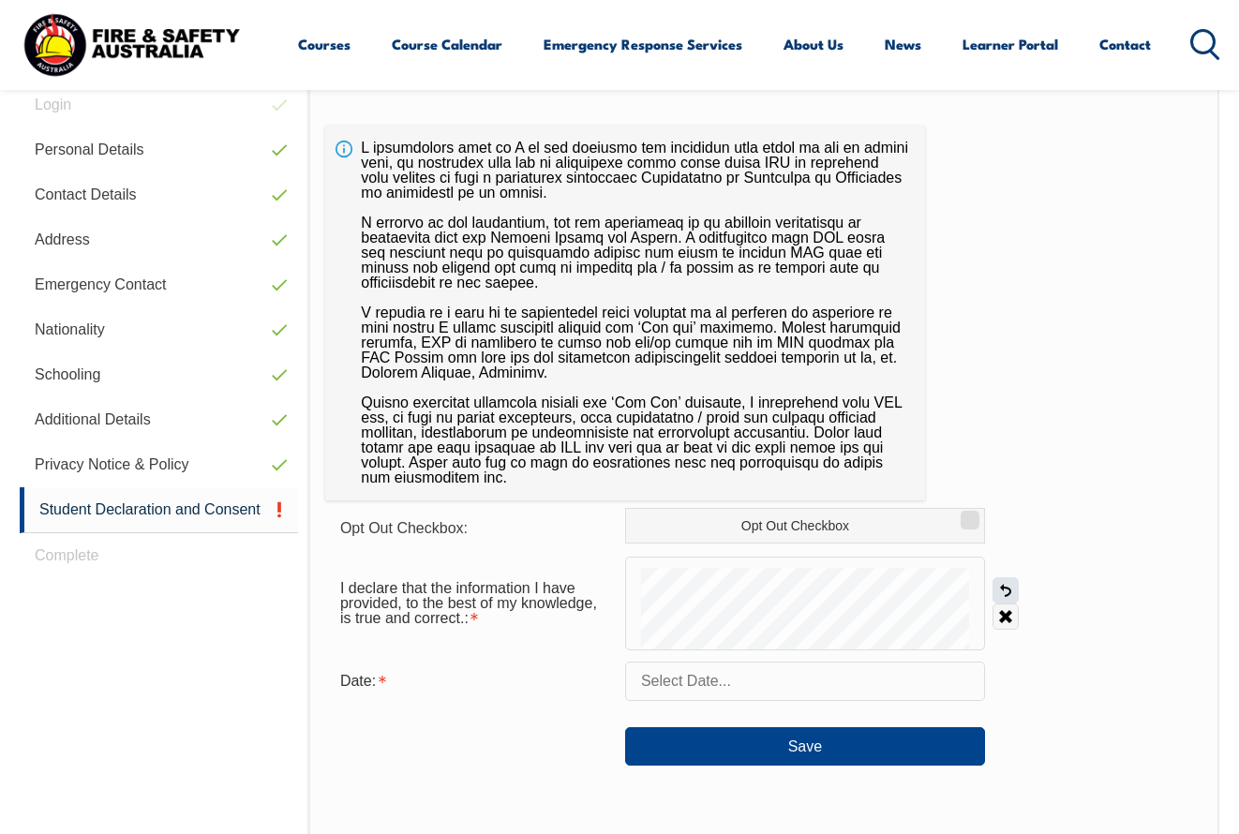
click at [1005, 586] on link "Undo" at bounding box center [1006, 591] width 26 height 26
click at [1004, 586] on link "Undo" at bounding box center [1006, 591] width 26 height 26
click at [1003, 586] on link "Undo" at bounding box center [1006, 591] width 26 height 26
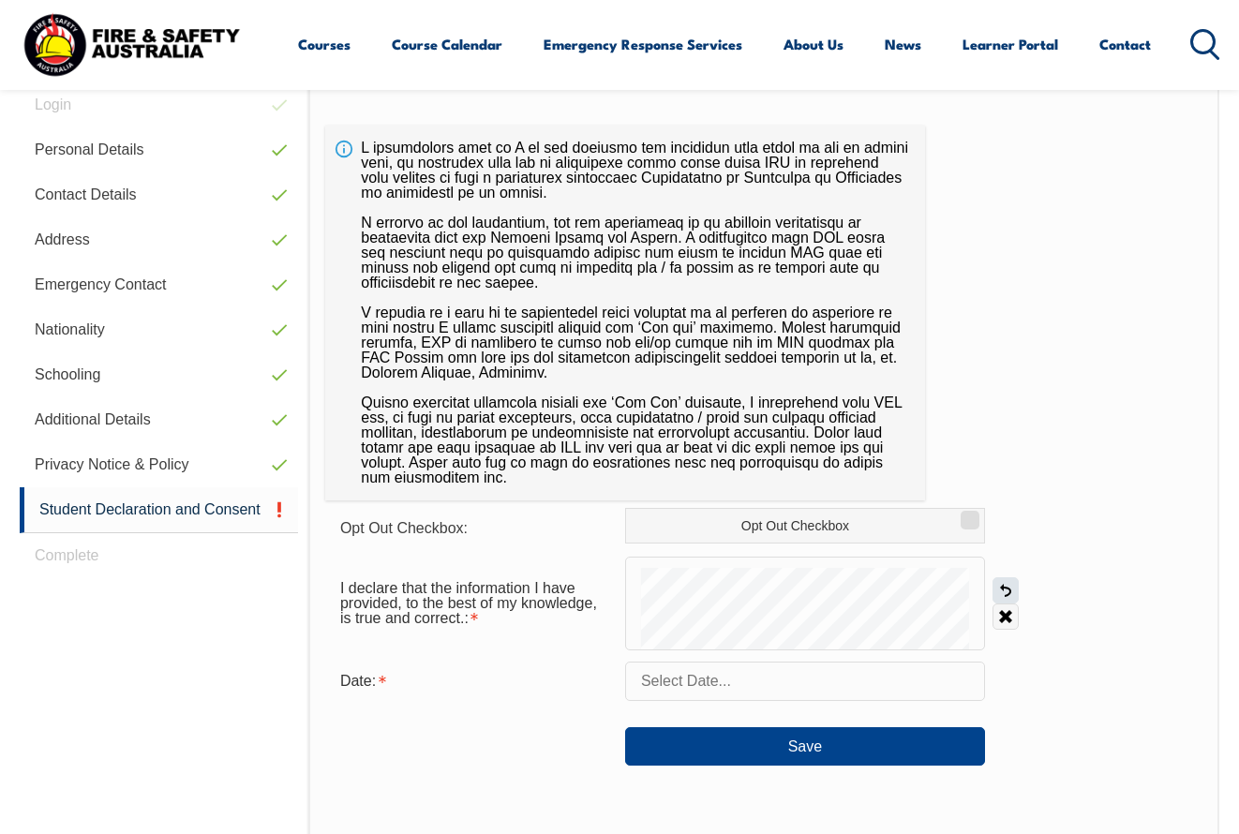
click at [1003, 586] on link "Undo" at bounding box center [1006, 591] width 26 height 26
click at [1001, 586] on link "Undo" at bounding box center [1006, 591] width 26 height 26
click at [1009, 590] on link "Undo" at bounding box center [1006, 591] width 26 height 26
click at [1008, 589] on link "Undo" at bounding box center [1006, 591] width 26 height 26
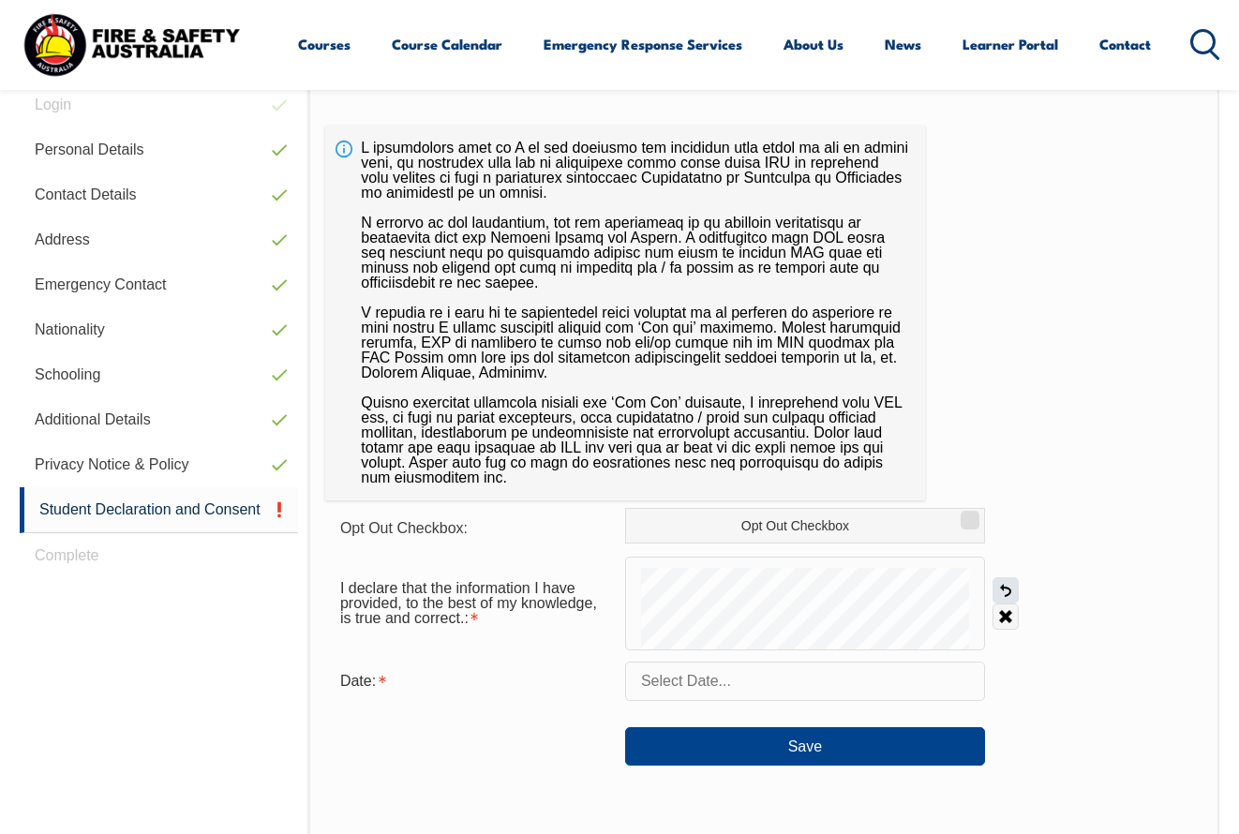
click at [1008, 589] on link "Undo" at bounding box center [1006, 591] width 26 height 26
click at [1007, 589] on link "Undo" at bounding box center [1006, 591] width 26 height 26
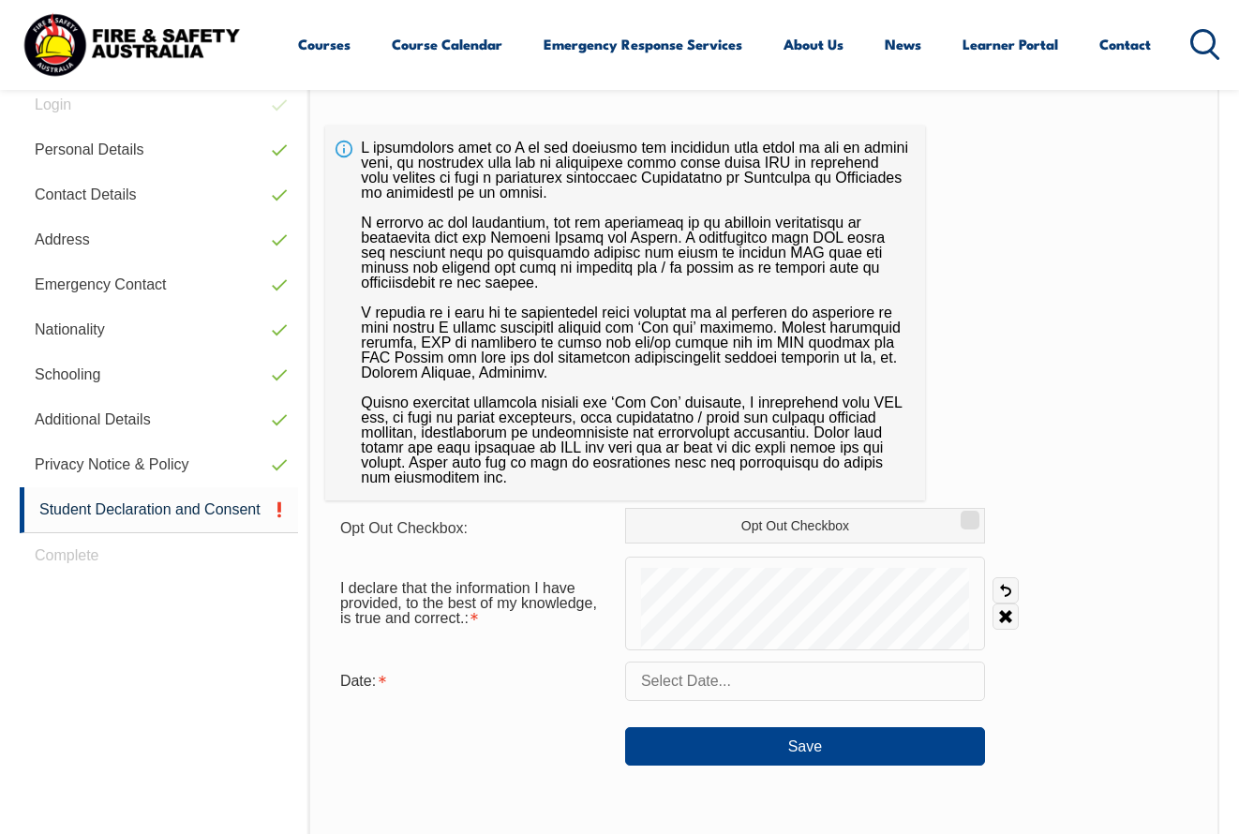
click at [1004, 581] on link "Undo" at bounding box center [1006, 591] width 26 height 26
click at [1005, 583] on link "Undo" at bounding box center [1006, 591] width 26 height 26
click at [1010, 588] on link "Undo" at bounding box center [1006, 591] width 26 height 26
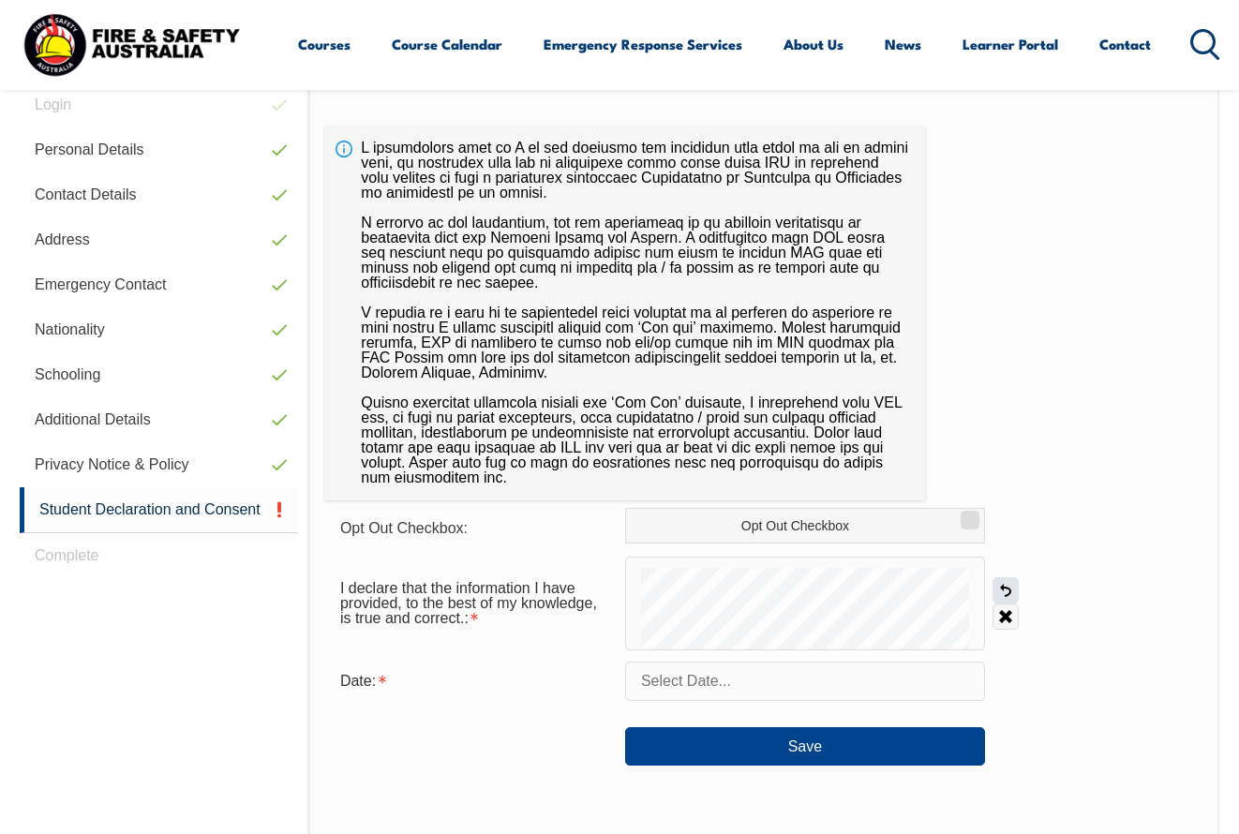
click at [1010, 588] on link "Undo" at bounding box center [1006, 591] width 26 height 26
click at [1005, 585] on link "Undo" at bounding box center [1006, 591] width 26 height 26
click at [1003, 587] on link "Undo" at bounding box center [1006, 591] width 26 height 26
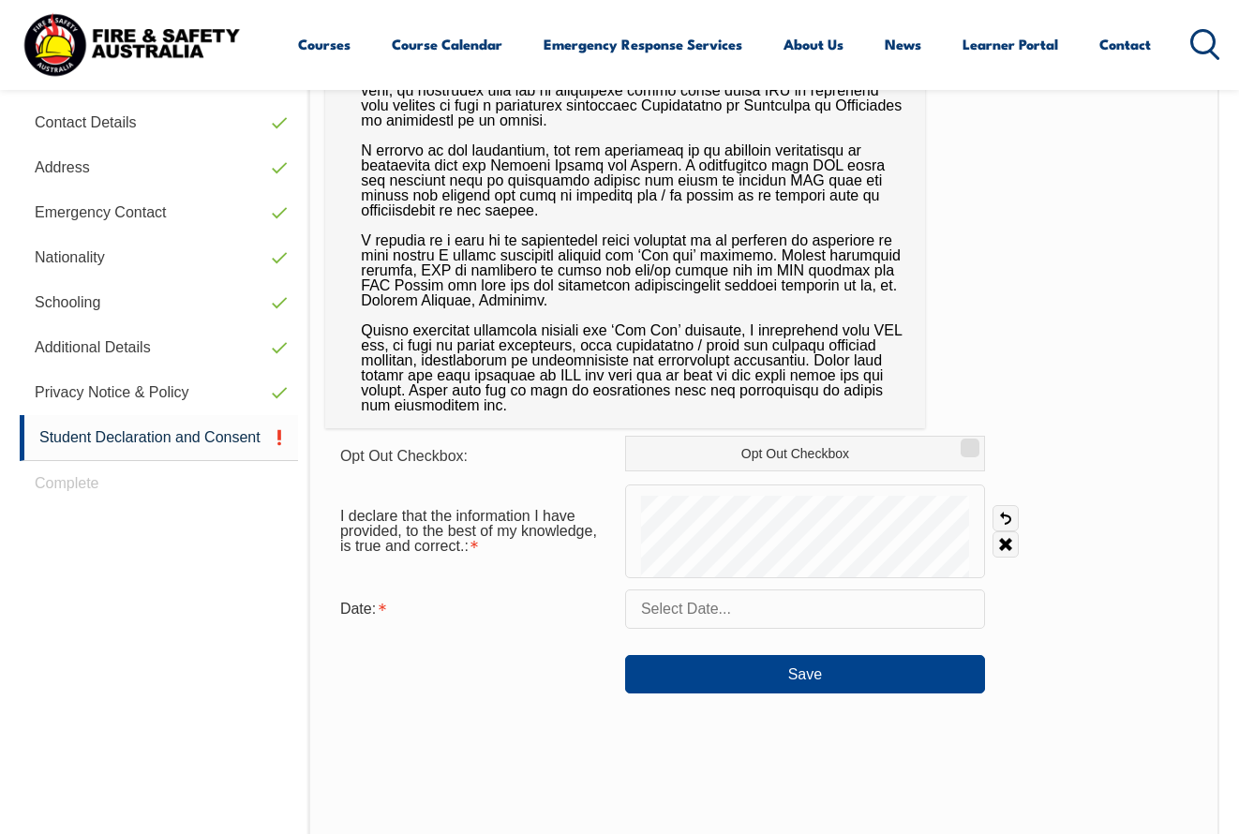
drag, startPoint x: 1003, startPoint y: 587, endPoint x: 1046, endPoint y: 862, distance: 278.1
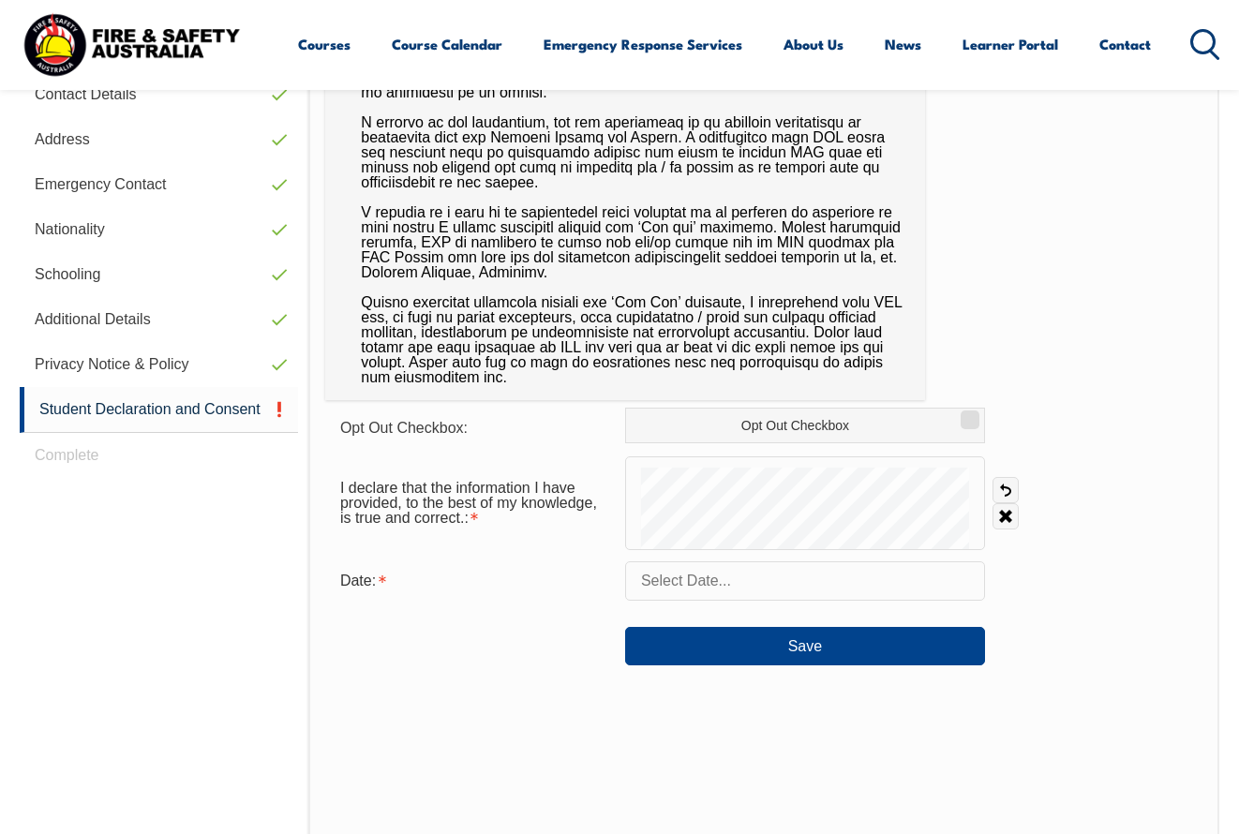
click at [798, 753] on div "Opt Out Checkbox: Opt Out Checkbox I declare that the information I have provid…" at bounding box center [763, 458] width 911 height 952
click at [1009, 488] on link "Undo" at bounding box center [1006, 490] width 26 height 26
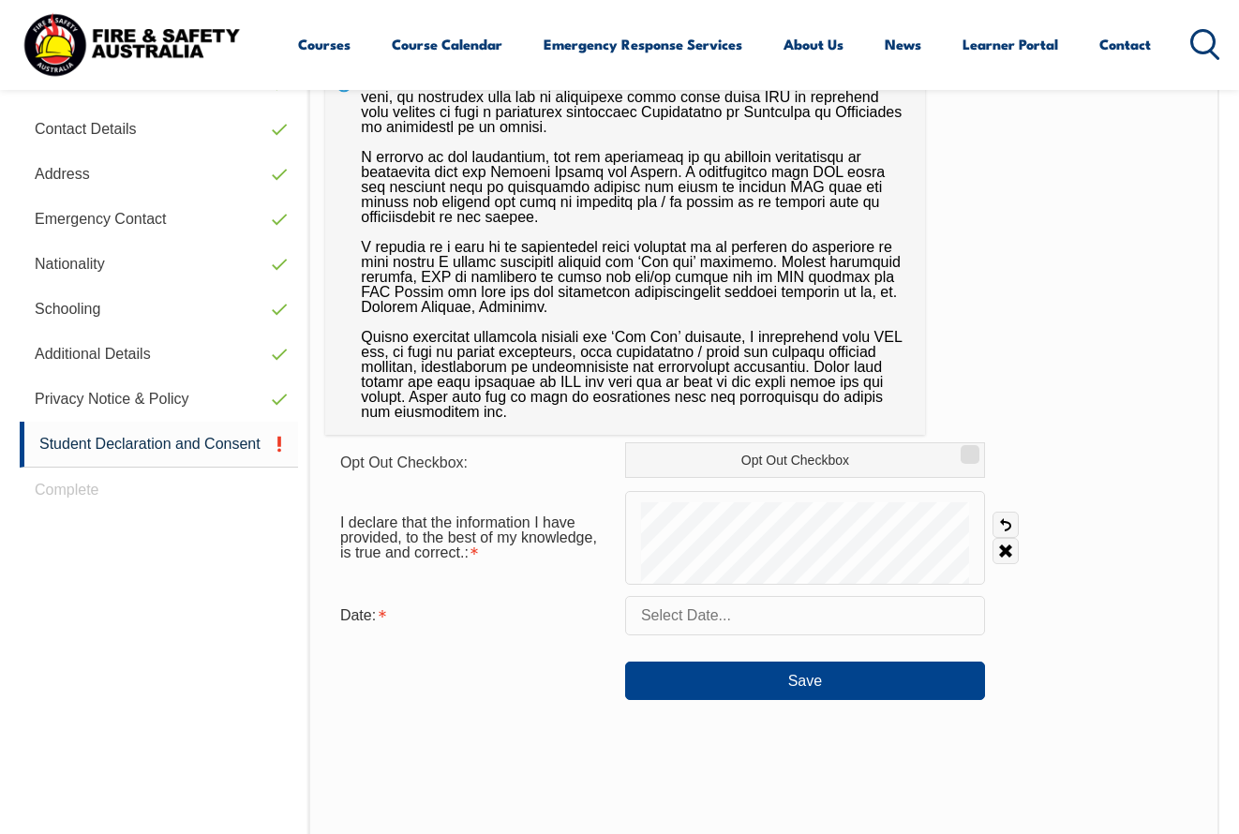
scroll to position [588, 0]
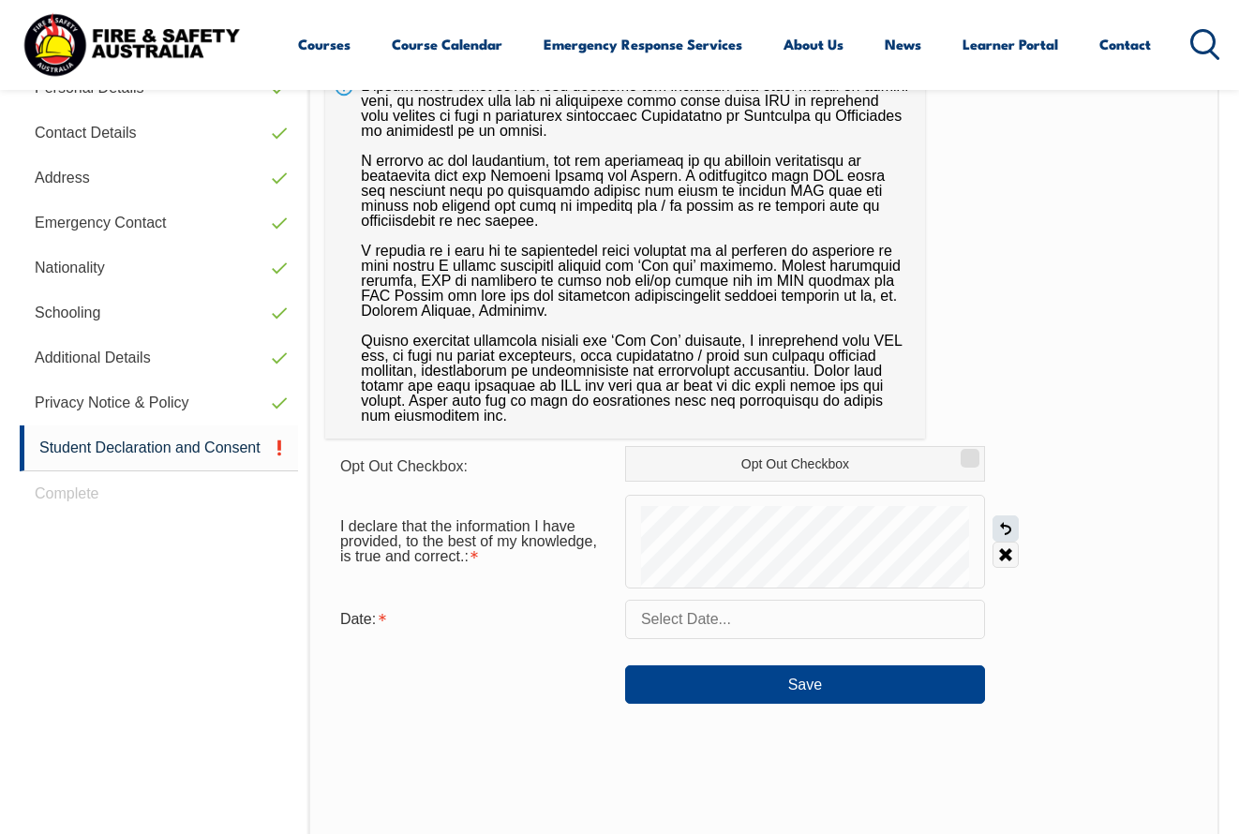
click at [1012, 527] on link "Undo" at bounding box center [1006, 529] width 26 height 26
click at [1011, 527] on link "Undo" at bounding box center [1006, 529] width 26 height 26
click at [1008, 527] on link "Undo" at bounding box center [1006, 529] width 26 height 26
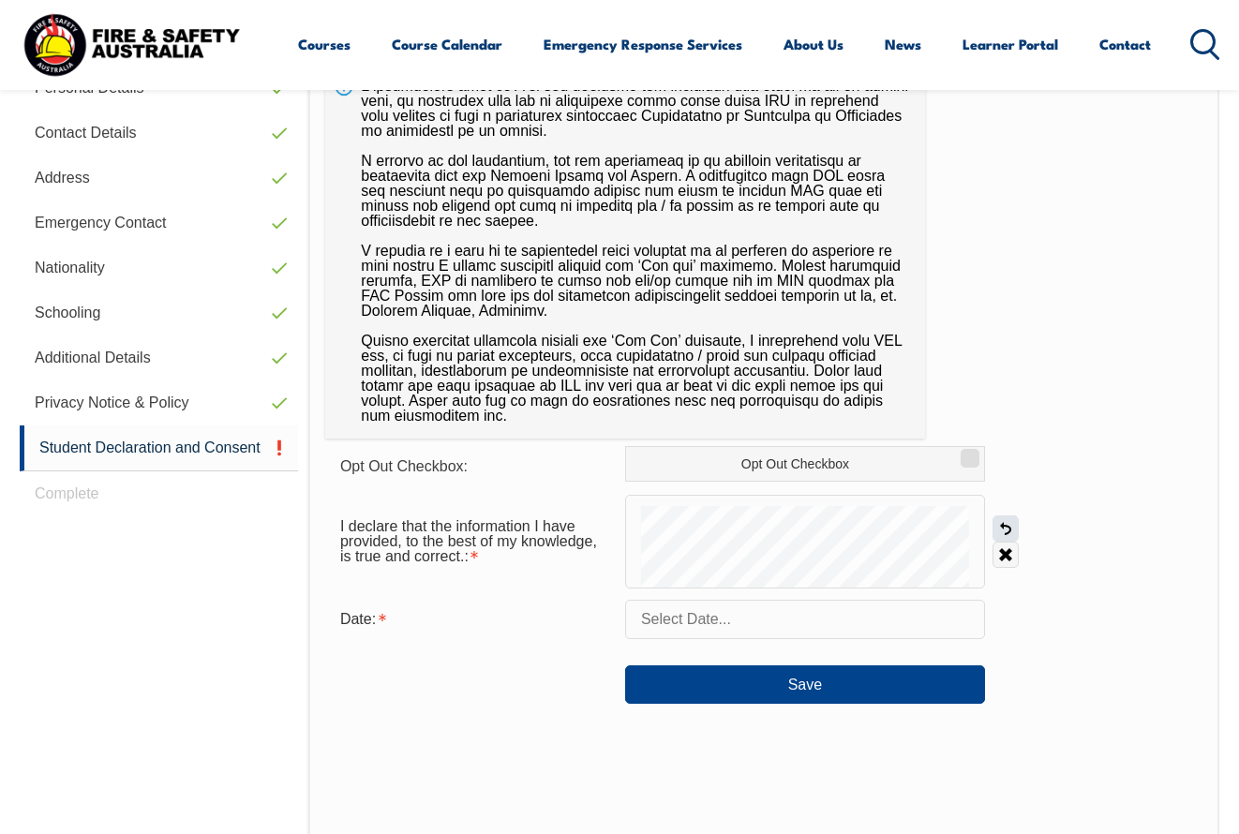
click at [1007, 527] on link "Undo" at bounding box center [1006, 529] width 26 height 26
click at [1007, 526] on link "Undo" at bounding box center [1006, 529] width 26 height 26
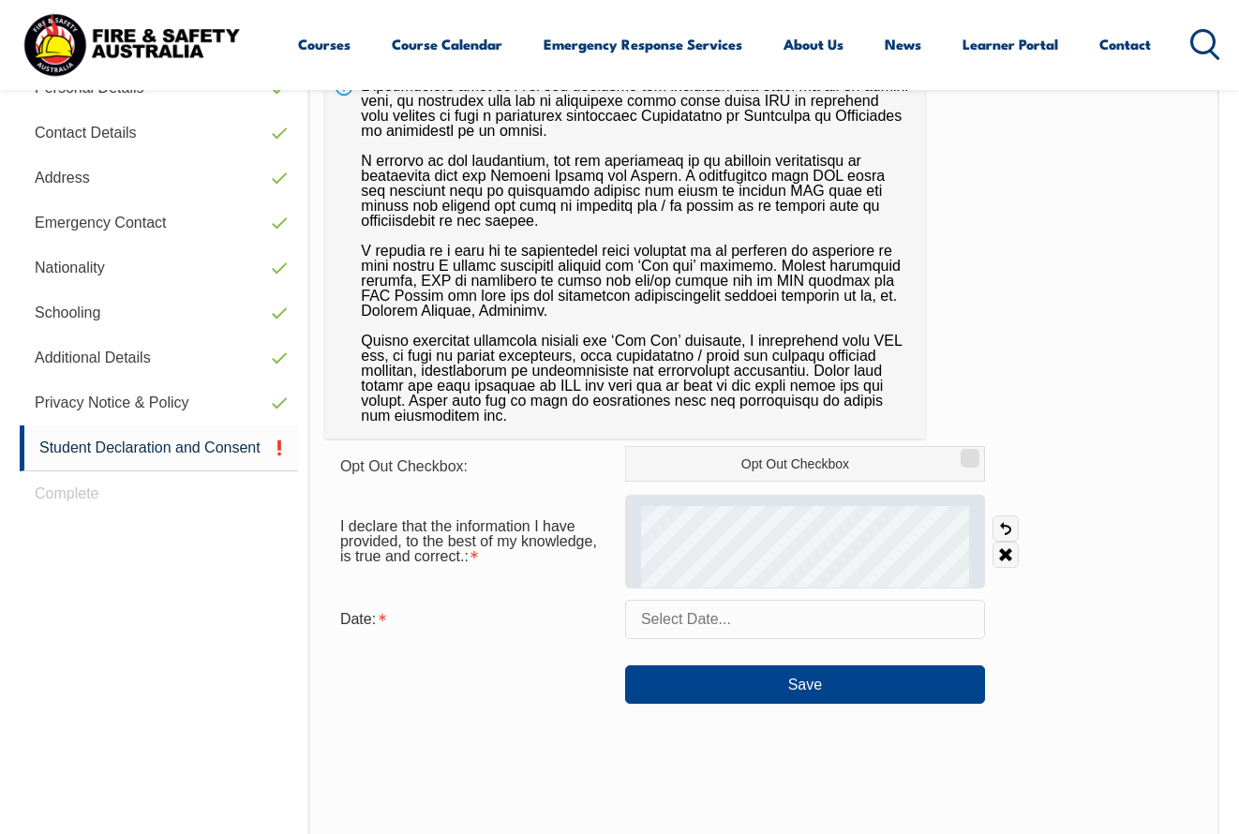
scroll to position [589, 0]
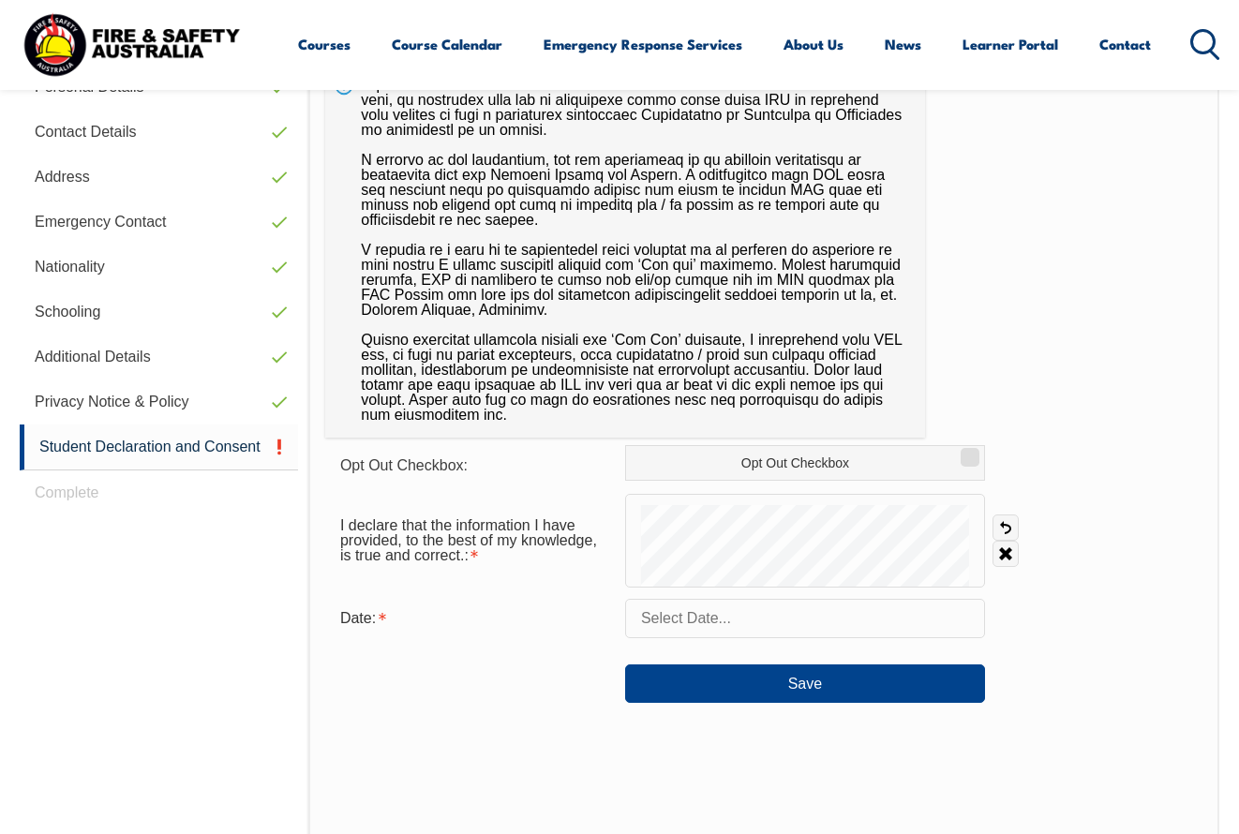
click at [757, 609] on input "text" at bounding box center [805, 618] width 360 height 39
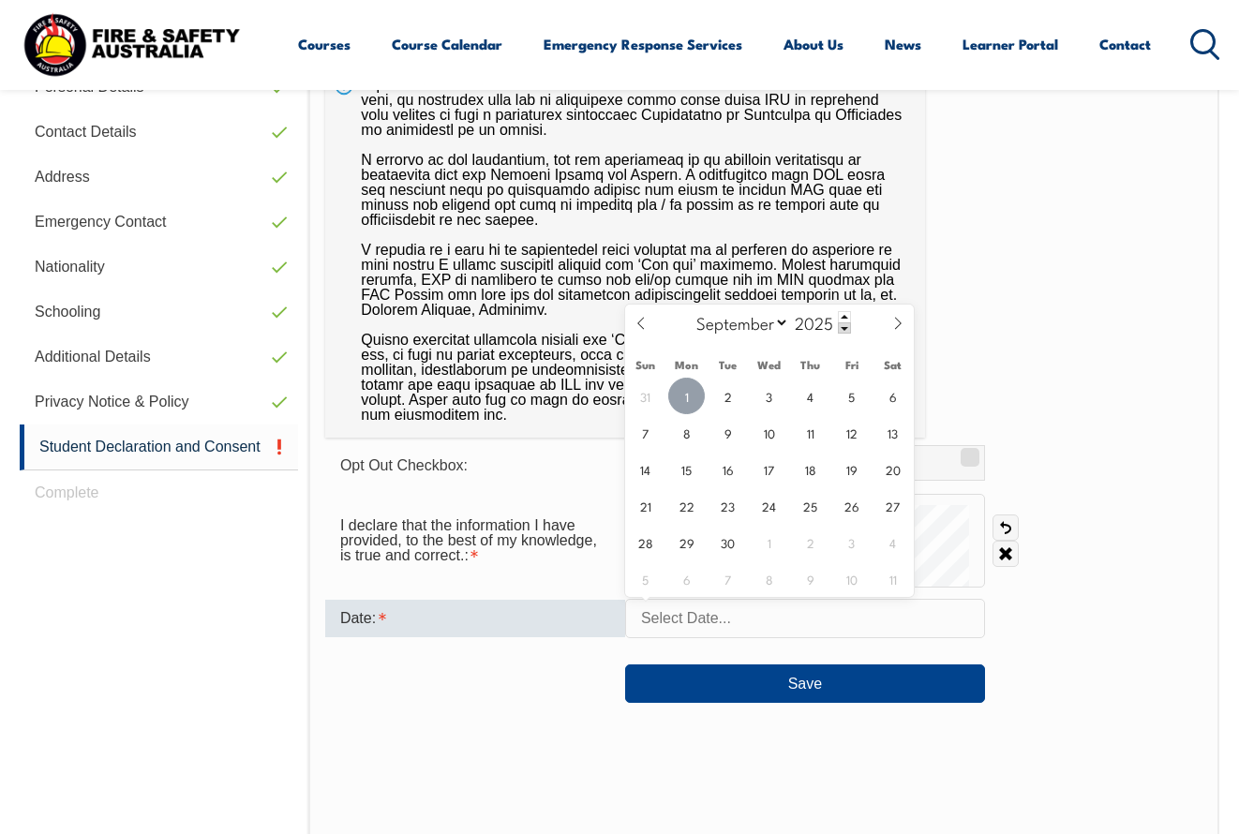
click at [687, 398] on span "1" at bounding box center [686, 396] width 37 height 37
type input "September 1, 2025"
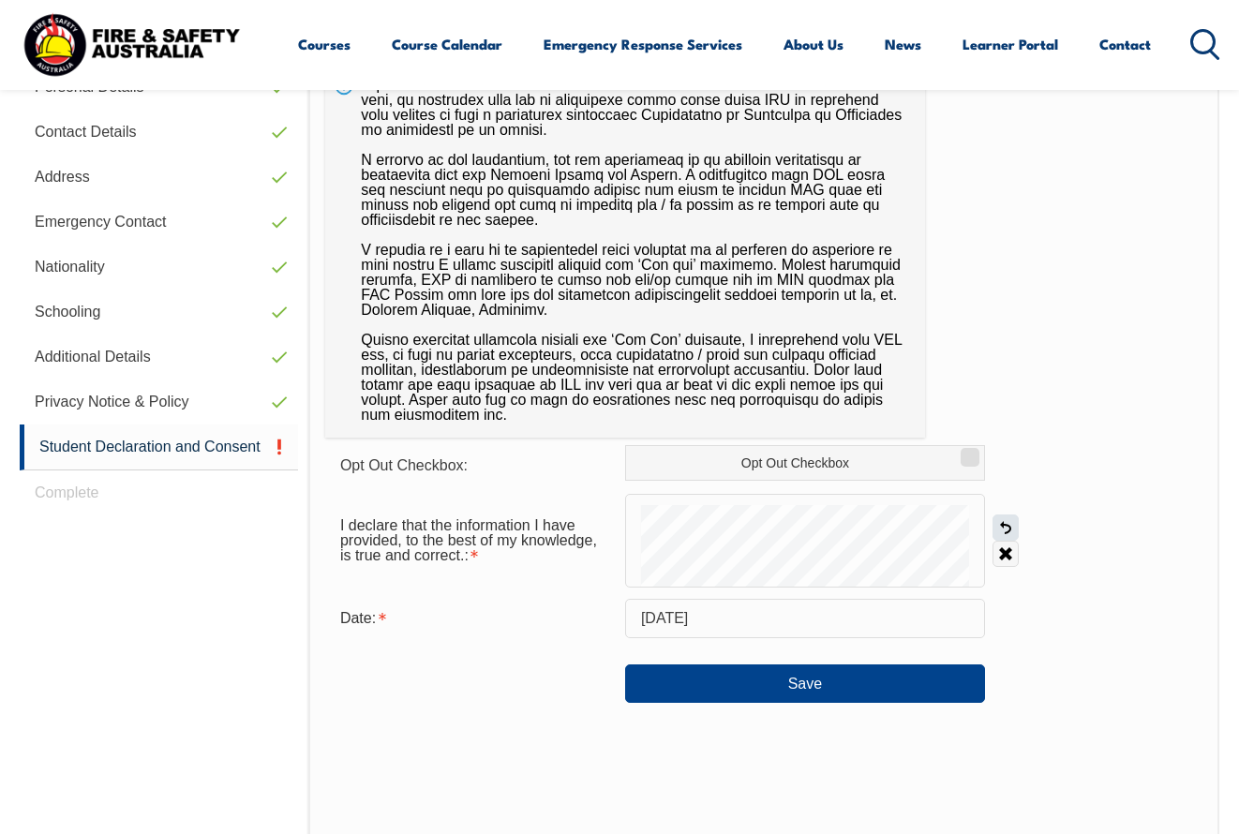
click at [1008, 526] on link "Undo" at bounding box center [1006, 528] width 26 height 26
click at [1010, 523] on link "Undo" at bounding box center [1006, 528] width 26 height 26
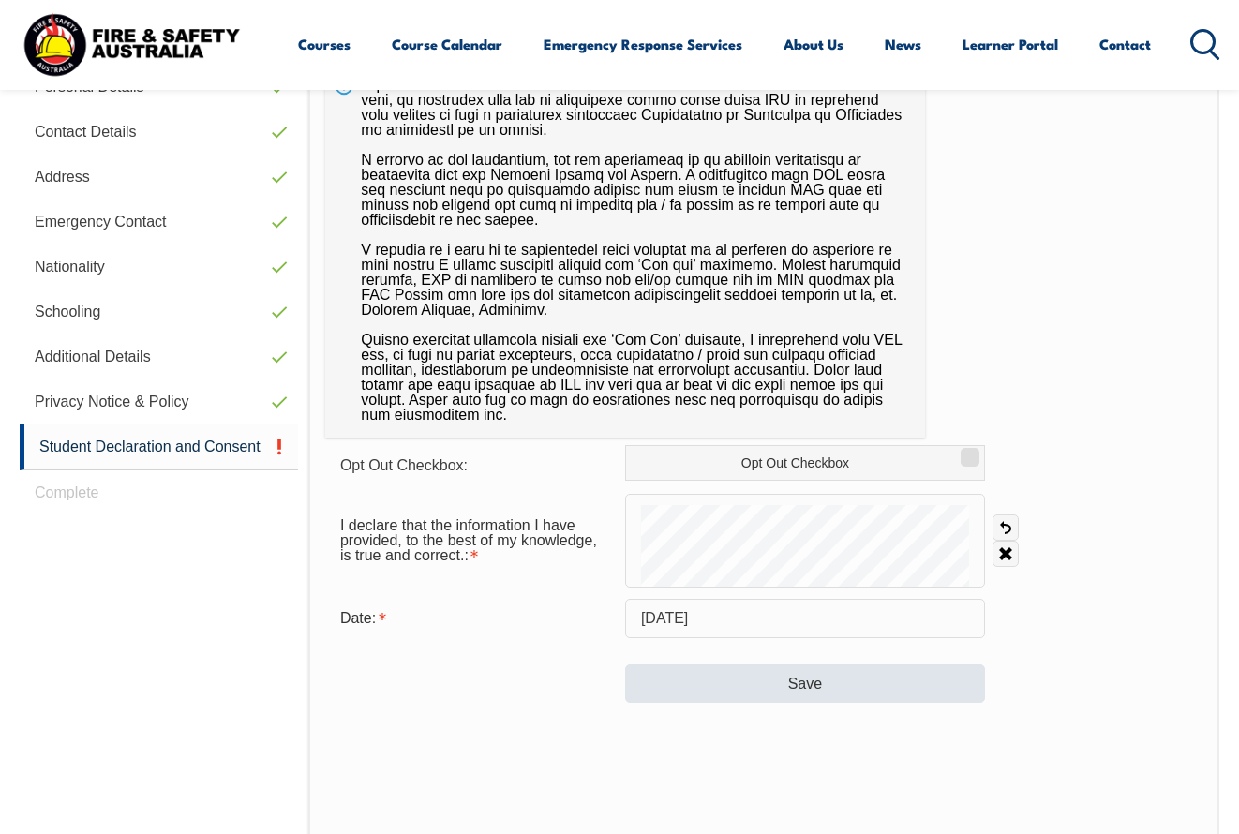
click at [849, 686] on button "Save" at bounding box center [805, 684] width 360 height 38
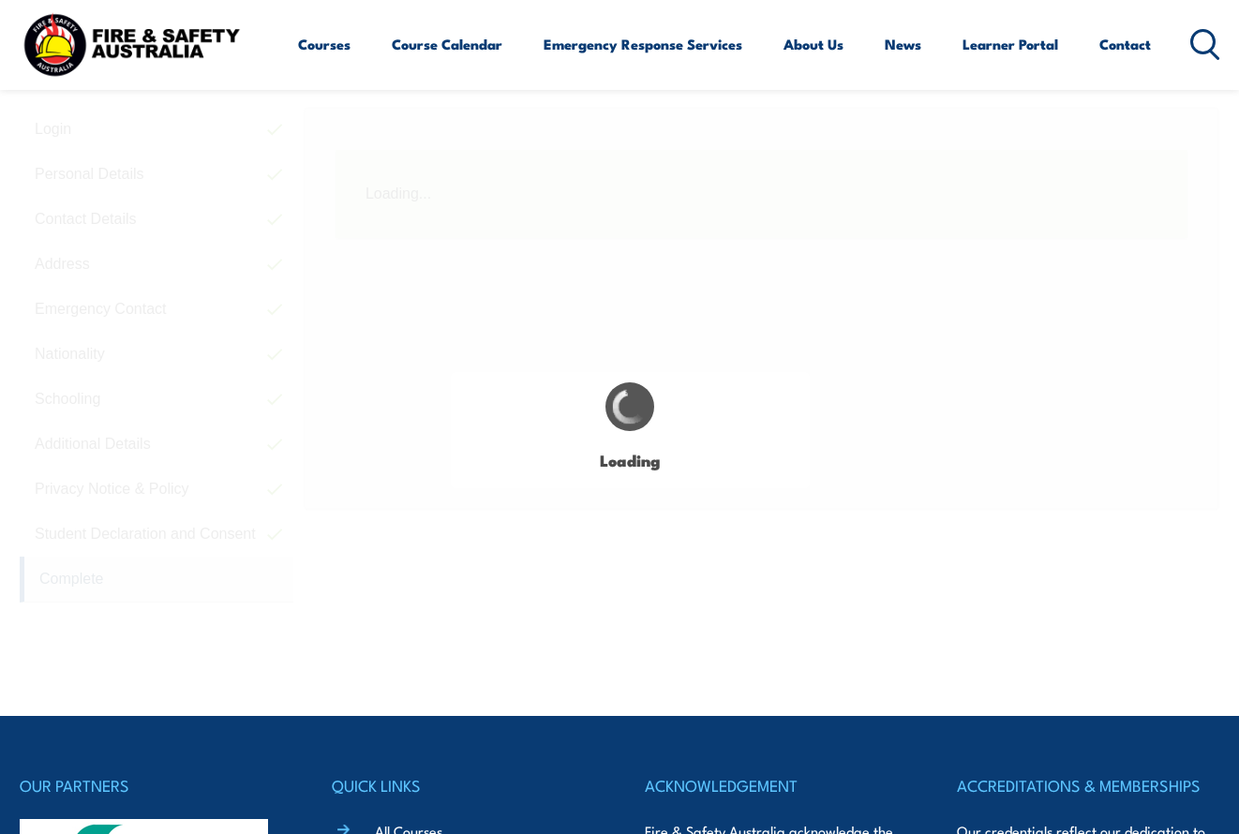
scroll to position [469, 0]
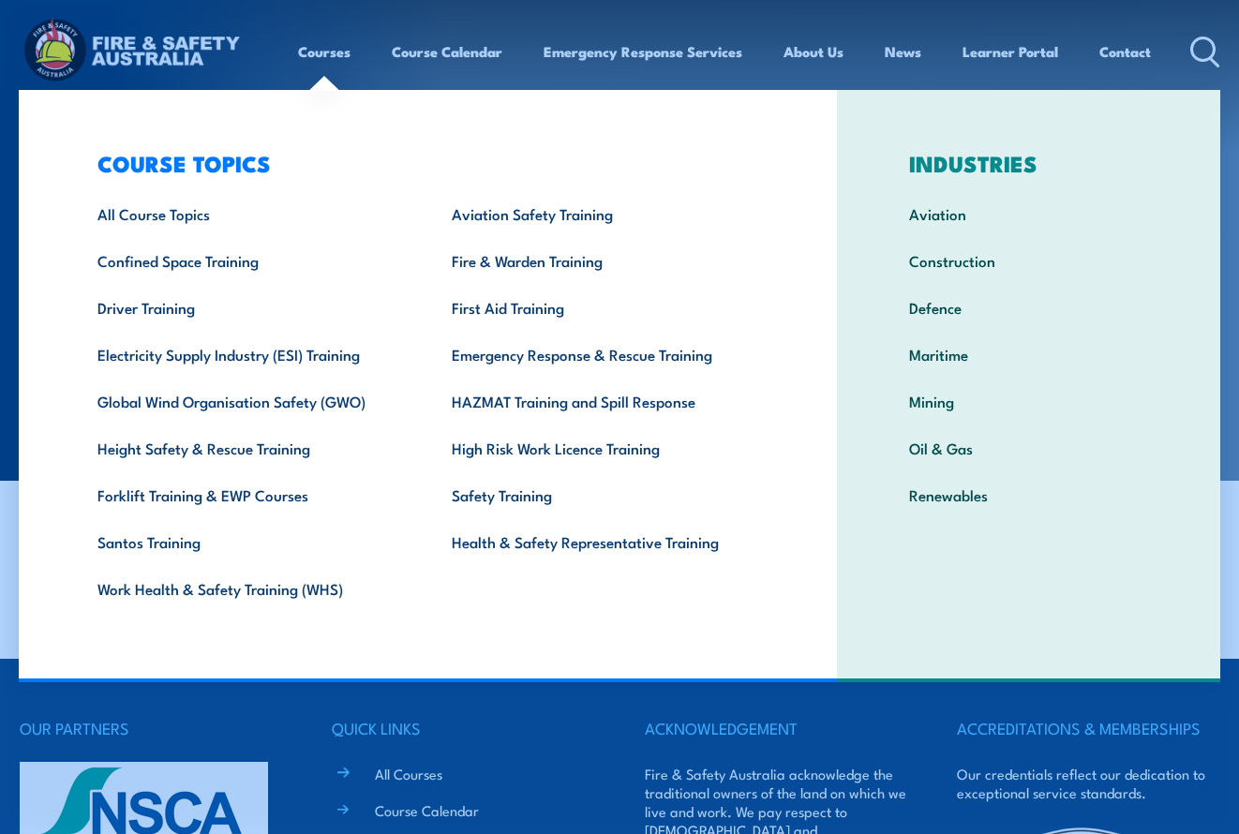
click at [322, 53] on link "Courses" at bounding box center [324, 51] width 53 height 45
